Goal: Navigation & Orientation: Find specific page/section

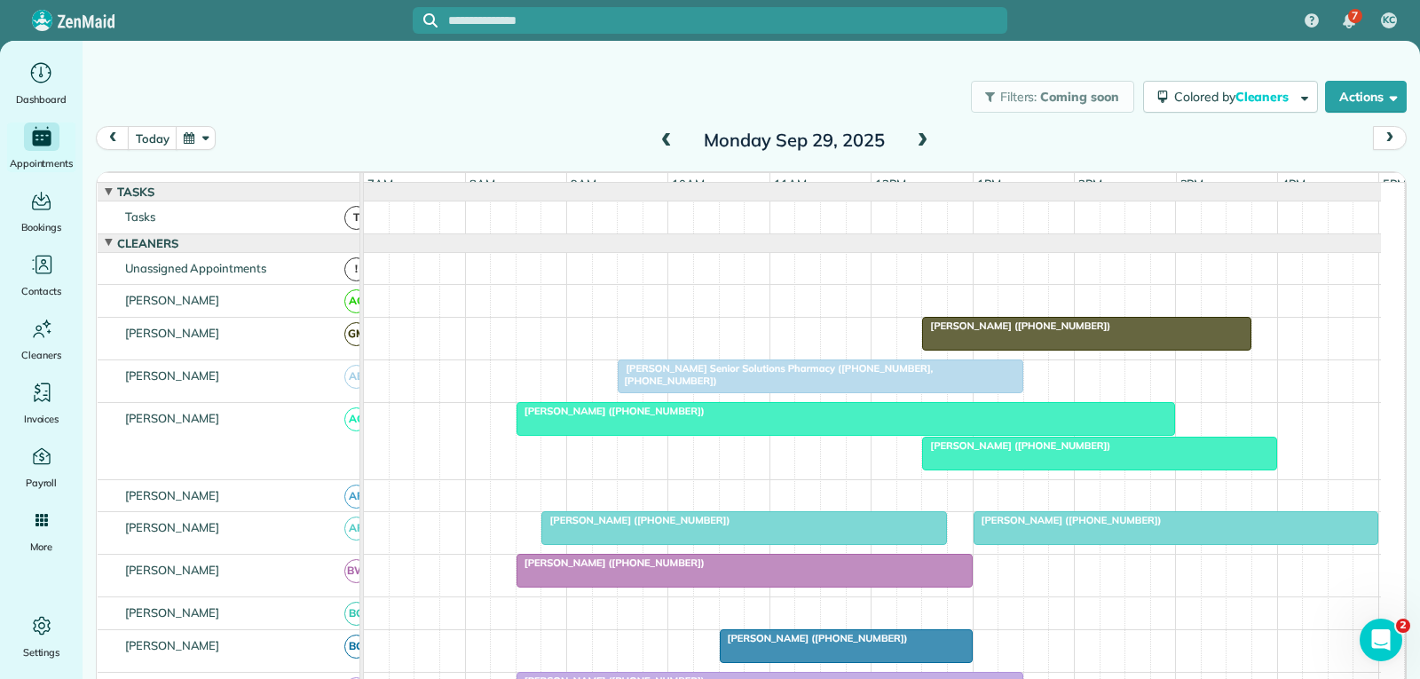
scroll to position [124, 0]
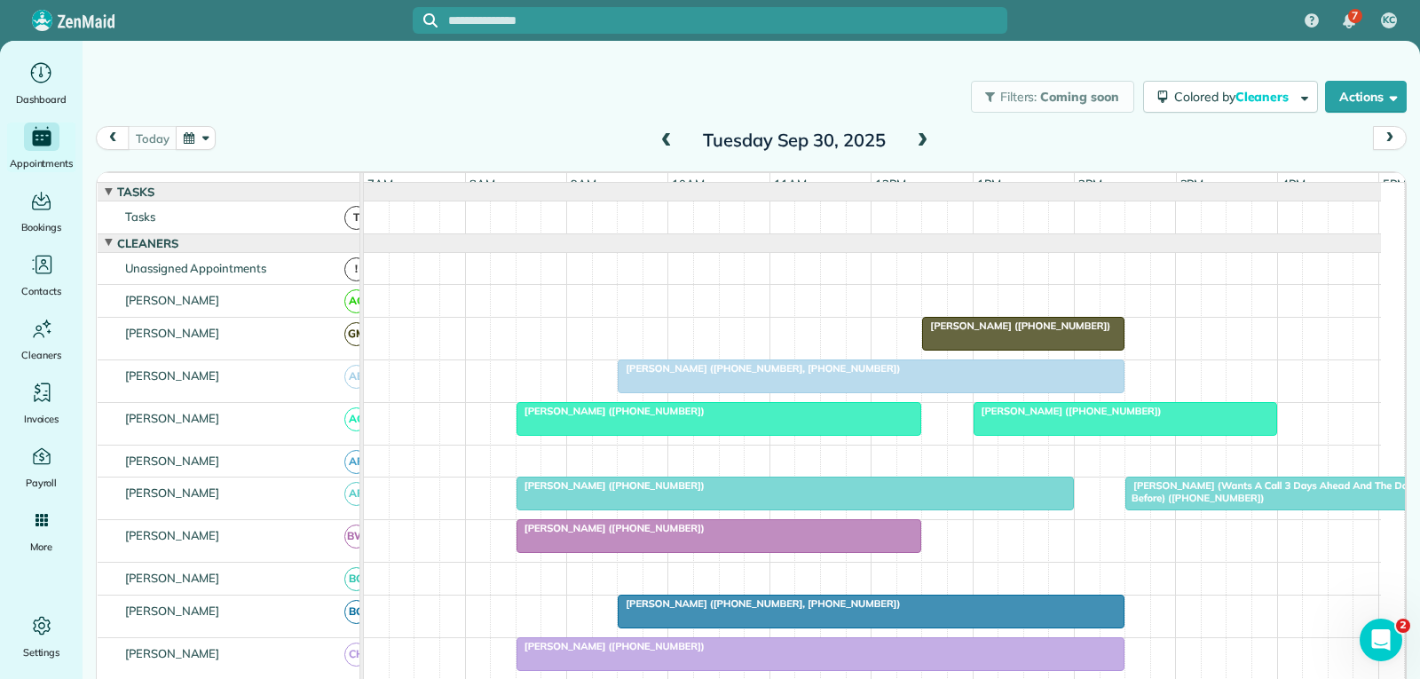
click at [923, 375] on div "[PERSON_NAME] ([PHONE_NUMBER], [PHONE_NUMBER])" at bounding box center [871, 368] width 496 height 12
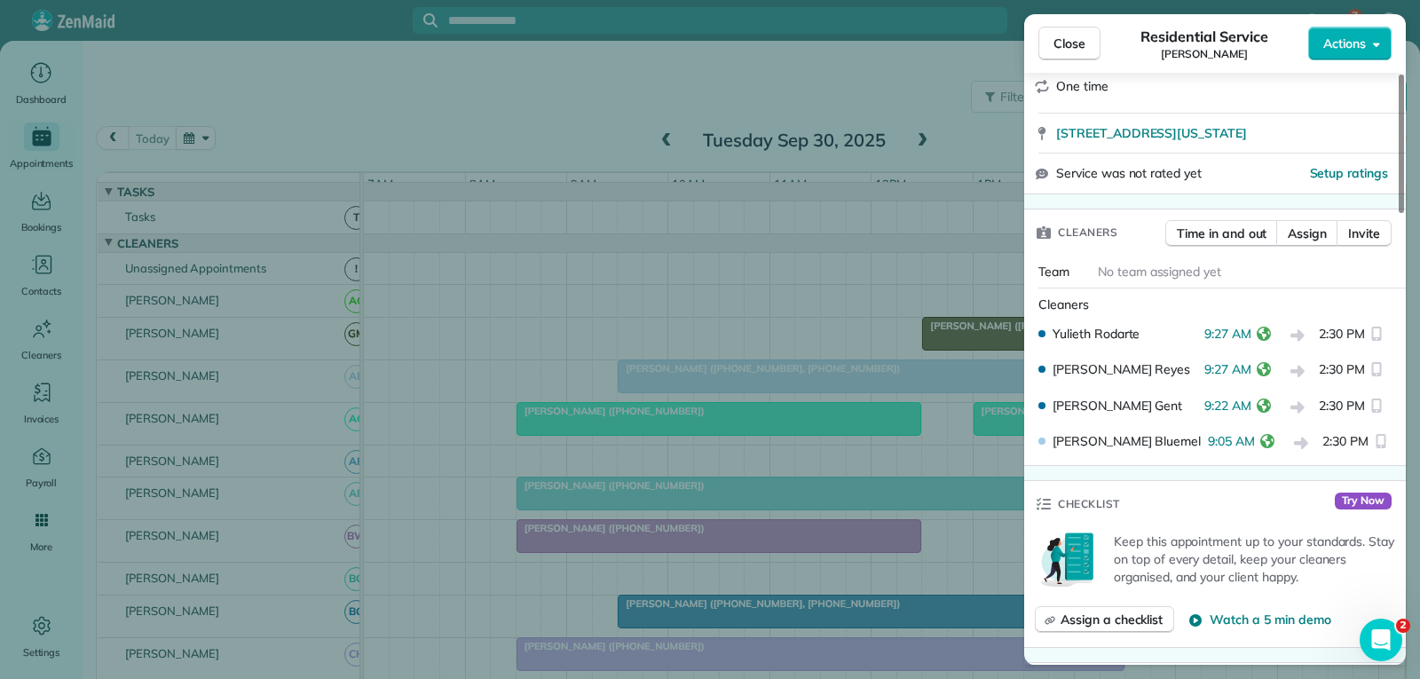
scroll to position [355, 0]
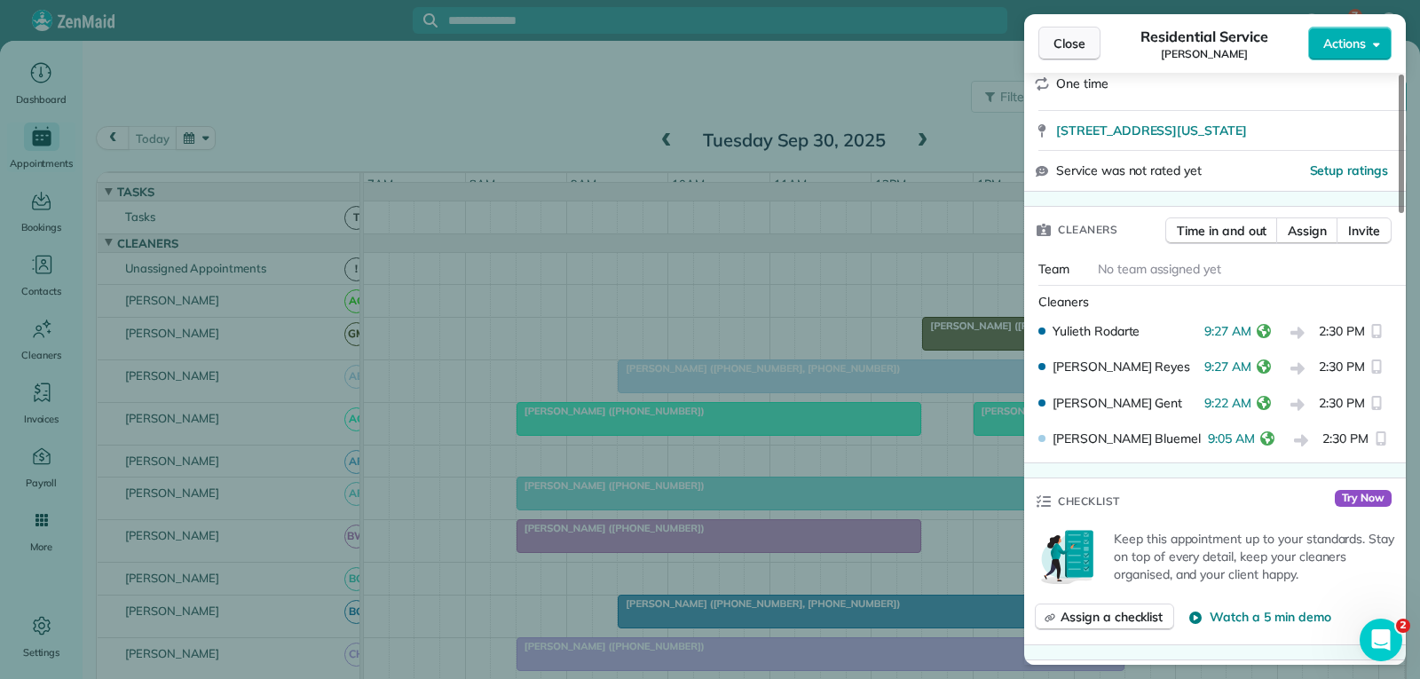
click at [1077, 48] on span "Close" at bounding box center [1069, 44] width 32 height 18
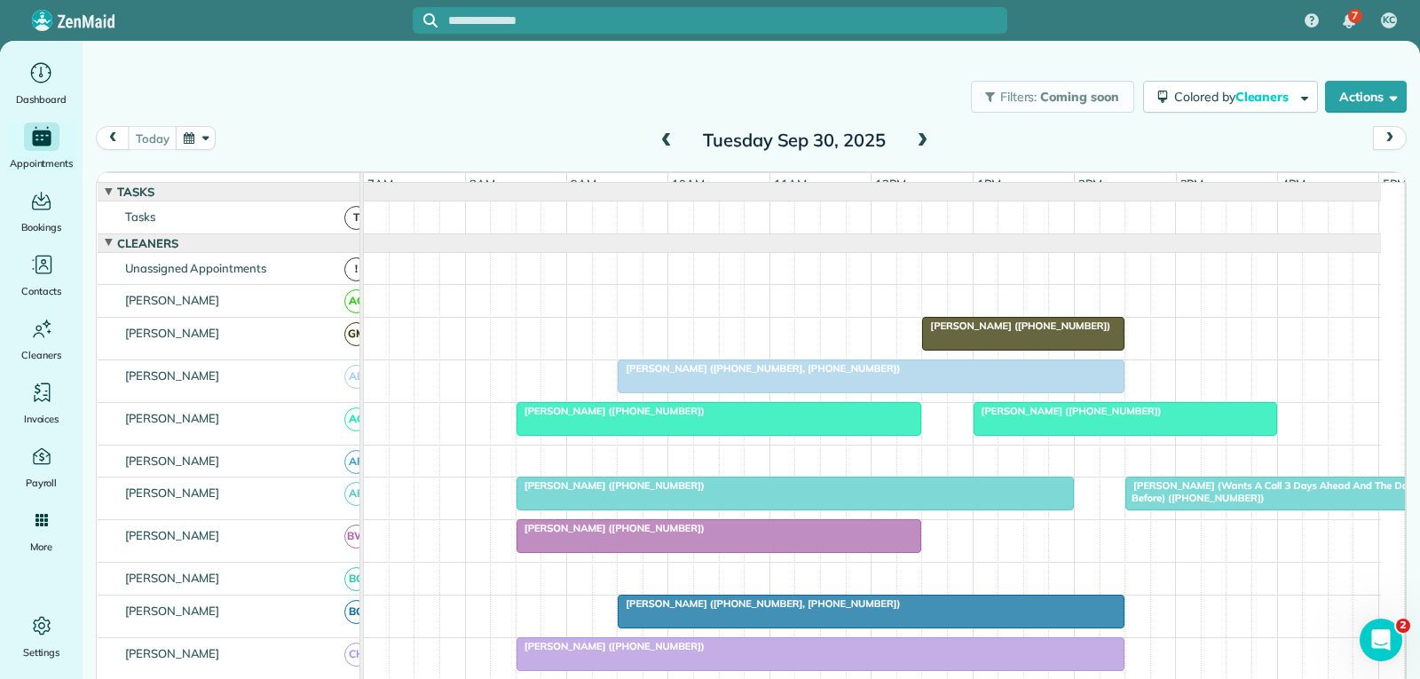
click at [795, 417] on div "[PERSON_NAME] ([PHONE_NUMBER])" at bounding box center [719, 411] width 395 height 12
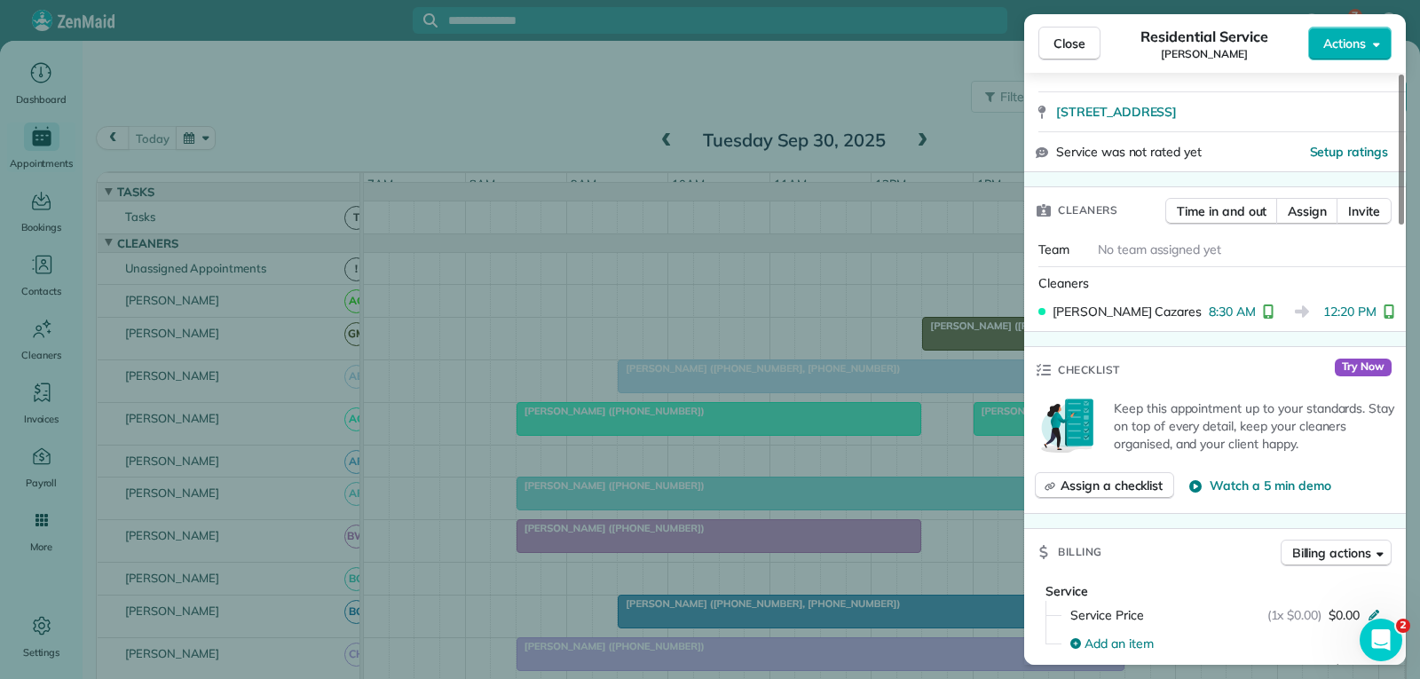
scroll to position [355, 0]
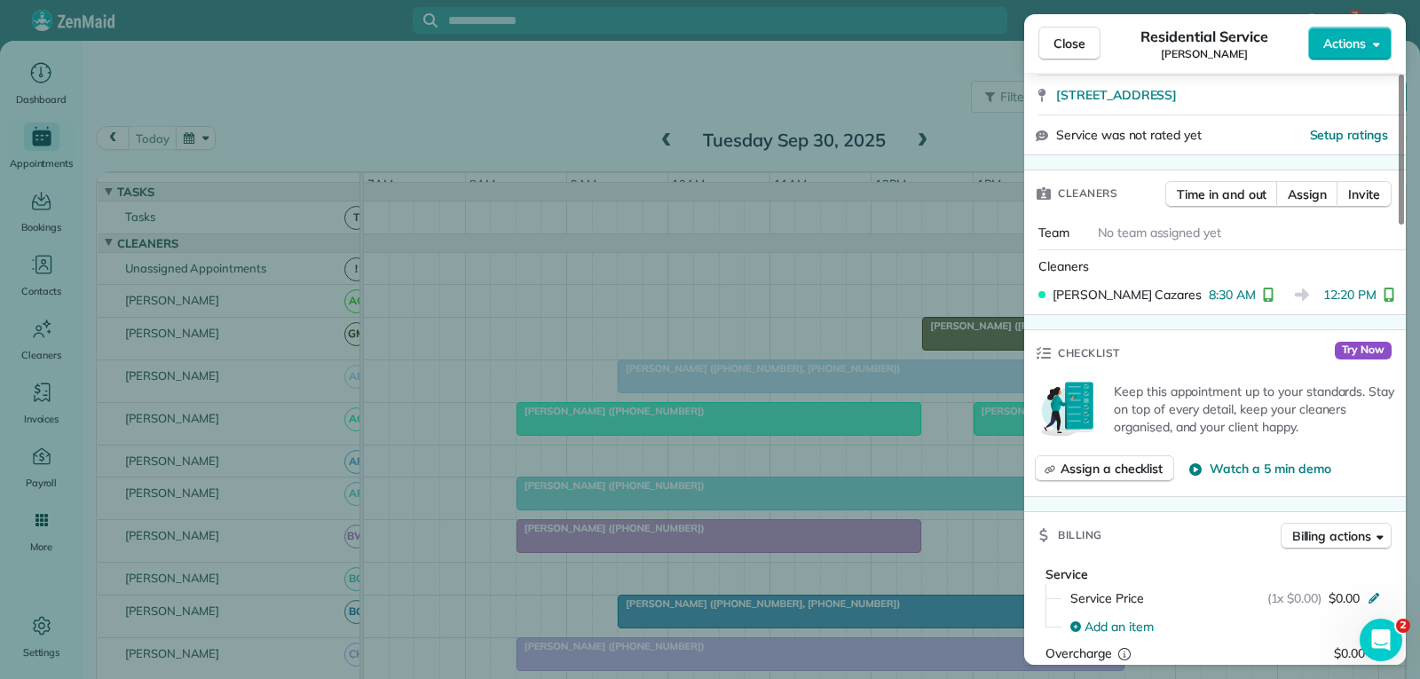
drag, startPoint x: 1083, startPoint y: 36, endPoint x: 1092, endPoint y: 76, distance: 40.9
click at [1085, 36] on button "Close" at bounding box center [1069, 44] width 62 height 34
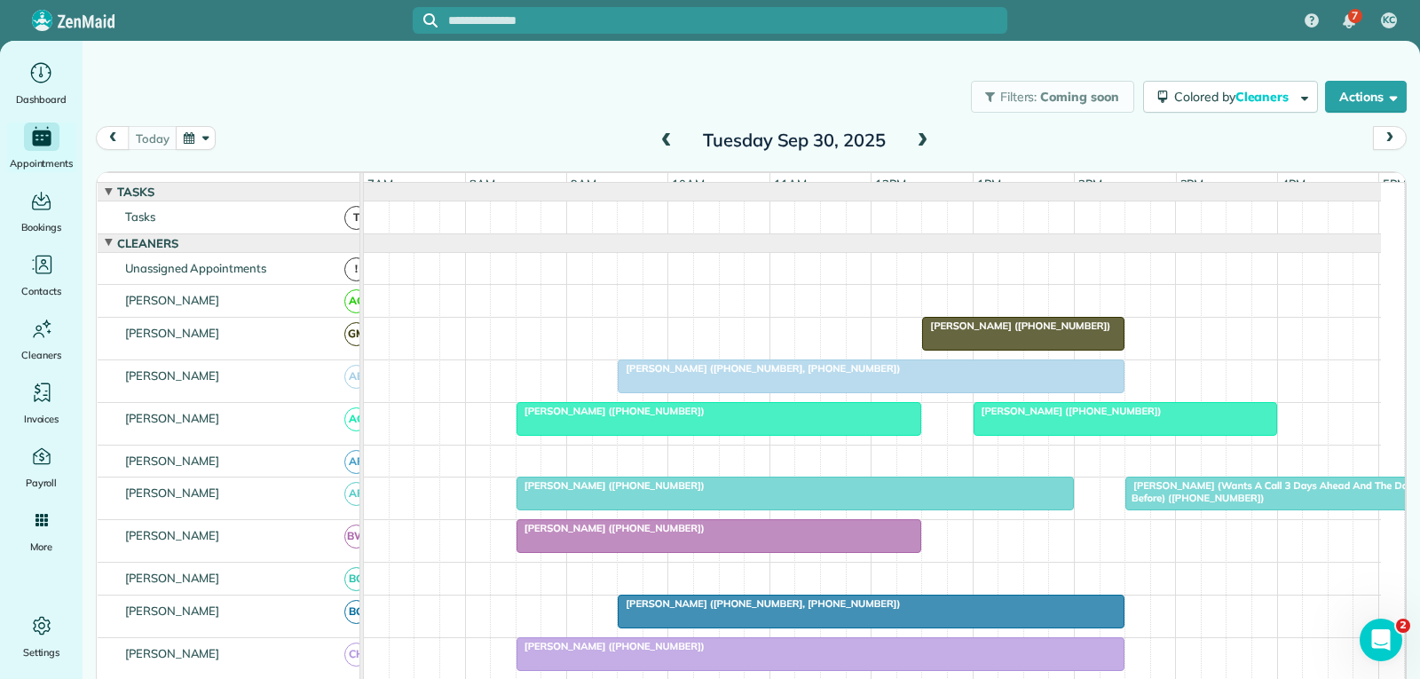
click at [1056, 417] on span "[PERSON_NAME] ([PHONE_NUMBER])" at bounding box center [1068, 411] width 190 height 12
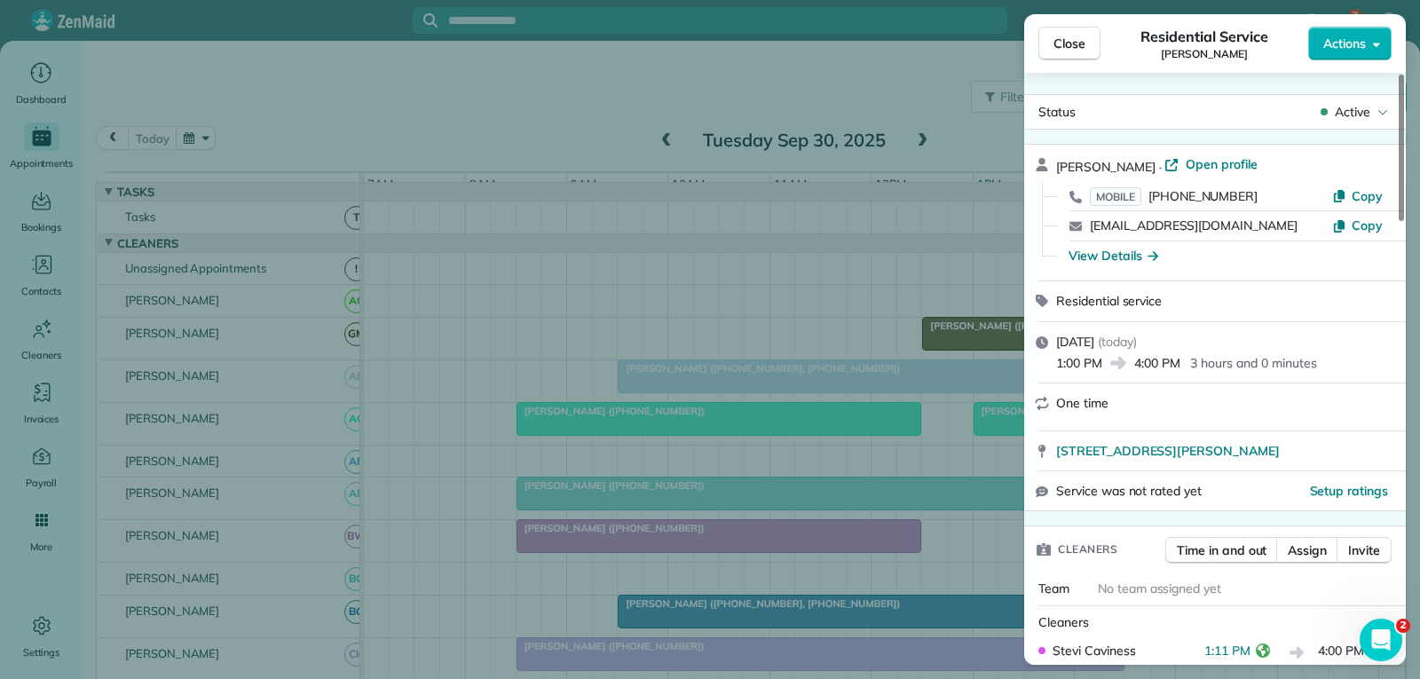
scroll to position [177, 0]
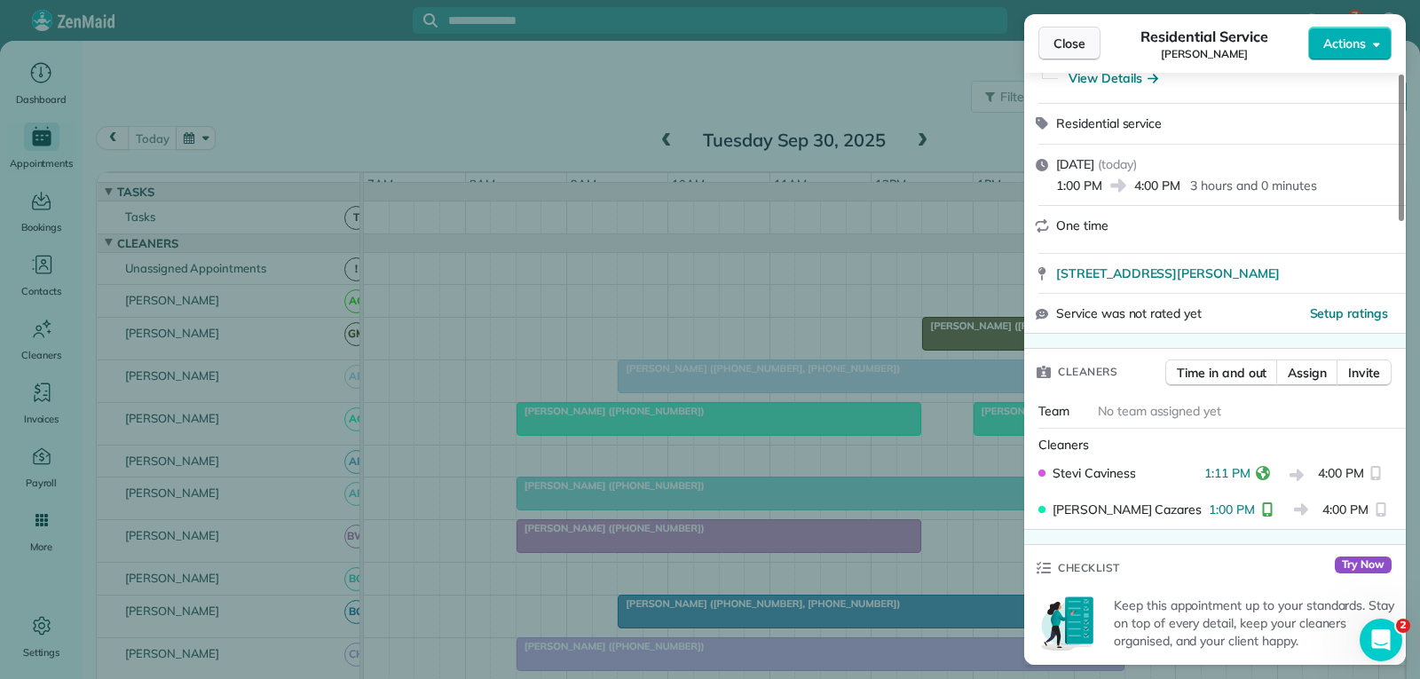
click at [1069, 38] on span "Close" at bounding box center [1069, 44] width 32 height 18
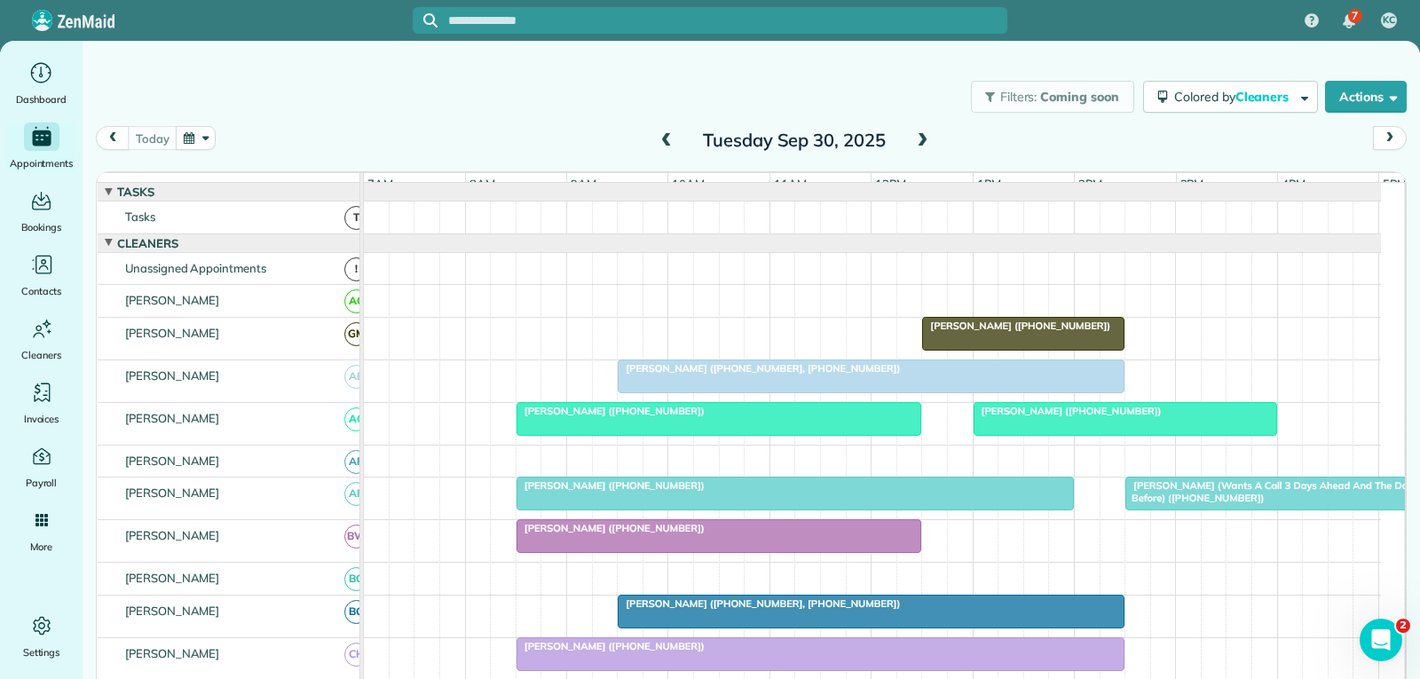
scroll to position [89, 0]
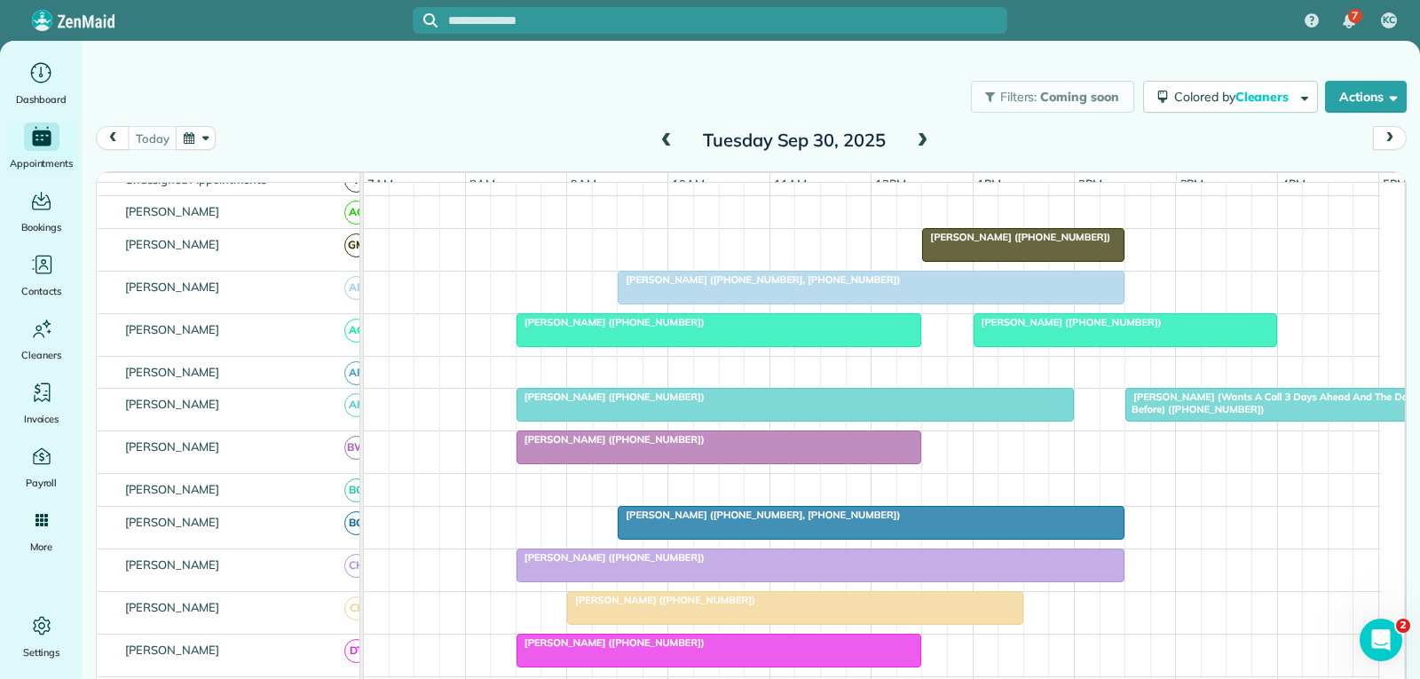
click at [798, 421] on div at bounding box center [795, 405] width 556 height 32
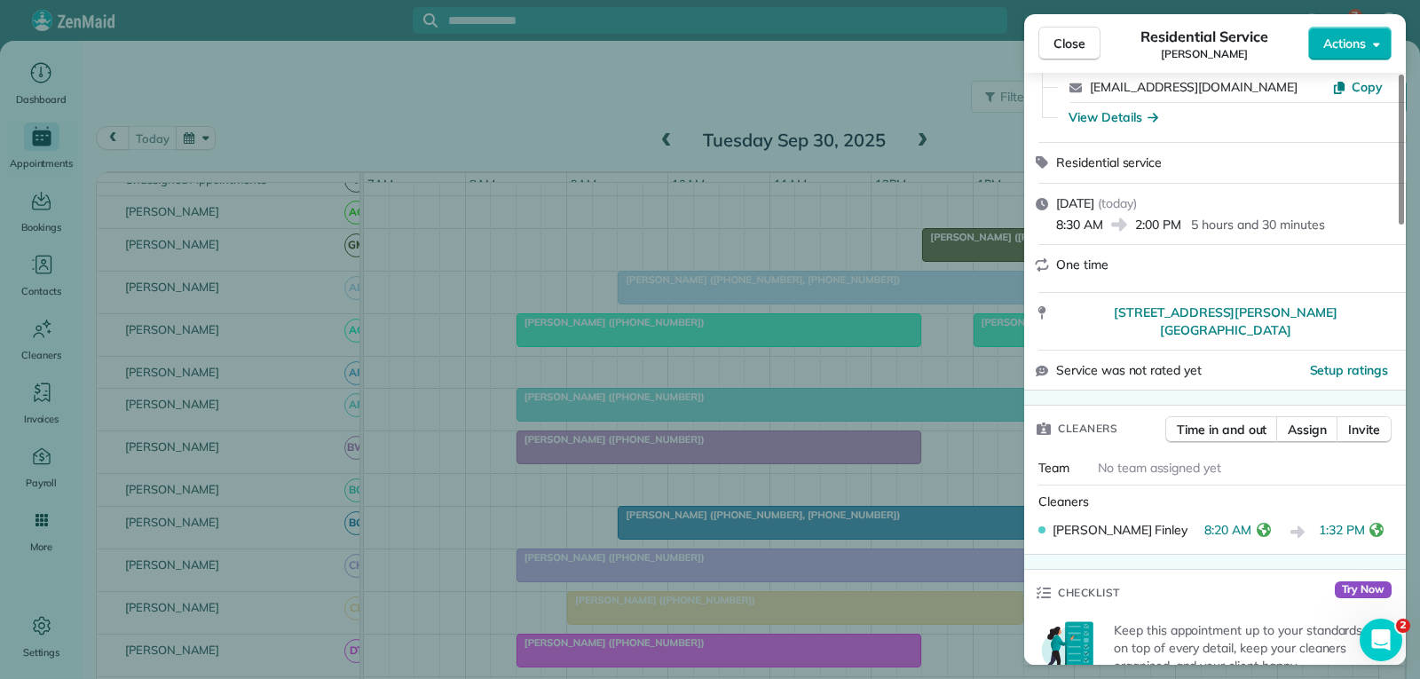
scroll to position [177, 0]
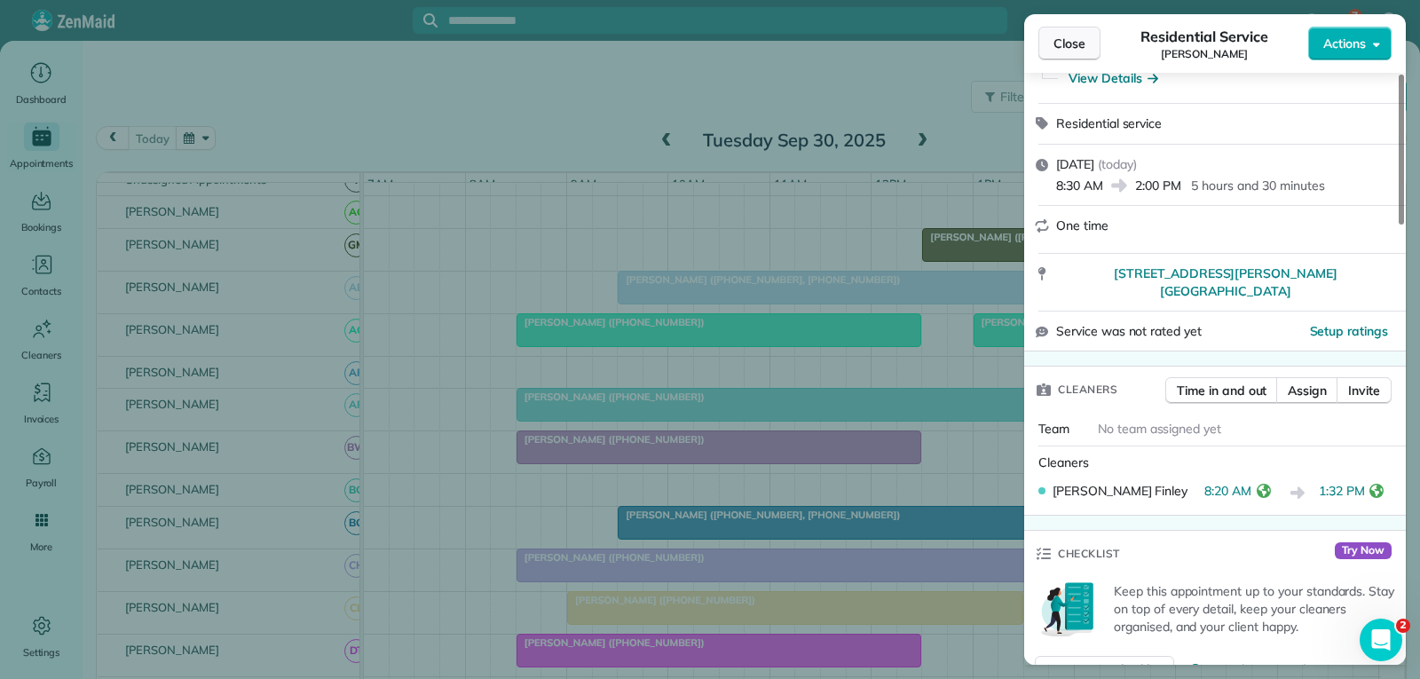
click at [1092, 48] on button "Close" at bounding box center [1069, 44] width 62 height 34
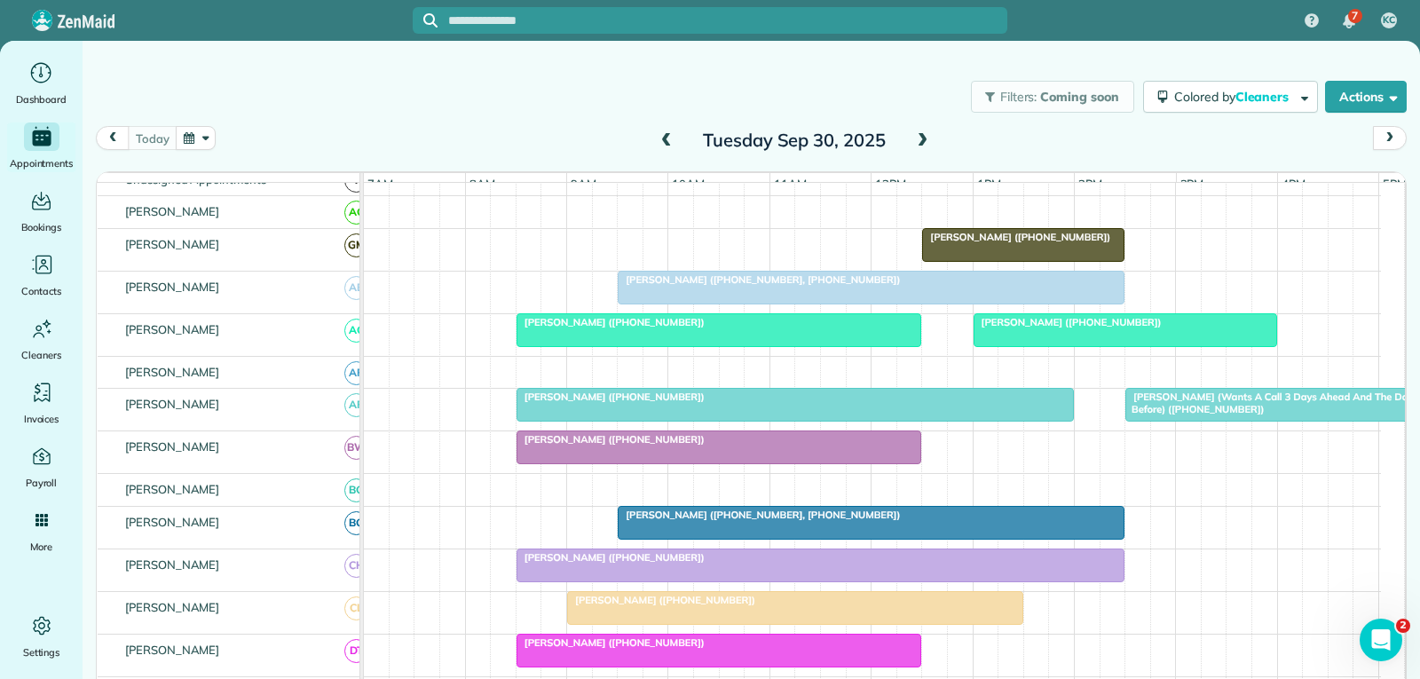
click at [1147, 415] on span "[PERSON_NAME] (Wants A Call 3 Days Ahead And The Day Before) ([PHONE_NUMBER])" at bounding box center [1268, 402] width 288 height 25
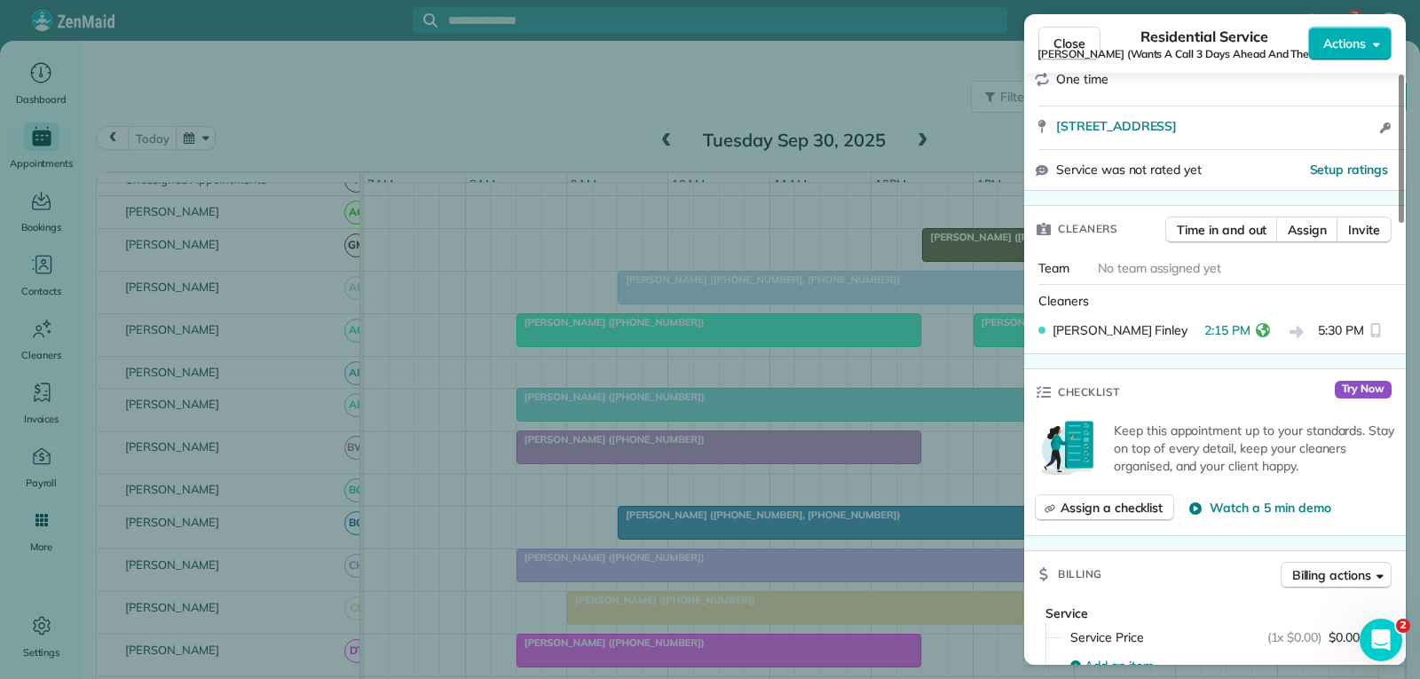
scroll to position [355, 0]
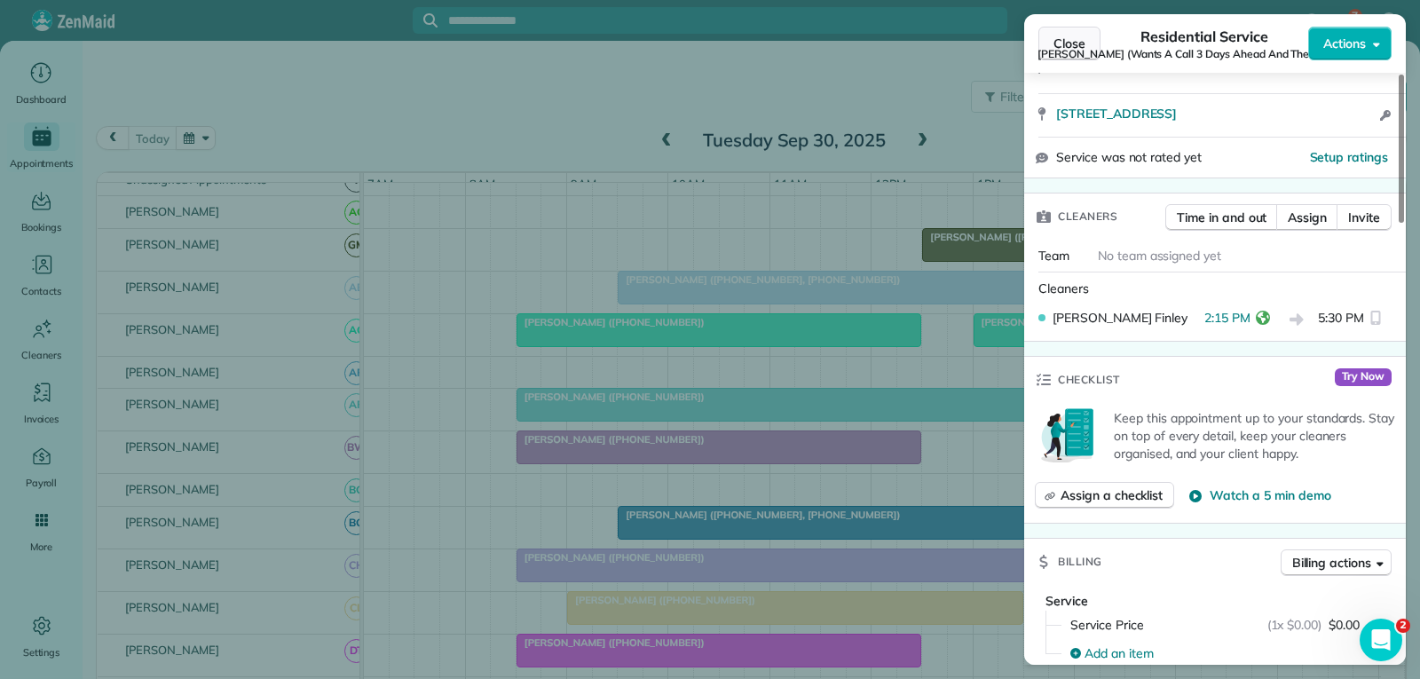
click at [1061, 44] on span "Close" at bounding box center [1069, 44] width 32 height 18
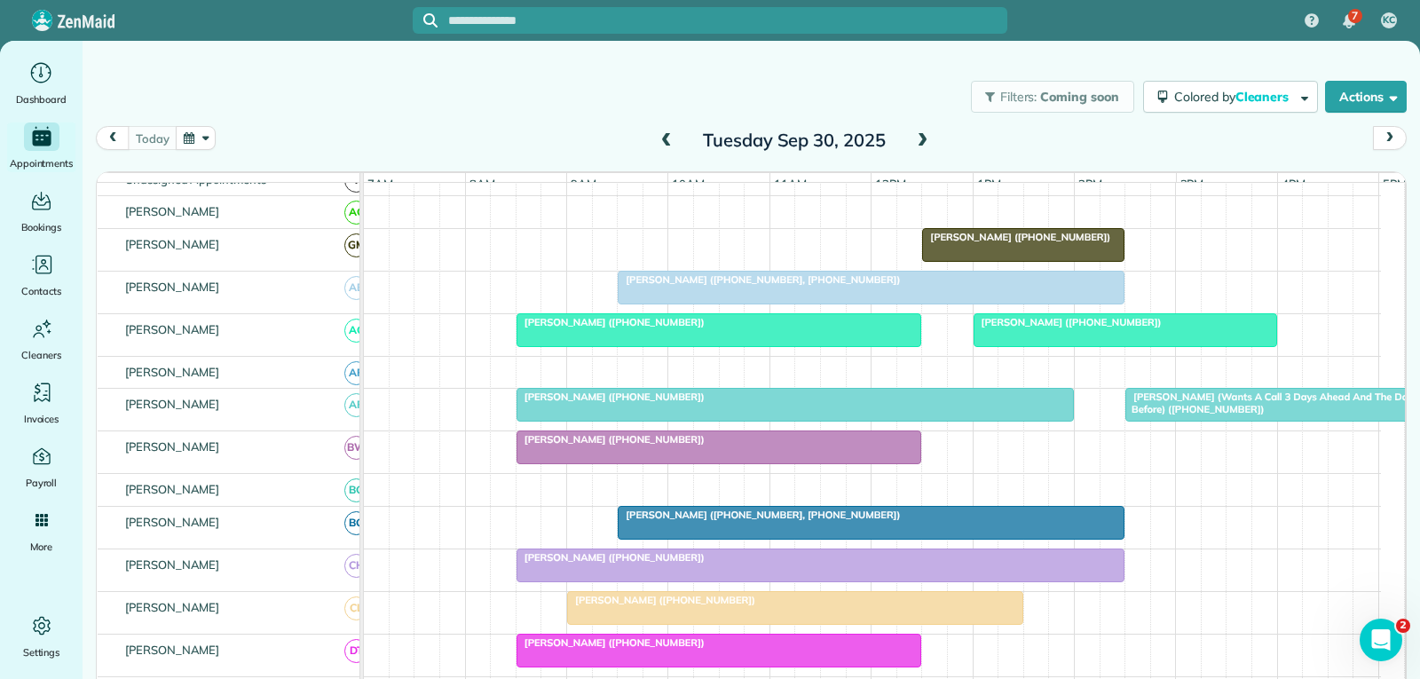
click at [753, 445] on div "[PERSON_NAME] ([PHONE_NUMBER])" at bounding box center [719, 439] width 395 height 12
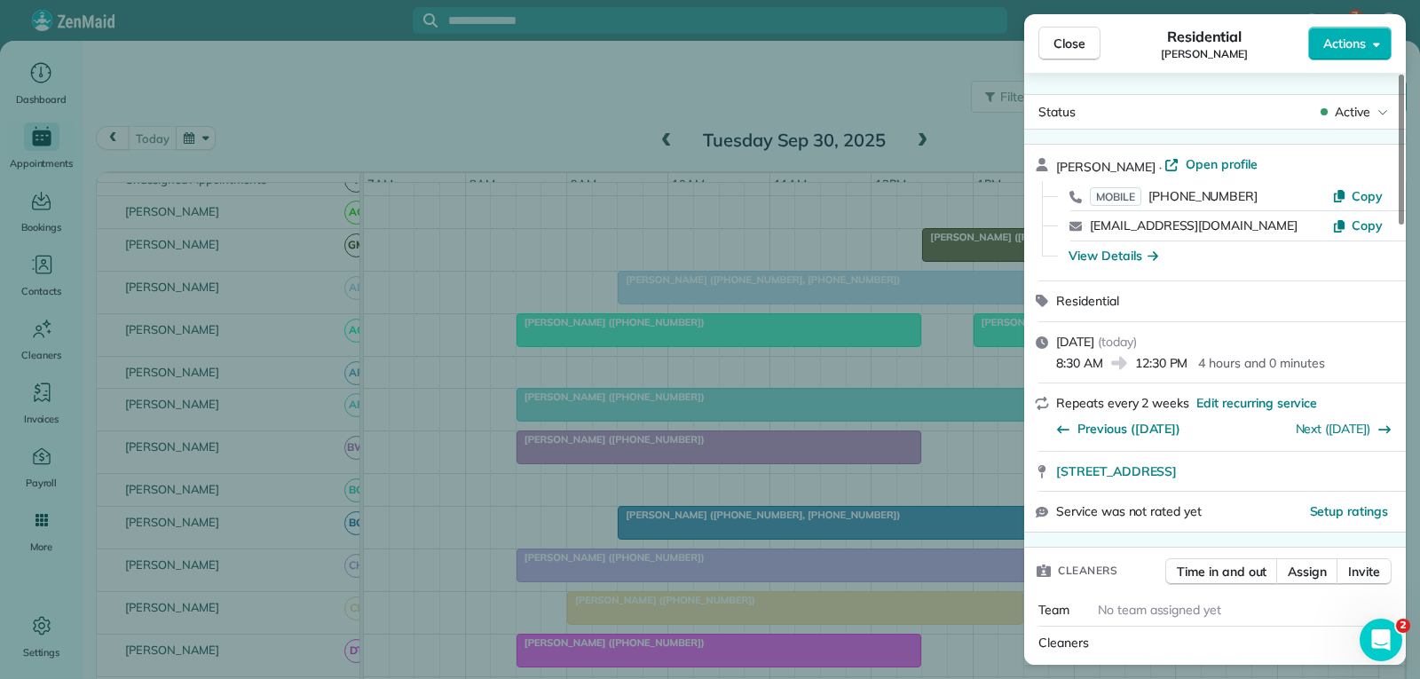
scroll to position [177, 0]
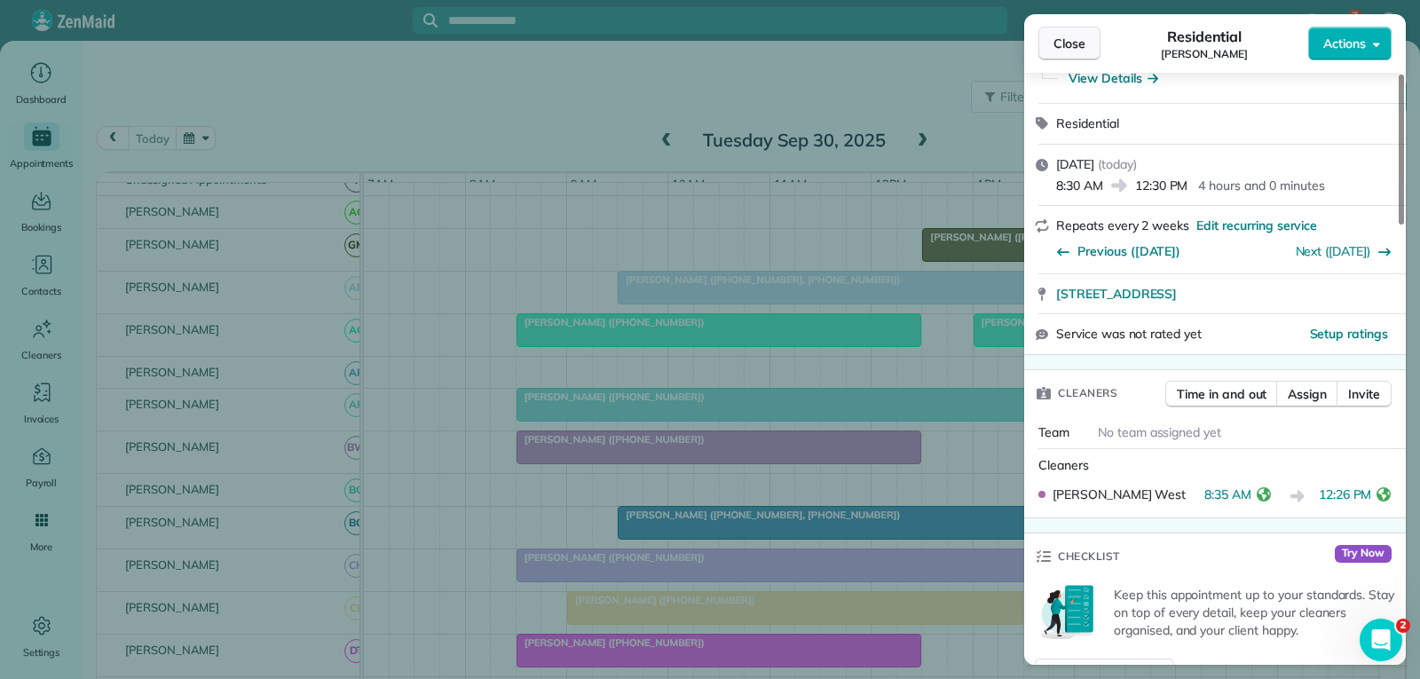
click at [1070, 45] on span "Close" at bounding box center [1069, 44] width 32 height 18
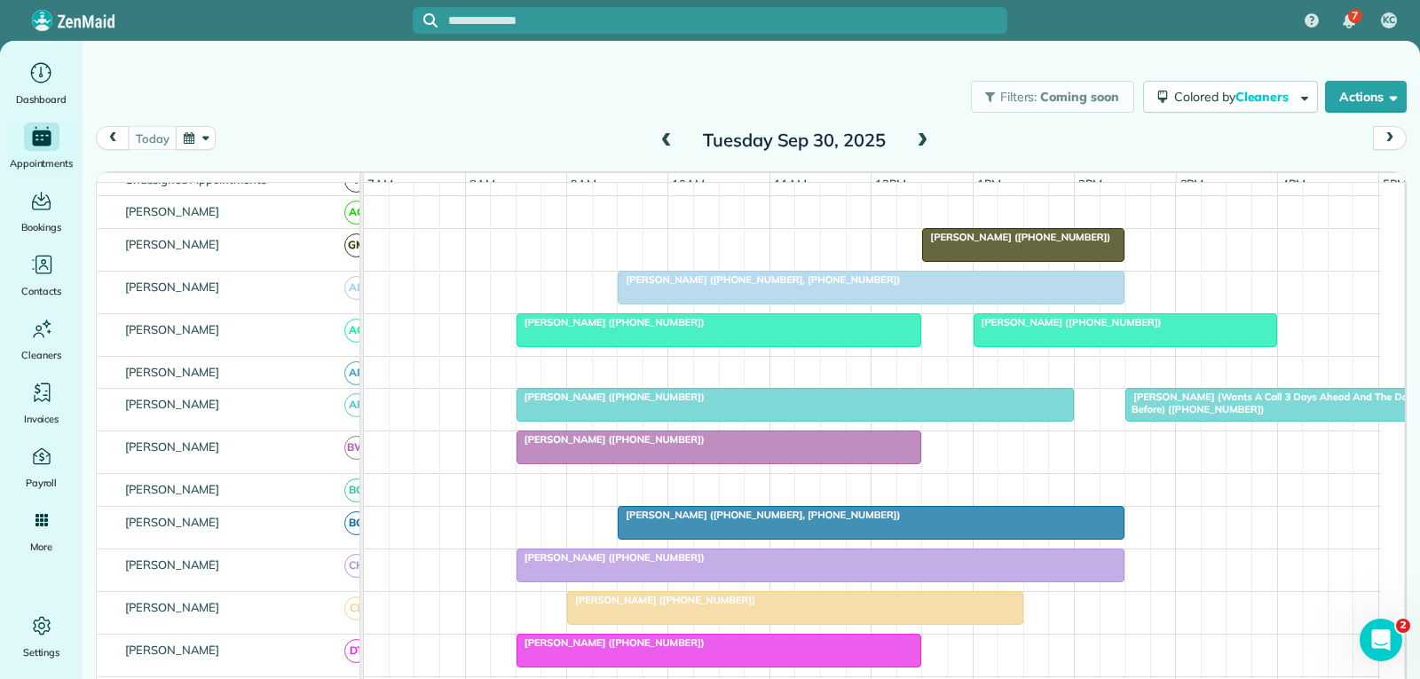
scroll to position [266, 0]
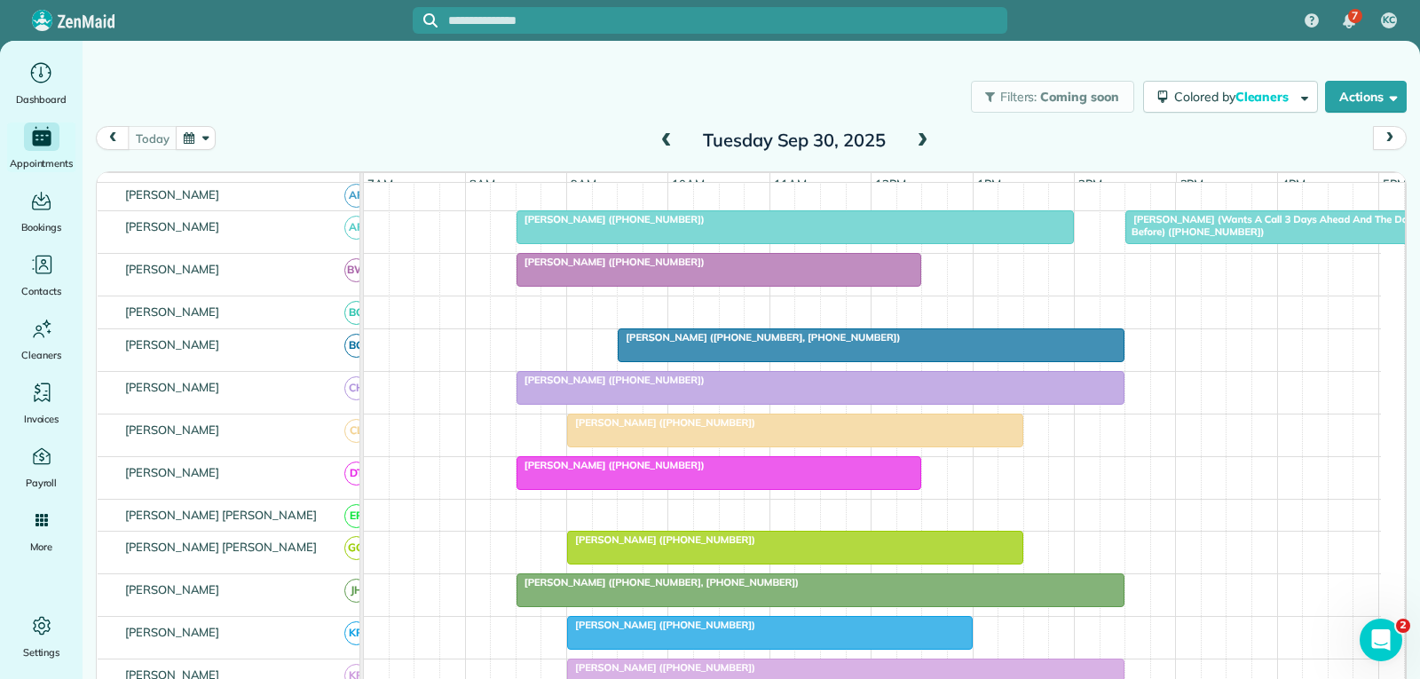
click at [863, 386] on div "[PERSON_NAME] ([PHONE_NUMBER])" at bounding box center [820, 380] width 597 height 12
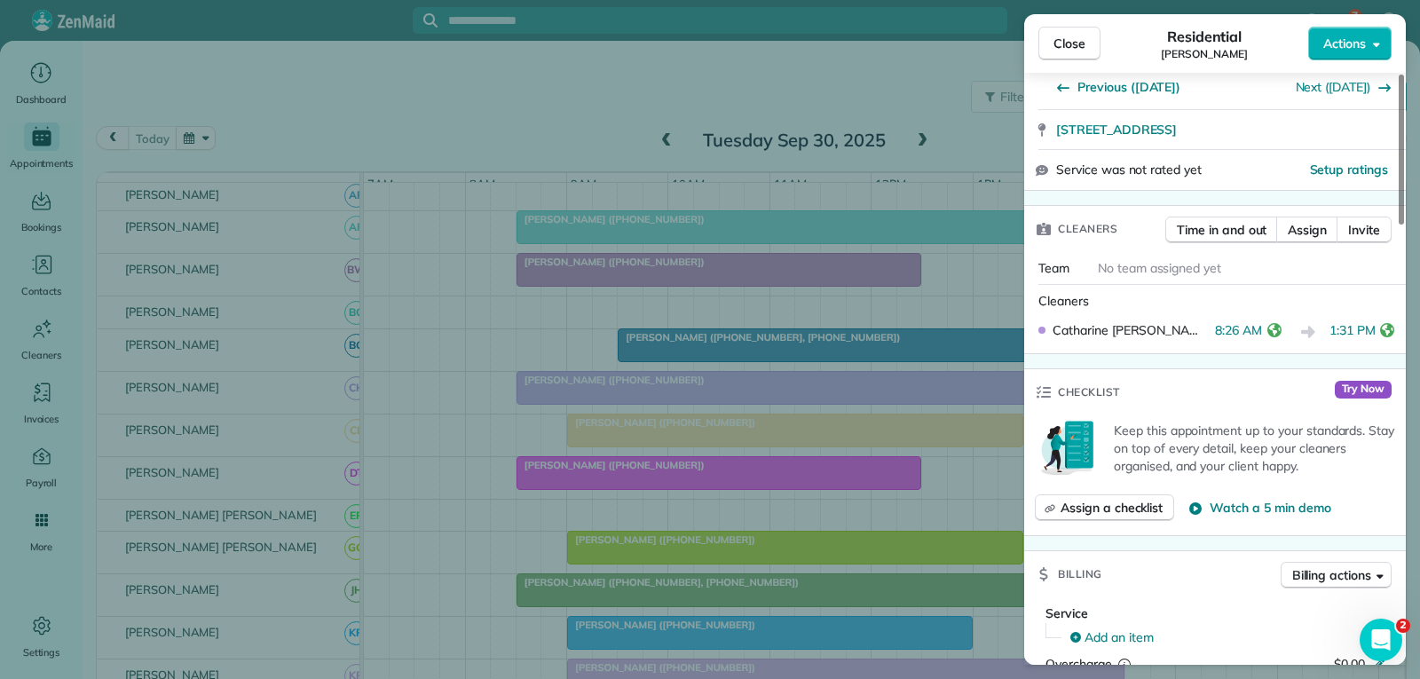
scroll to position [355, 0]
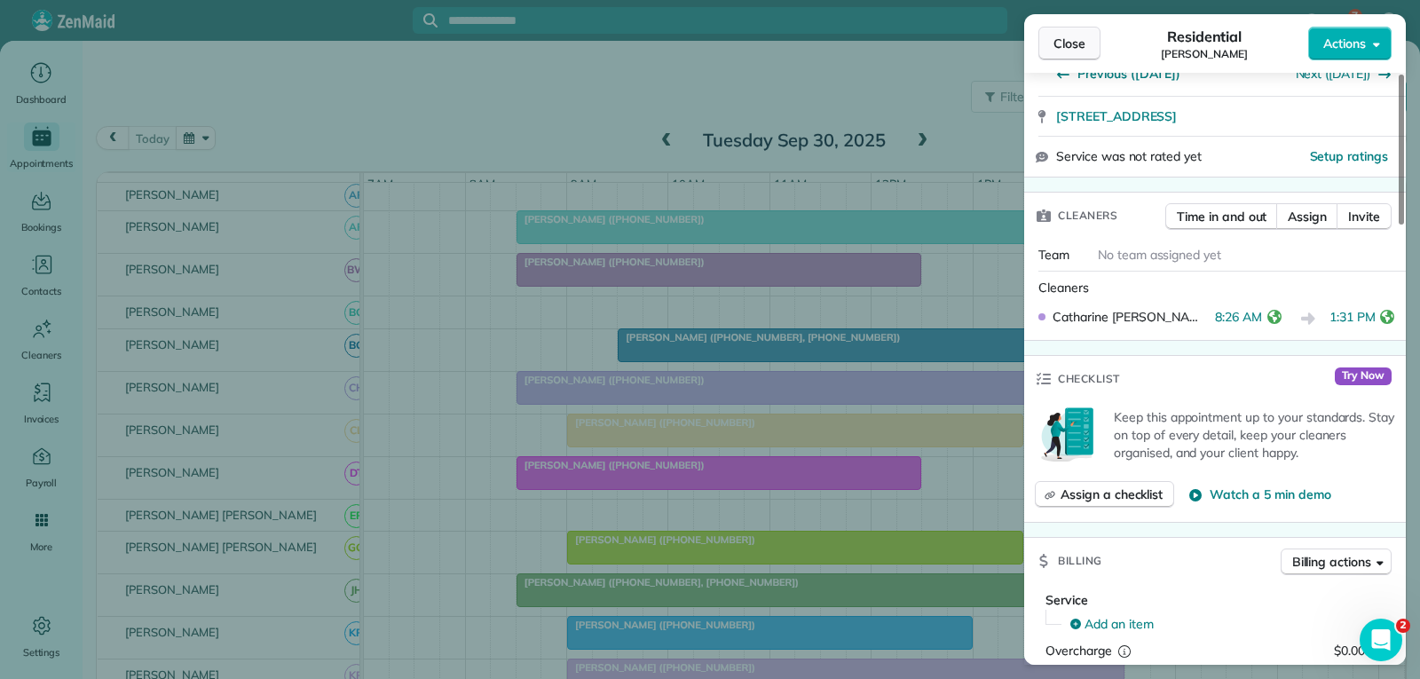
click at [1086, 43] on button "Close" at bounding box center [1069, 44] width 62 height 34
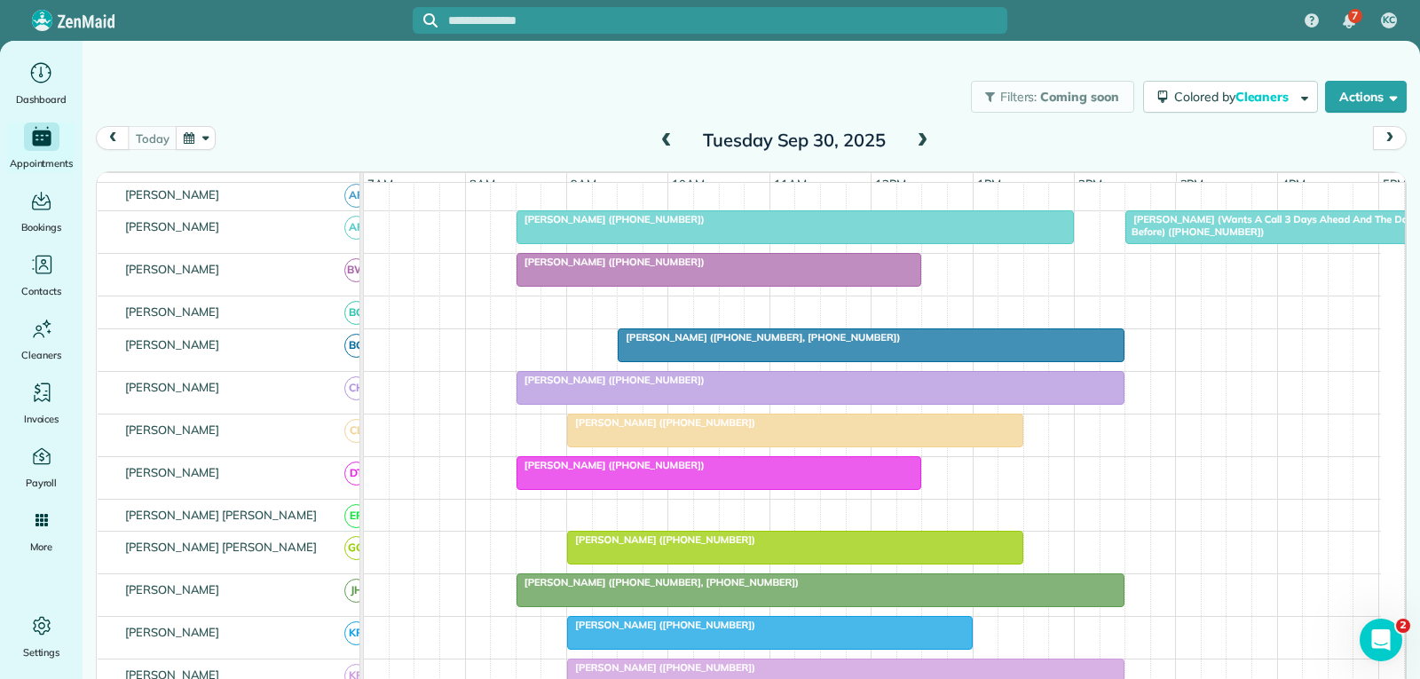
click at [714, 446] on div at bounding box center [795, 430] width 454 height 32
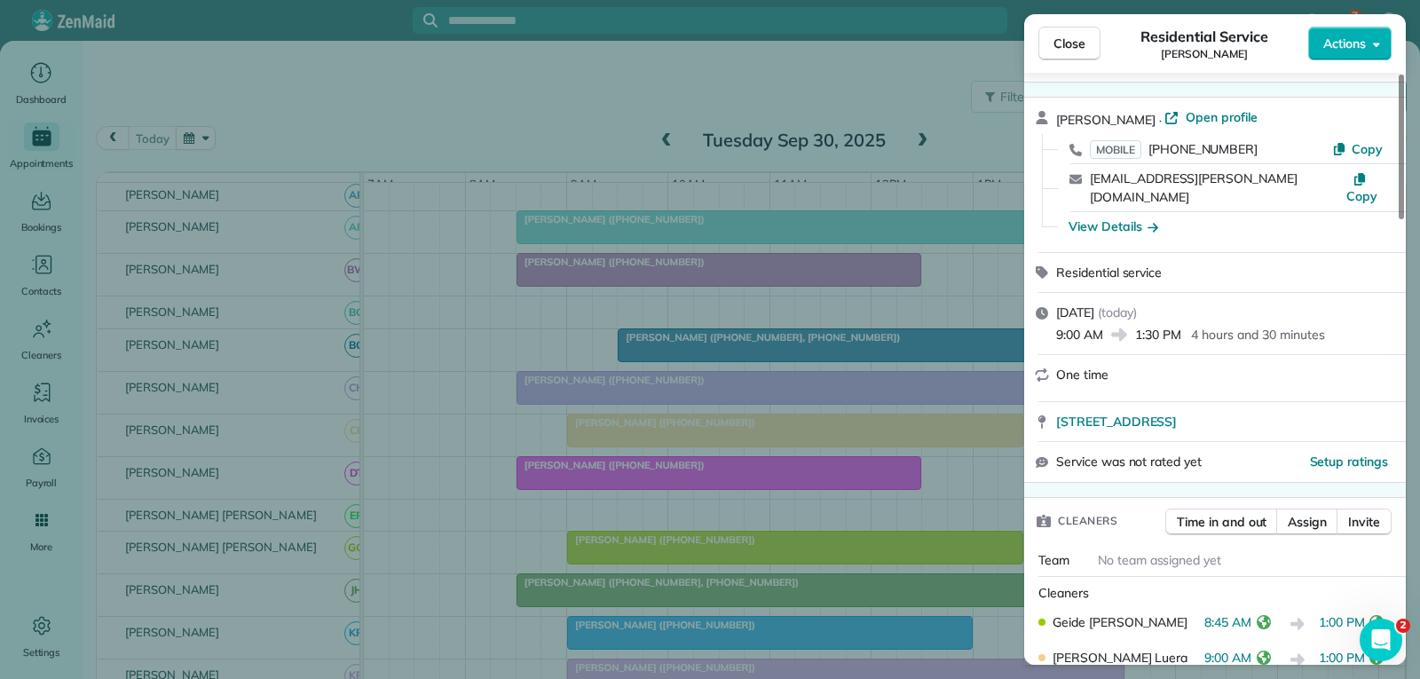
scroll to position [89, 0]
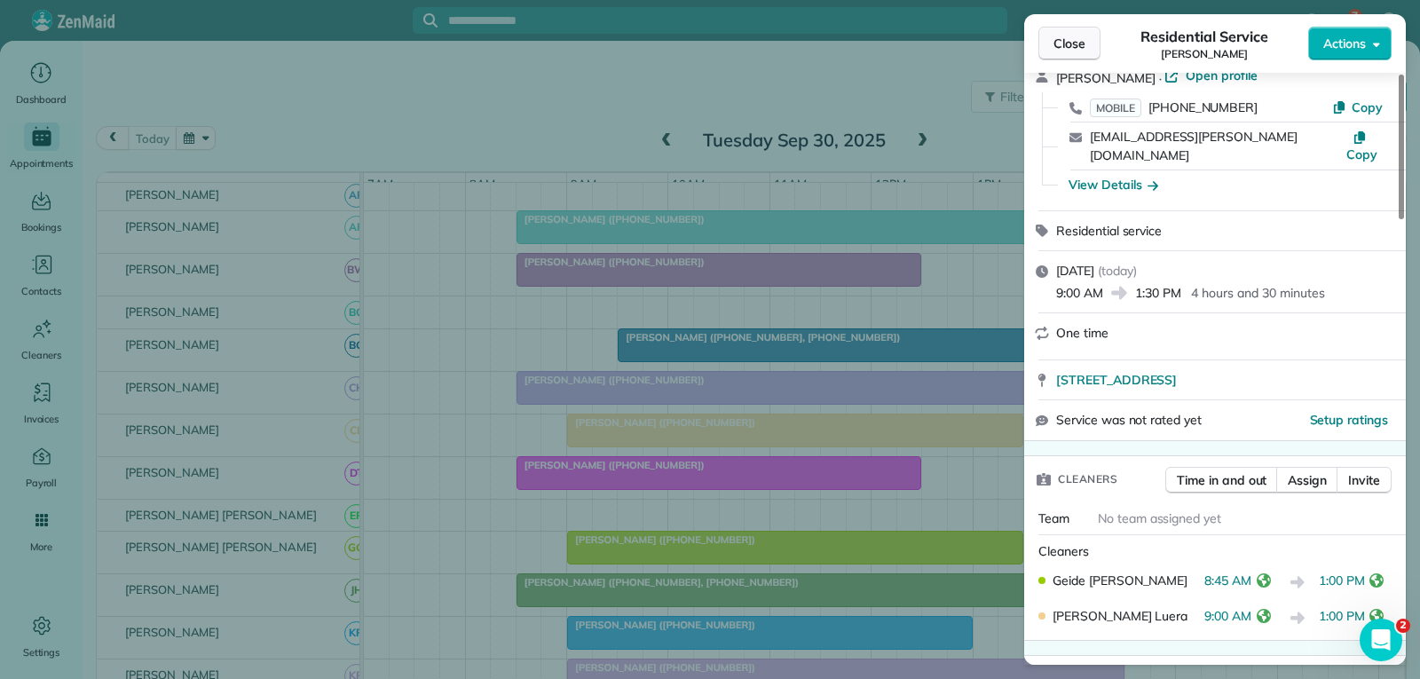
click at [1084, 36] on span "Close" at bounding box center [1069, 44] width 32 height 18
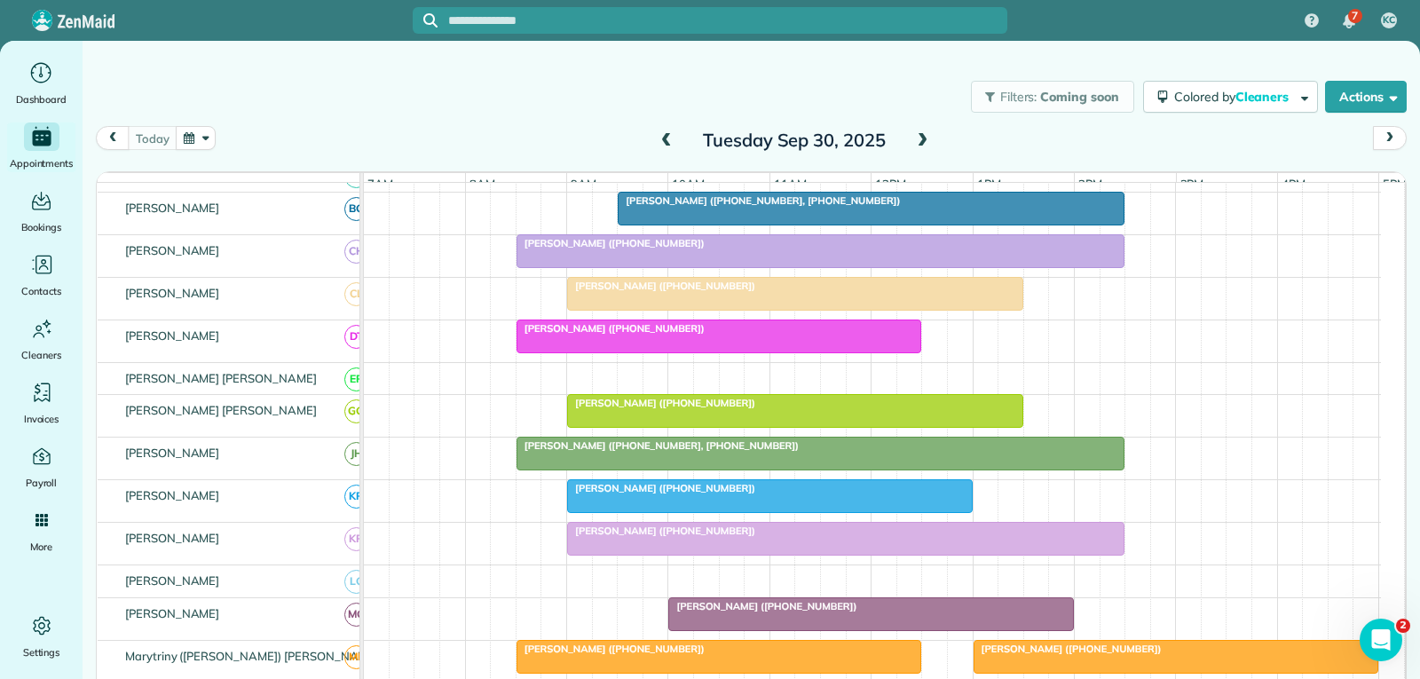
scroll to position [444, 0]
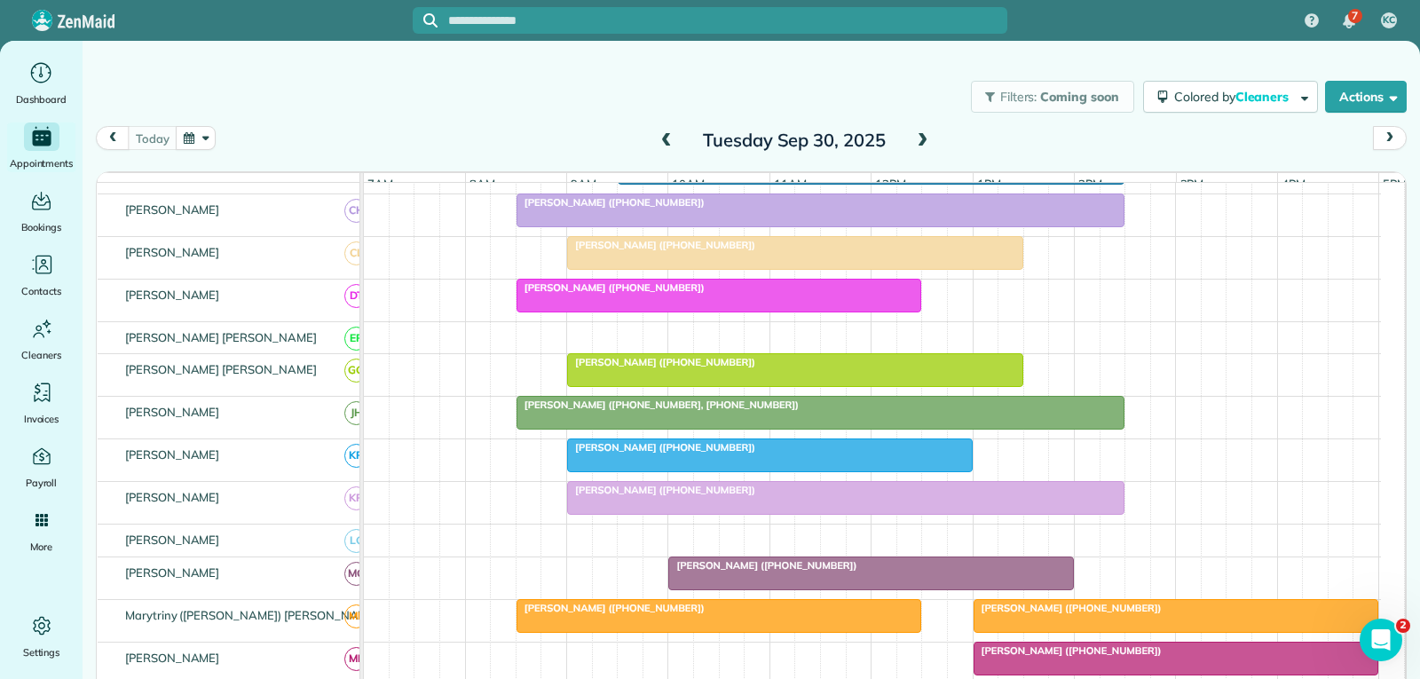
click at [812, 411] on div "[PERSON_NAME] ([PHONE_NUMBER], [PHONE_NUMBER])" at bounding box center [820, 404] width 597 height 12
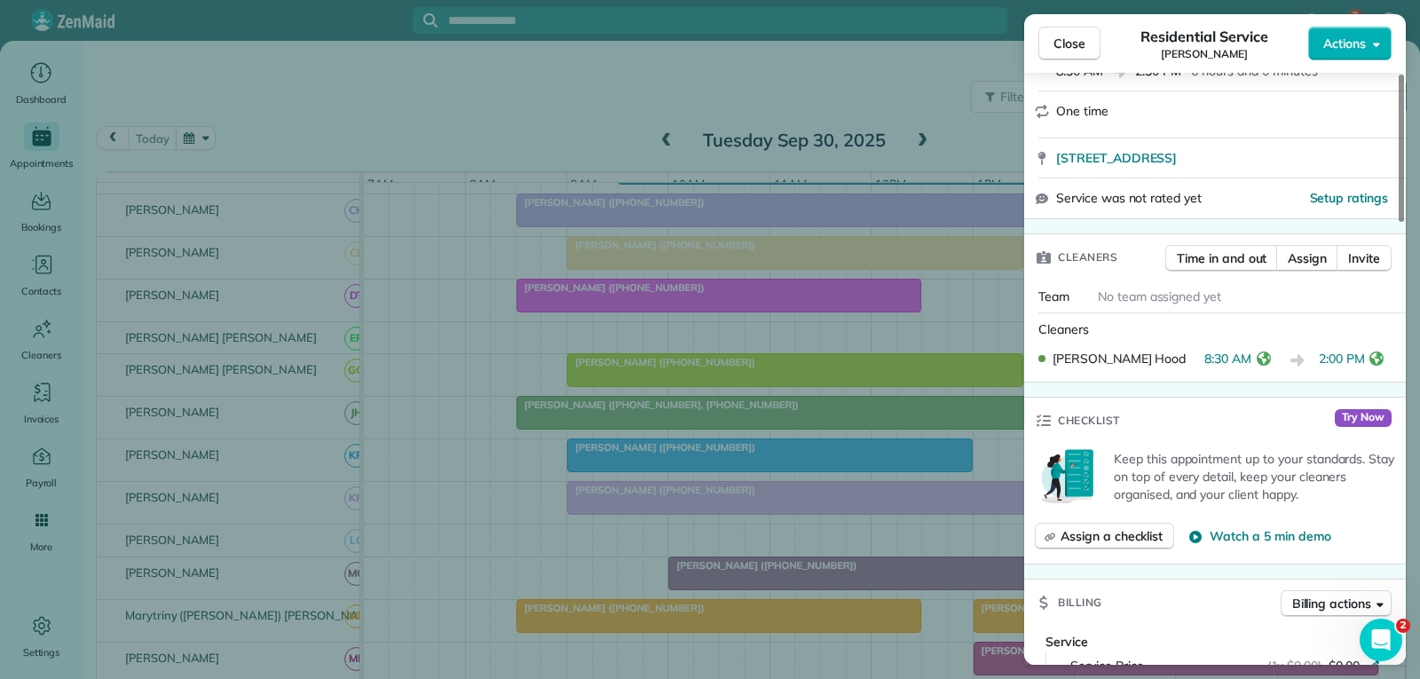
scroll to position [355, 0]
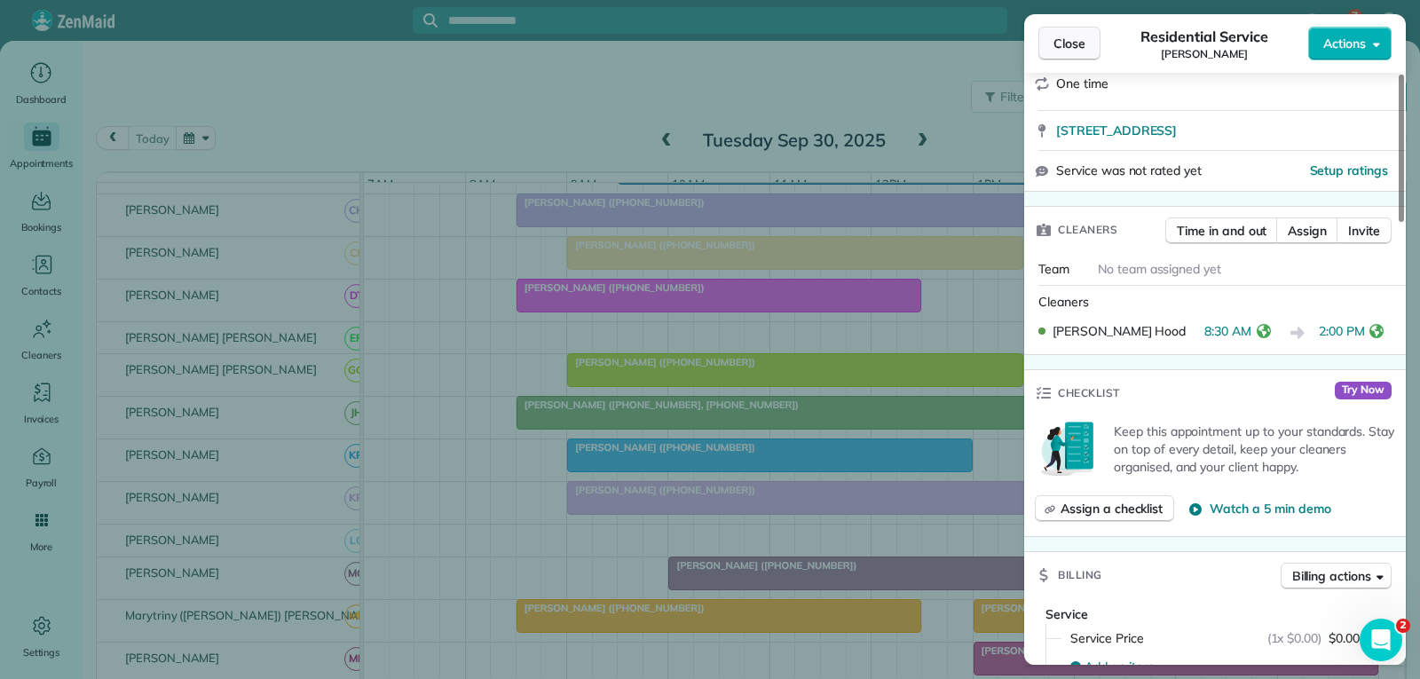
click at [1071, 39] on span "Close" at bounding box center [1069, 44] width 32 height 18
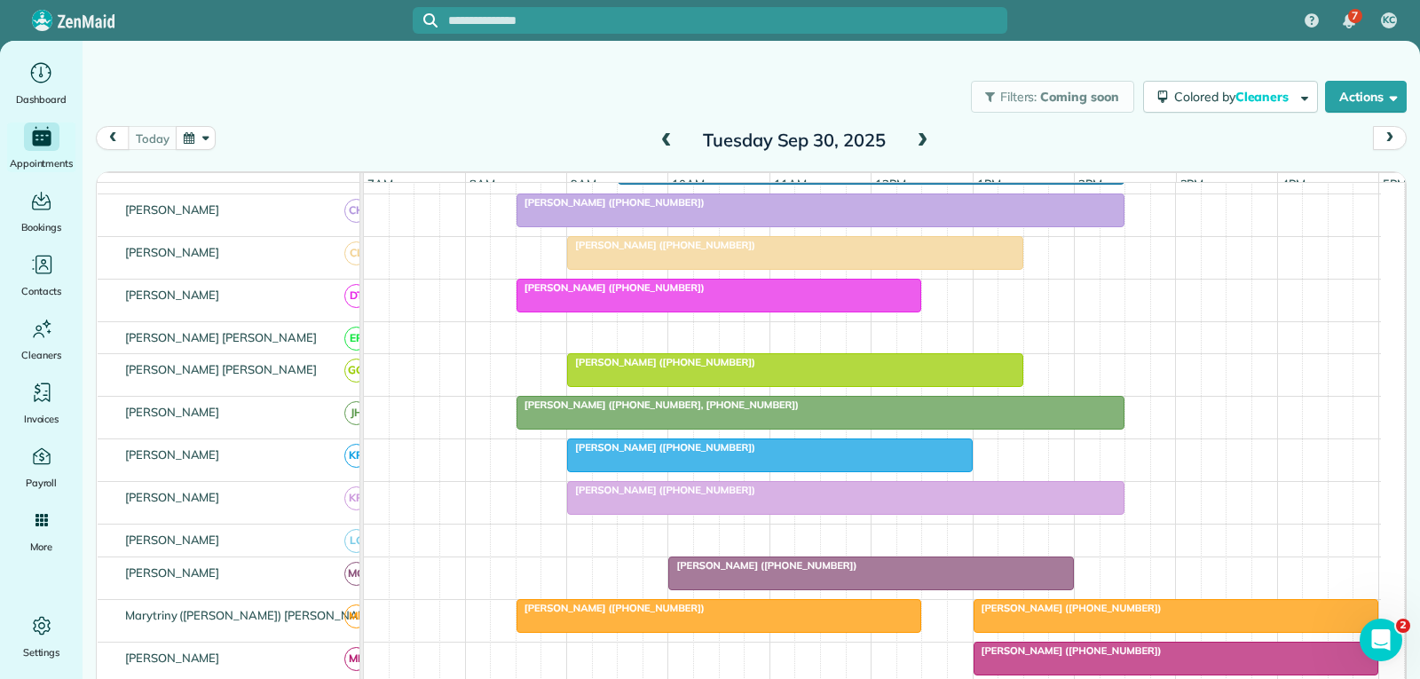
click at [699, 309] on div at bounding box center [719, 296] width 404 height 32
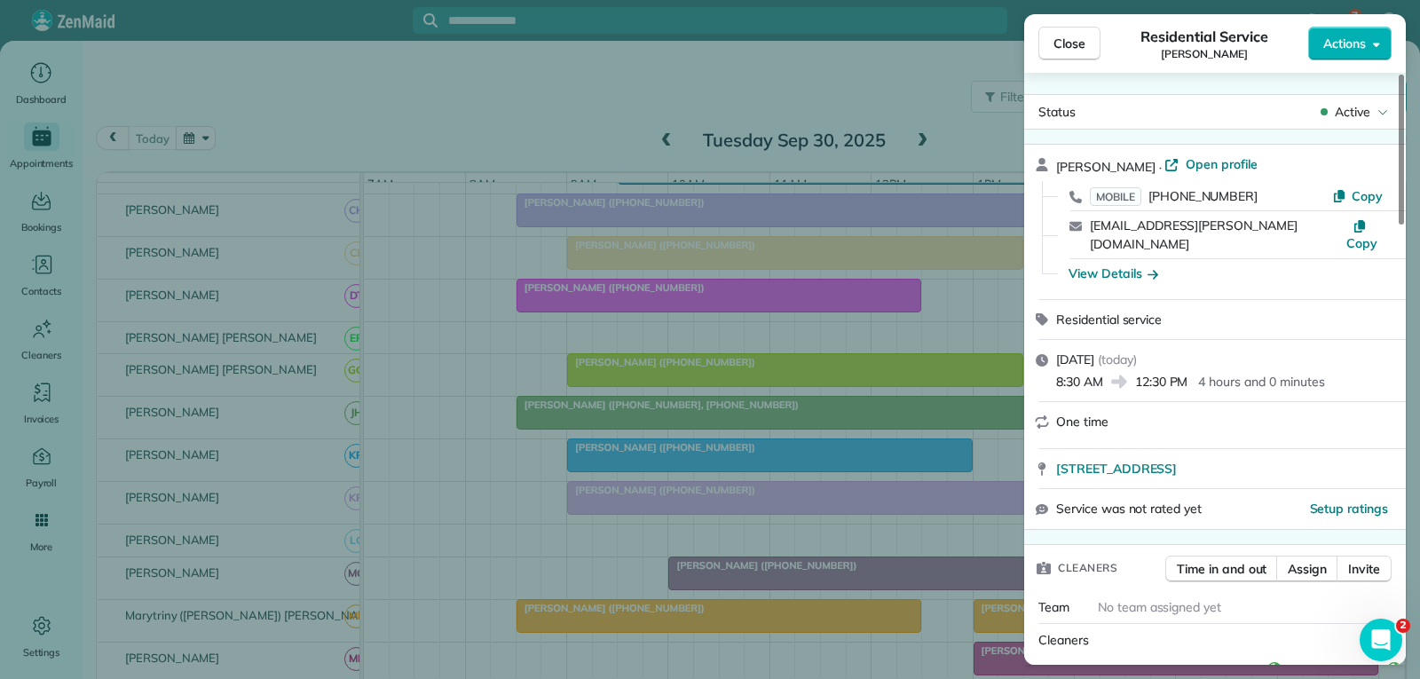
scroll to position [177, 0]
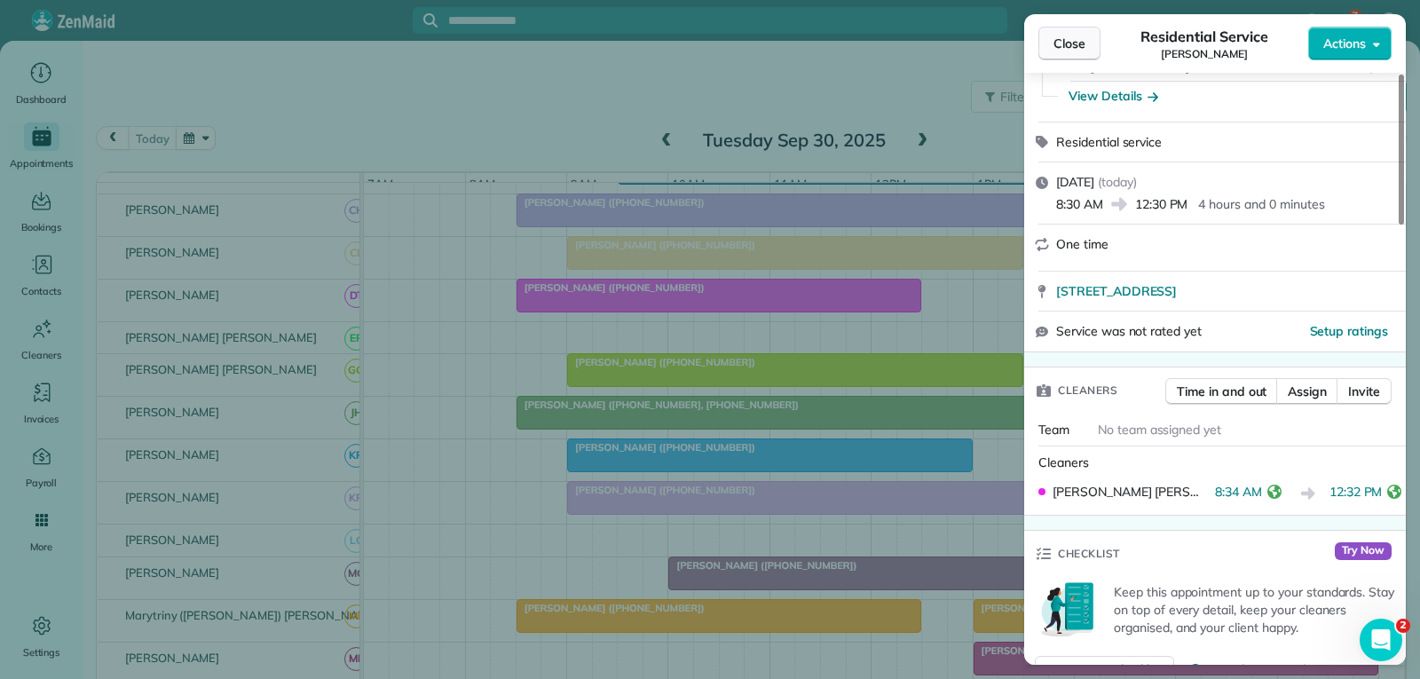
click at [1069, 46] on span "Close" at bounding box center [1069, 44] width 32 height 18
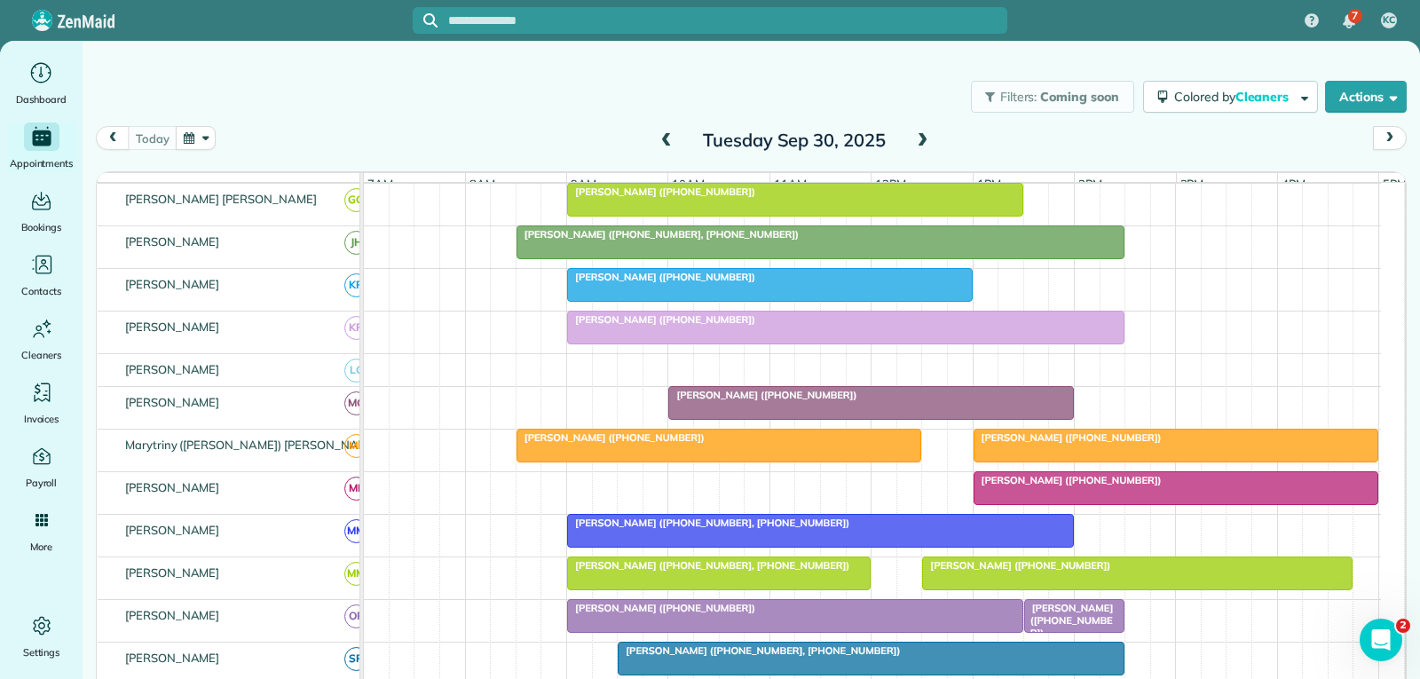
scroll to position [621, 0]
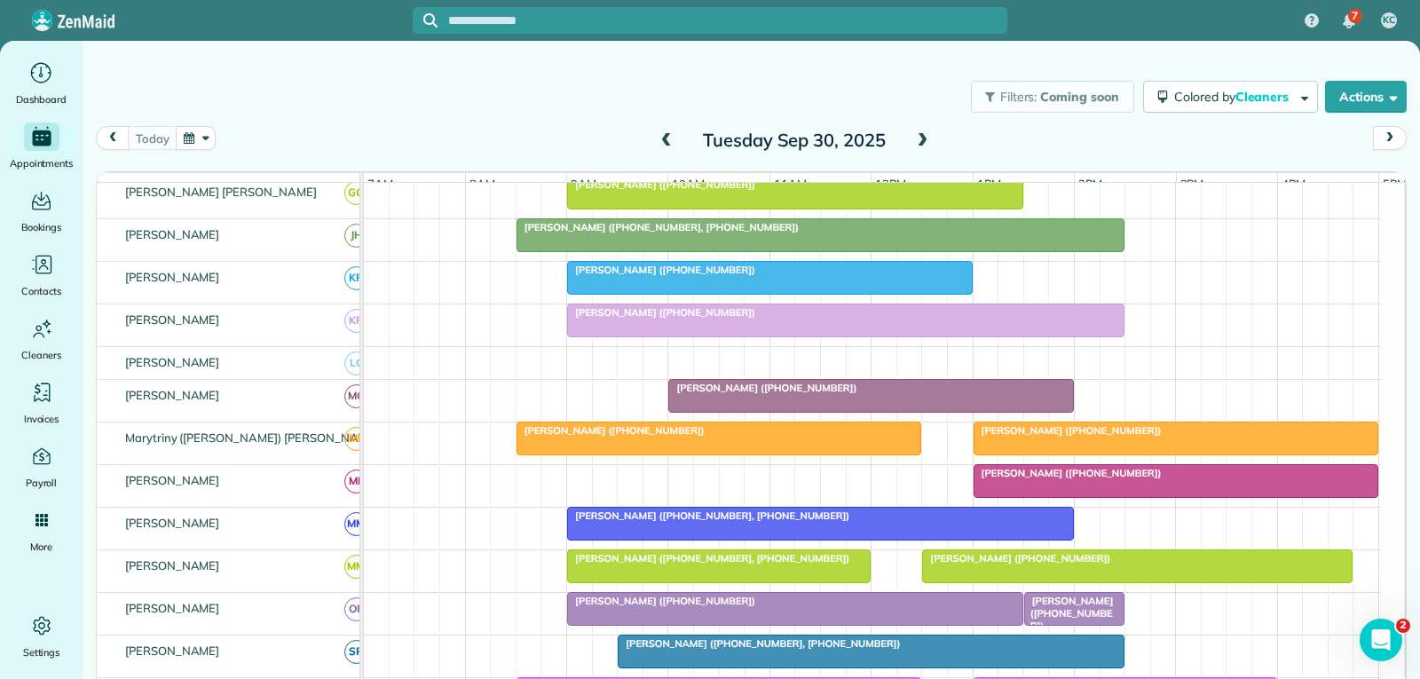
click at [824, 276] on div "[PERSON_NAME] ([PHONE_NUMBER])" at bounding box center [769, 270] width 395 height 12
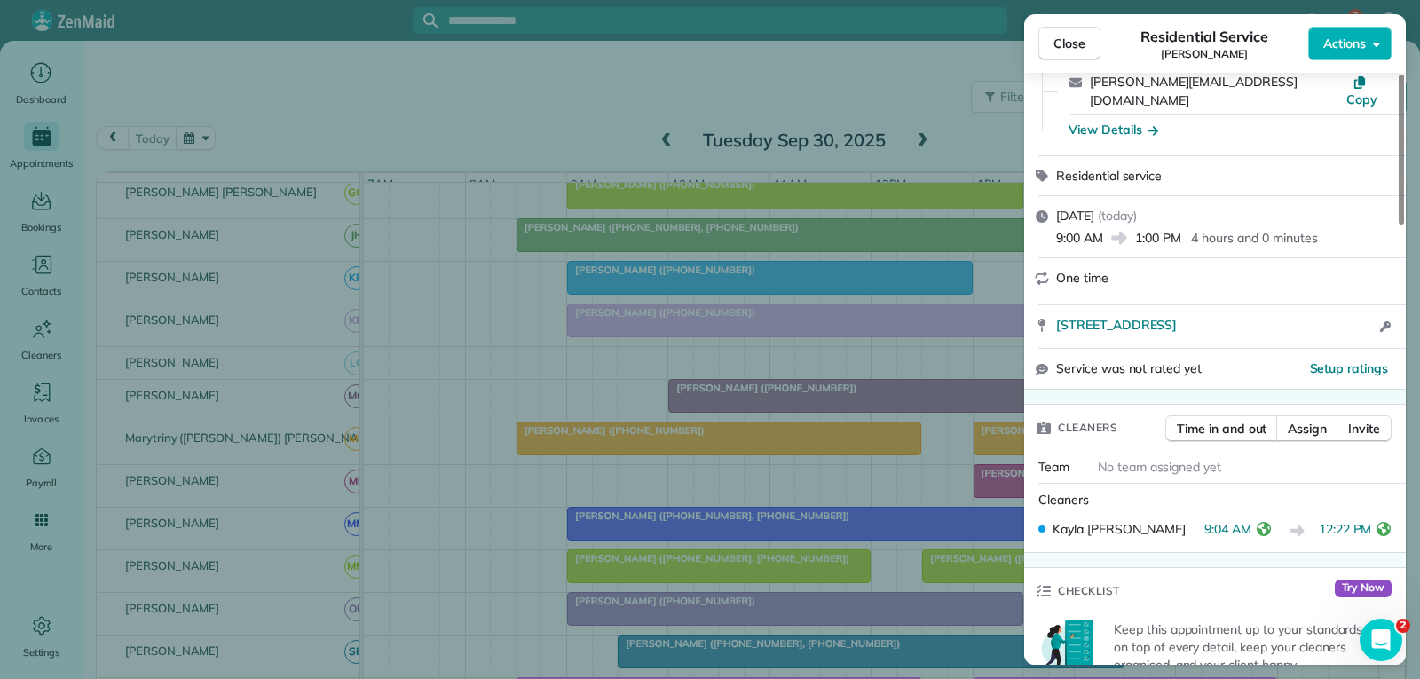
scroll to position [177, 0]
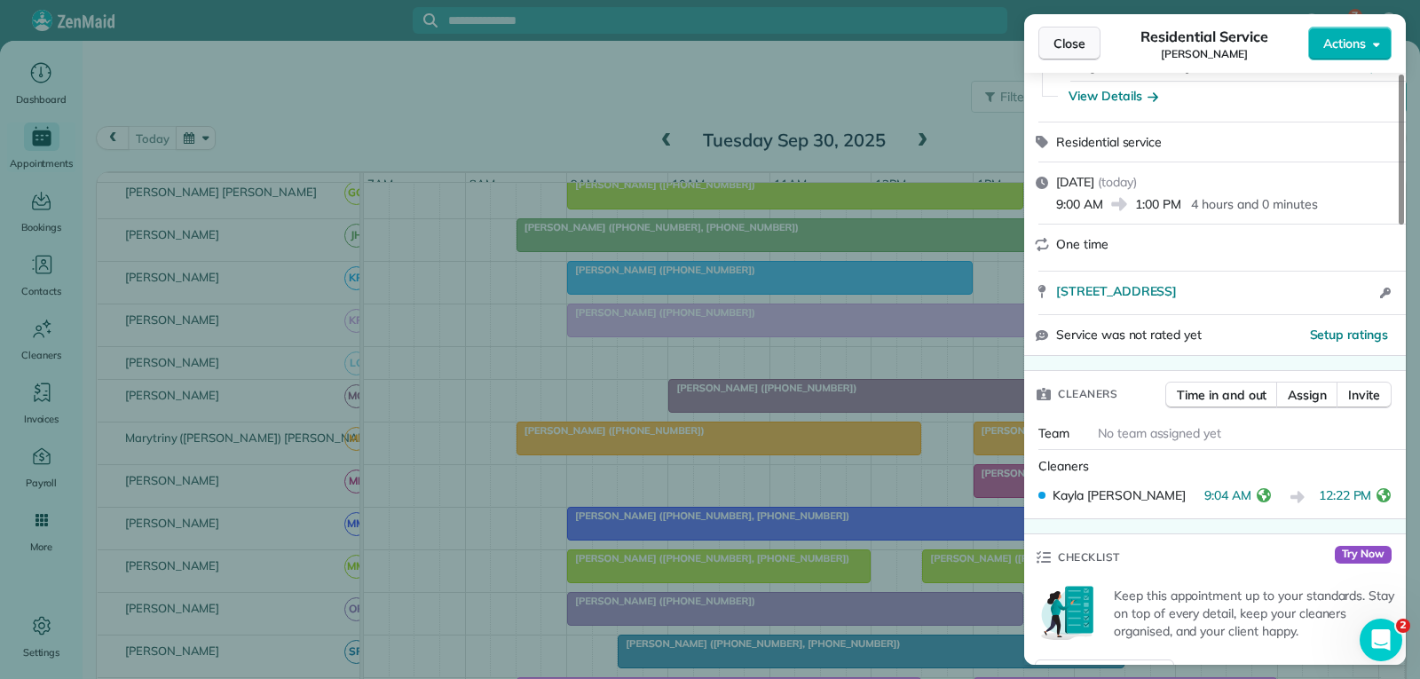
click at [1068, 47] on span "Close" at bounding box center [1069, 44] width 32 height 18
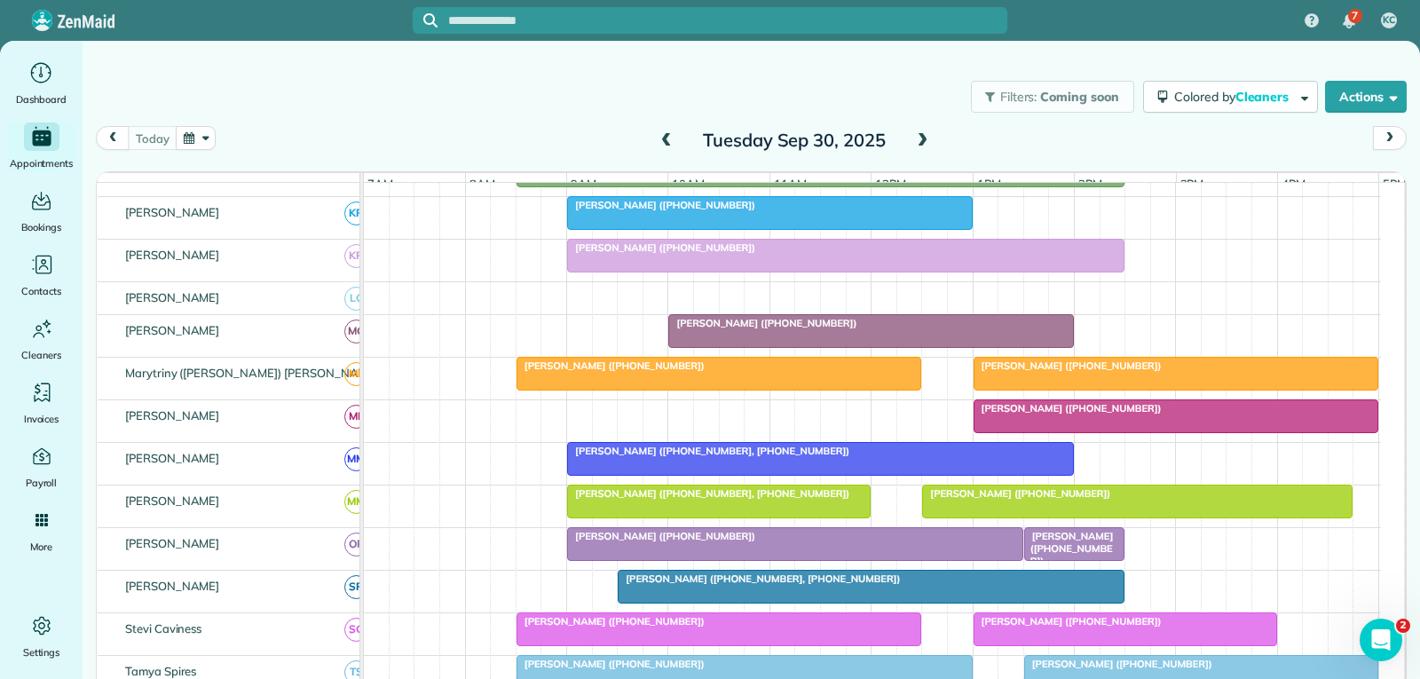
scroll to position [621, 0]
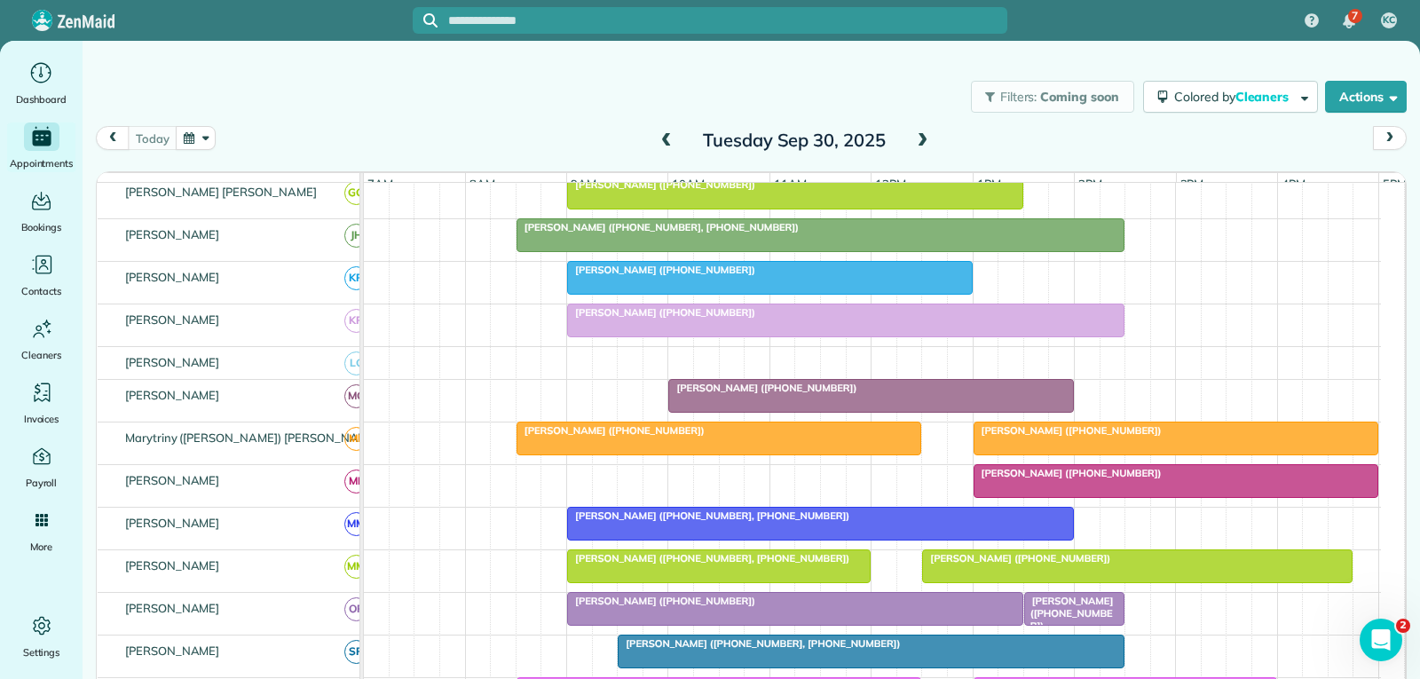
click at [859, 319] on div "[PERSON_NAME] ([PHONE_NUMBER])" at bounding box center [845, 312] width 547 height 12
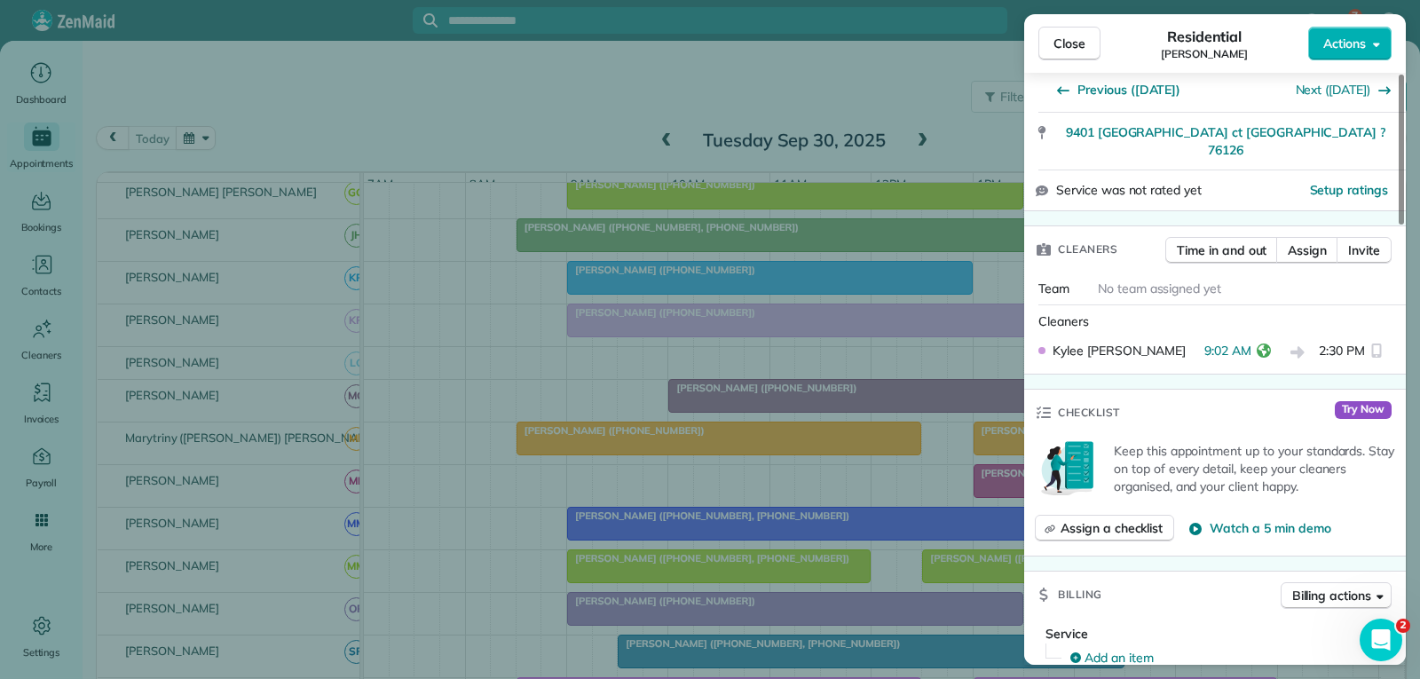
scroll to position [355, 0]
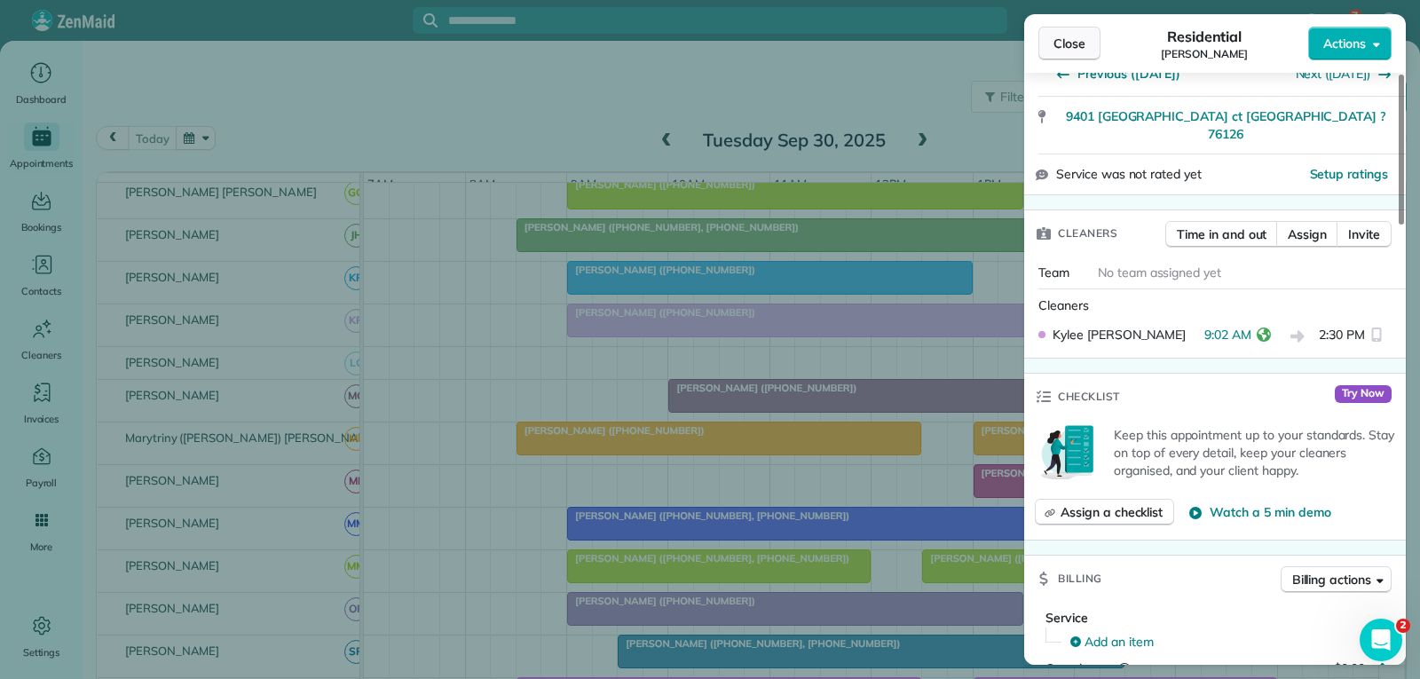
click at [1076, 50] on span "Close" at bounding box center [1069, 44] width 32 height 18
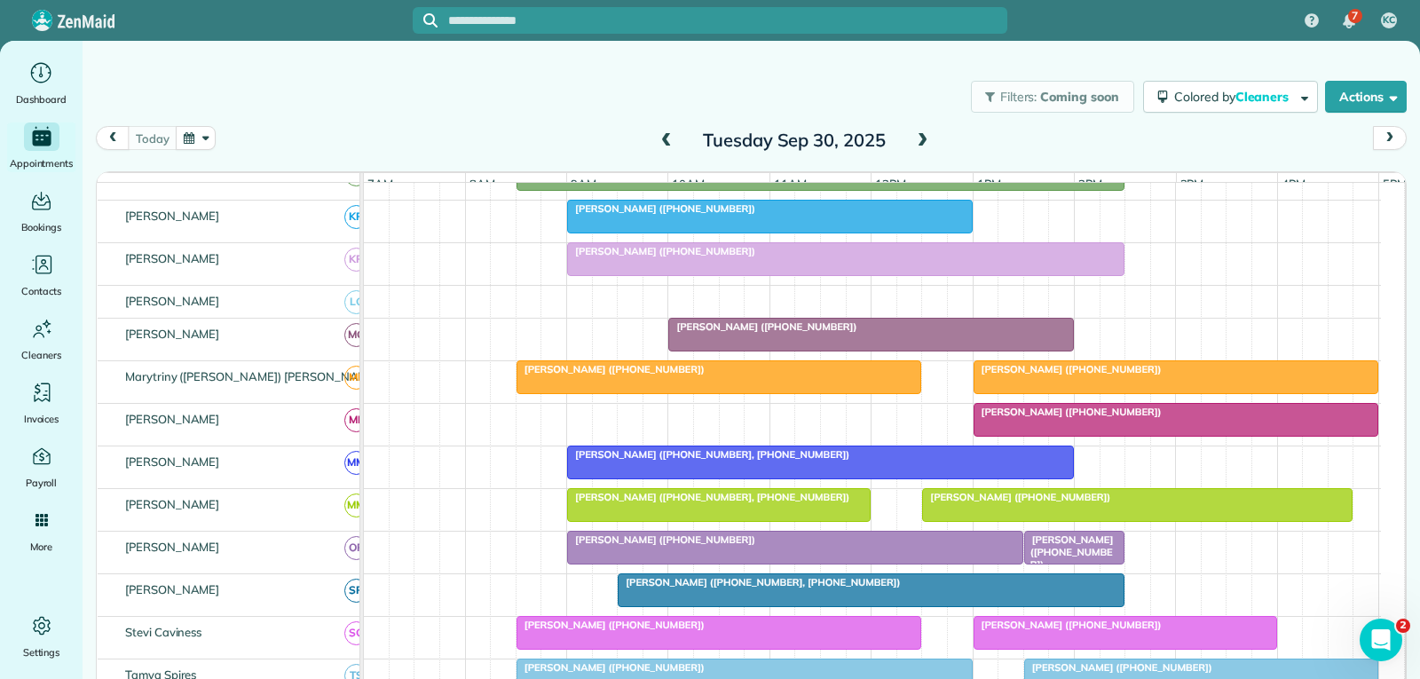
scroll to position [710, 0]
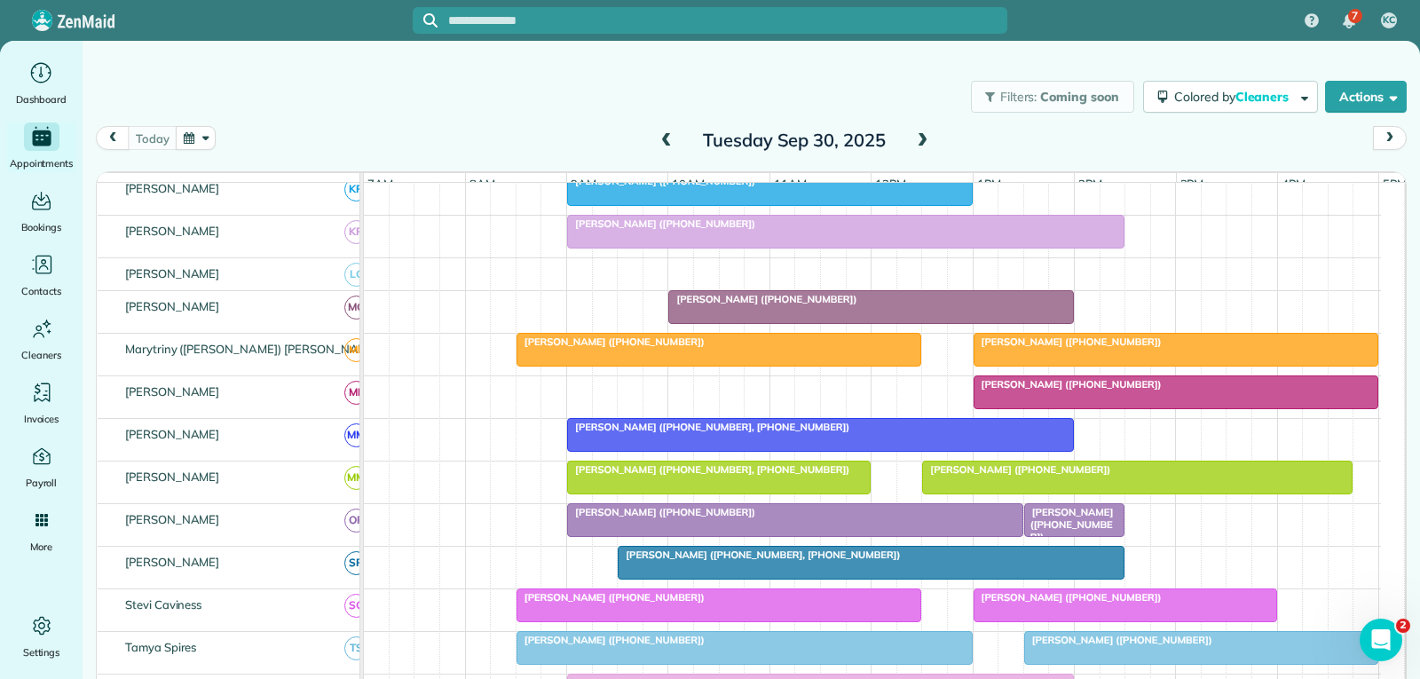
click at [869, 305] on div "[PERSON_NAME] ([PHONE_NUMBER])" at bounding box center [871, 299] width 395 height 12
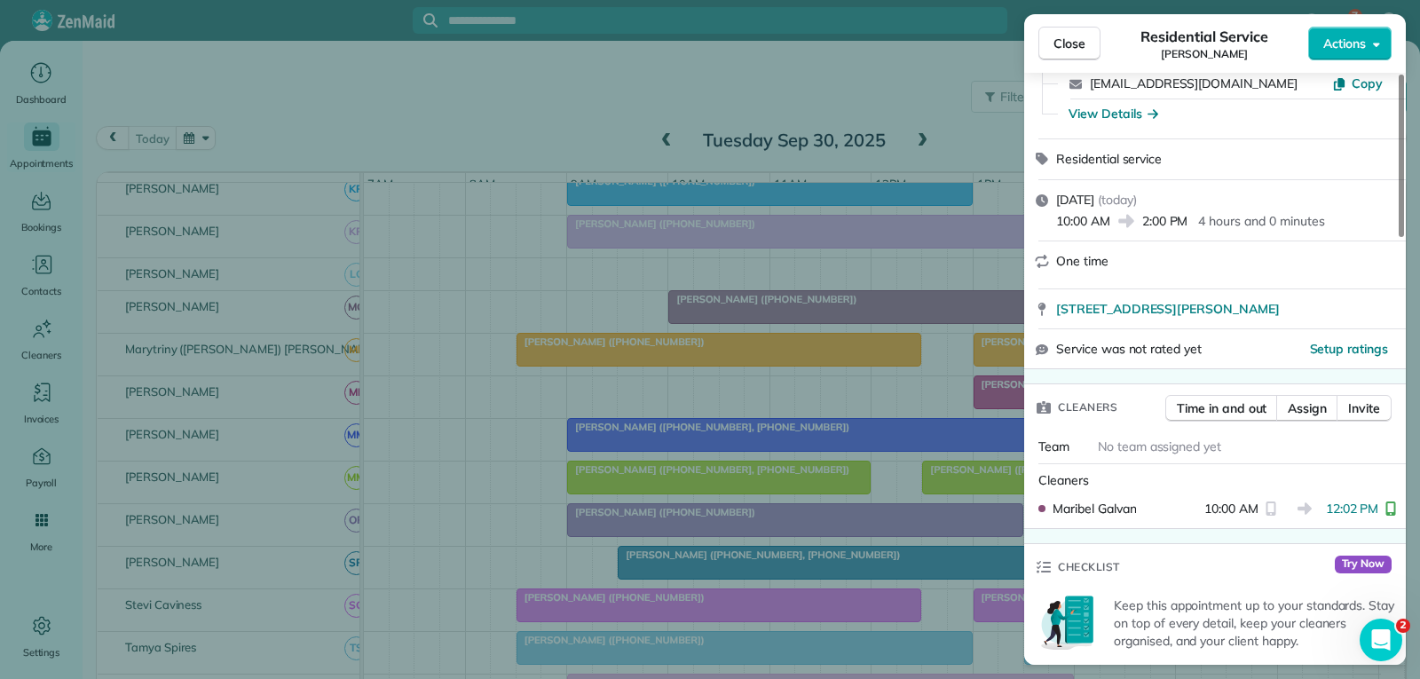
scroll to position [266, 0]
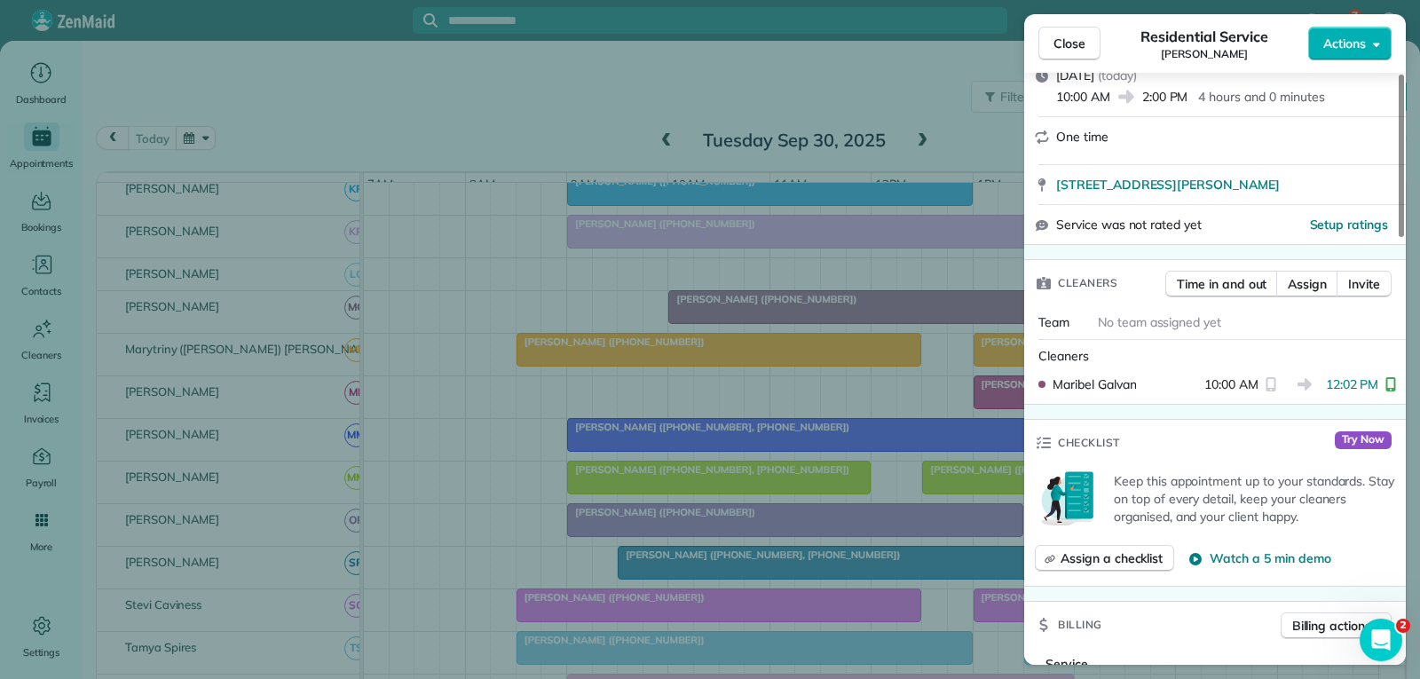
drag, startPoint x: 1061, startPoint y: 35, endPoint x: 827, endPoint y: 297, distance: 351.4
click at [1061, 35] on span "Close" at bounding box center [1069, 44] width 32 height 18
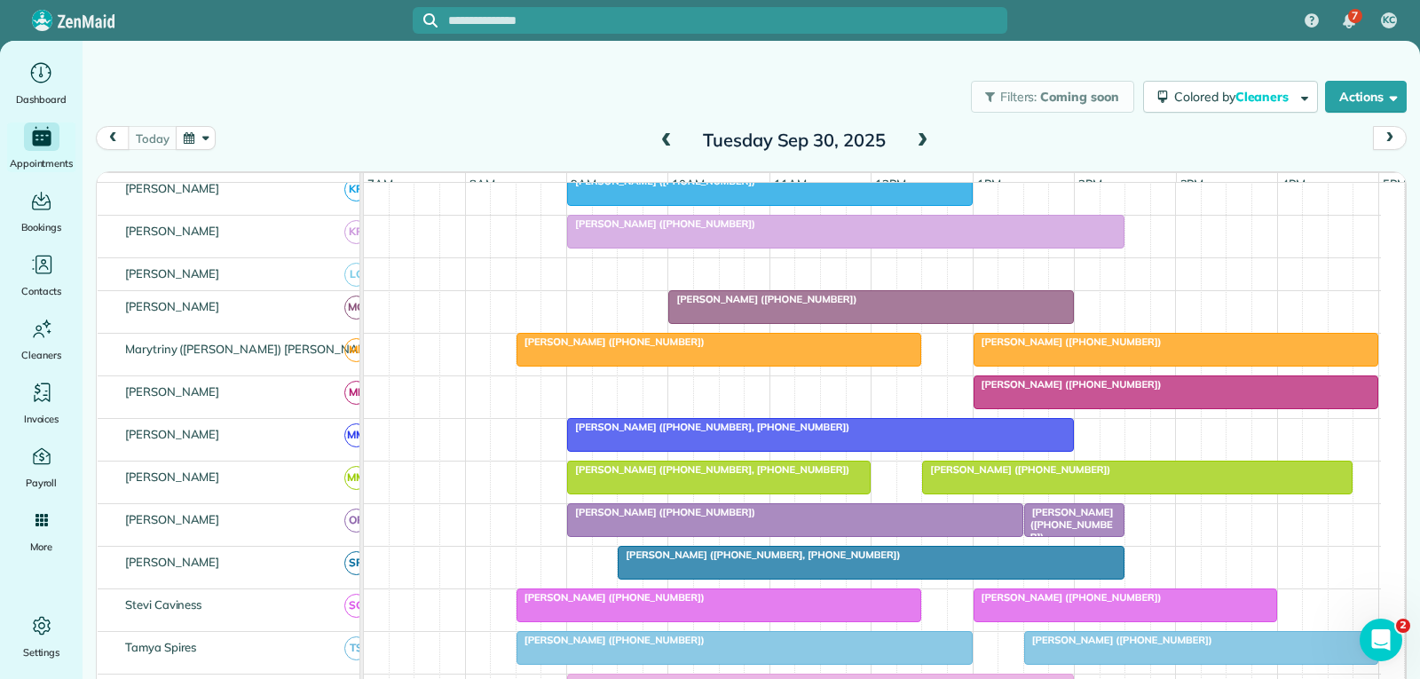
click at [1072, 348] on span "[PERSON_NAME] ([PHONE_NUMBER])" at bounding box center [1068, 341] width 190 height 12
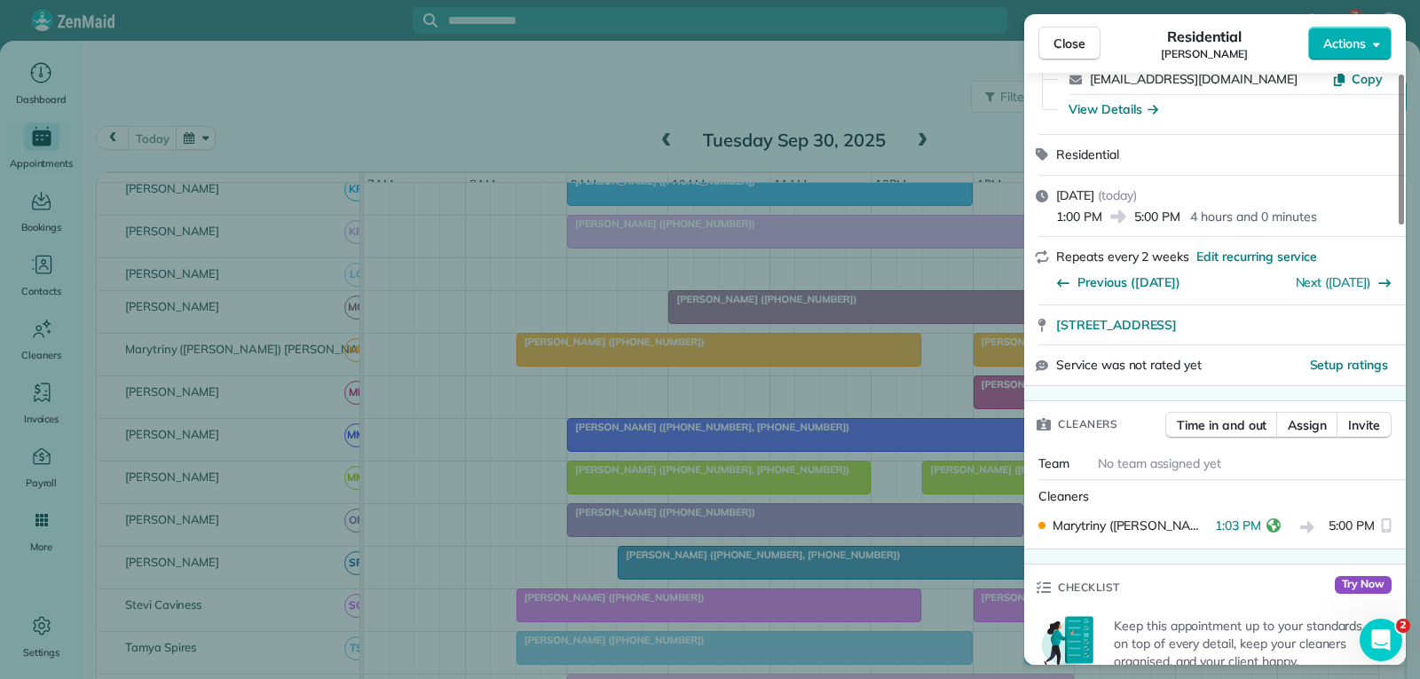
scroll to position [177, 0]
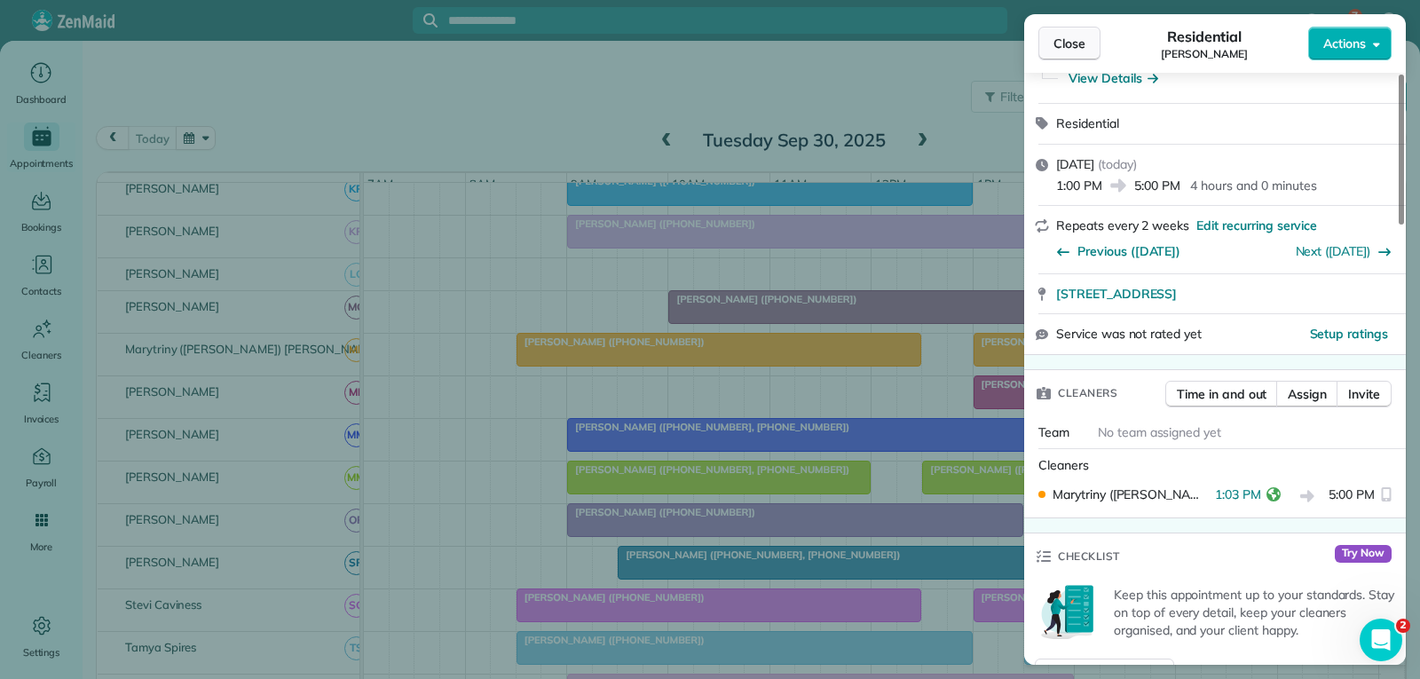
click at [1064, 49] on span "Close" at bounding box center [1069, 44] width 32 height 18
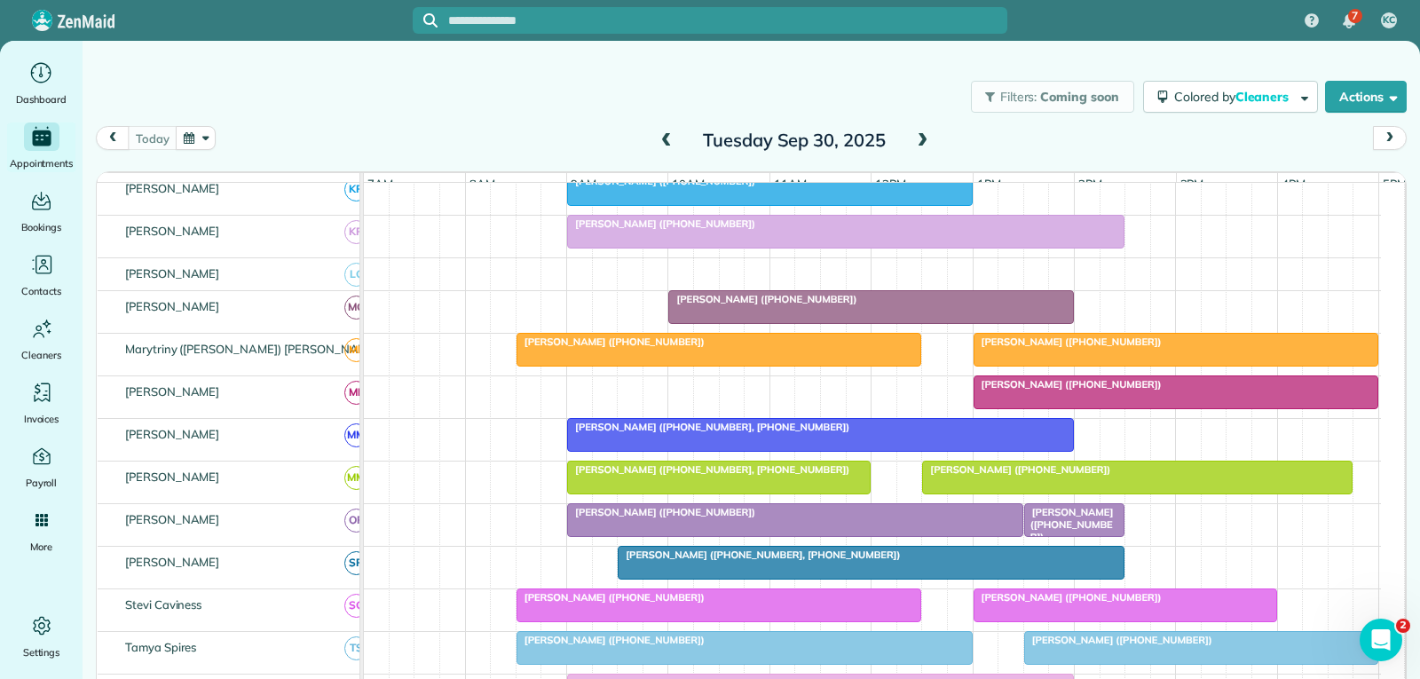
click at [1058, 348] on span "[PERSON_NAME] ([PHONE_NUMBER])" at bounding box center [1068, 341] width 190 height 12
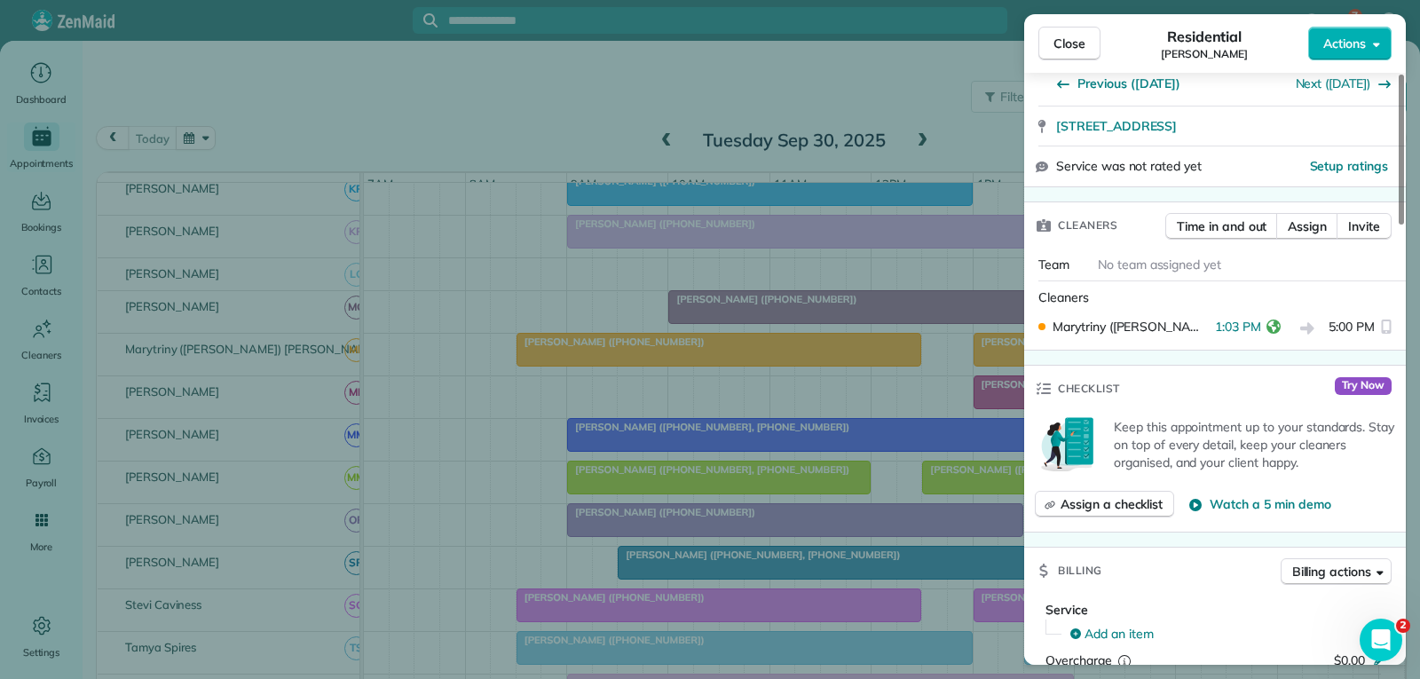
scroll to position [355, 0]
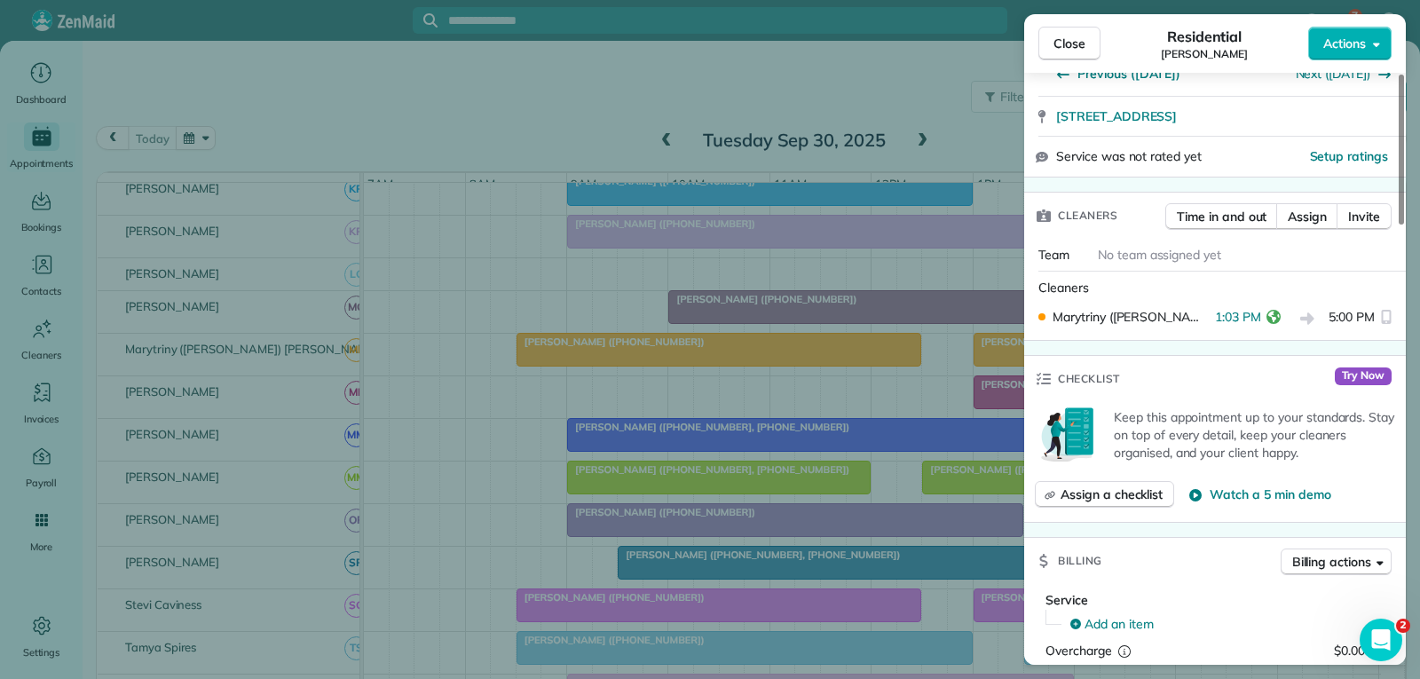
drag, startPoint x: 1074, startPoint y: 47, endPoint x: 1076, endPoint y: 63, distance: 16.1
click at [1074, 47] on span "Close" at bounding box center [1069, 44] width 32 height 18
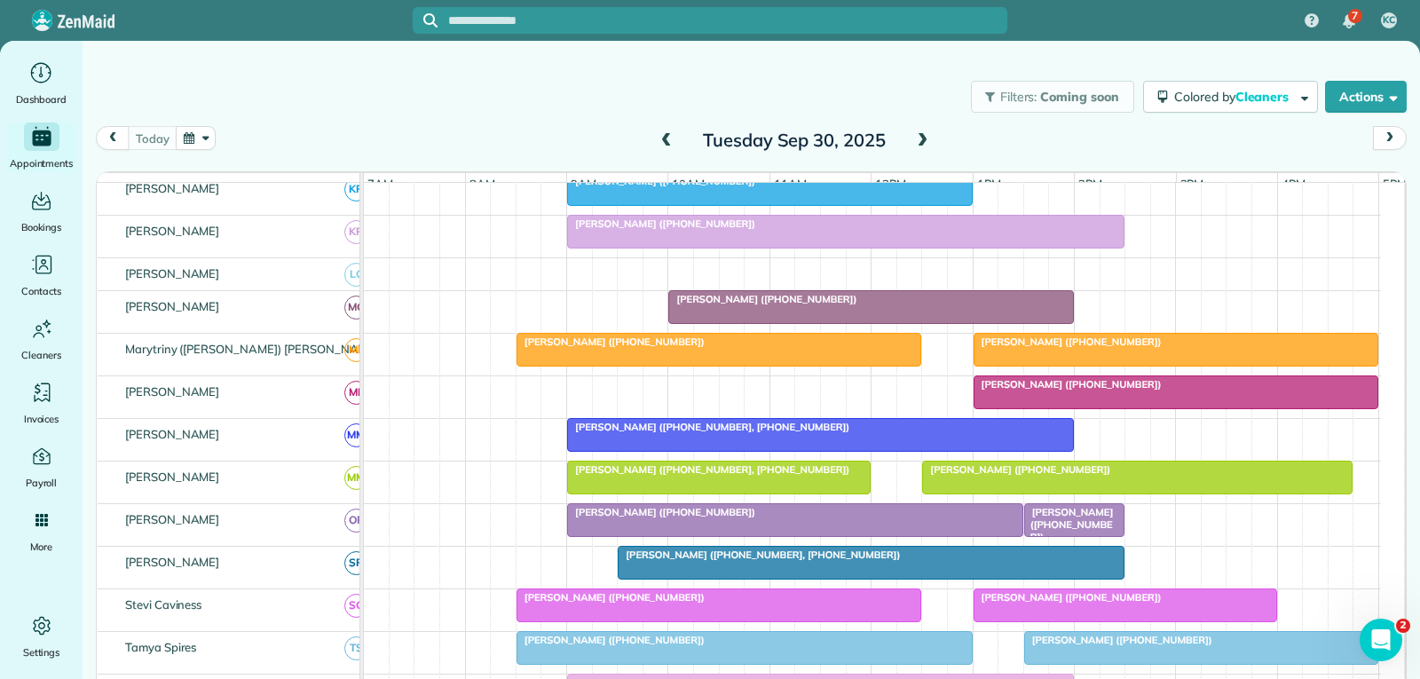
click at [864, 366] on div at bounding box center [719, 350] width 404 height 32
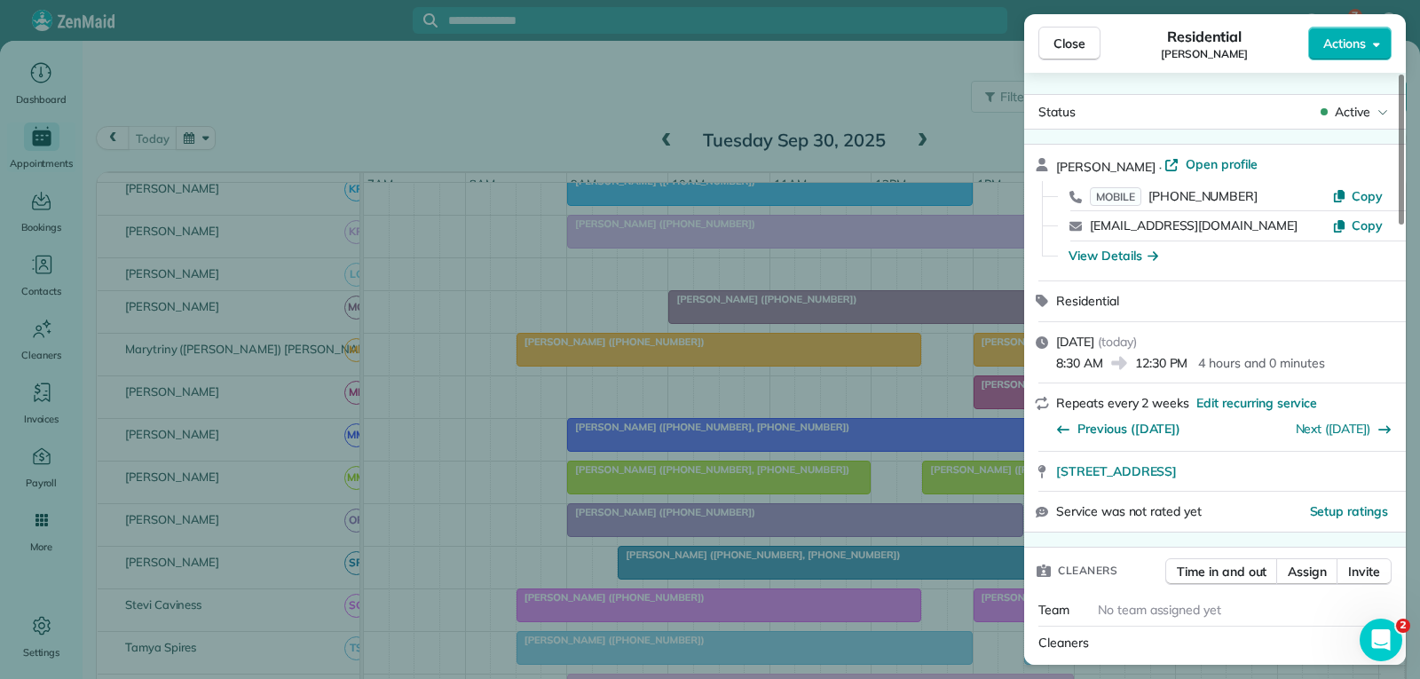
scroll to position [92, 0]
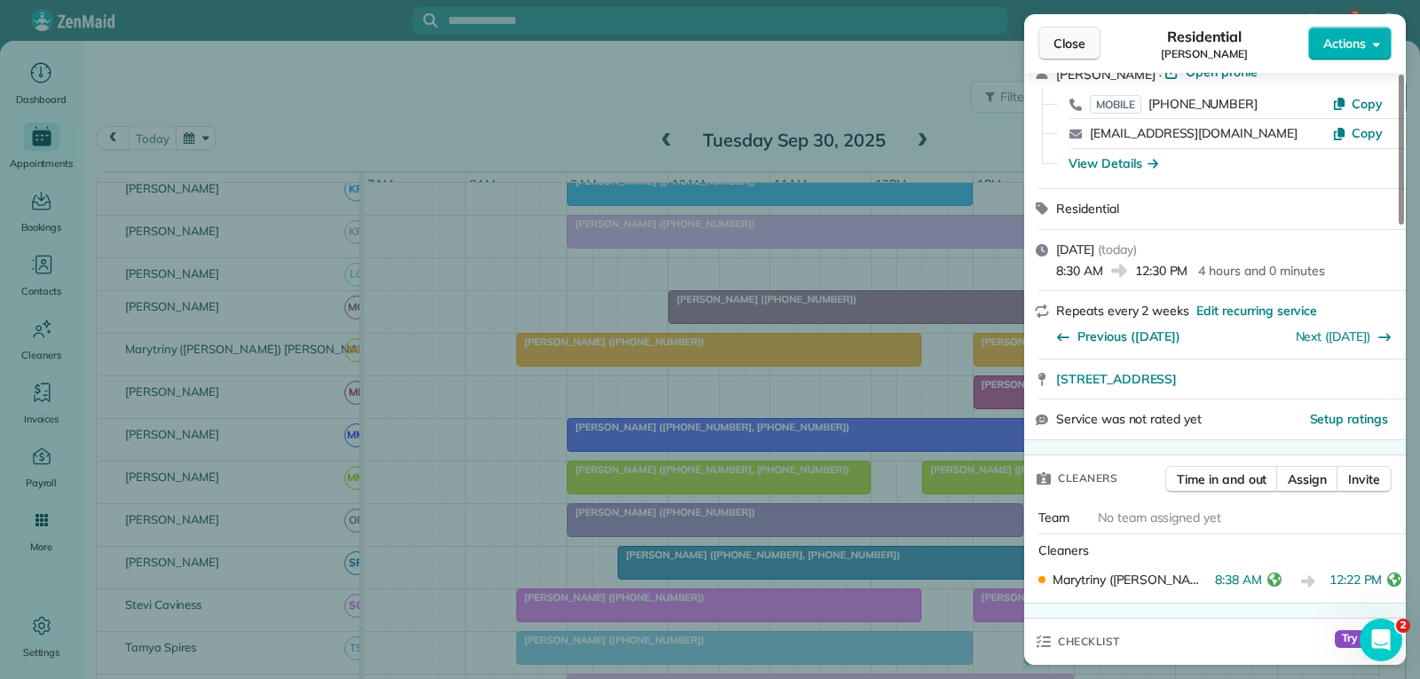
click at [1076, 51] on span "Close" at bounding box center [1069, 44] width 32 height 18
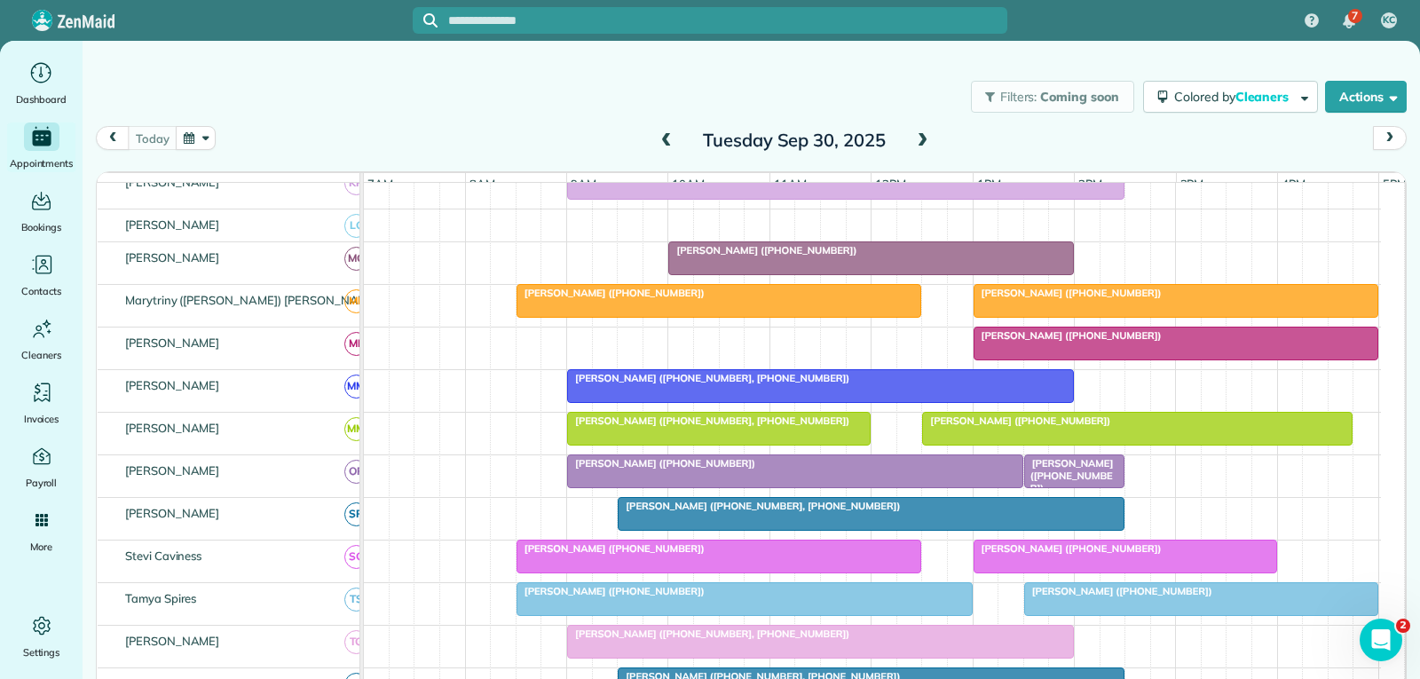
scroll to position [799, 0]
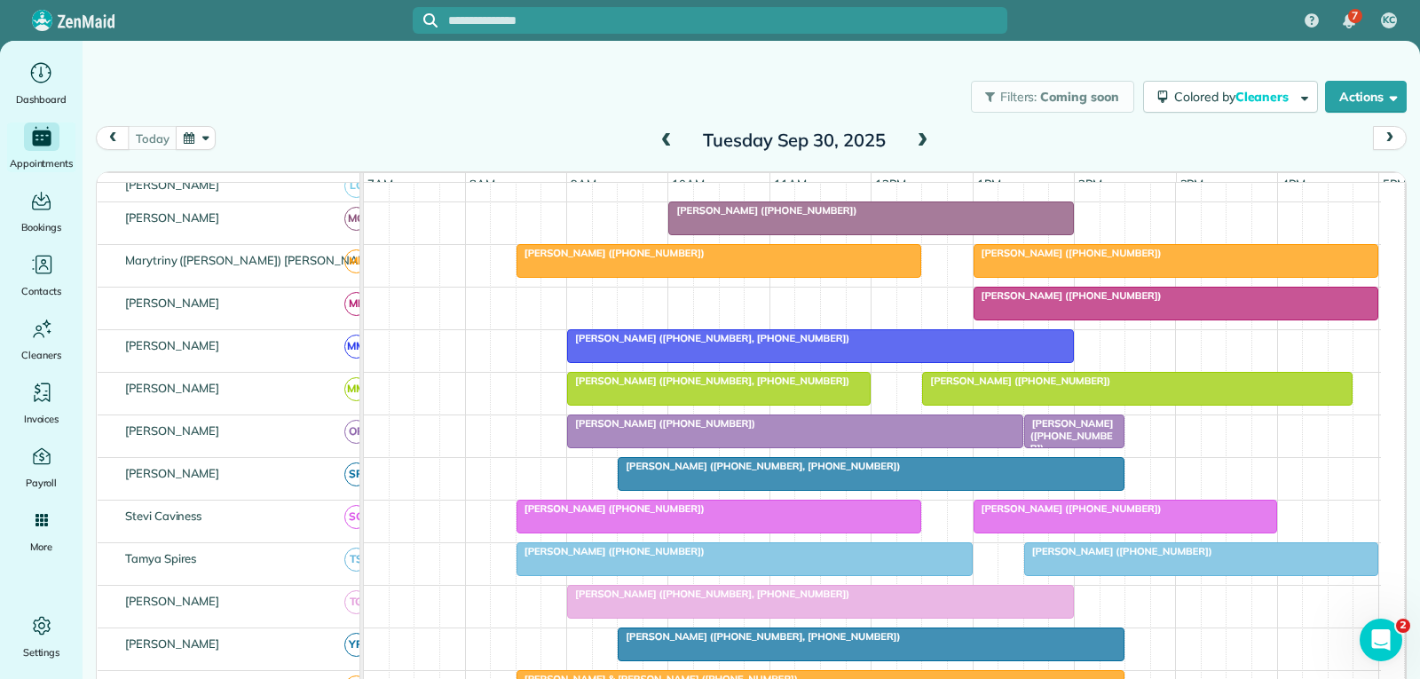
click at [1100, 302] on span "[PERSON_NAME] ([PHONE_NUMBER])" at bounding box center [1068, 295] width 190 height 12
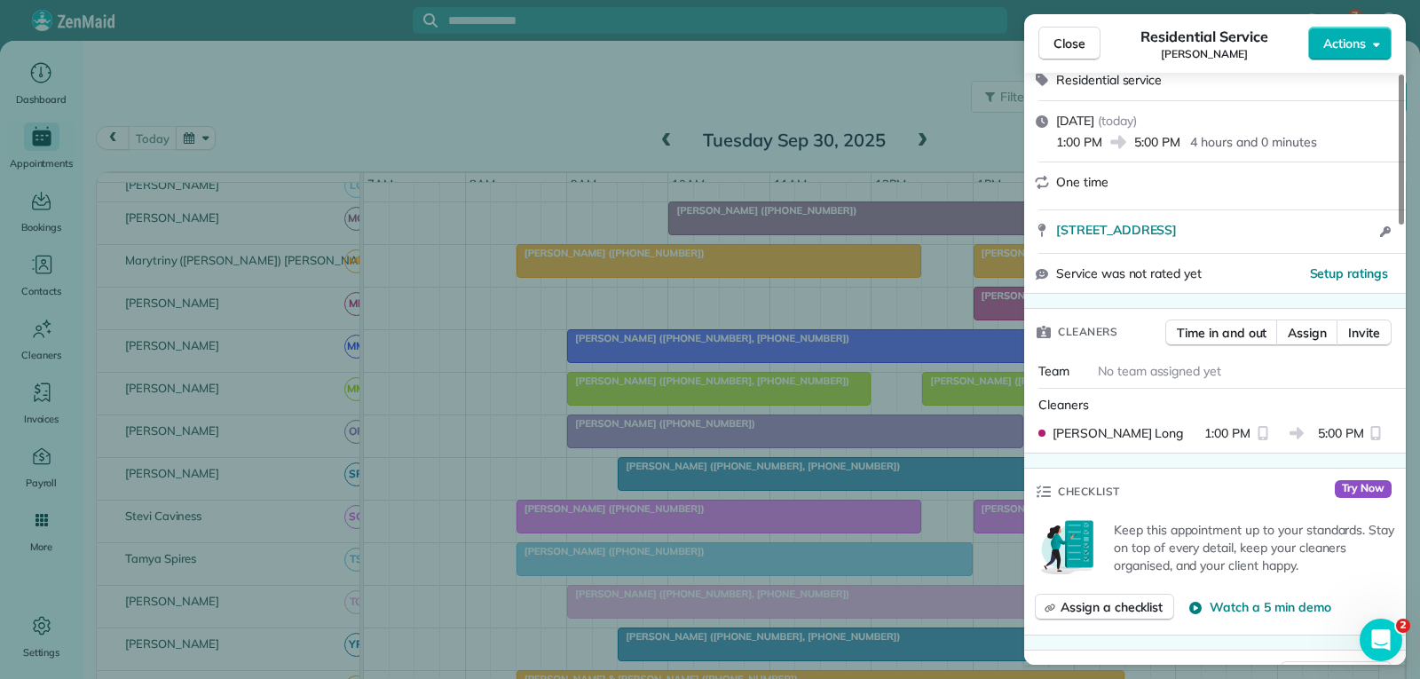
scroll to position [355, 0]
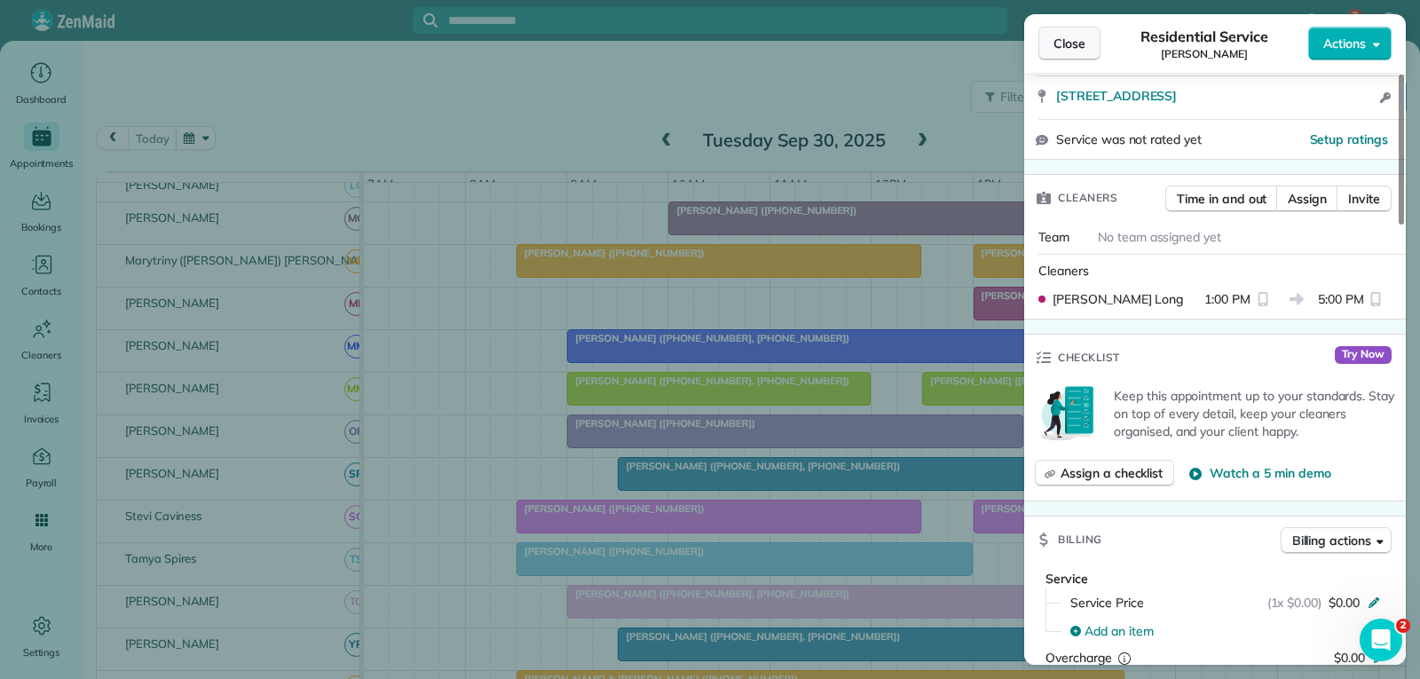
click at [1080, 49] on span "Close" at bounding box center [1069, 44] width 32 height 18
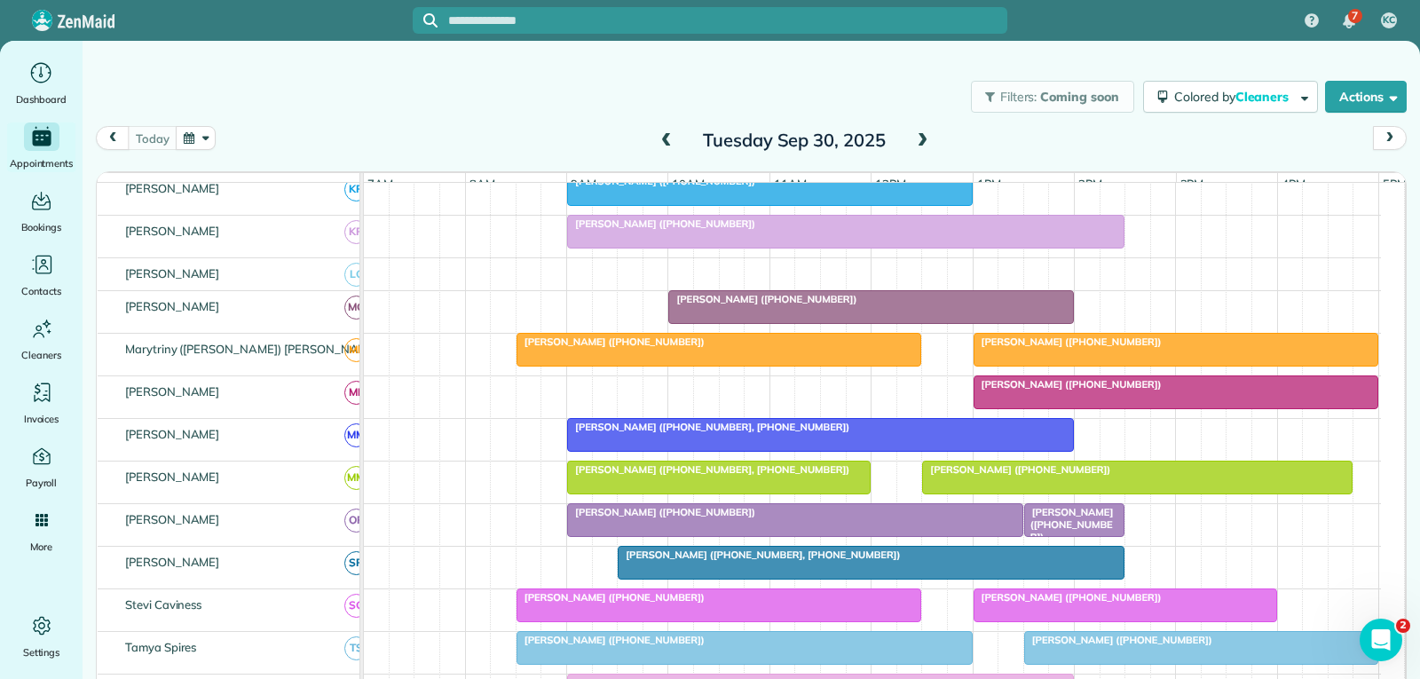
scroll to position [621, 0]
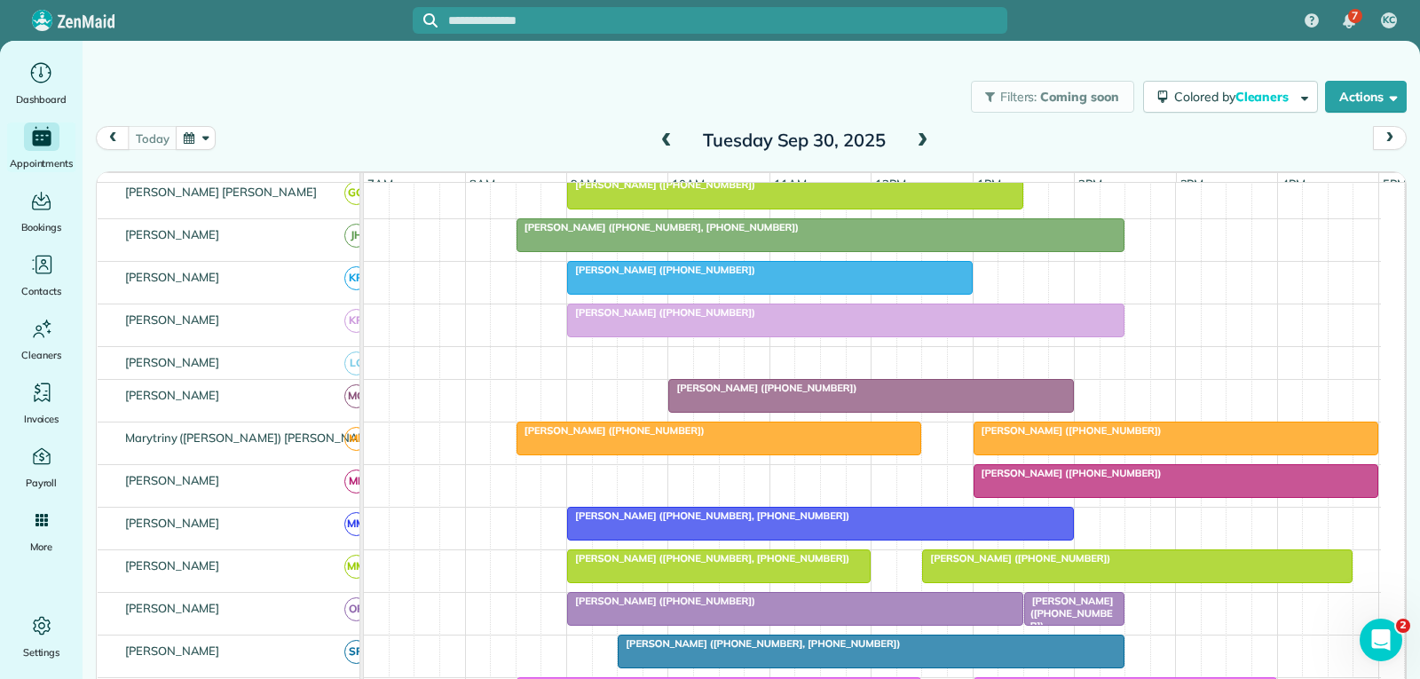
click at [876, 319] on div "[PERSON_NAME] ([PHONE_NUMBER])" at bounding box center [845, 312] width 547 height 12
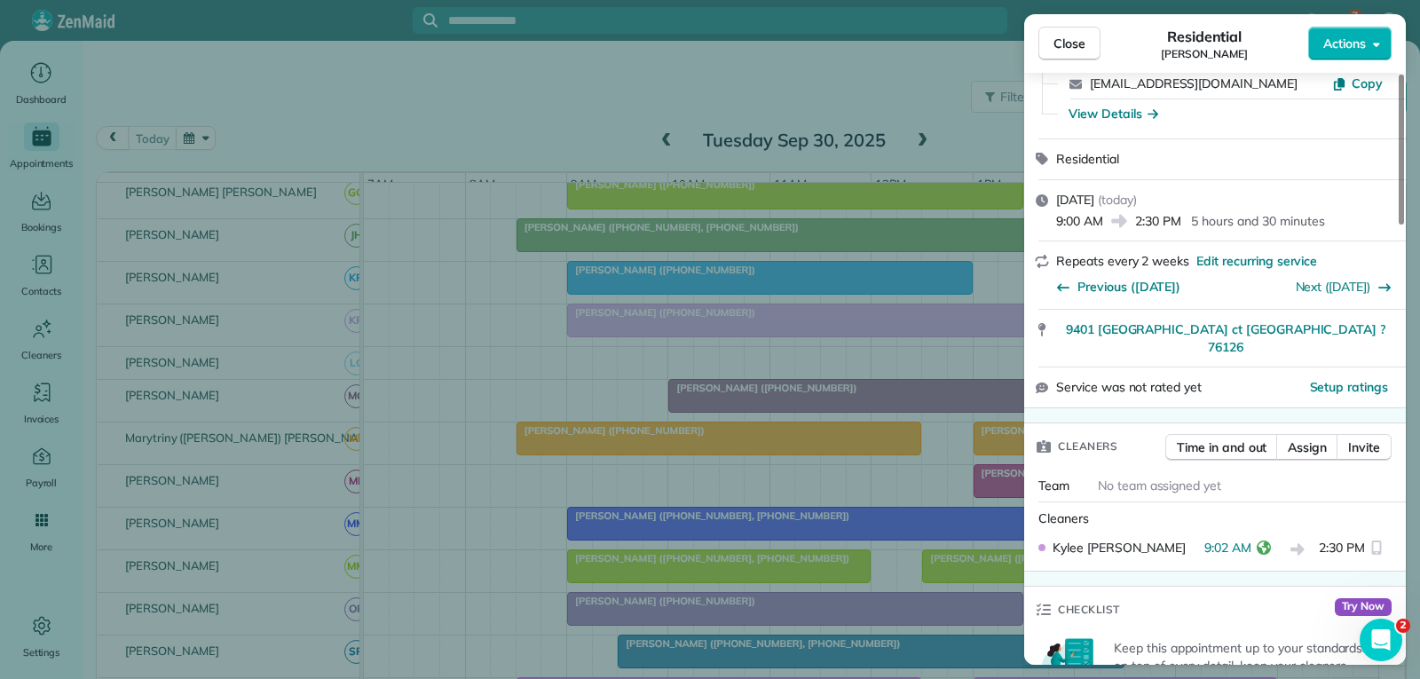
scroll to position [177, 0]
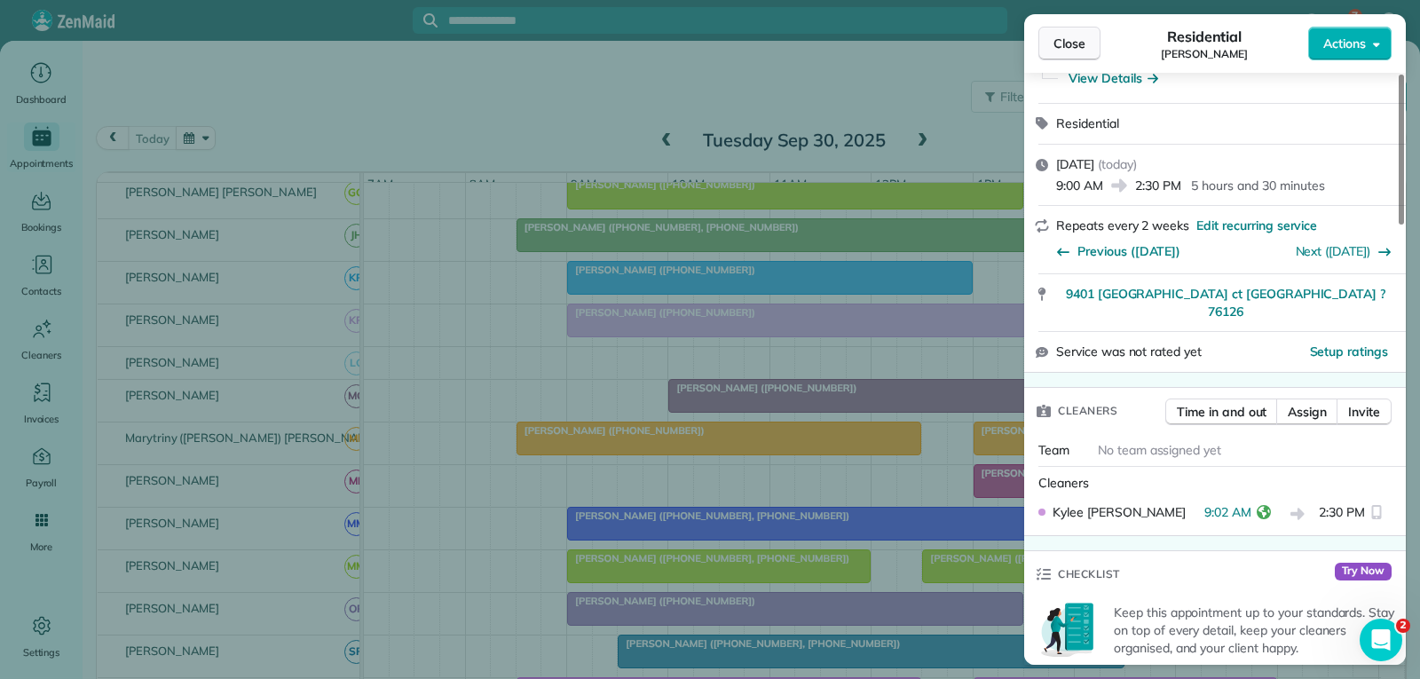
click at [1075, 49] on span "Close" at bounding box center [1069, 44] width 32 height 18
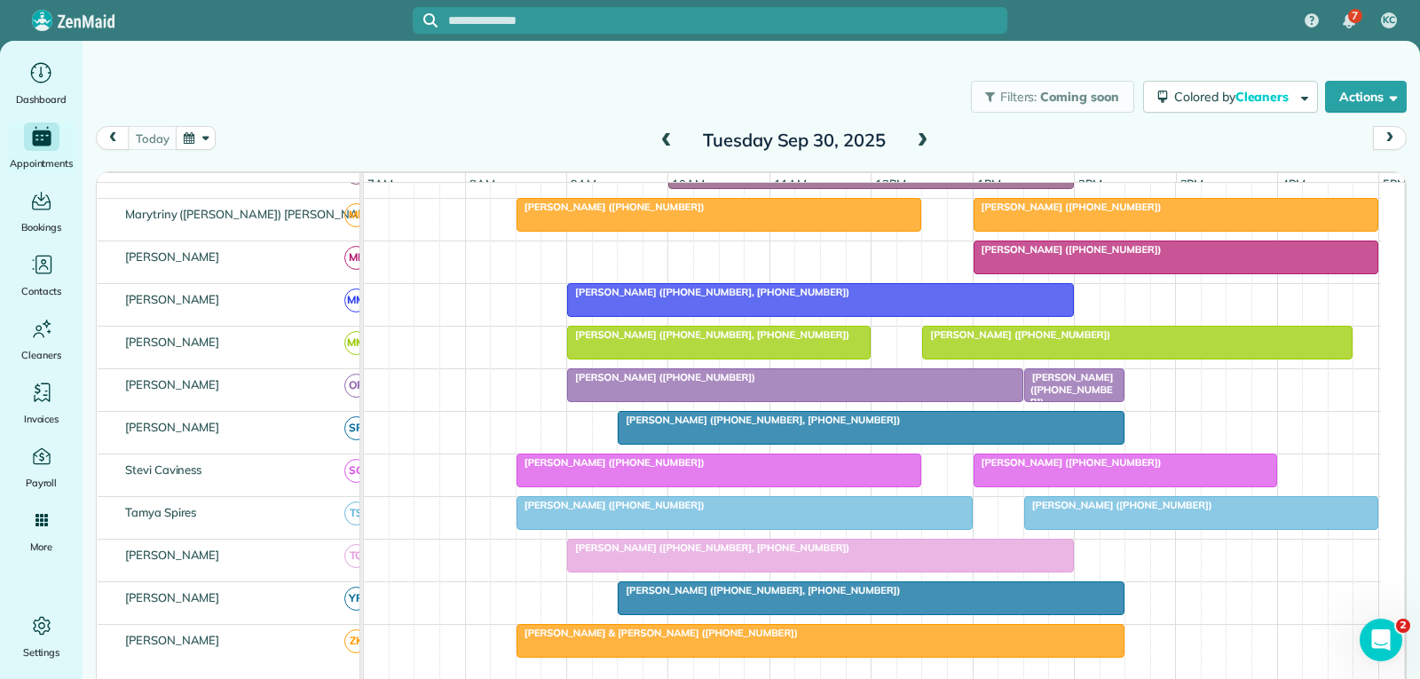
scroll to position [887, 0]
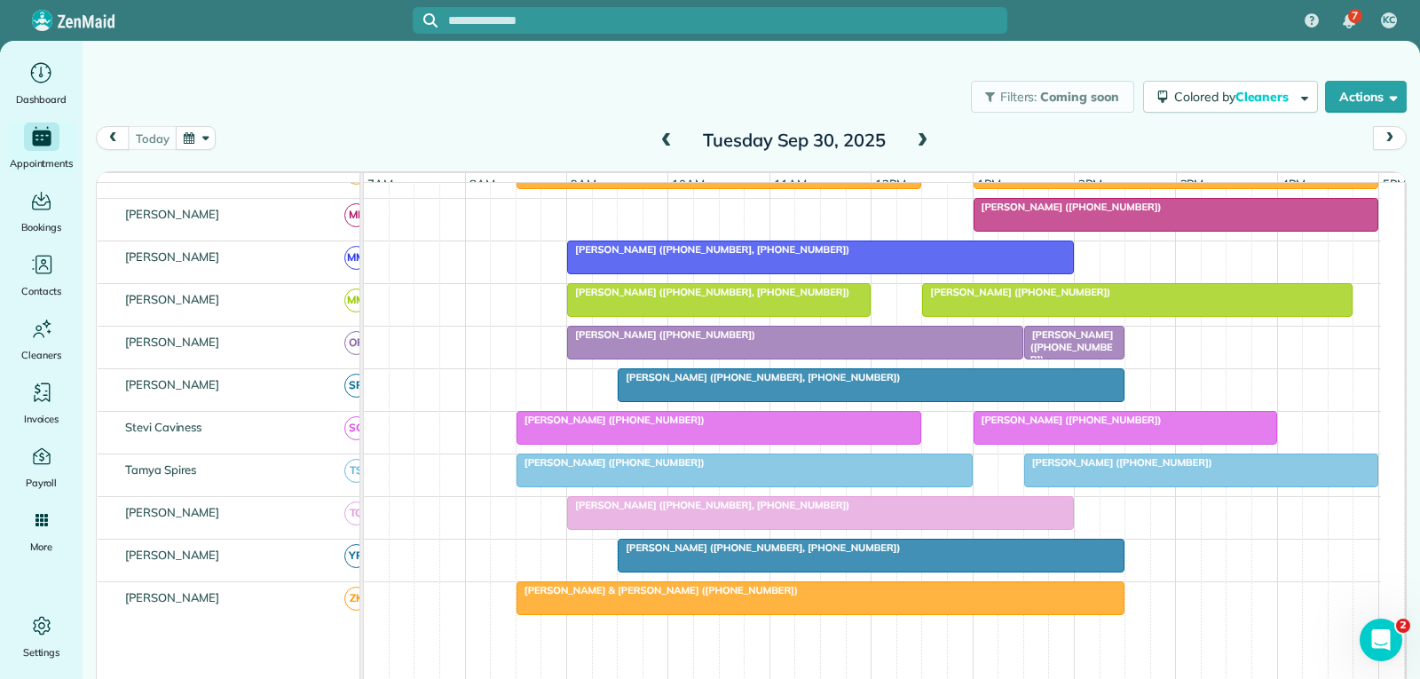
click at [902, 341] on div "[PERSON_NAME] ([PHONE_NUMBER])" at bounding box center [794, 334] width 445 height 12
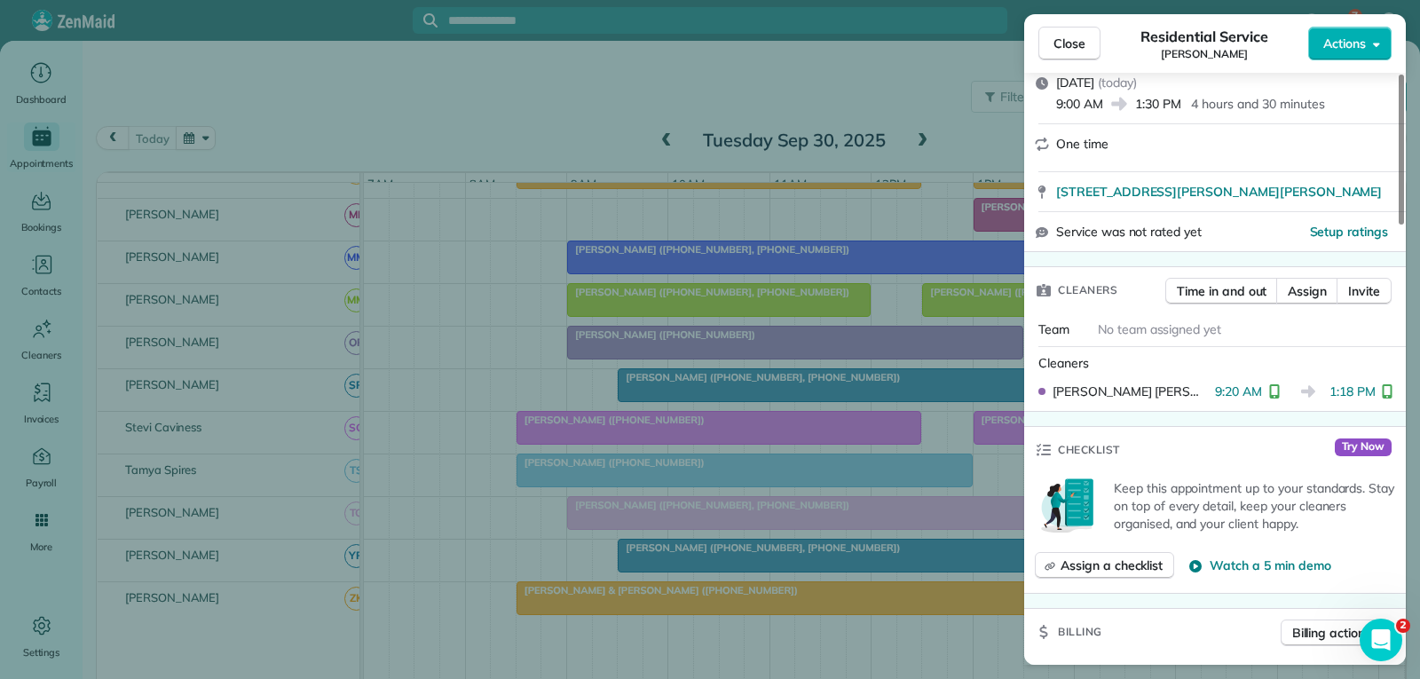
scroll to position [266, 0]
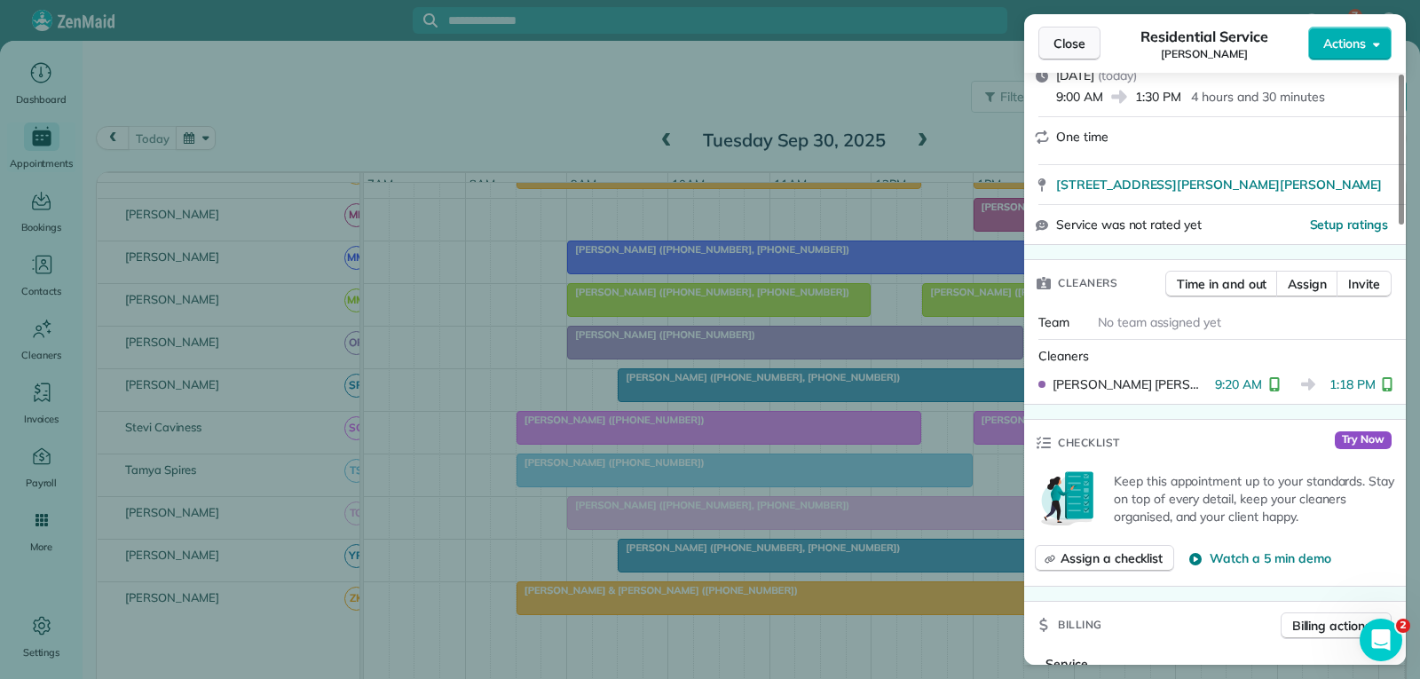
click at [1068, 48] on span "Close" at bounding box center [1069, 44] width 32 height 18
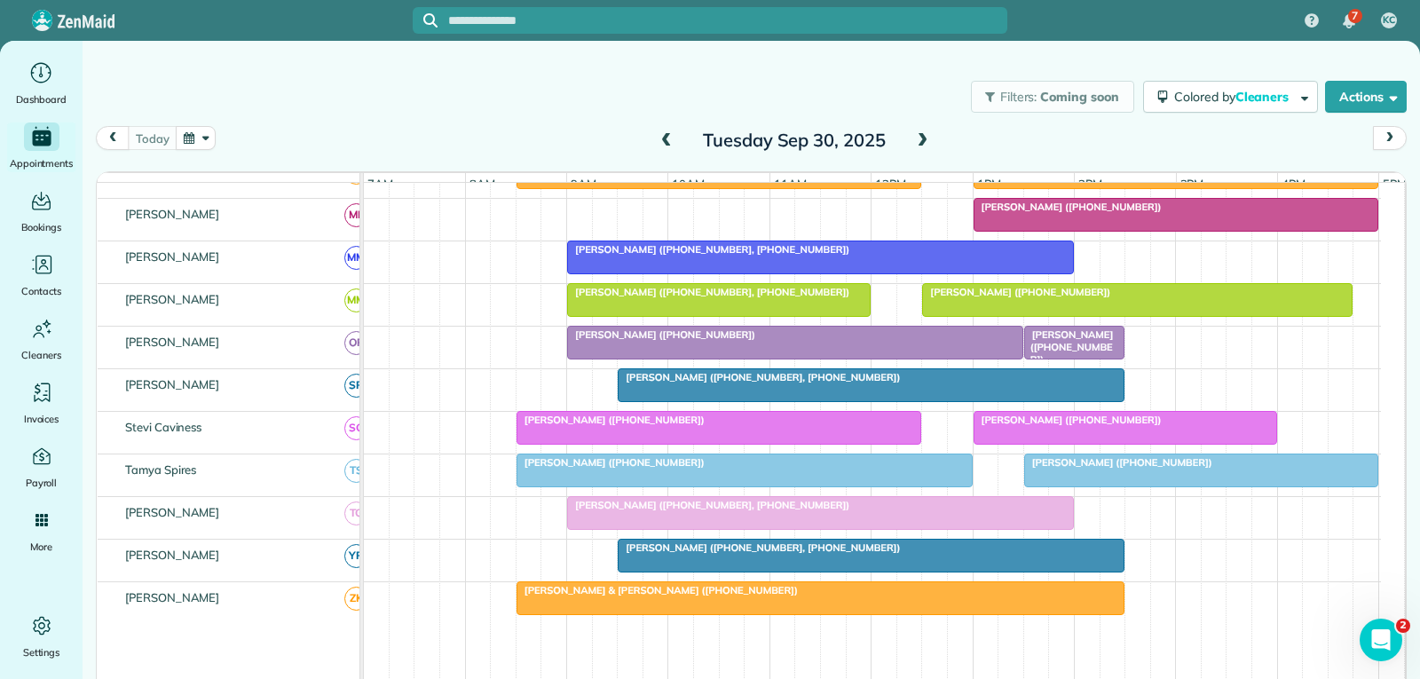
click at [1061, 358] on span "[PERSON_NAME] ([PHONE_NUMBER])" at bounding box center [1068, 347] width 91 height 38
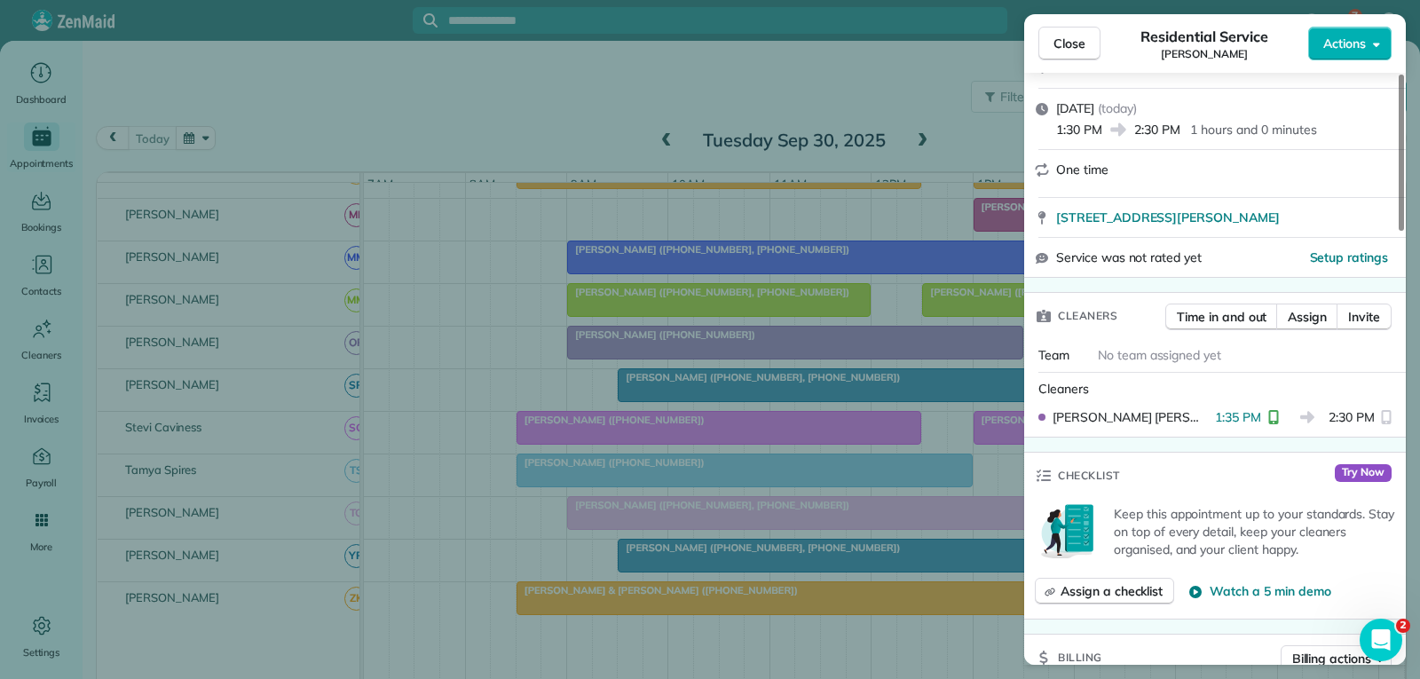
scroll to position [355, 0]
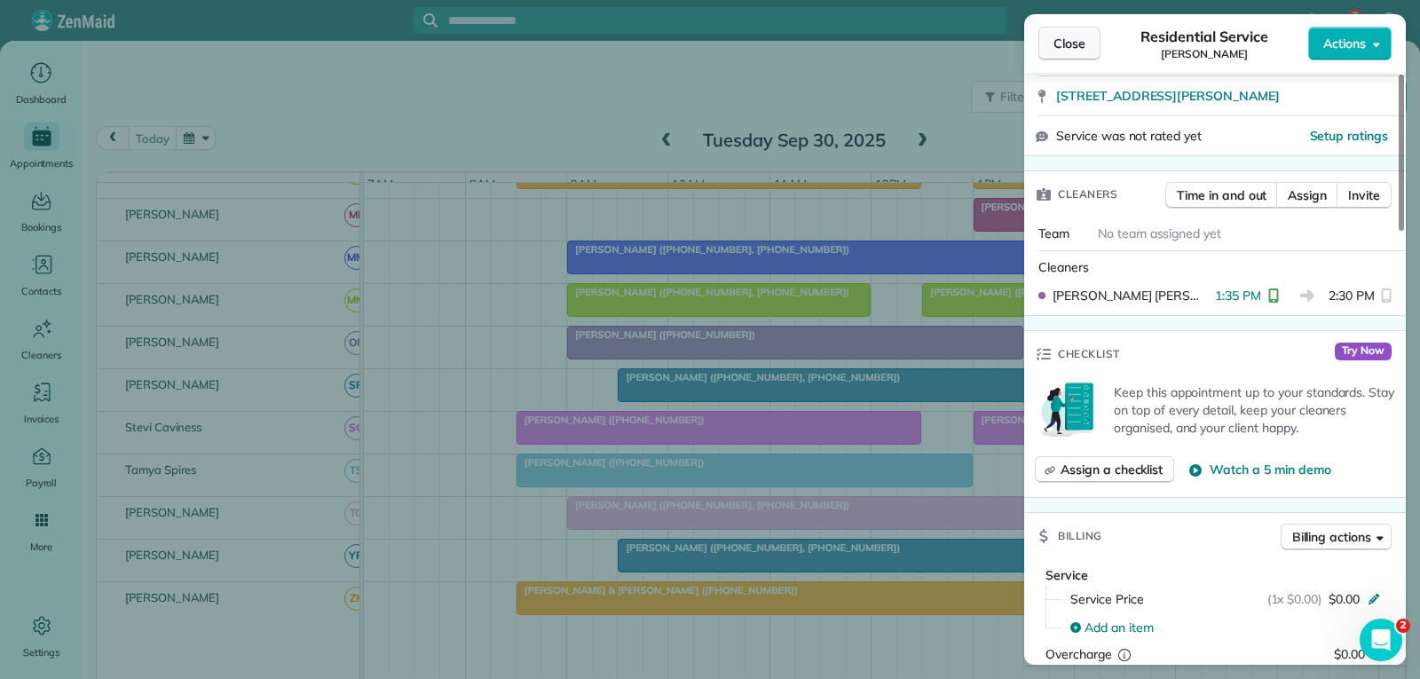
click at [1063, 34] on button "Close" at bounding box center [1069, 44] width 62 height 34
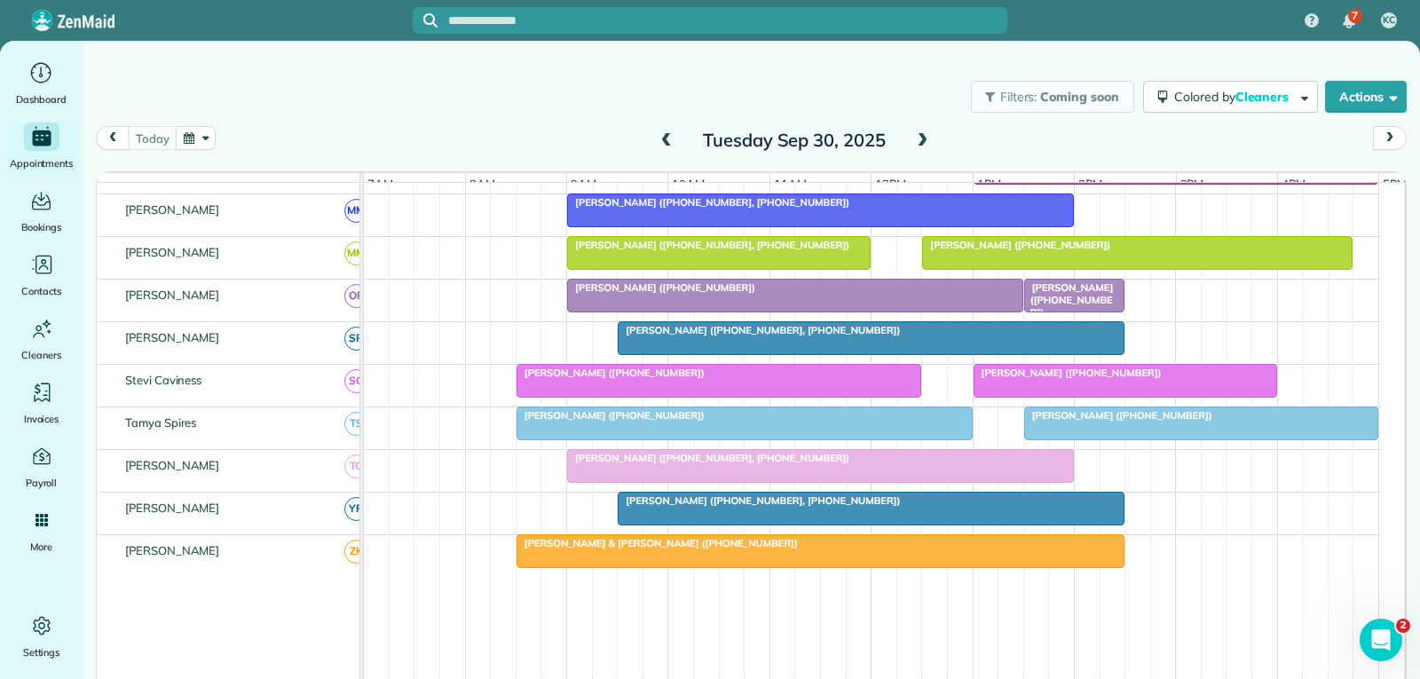
scroll to position [976, 0]
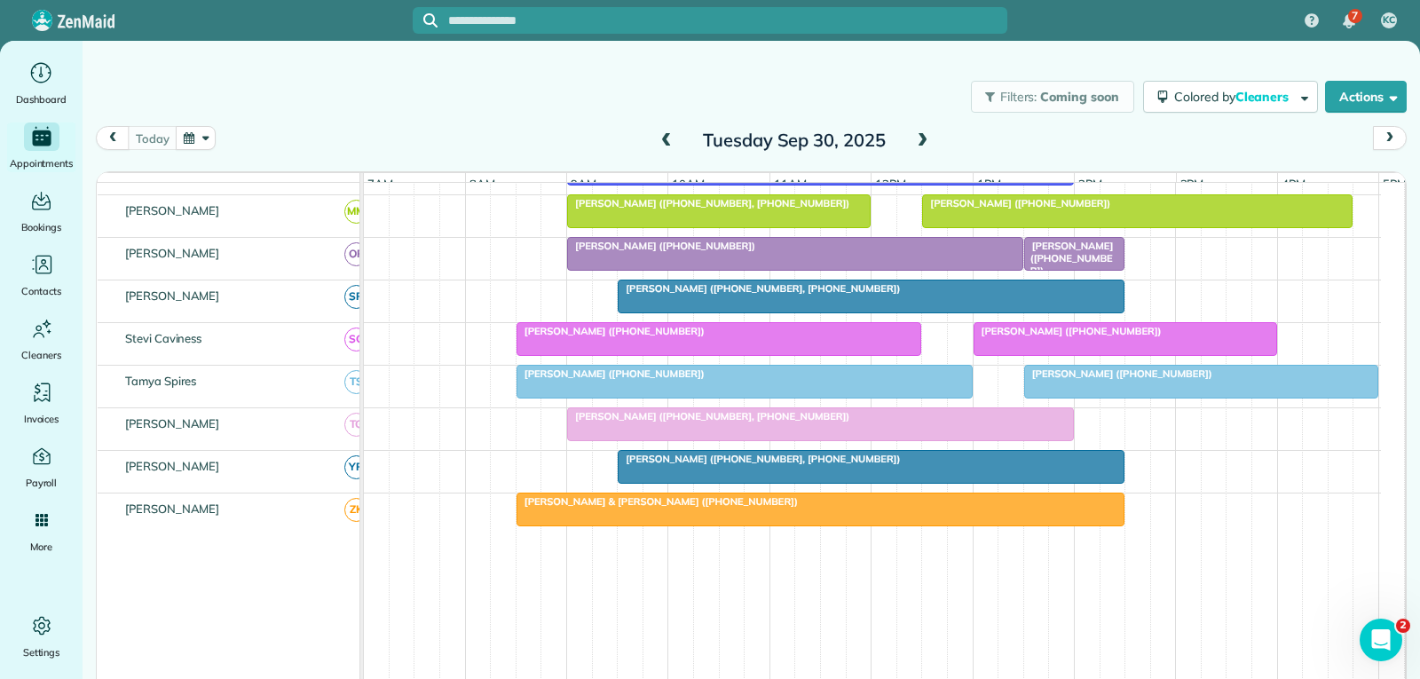
click at [903, 295] on div "[PERSON_NAME] ([PHONE_NUMBER], [PHONE_NUMBER])" at bounding box center [871, 288] width 496 height 12
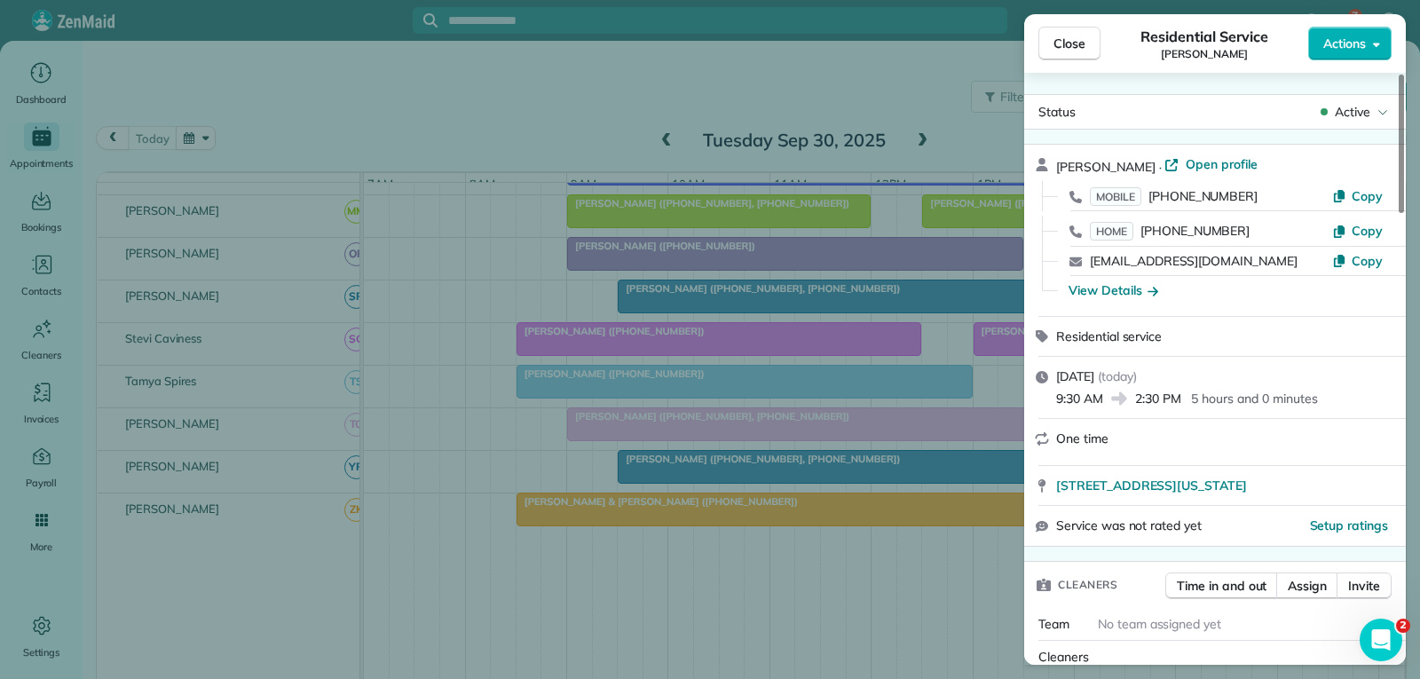
scroll to position [266, 0]
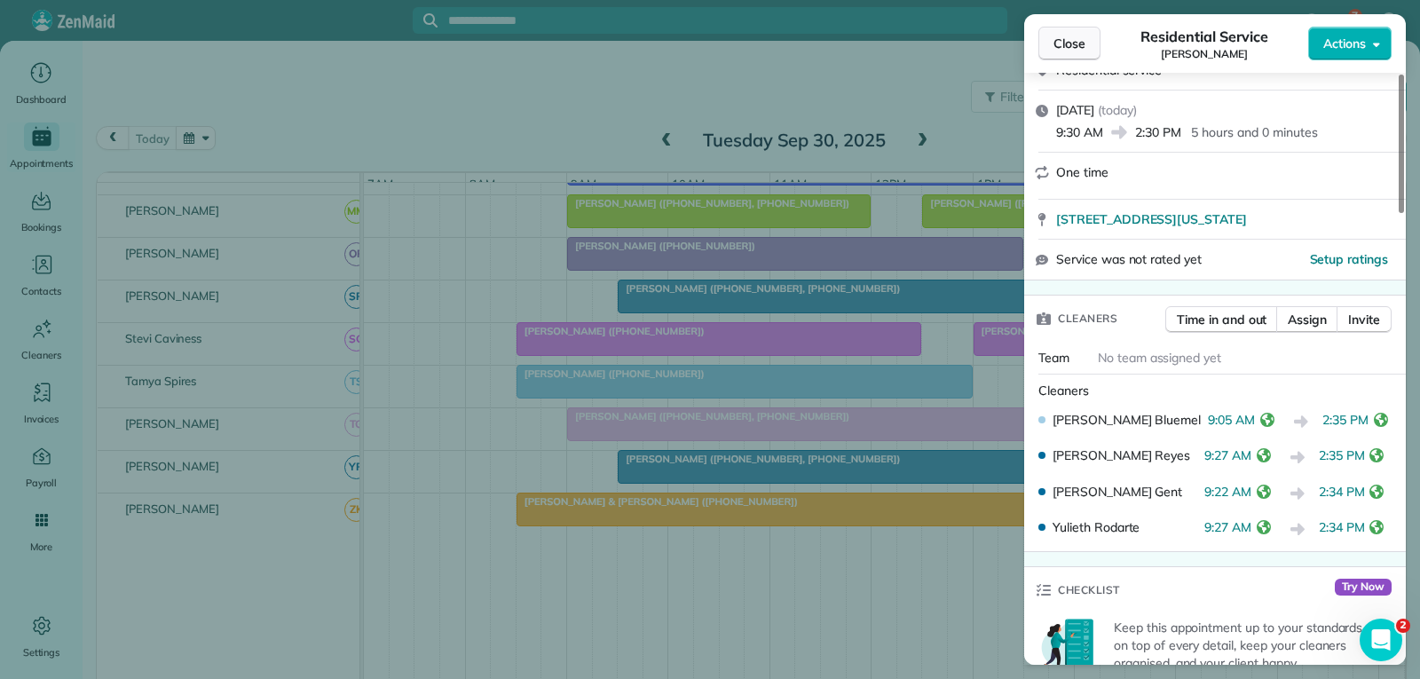
click at [1075, 38] on span "Close" at bounding box center [1069, 44] width 32 height 18
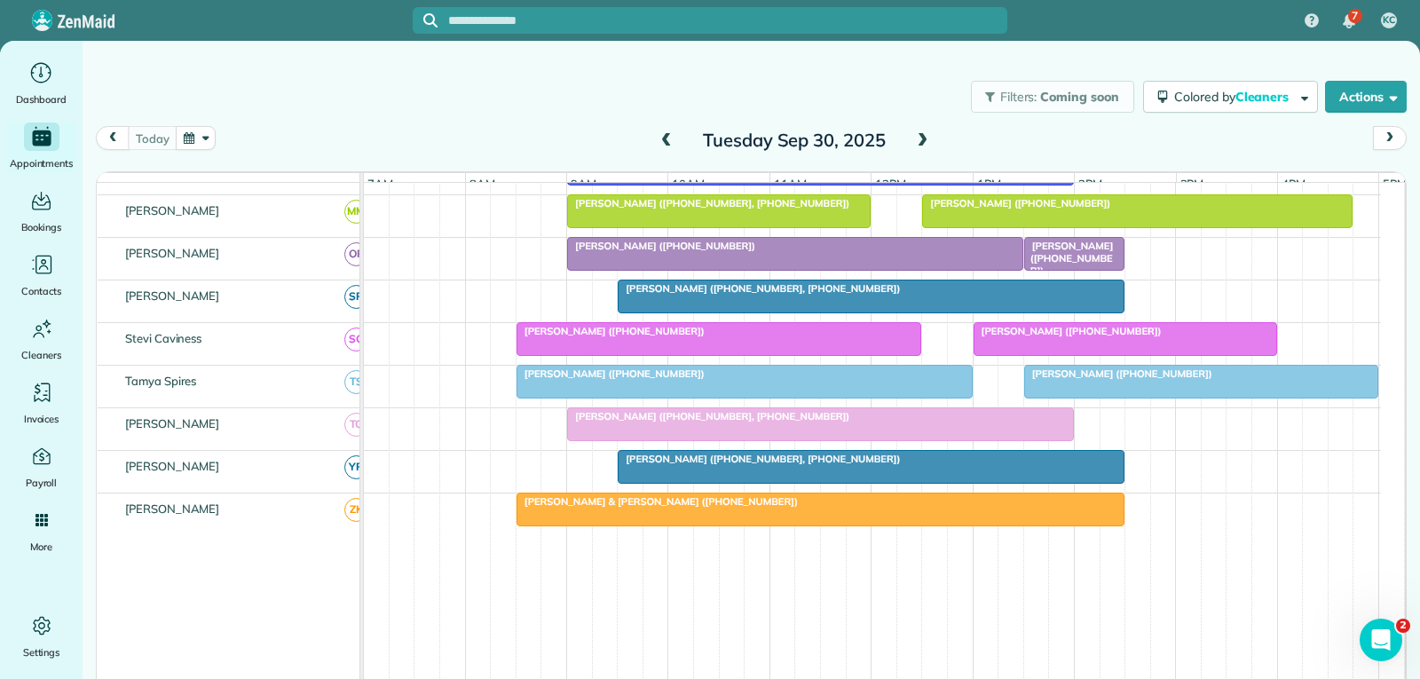
click at [730, 438] on div at bounding box center [820, 424] width 505 height 32
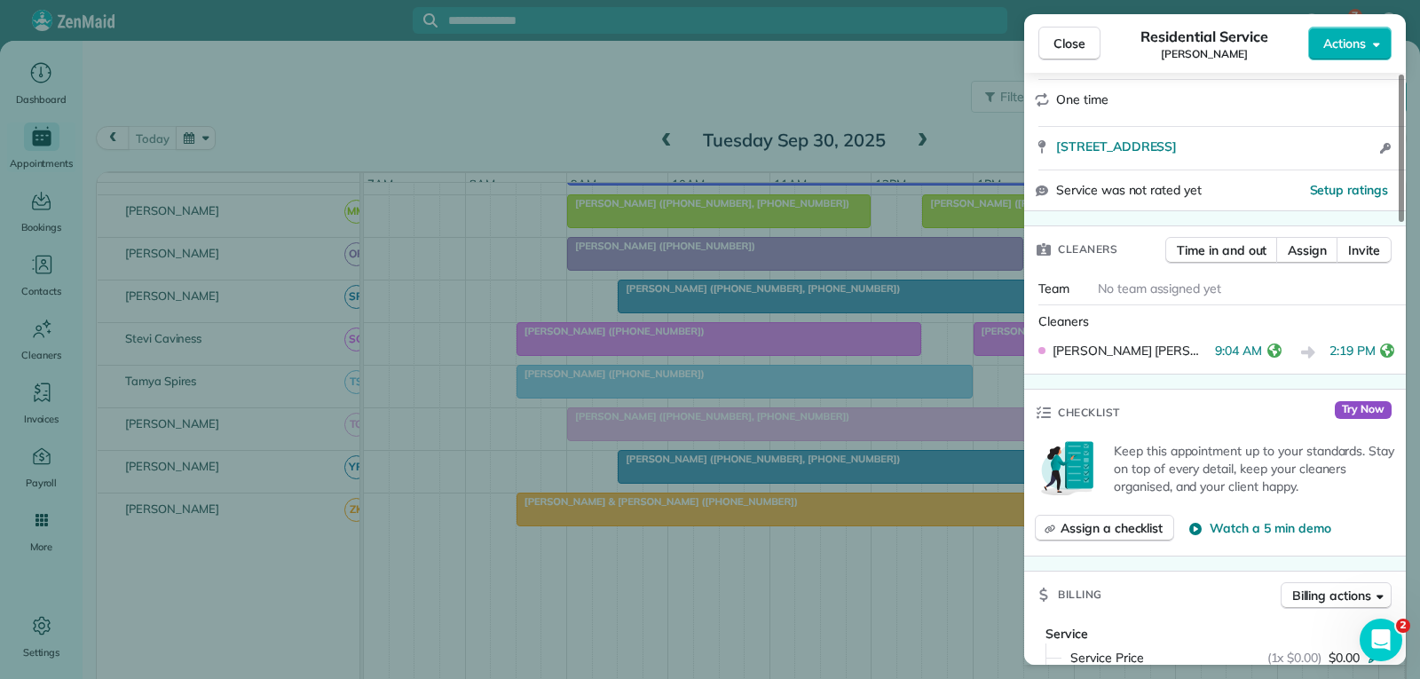
scroll to position [355, 0]
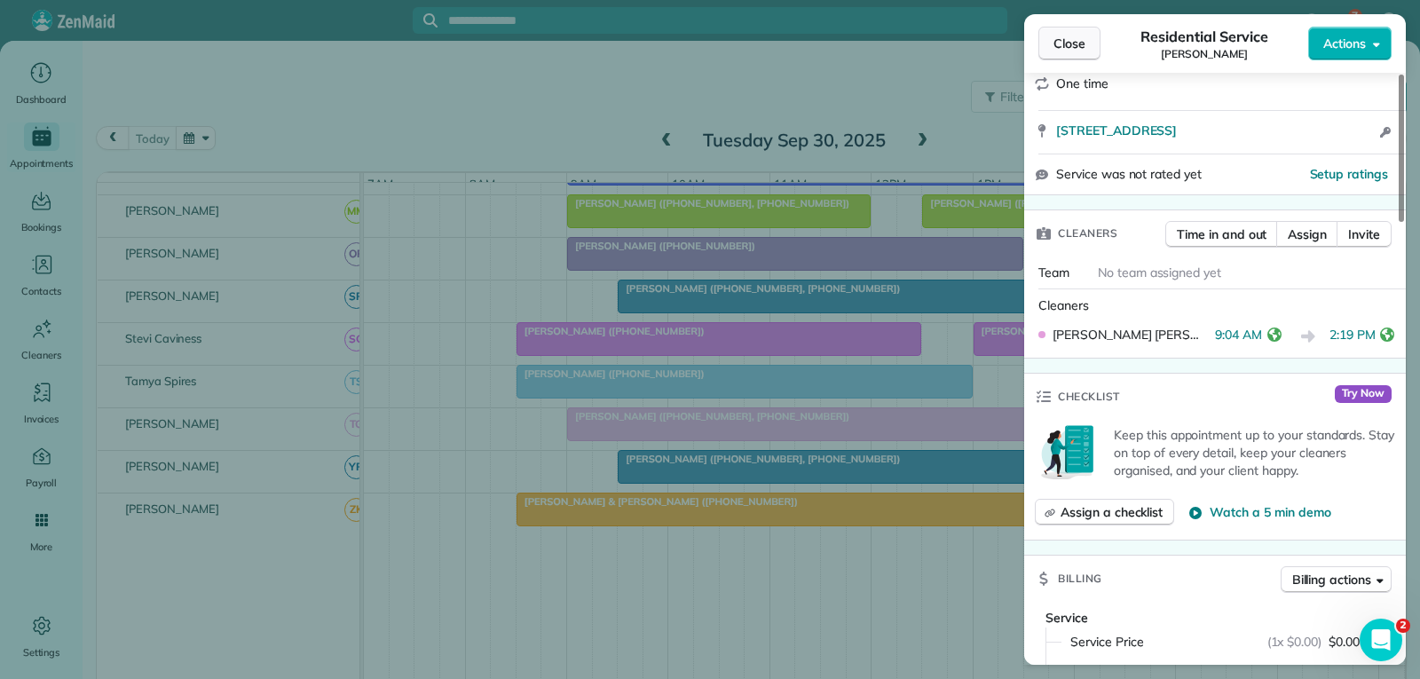
click at [1083, 32] on button "Close" at bounding box center [1069, 44] width 62 height 34
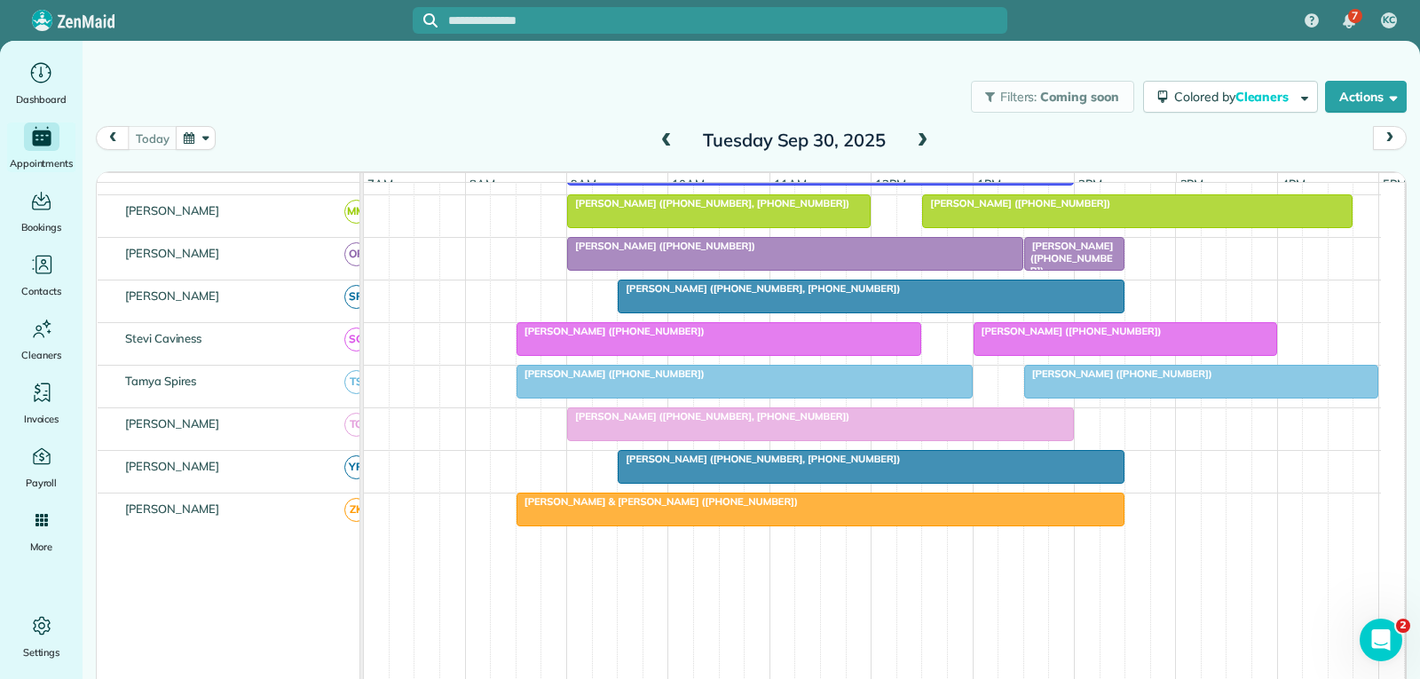
click at [750, 380] on div "[PERSON_NAME] ([PHONE_NUMBER])" at bounding box center [744, 373] width 445 height 12
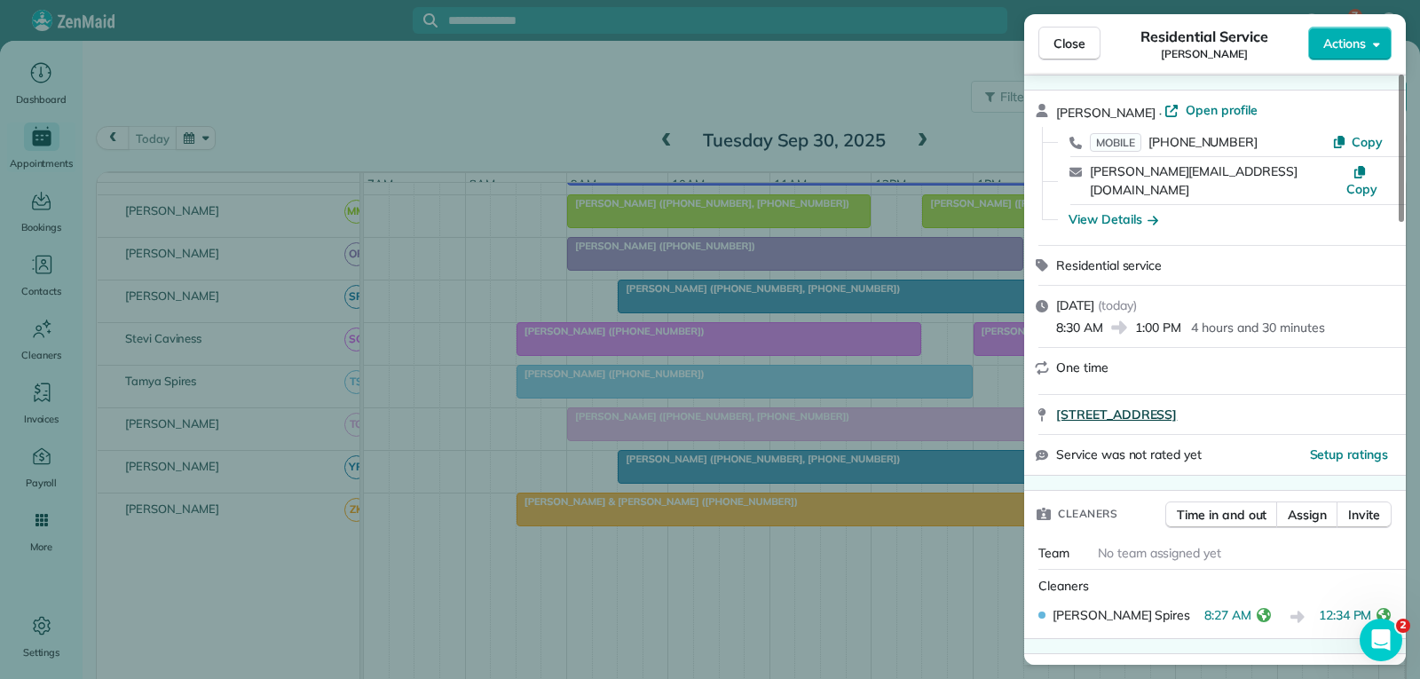
scroll to position [89, 0]
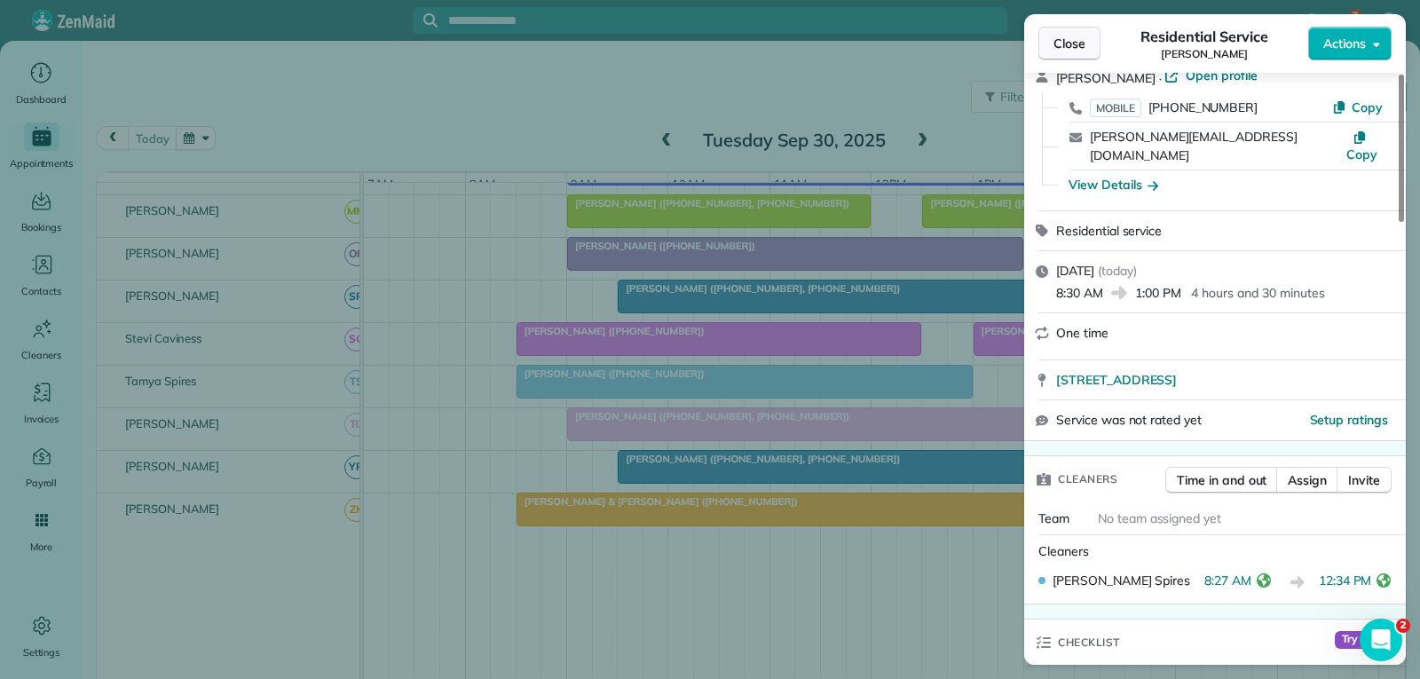
click at [1075, 40] on span "Close" at bounding box center [1069, 44] width 32 height 18
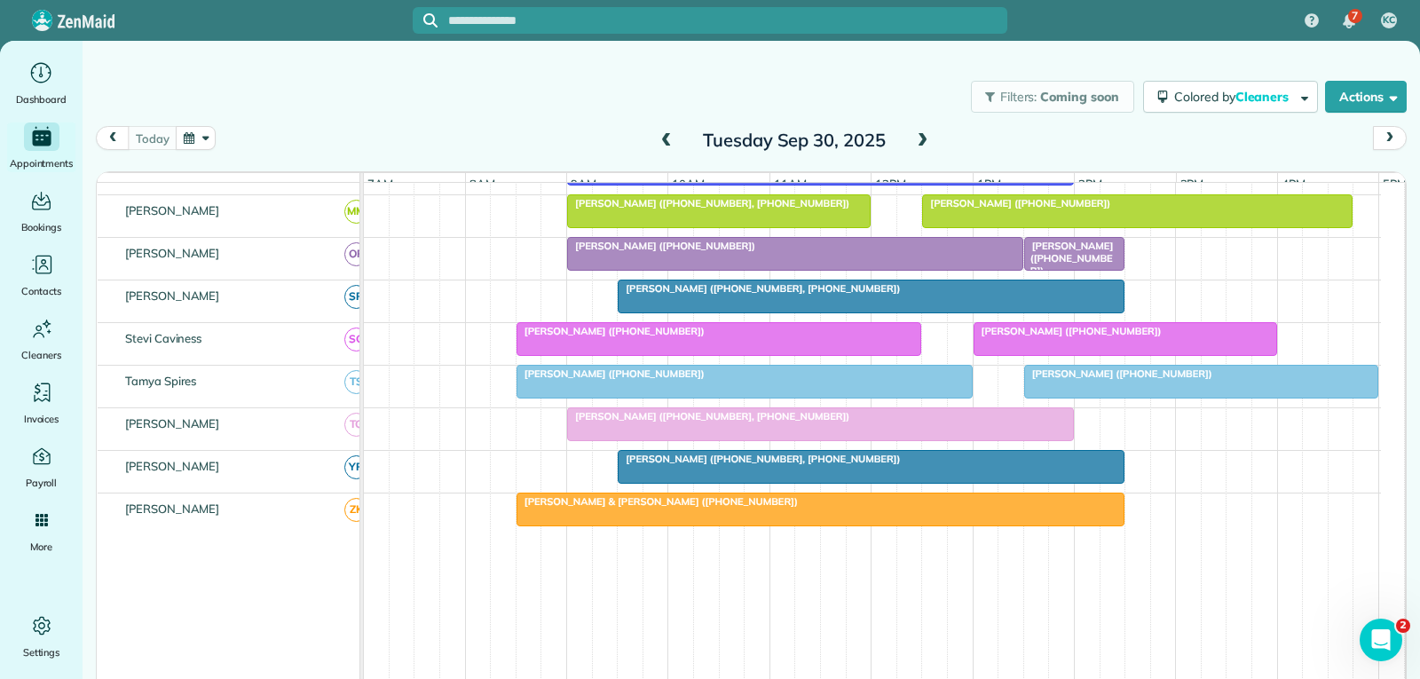
click at [1106, 380] on span "[PERSON_NAME] ([PHONE_NUMBER])" at bounding box center [1118, 373] width 190 height 12
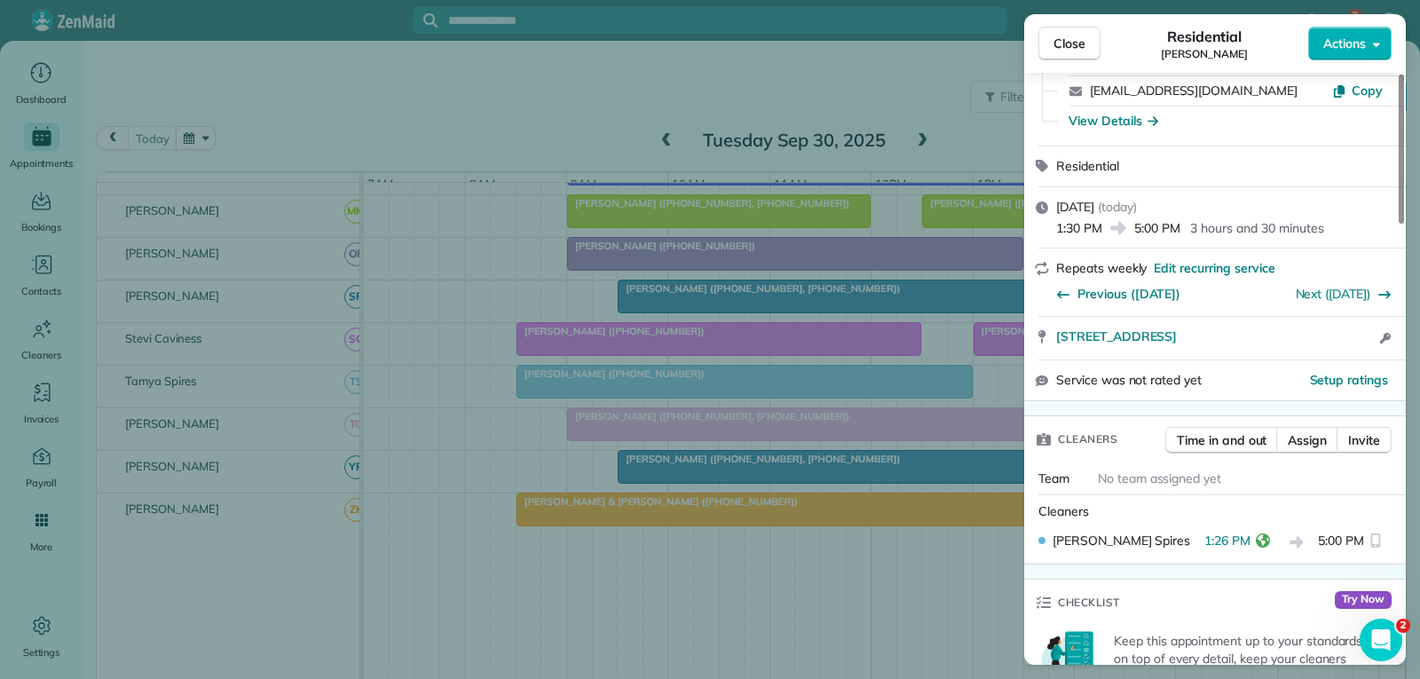
scroll to position [177, 0]
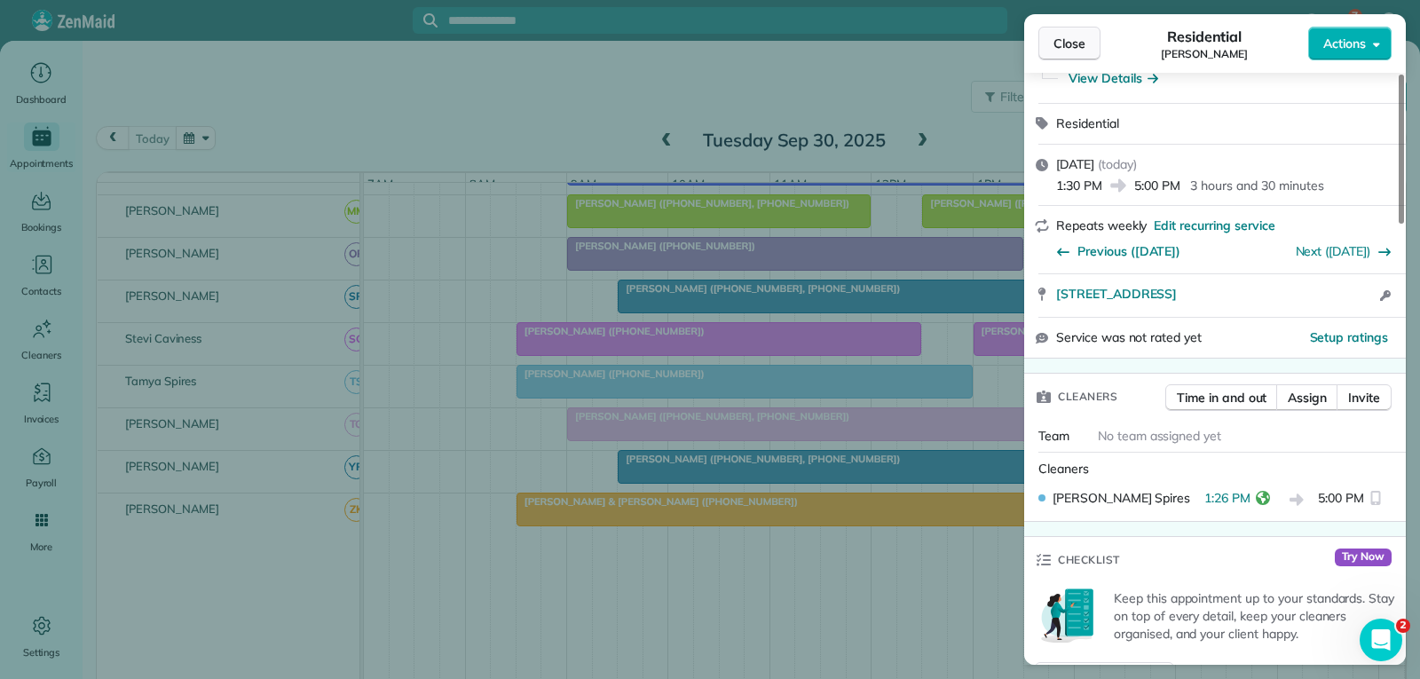
click at [1087, 35] on button "Close" at bounding box center [1069, 44] width 62 height 34
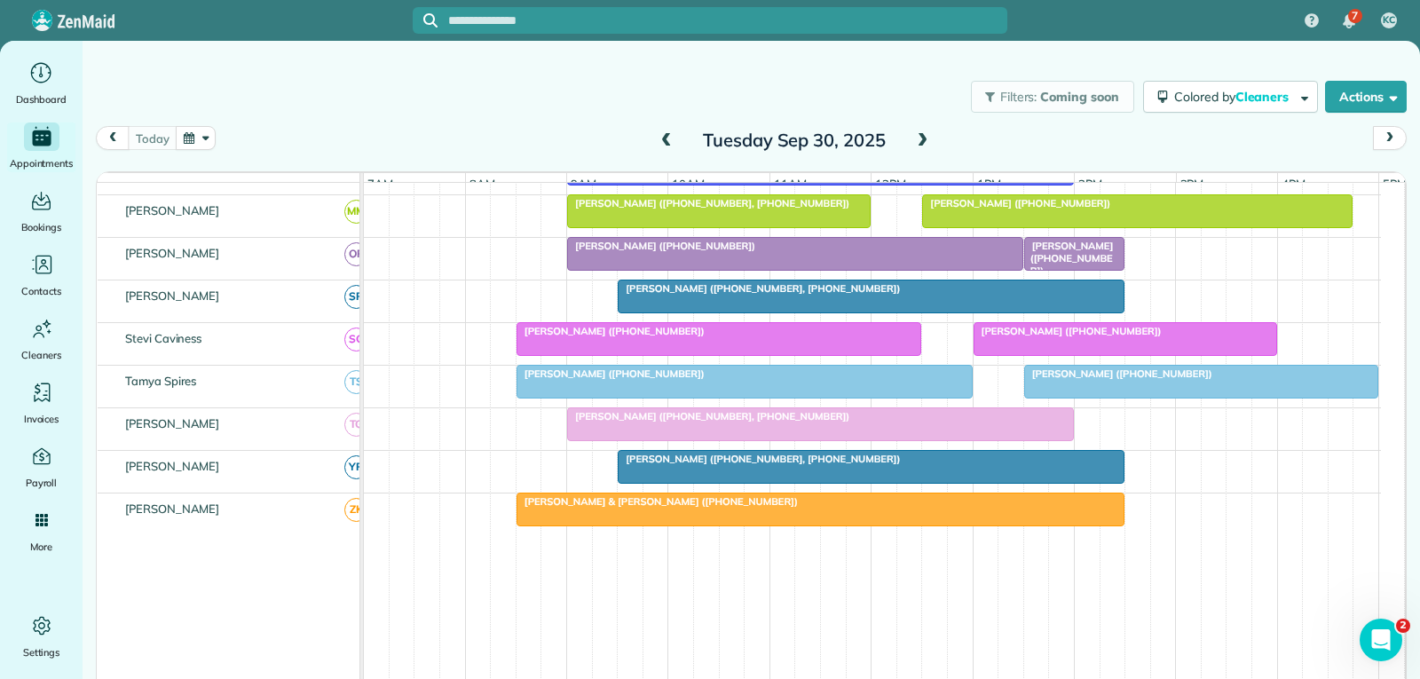
click at [824, 337] on div "[PERSON_NAME] ([PHONE_NUMBER])" at bounding box center [719, 331] width 395 height 12
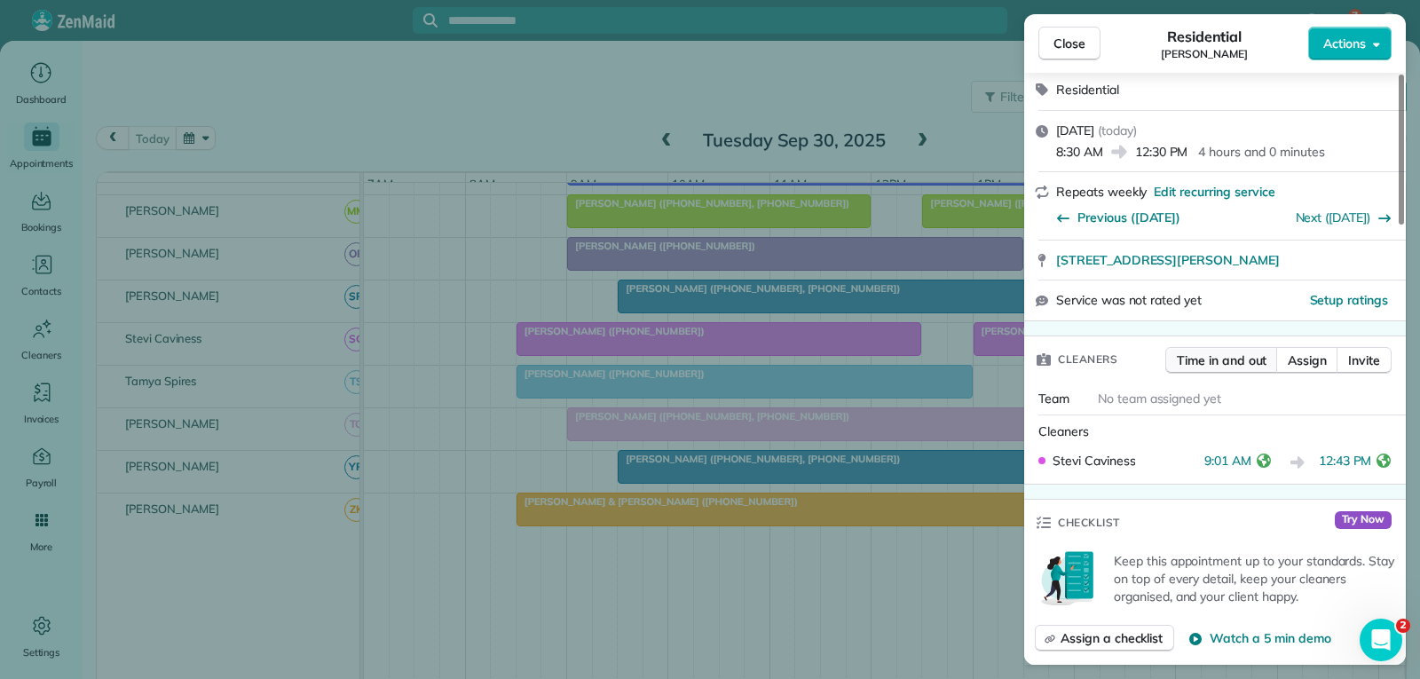
scroll to position [355, 0]
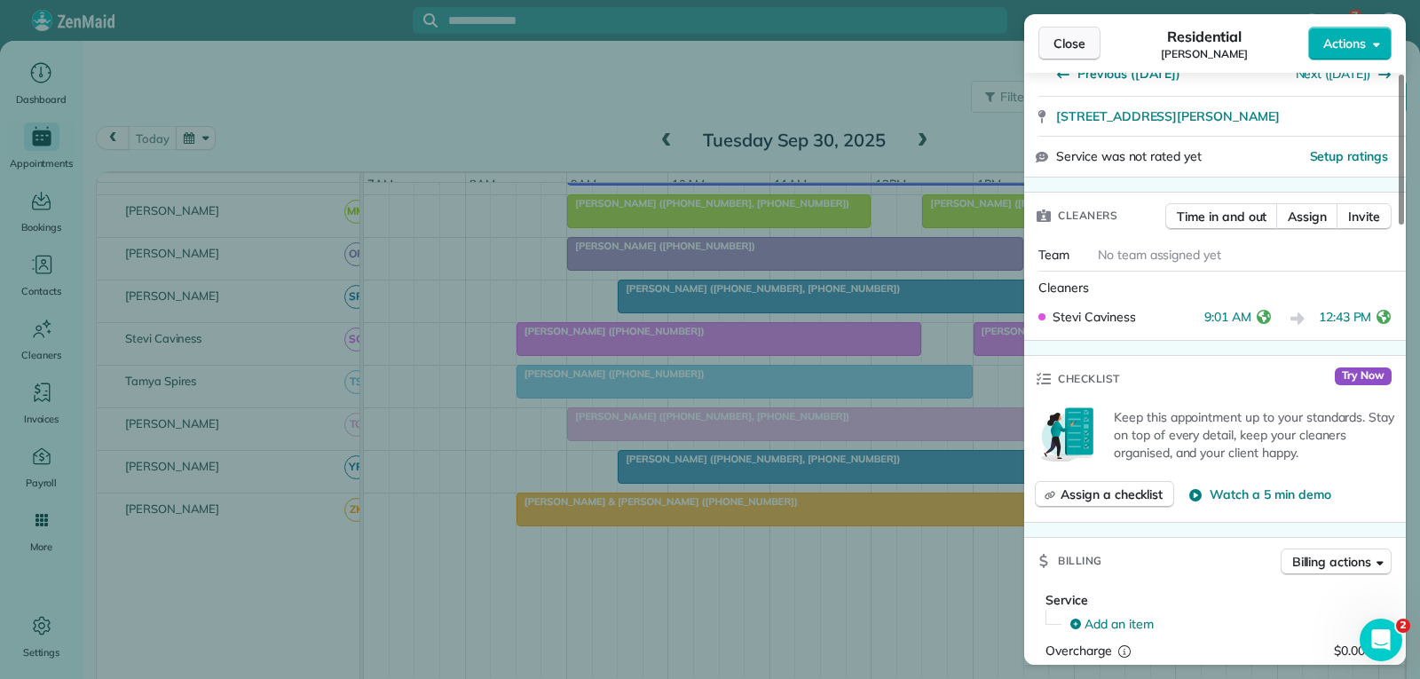
click at [1063, 45] on span "Close" at bounding box center [1069, 44] width 32 height 18
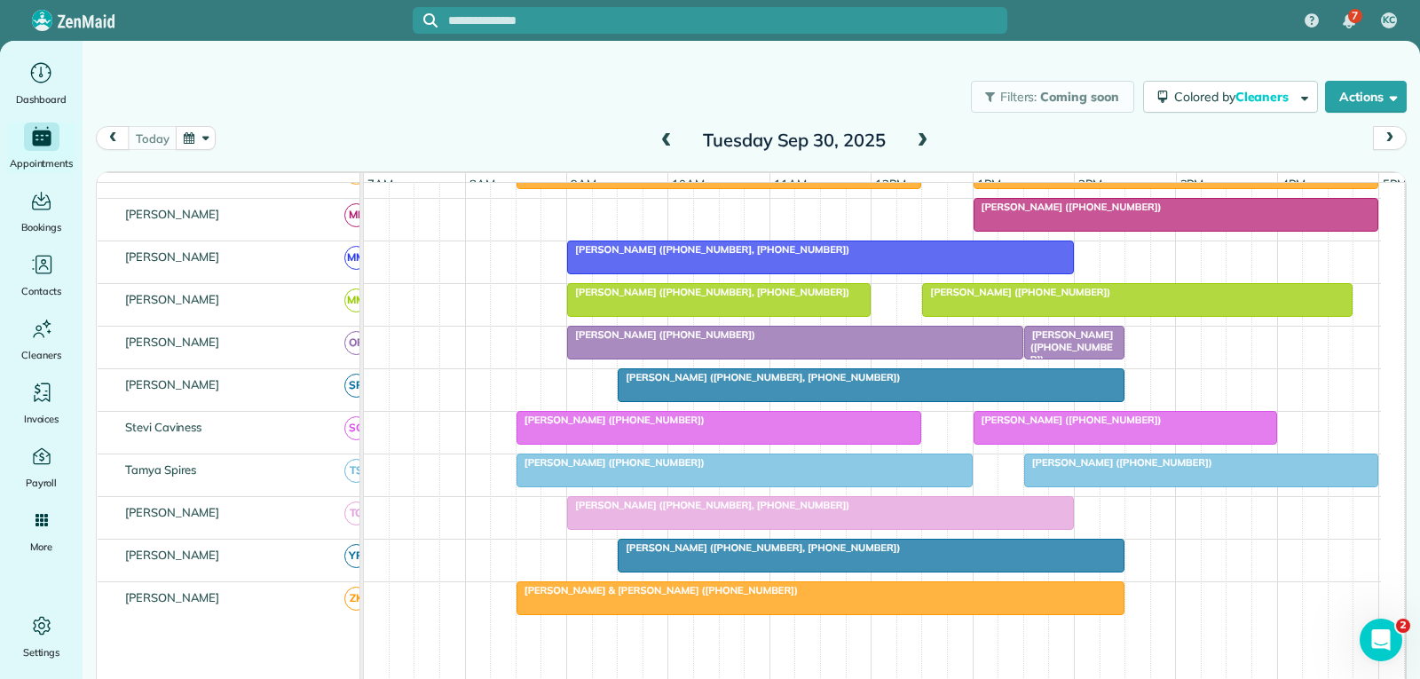
scroll to position [976, 0]
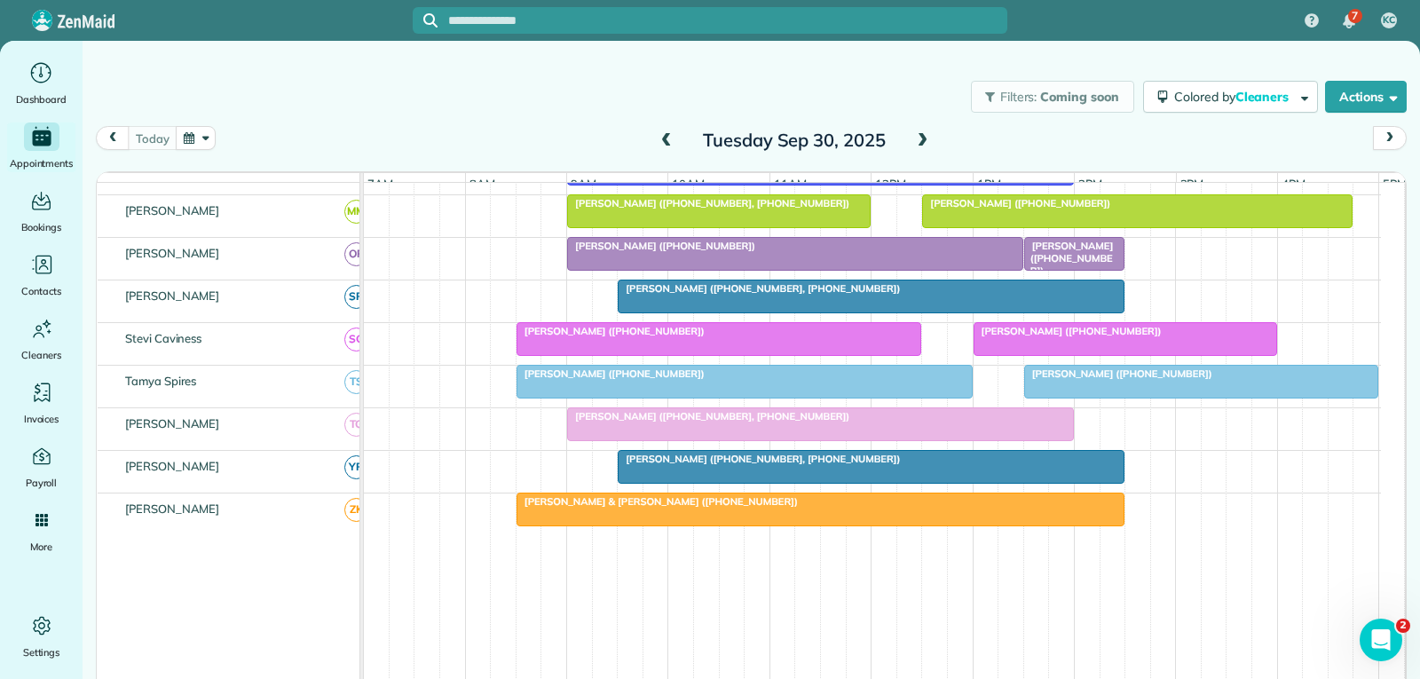
click at [845, 440] on div at bounding box center [820, 424] width 505 height 32
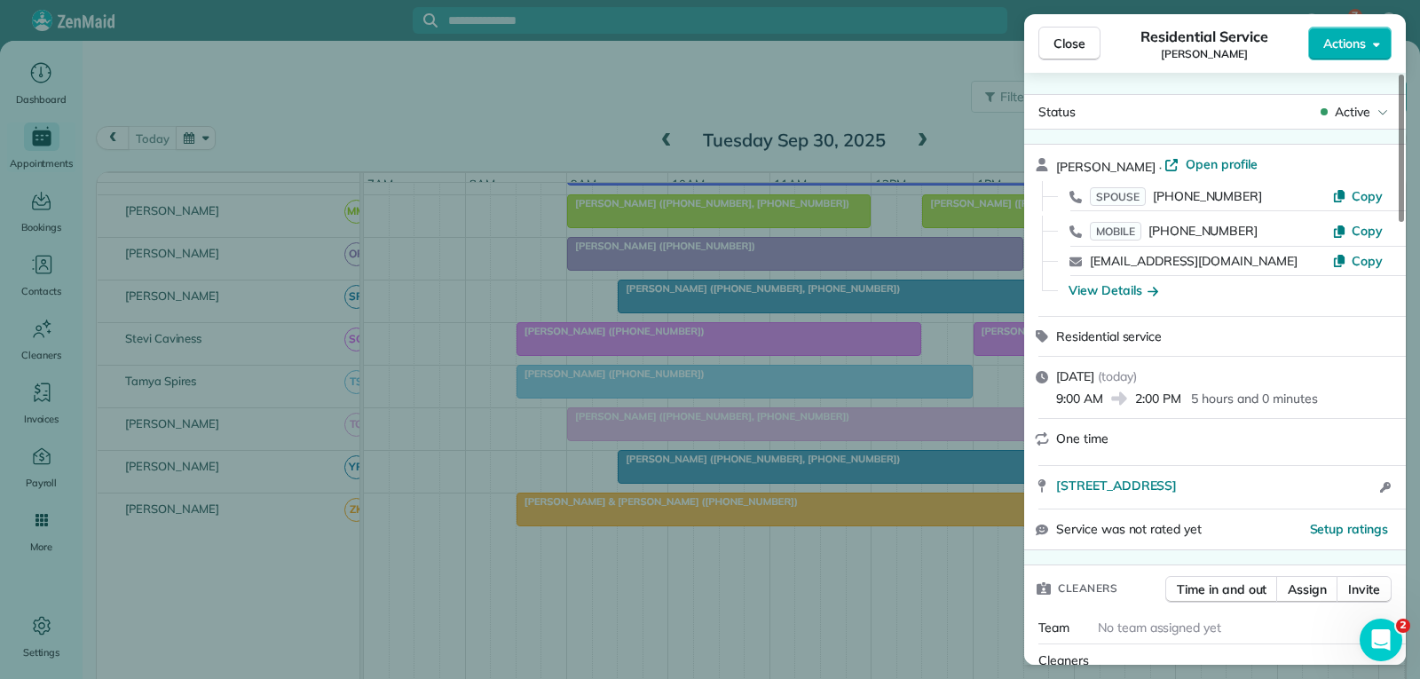
scroll to position [177, 0]
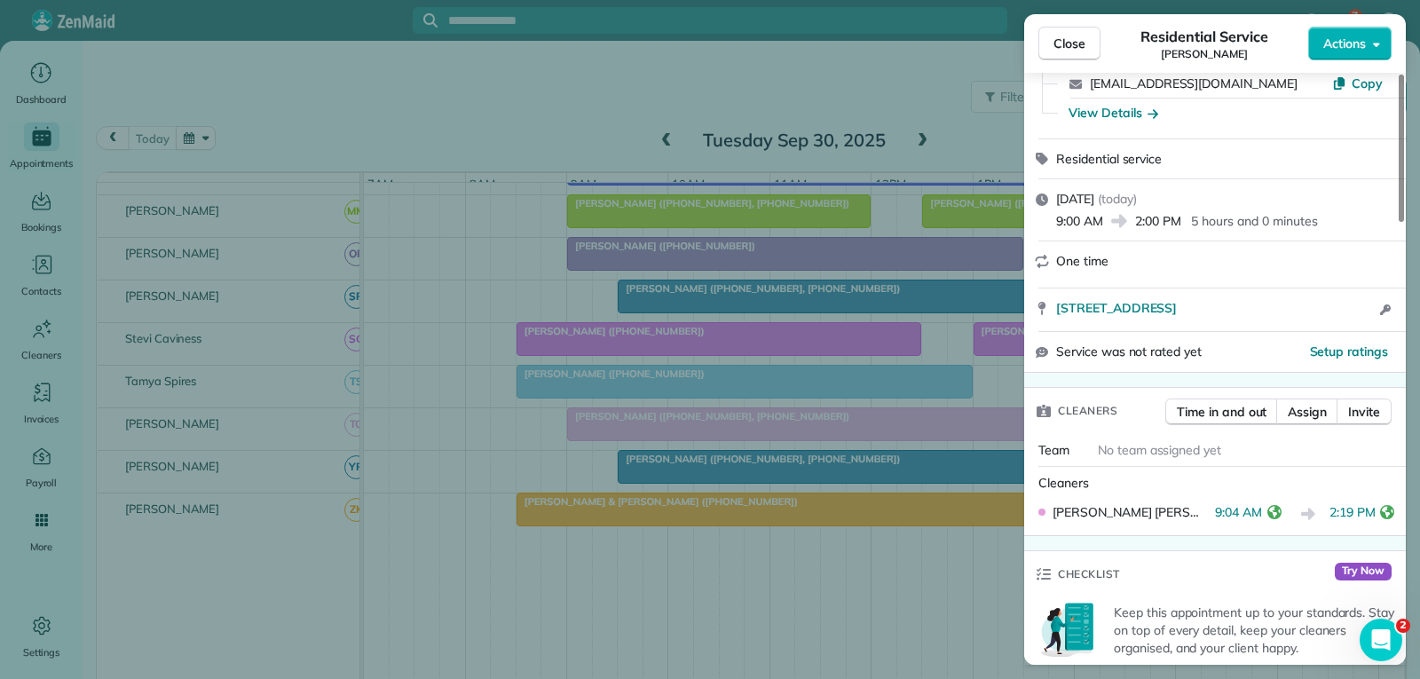
drag, startPoint x: 1077, startPoint y: 43, endPoint x: 1044, endPoint y: 82, distance: 51.6
click at [1077, 43] on span "Close" at bounding box center [1069, 44] width 32 height 18
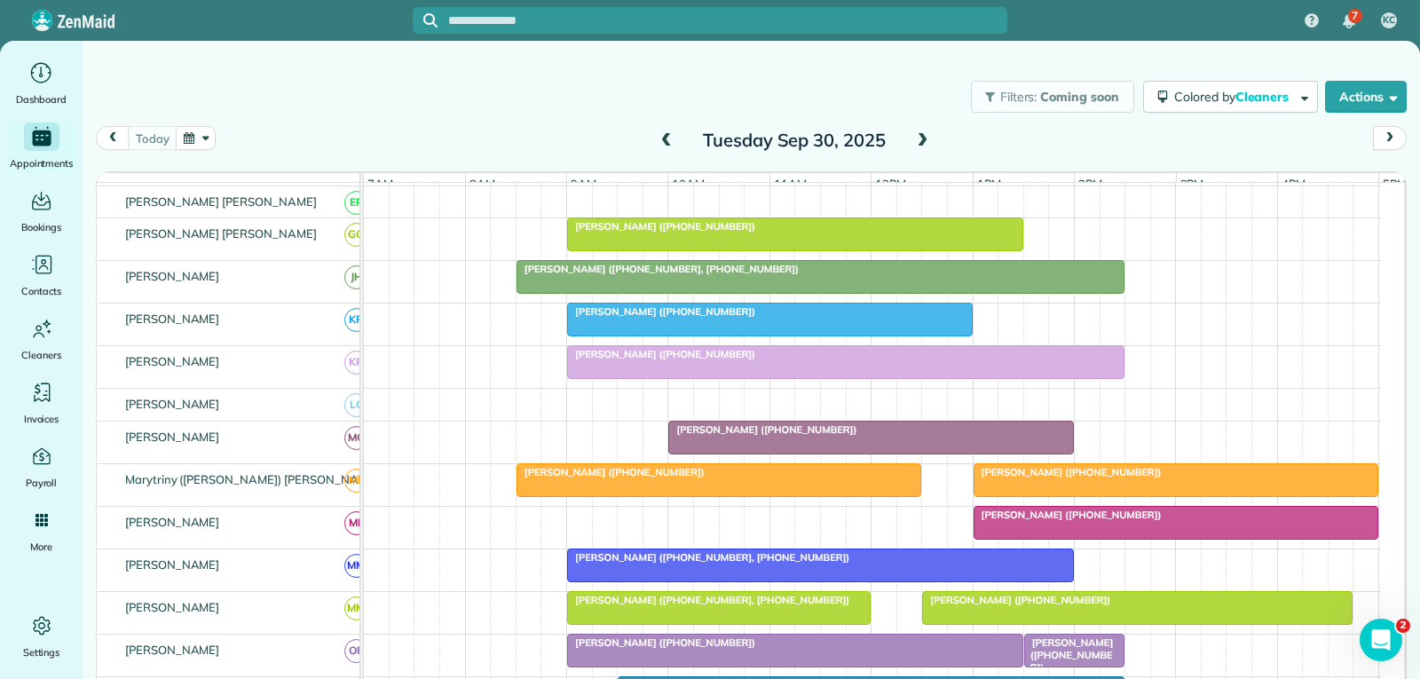
scroll to position [444, 0]
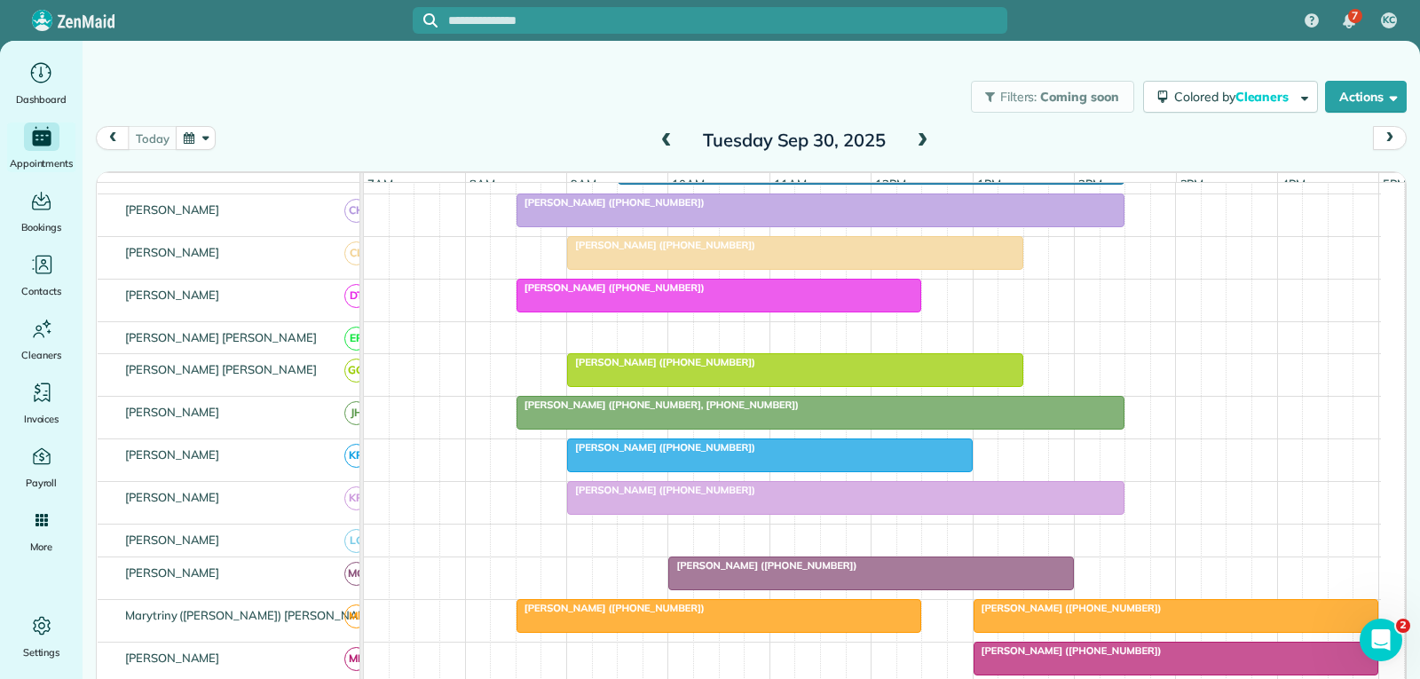
click at [645, 513] on div at bounding box center [846, 498] width 556 height 32
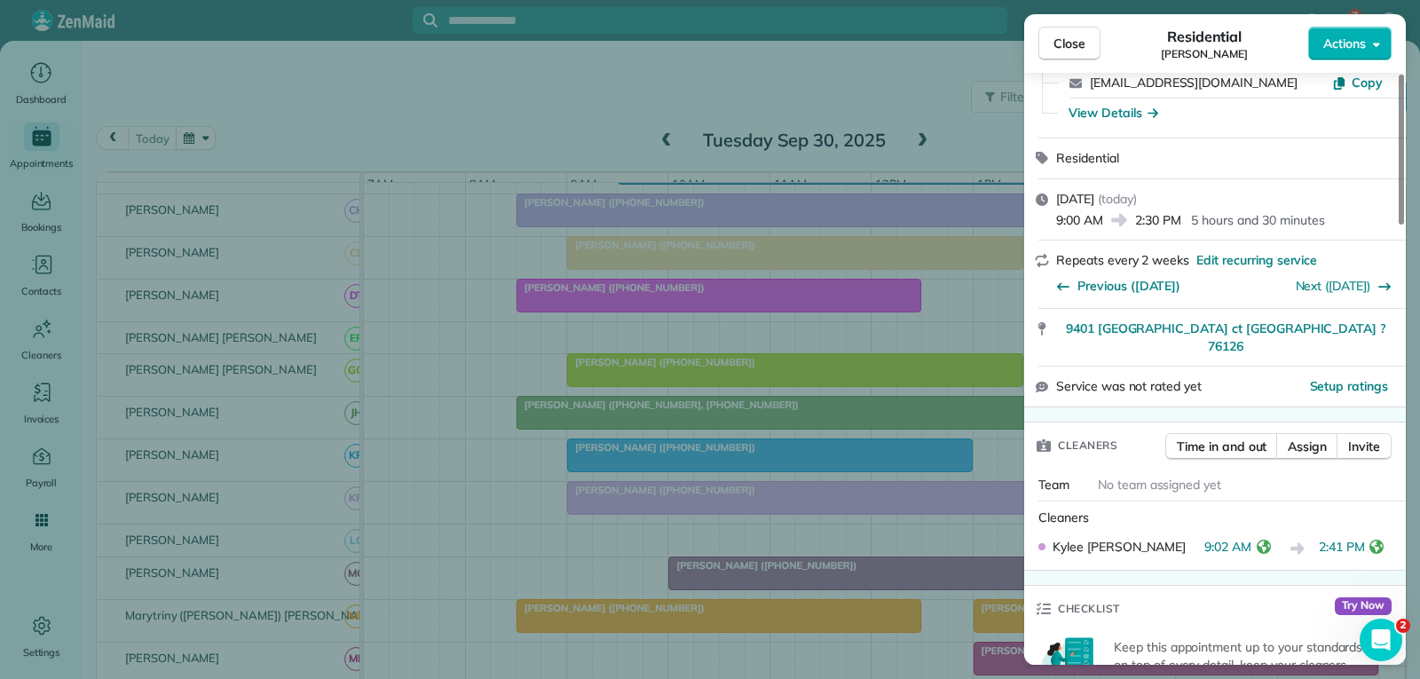
scroll to position [177, 0]
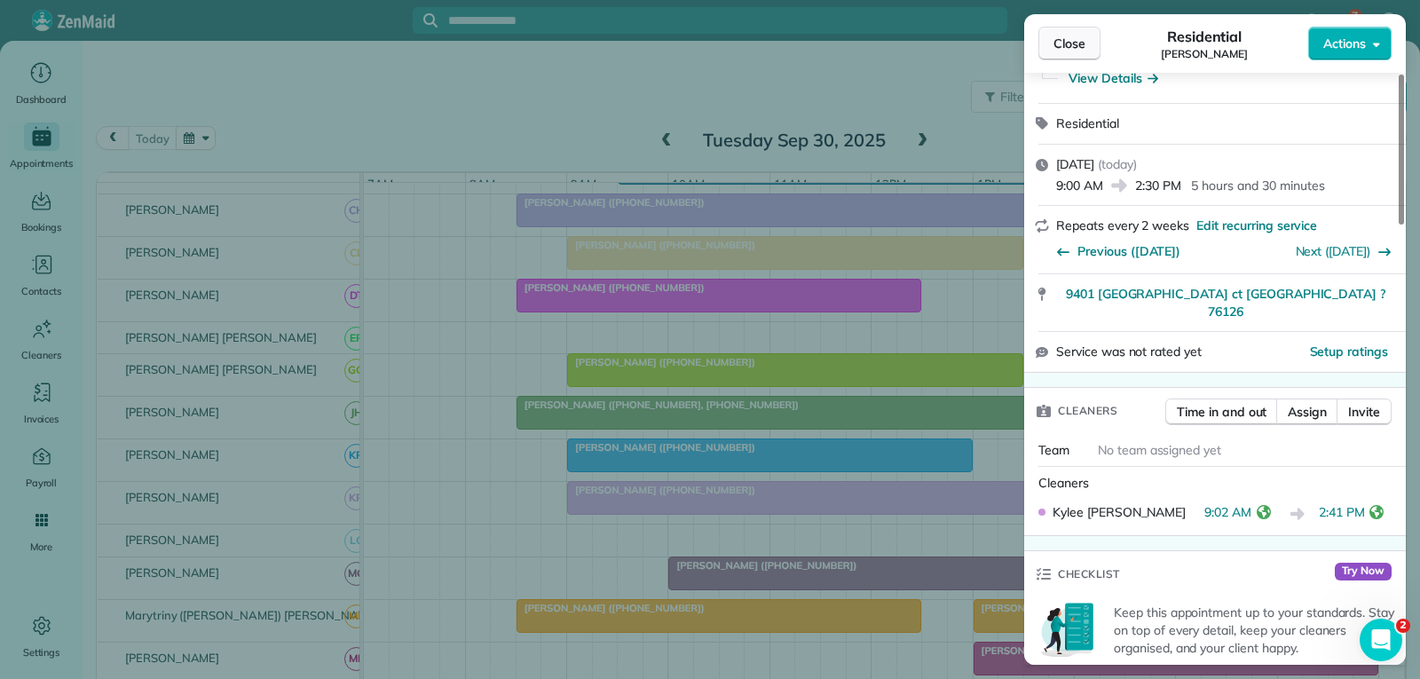
click at [1085, 40] on button "Close" at bounding box center [1069, 44] width 62 height 34
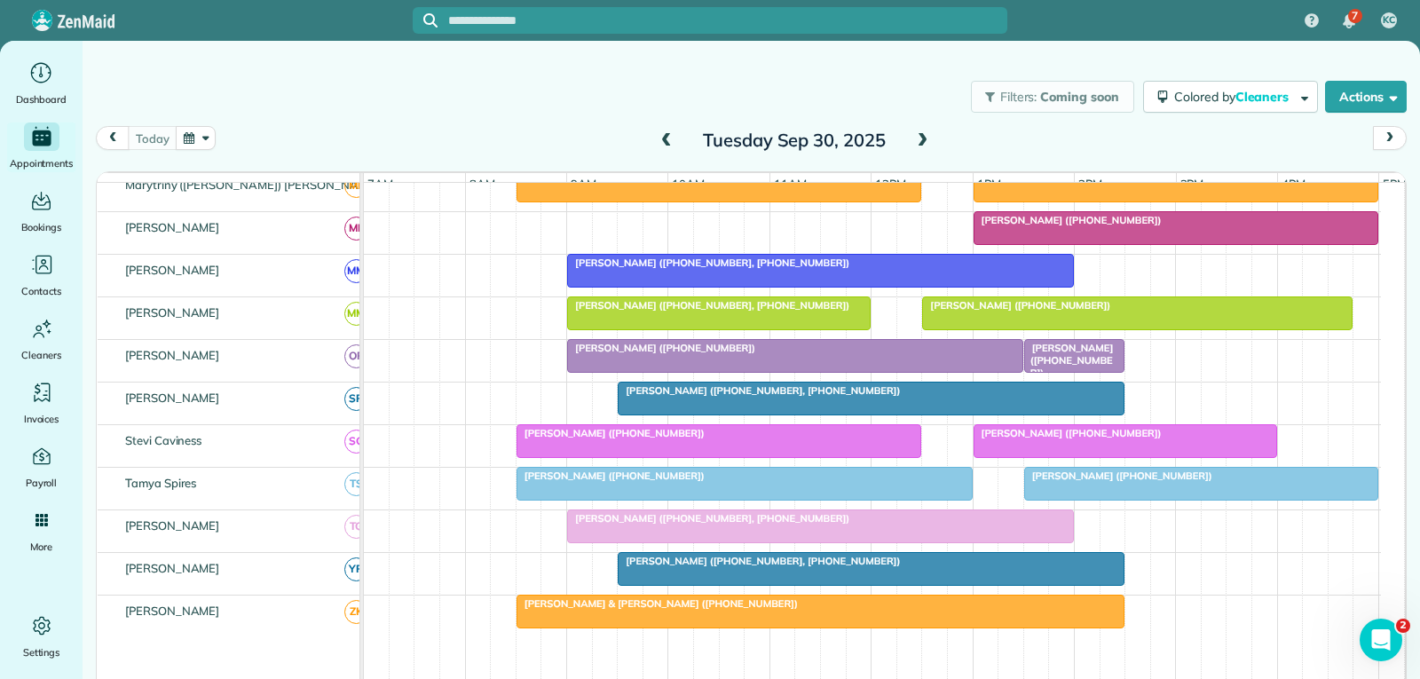
scroll to position [976, 0]
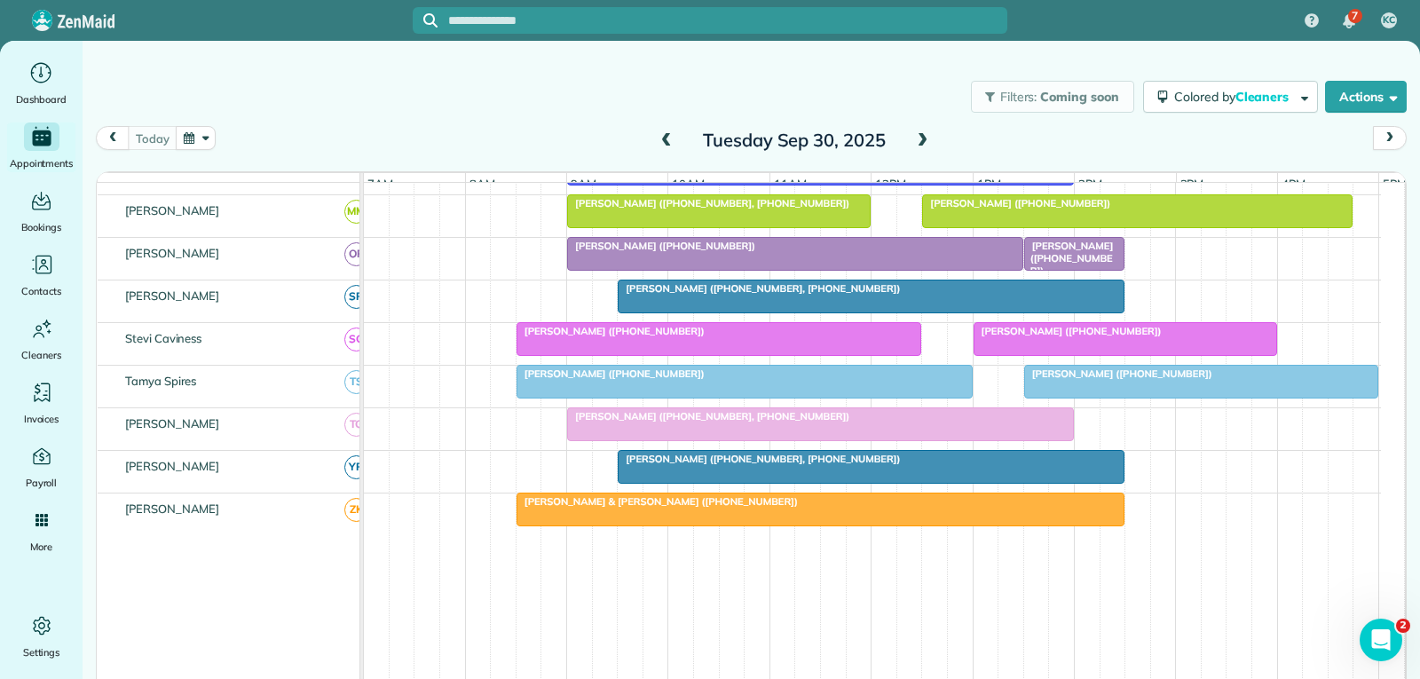
click at [1092, 263] on div "[PERSON_NAME] ([PHONE_NUMBER])" at bounding box center [1074, 259] width 90 height 38
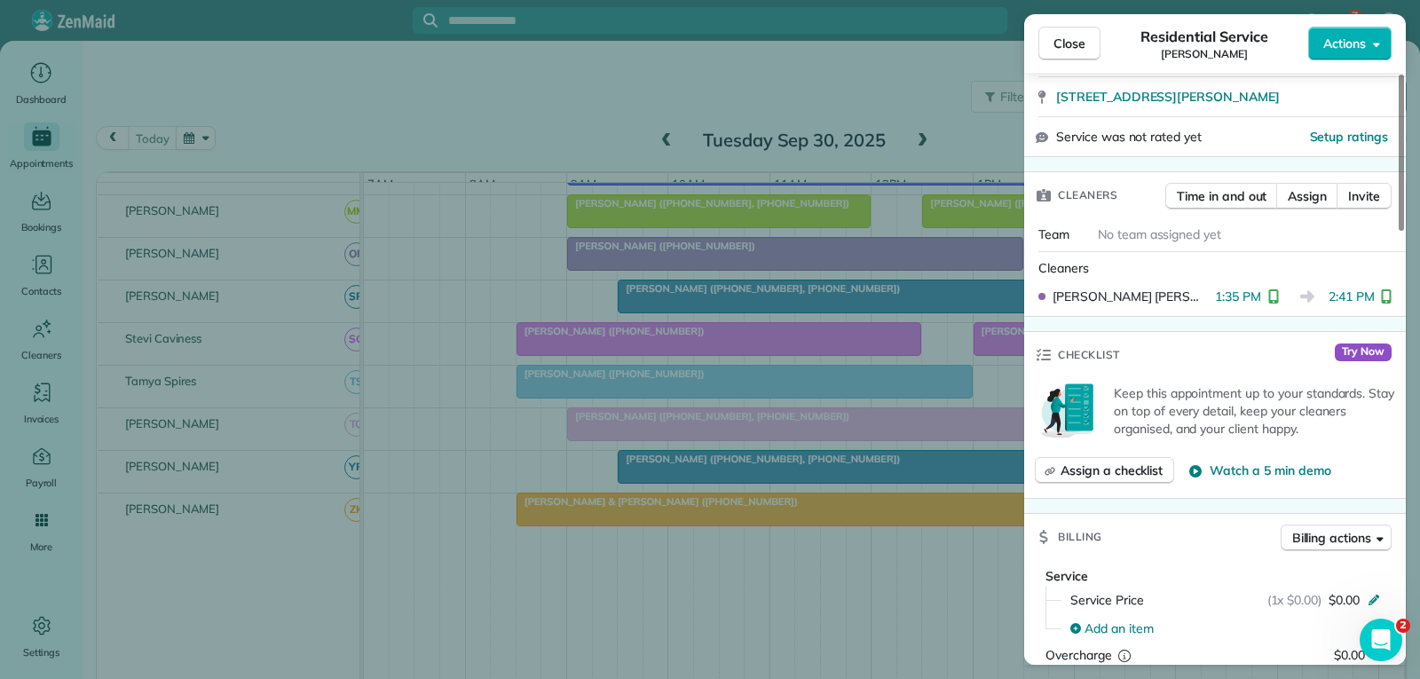
scroll to position [355, 0]
click at [1076, 47] on span "Close" at bounding box center [1069, 44] width 32 height 18
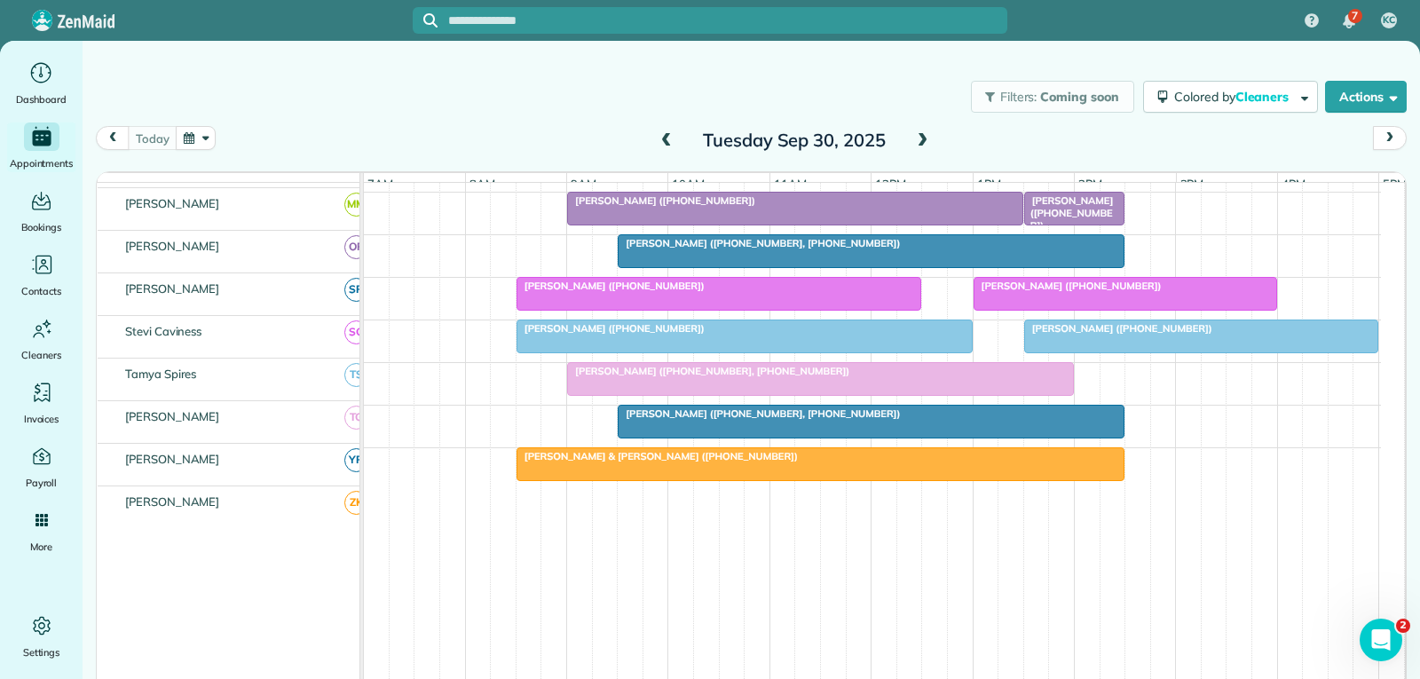
scroll to position [1035, 0]
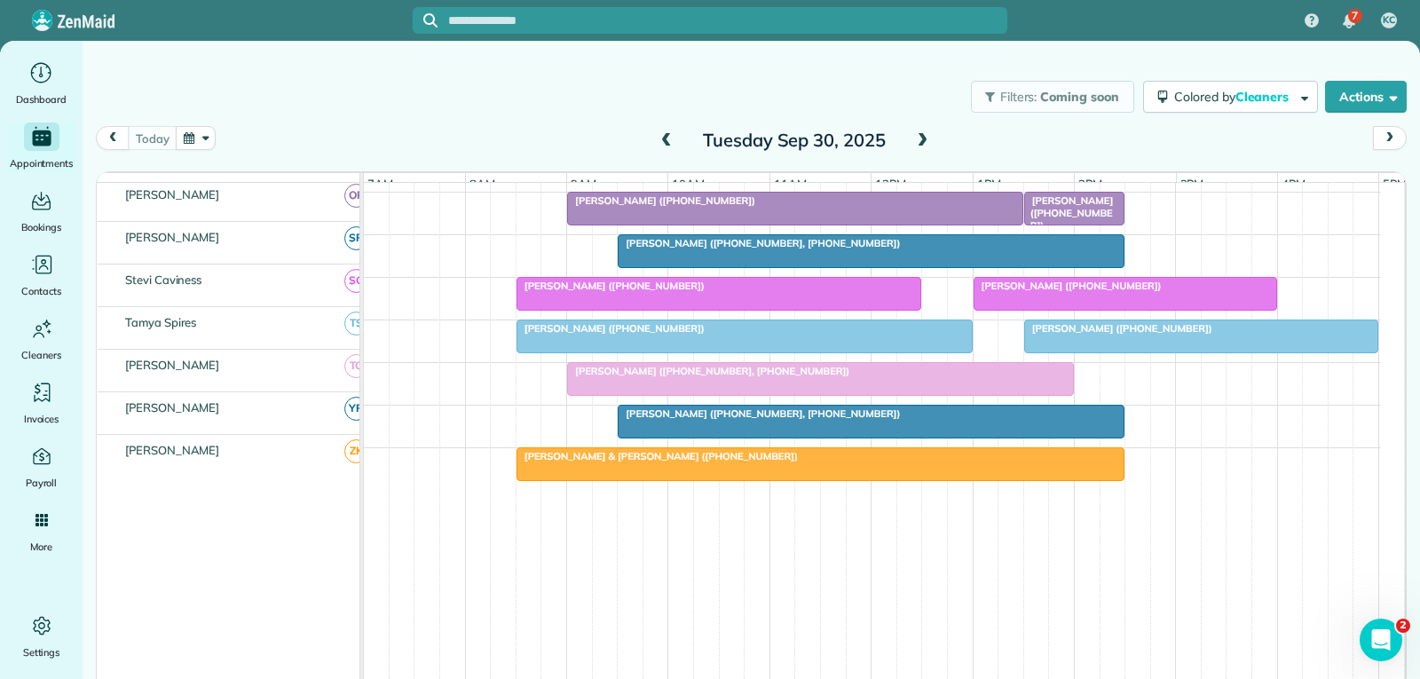
click at [1141, 337] on div at bounding box center [1201, 336] width 352 height 32
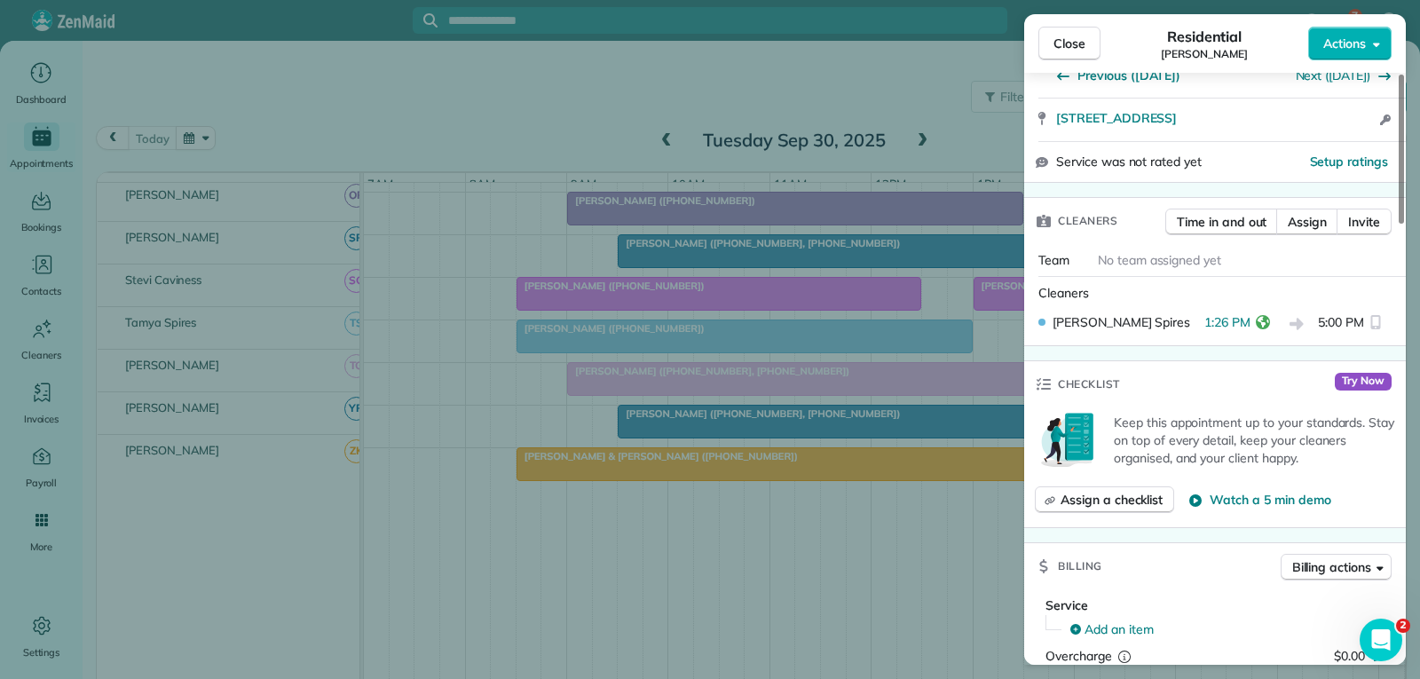
scroll to position [355, 0]
click at [1067, 44] on span "Close" at bounding box center [1069, 44] width 32 height 18
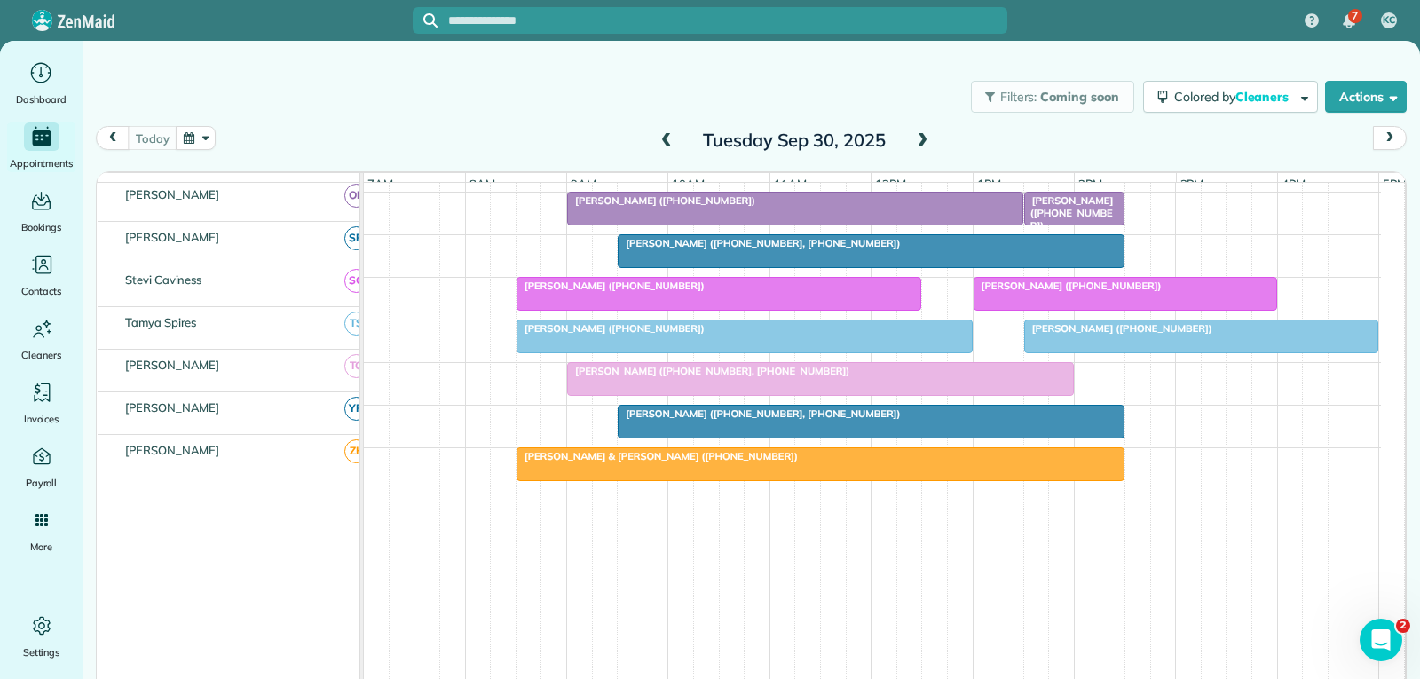
click at [1066, 294] on div at bounding box center [1125, 294] width 302 height 32
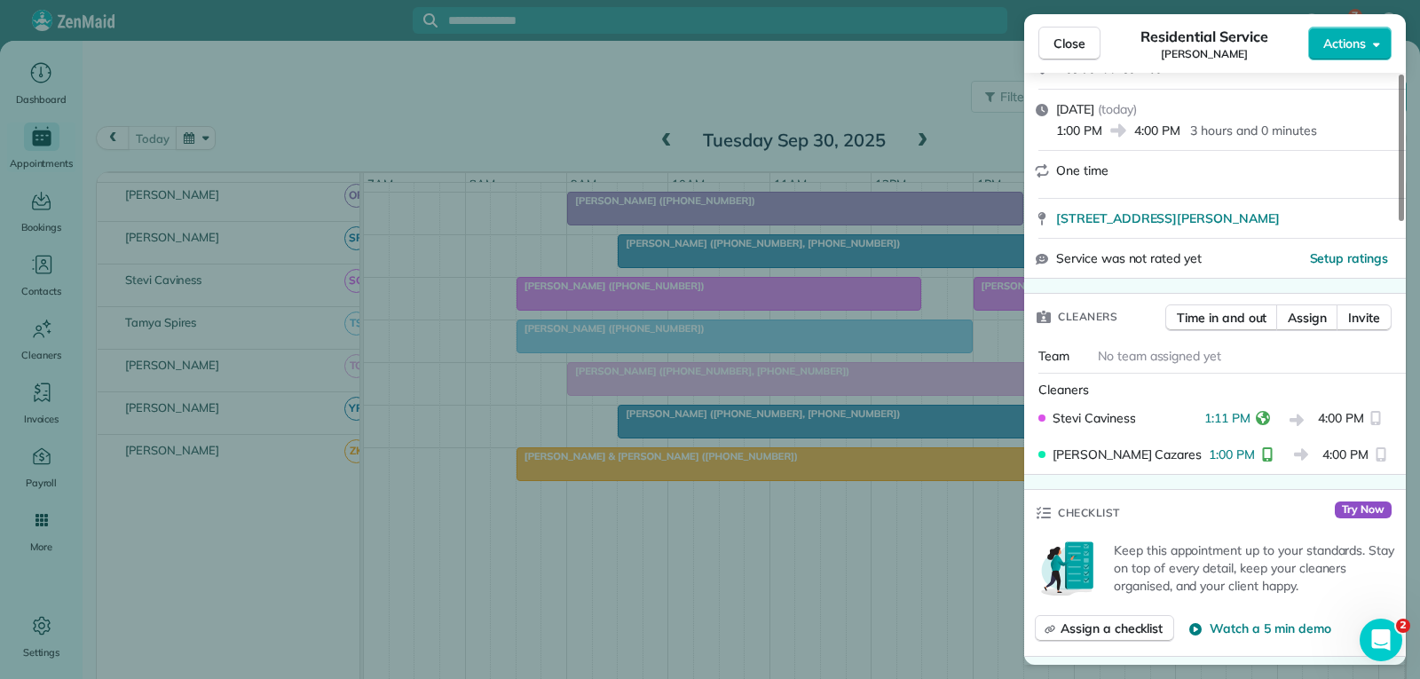
scroll to position [266, 0]
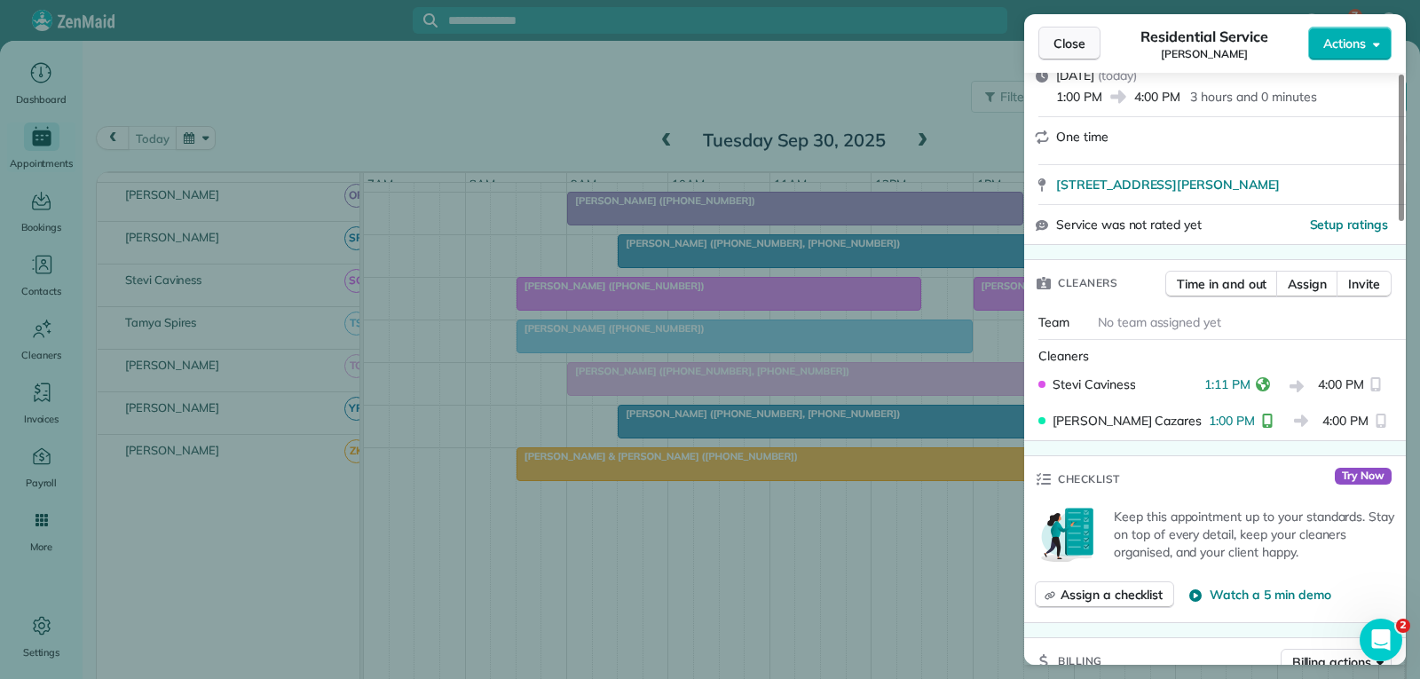
click at [1076, 51] on span "Close" at bounding box center [1069, 44] width 32 height 18
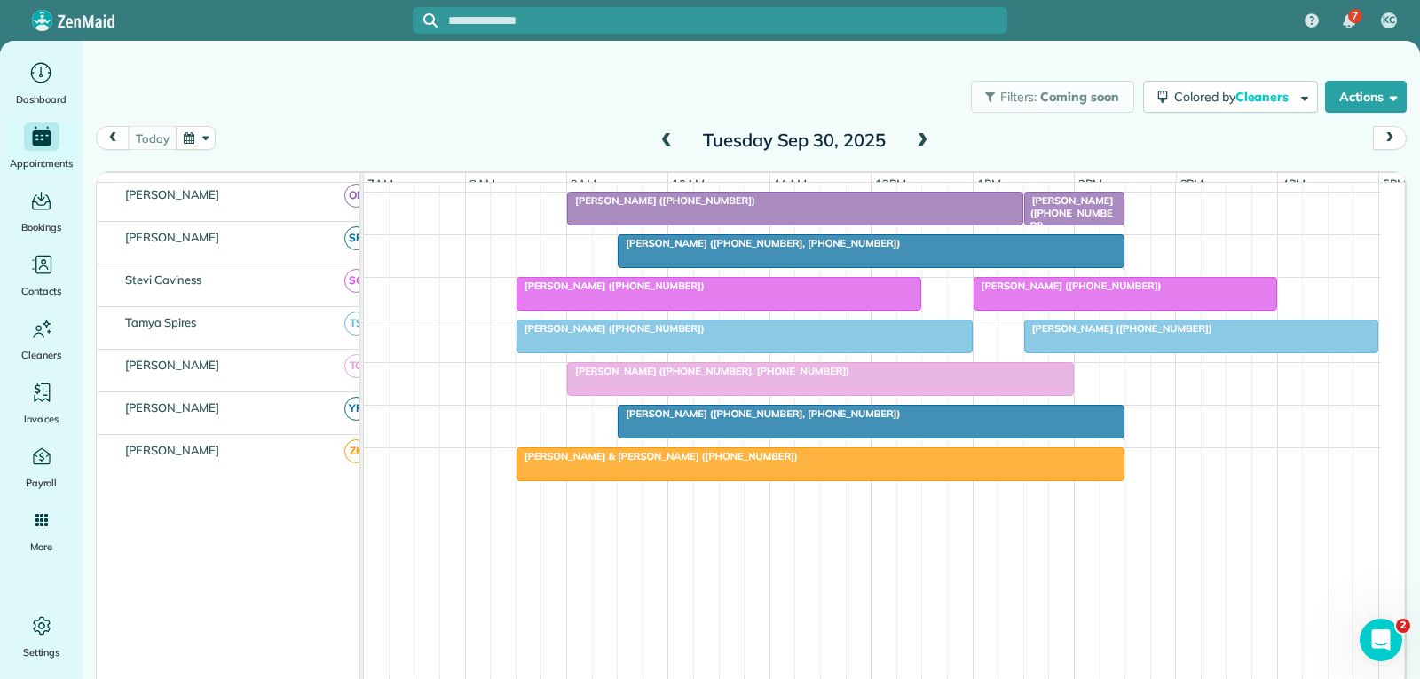
click at [1021, 296] on div at bounding box center [1125, 294] width 302 height 32
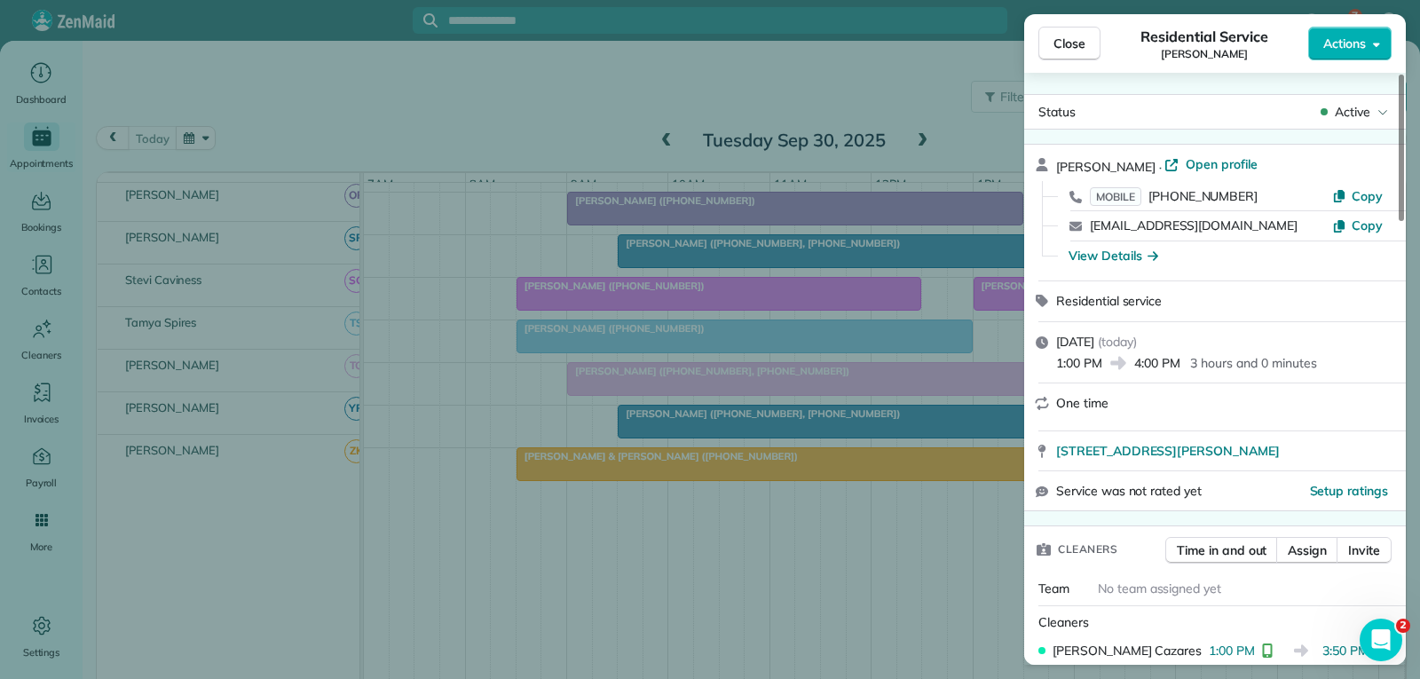
scroll to position [89, 0]
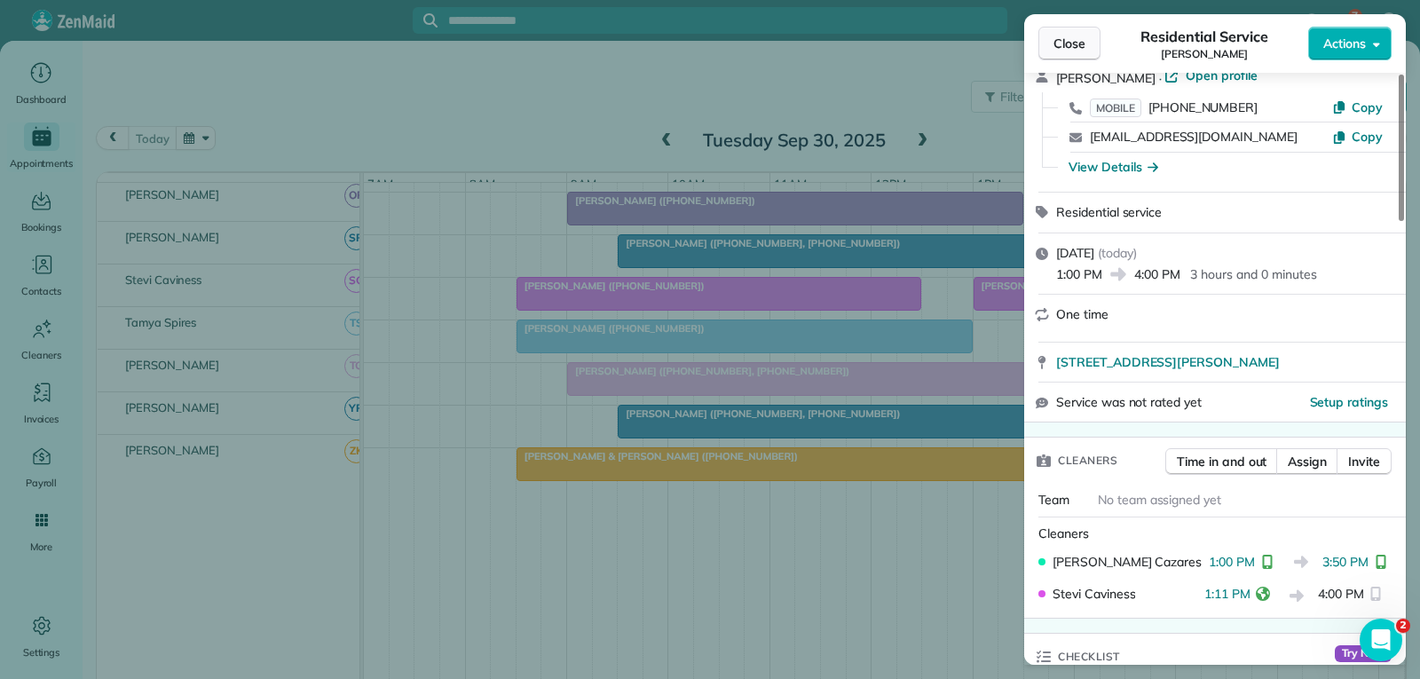
click at [1081, 44] on span "Close" at bounding box center [1069, 44] width 32 height 18
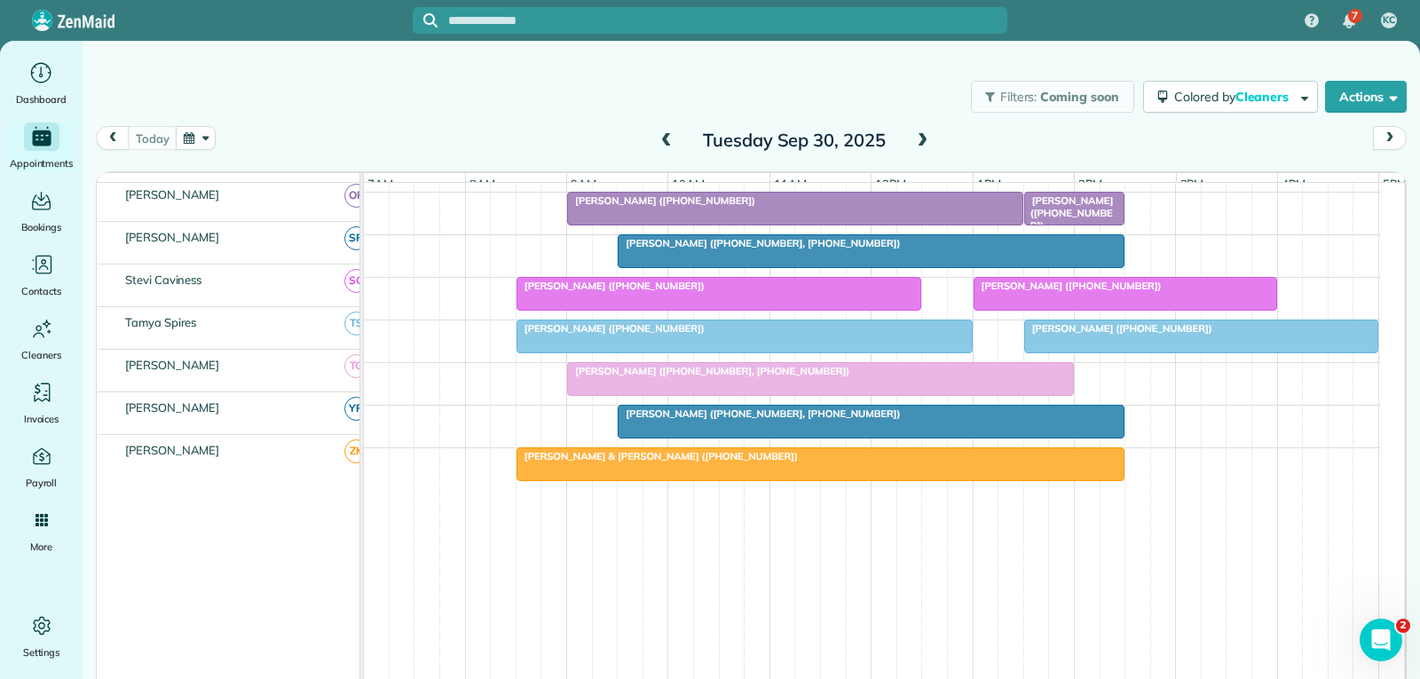
click at [1070, 292] on div at bounding box center [1125, 294] width 302 height 32
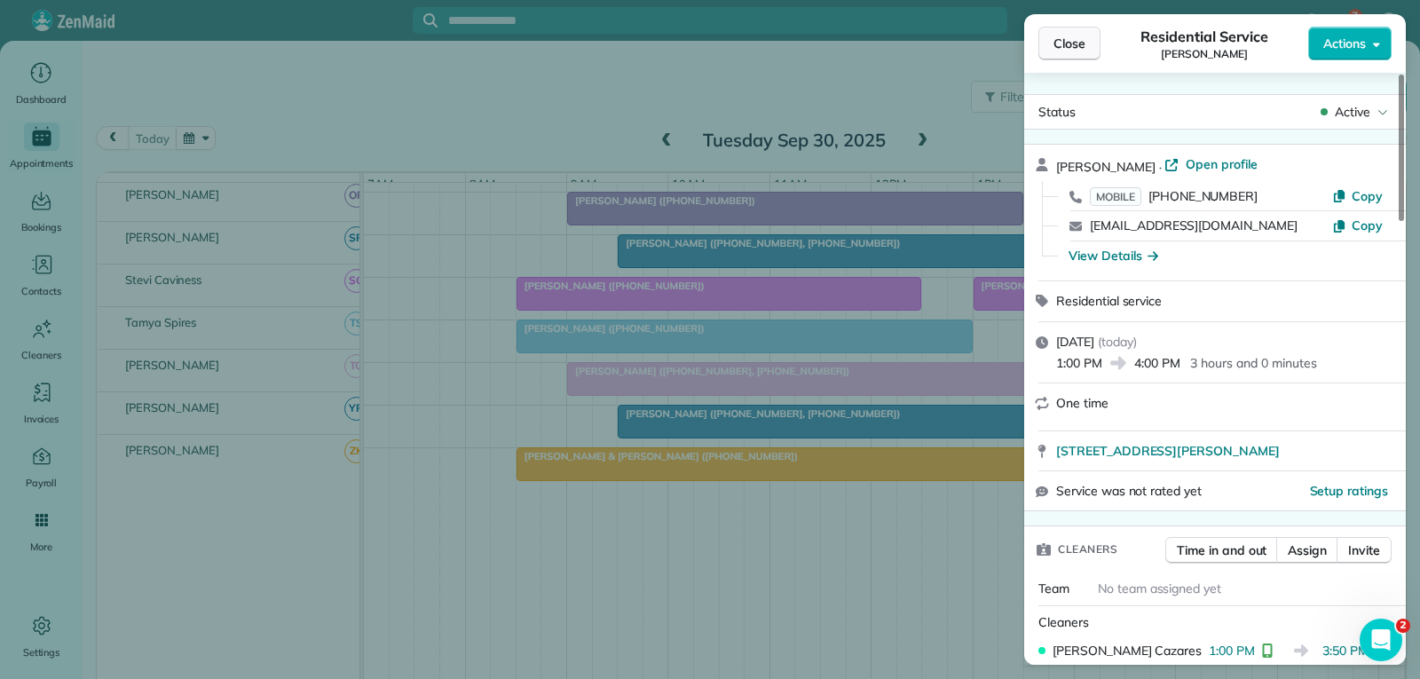
click at [1061, 42] on span "Close" at bounding box center [1069, 44] width 32 height 18
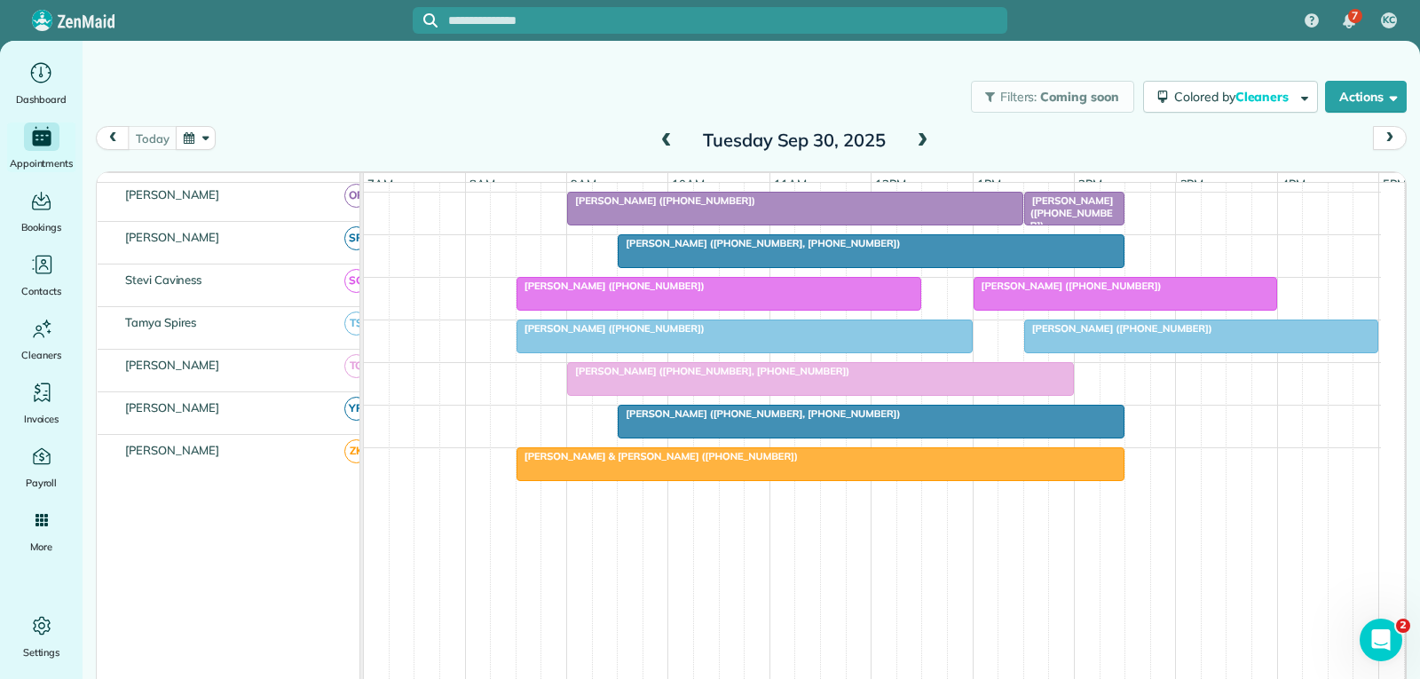
click at [1030, 289] on span "[PERSON_NAME] ([PHONE_NUMBER])" at bounding box center [1068, 286] width 190 height 12
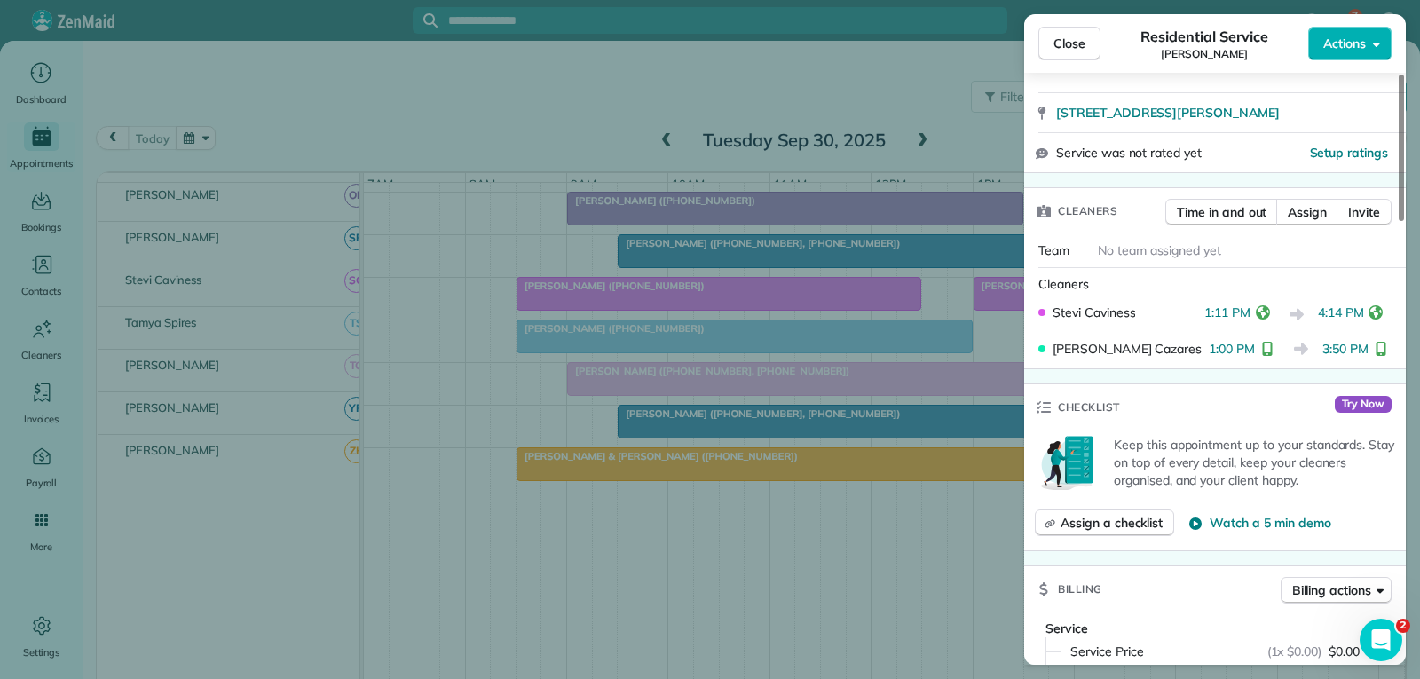
scroll to position [355, 0]
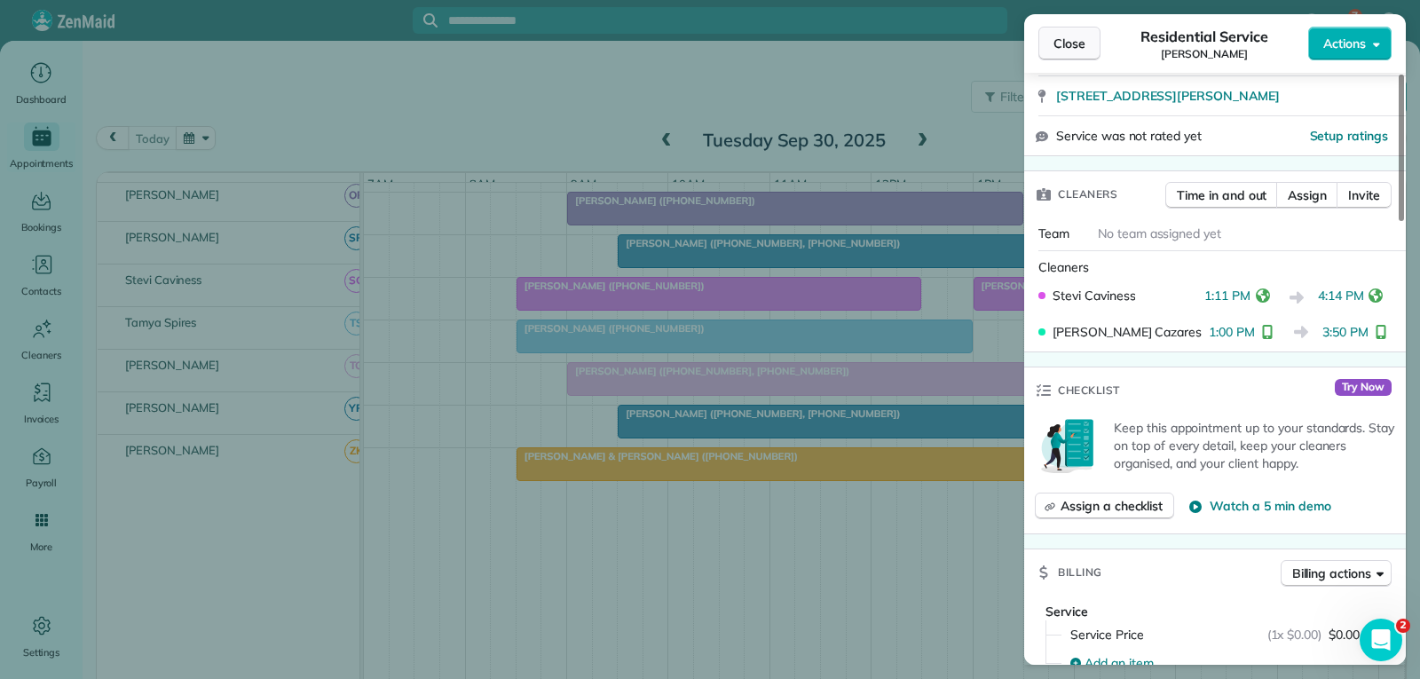
click at [1062, 48] on span "Close" at bounding box center [1069, 44] width 32 height 18
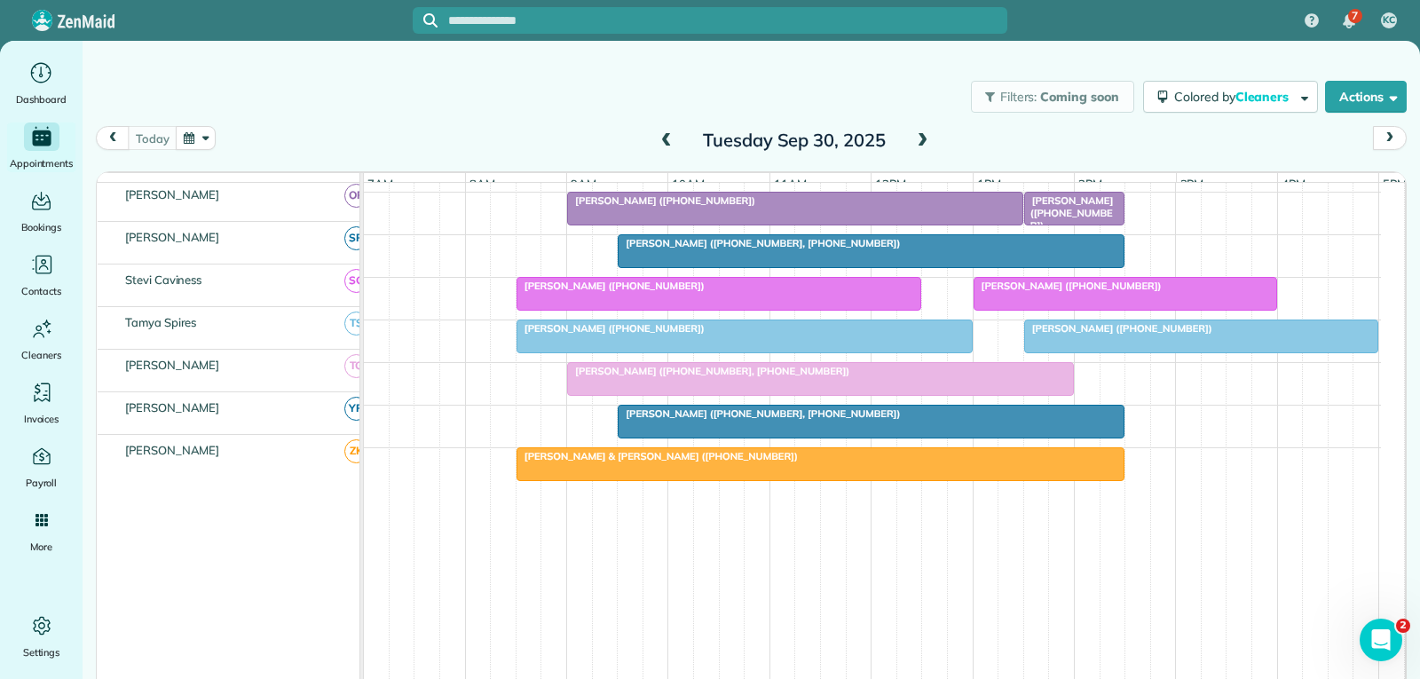
click at [1103, 336] on div at bounding box center [1201, 336] width 352 height 32
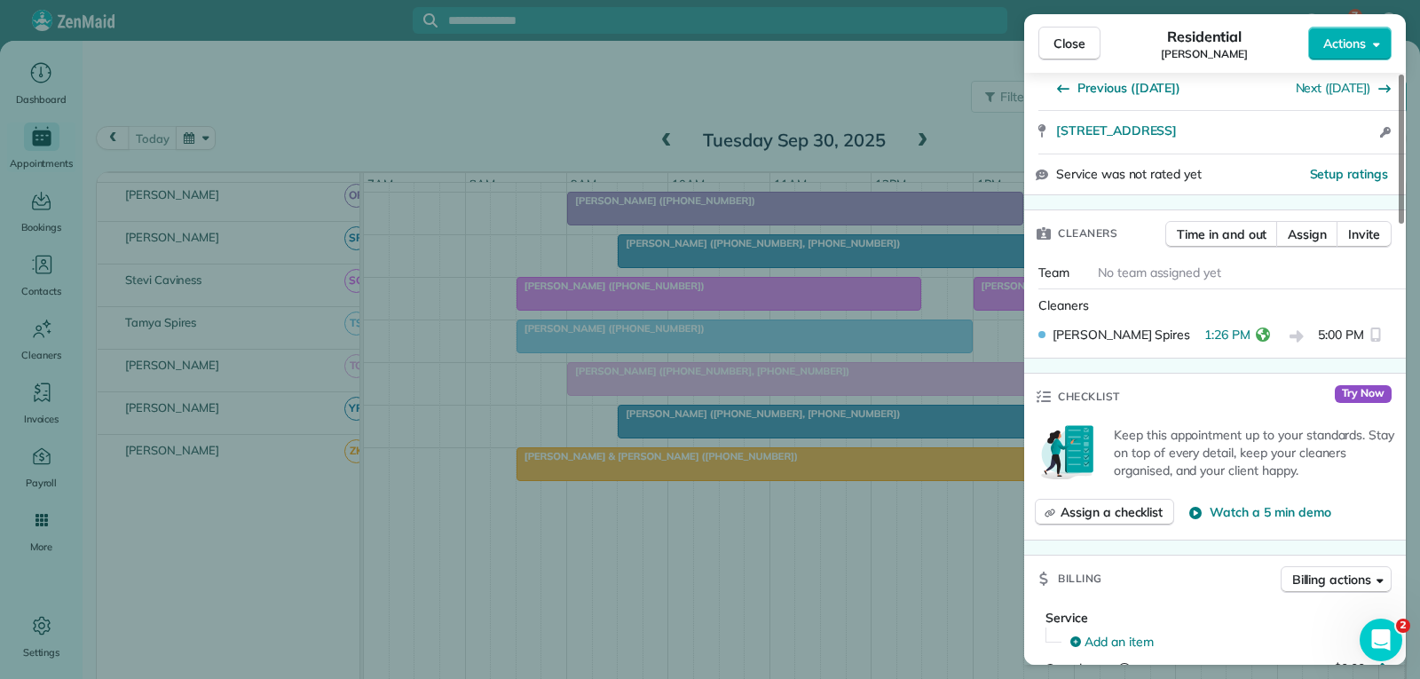
scroll to position [355, 0]
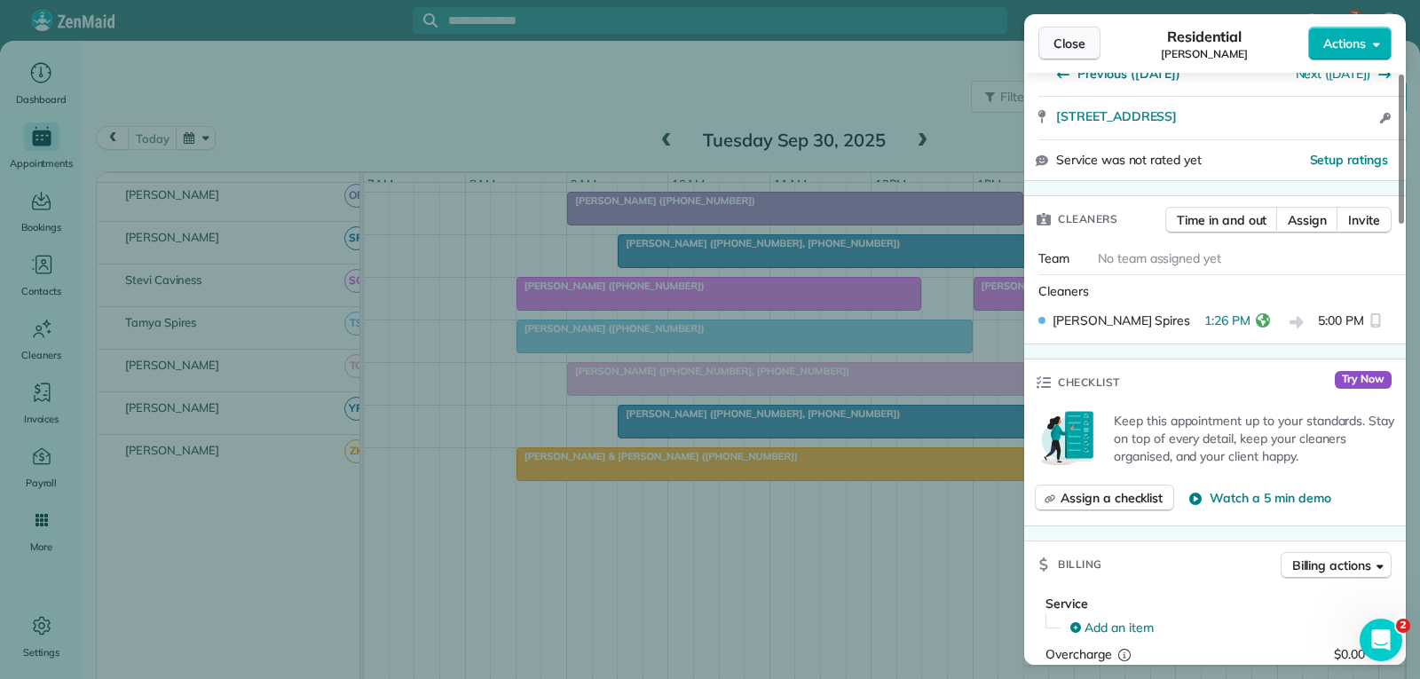
click at [1065, 48] on span "Close" at bounding box center [1069, 44] width 32 height 18
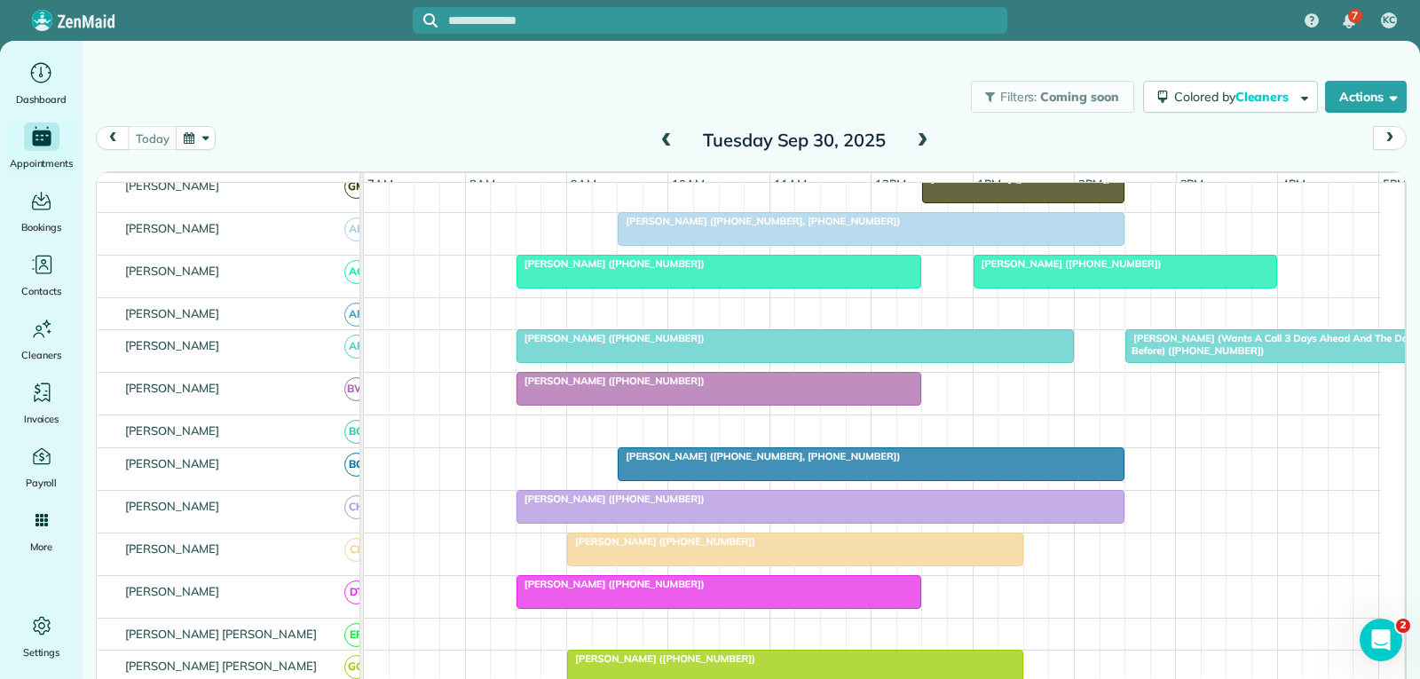
scroll to position [59, 0]
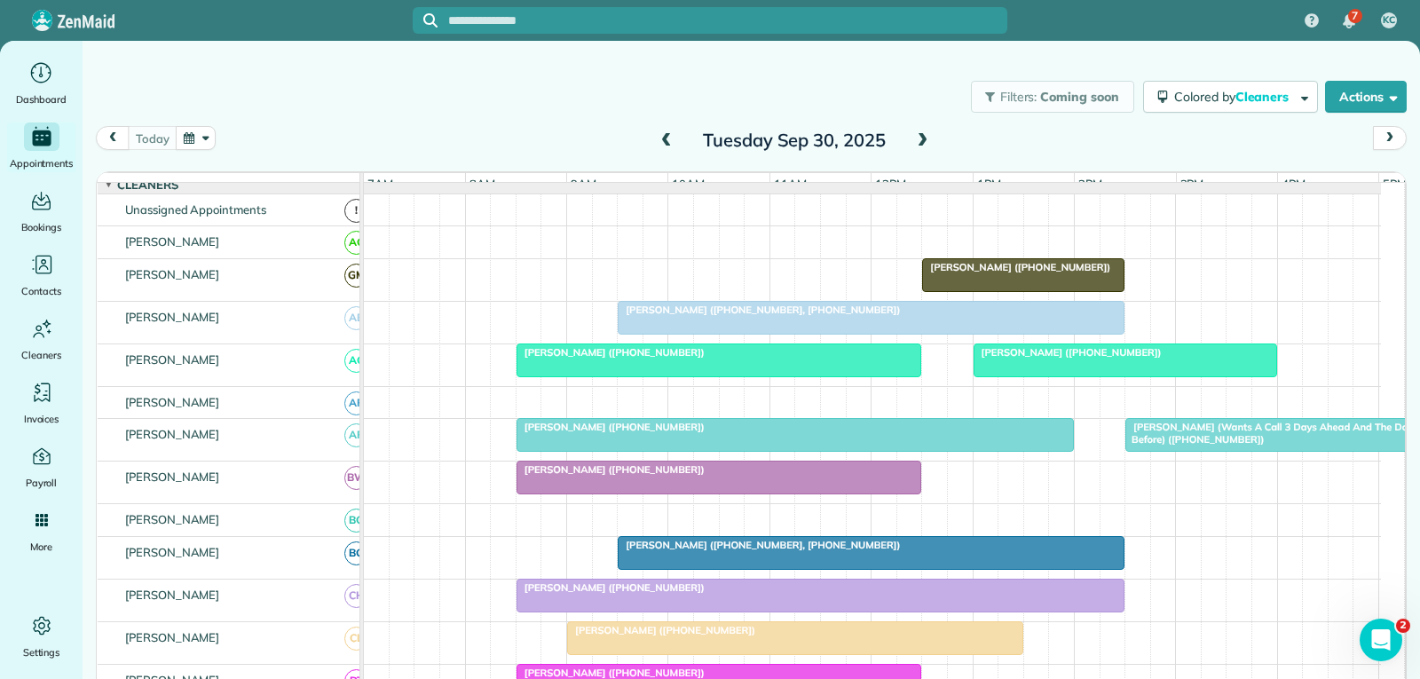
click at [1194, 445] on span "[PERSON_NAME] (Wants A Call 3 Days Ahead And The Day Before) ([PHONE_NUMBER])" at bounding box center [1268, 433] width 288 height 25
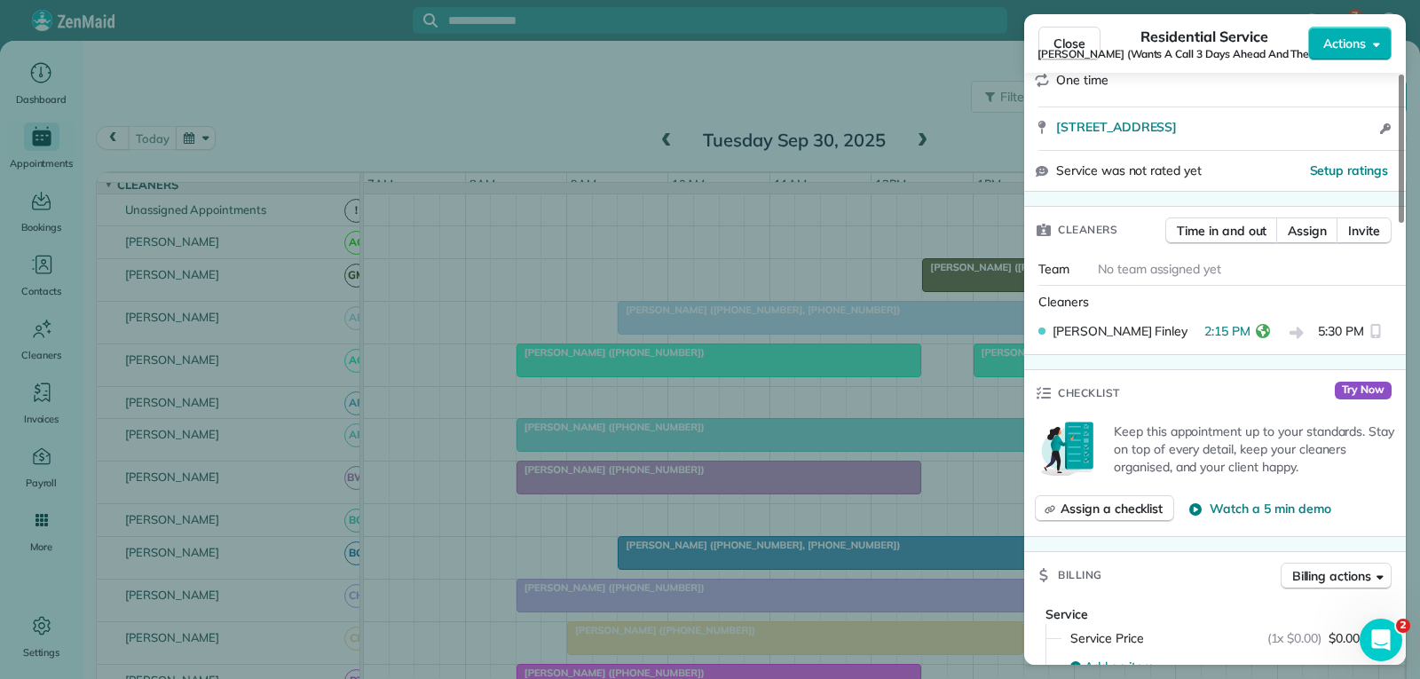
scroll to position [355, 0]
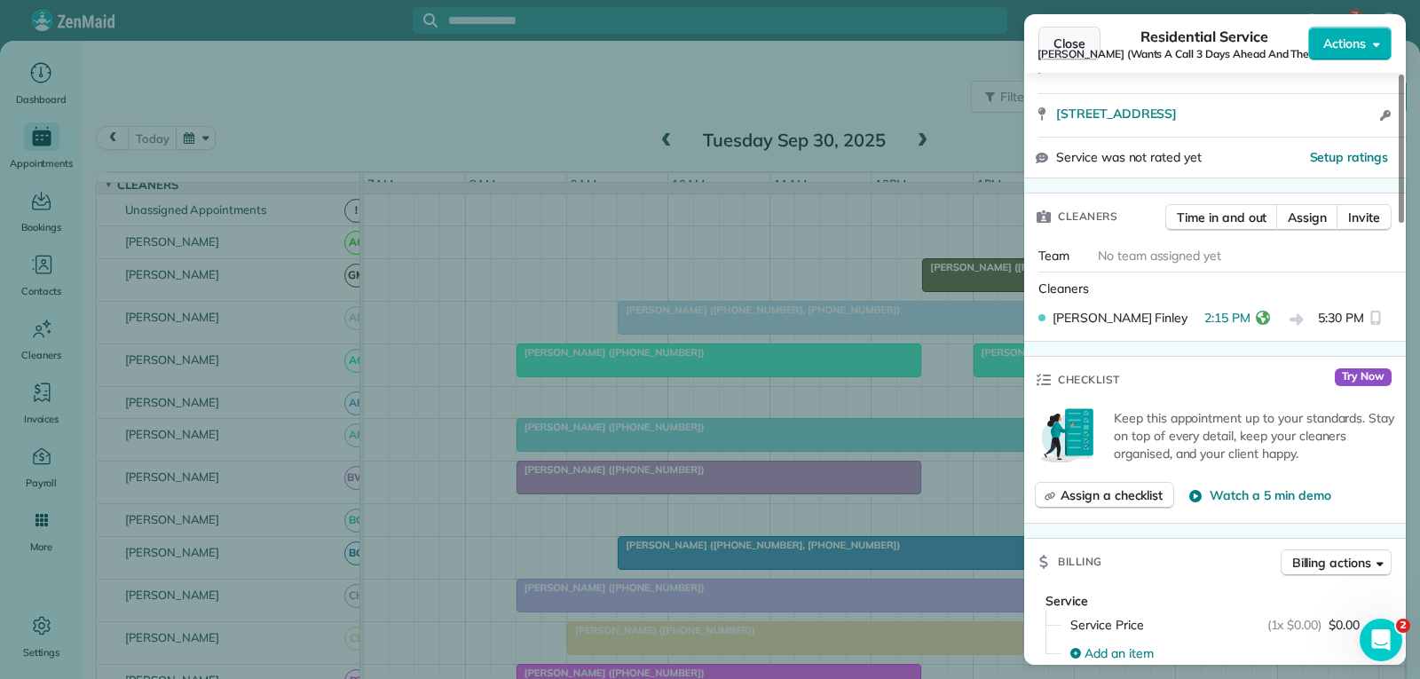
click at [1075, 42] on span "Close" at bounding box center [1069, 44] width 32 height 18
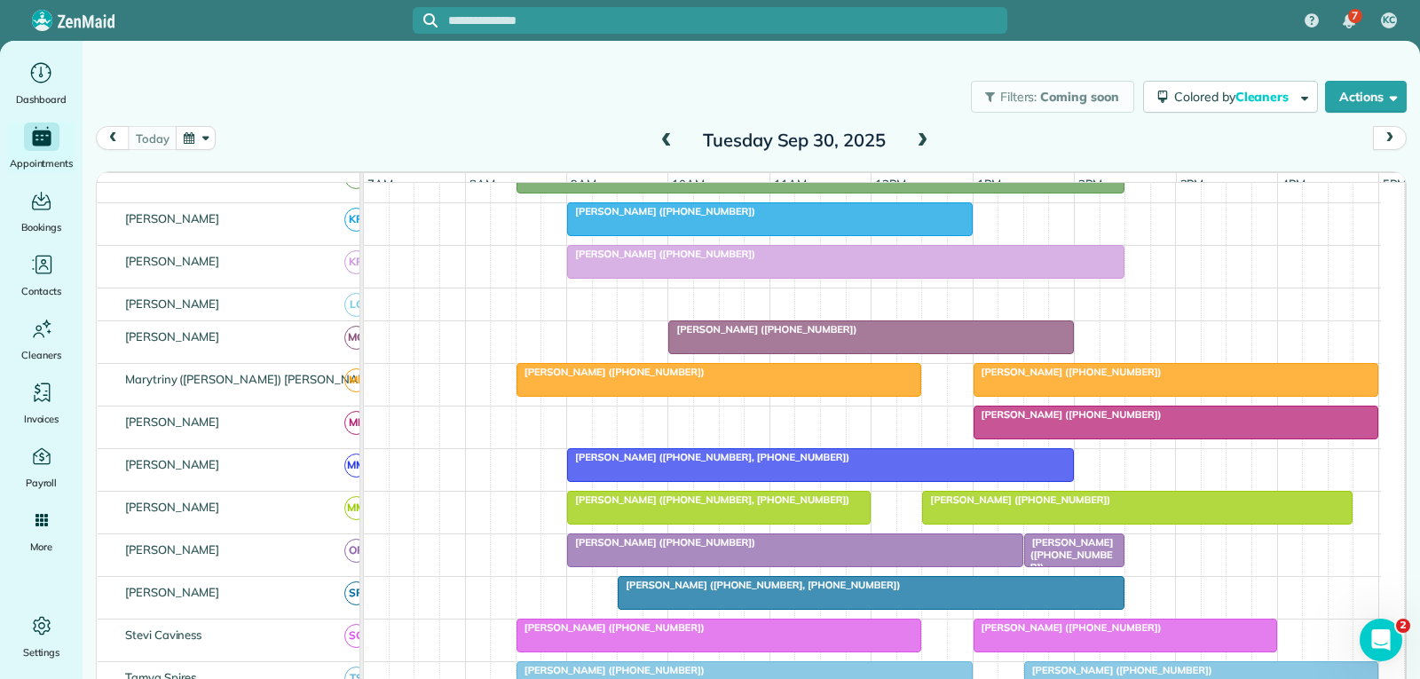
click at [1089, 396] on div at bounding box center [1176, 380] width 404 height 32
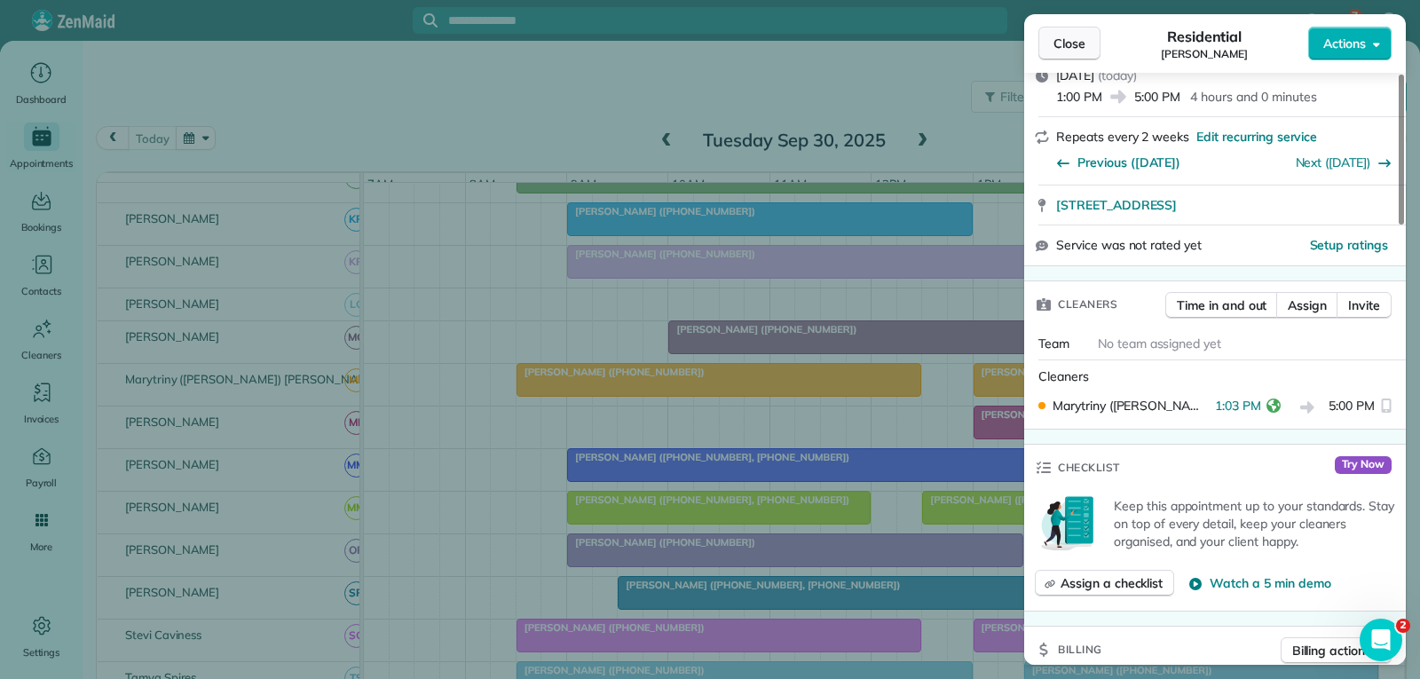
click at [1077, 43] on span "Close" at bounding box center [1069, 44] width 32 height 18
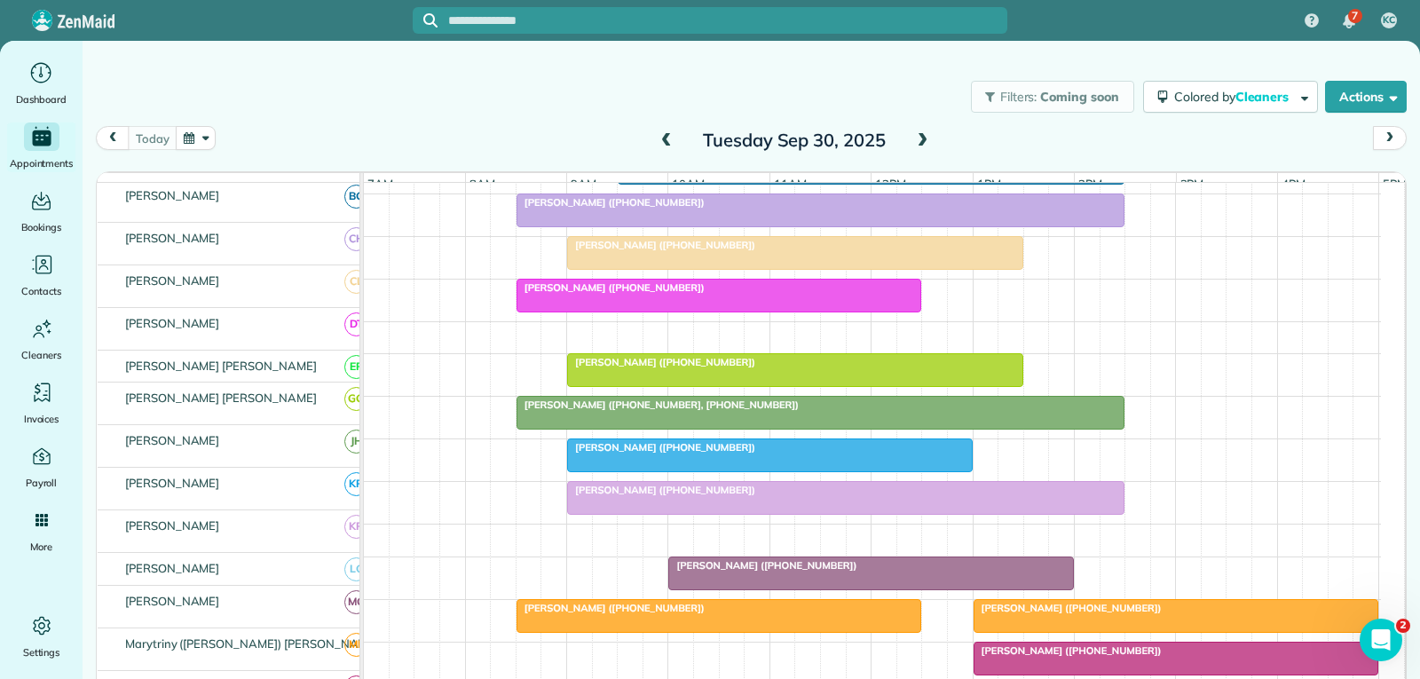
scroll to position [444, 0]
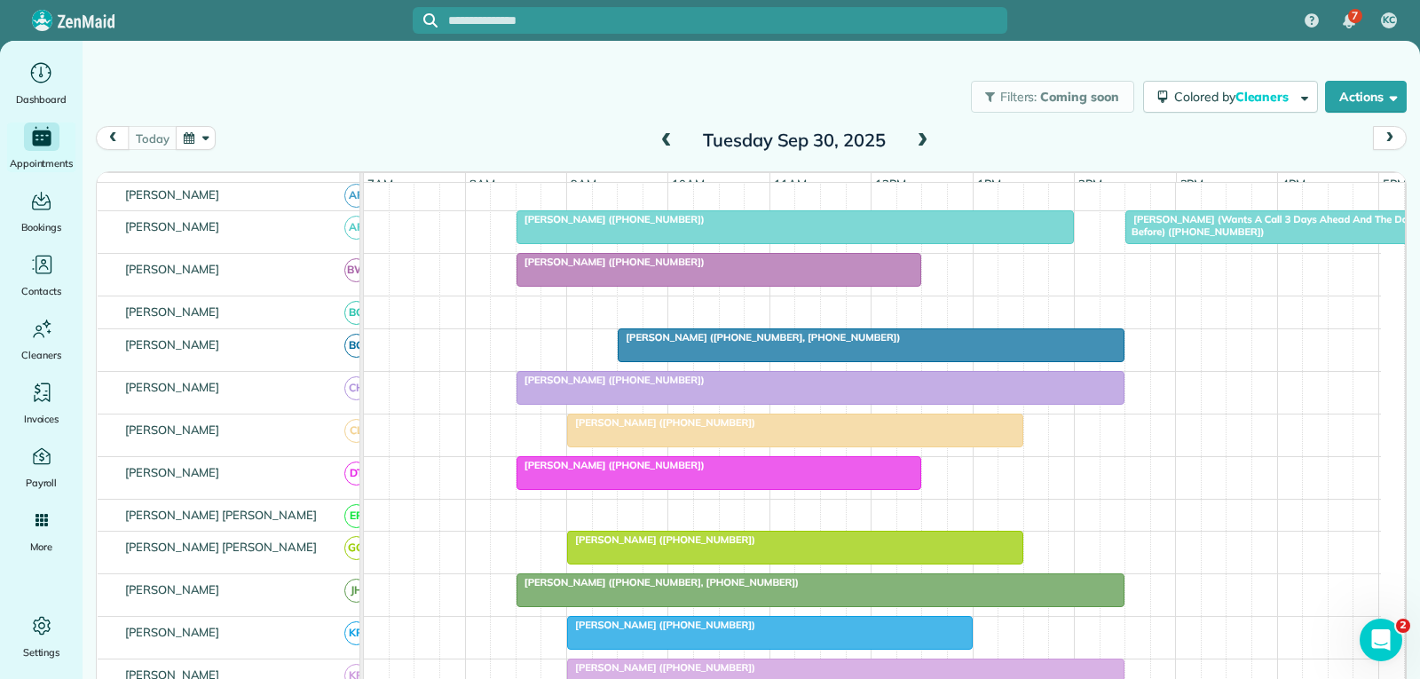
click at [1218, 237] on span "[PERSON_NAME] (Wants A Call 3 Days Ahead And The Day Before) ([PHONE_NUMBER])" at bounding box center [1268, 225] width 288 height 25
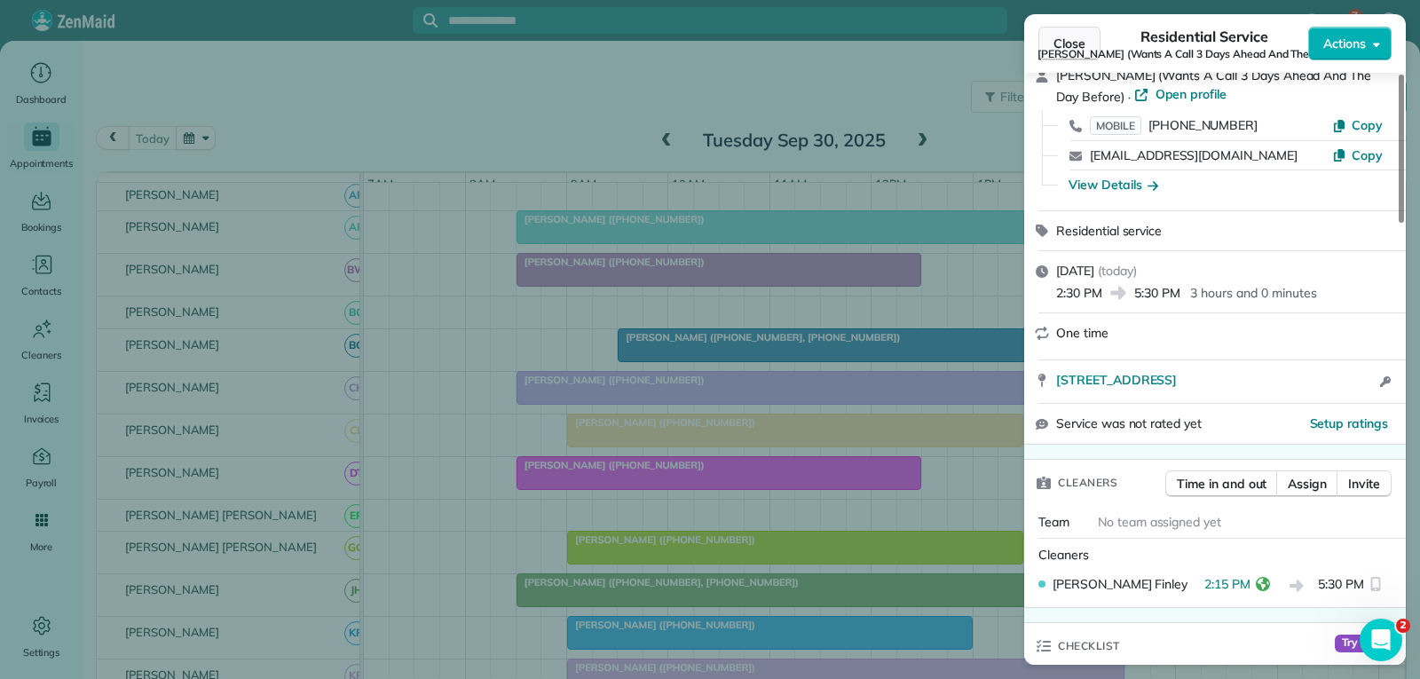
click at [1060, 45] on span "Close" at bounding box center [1069, 44] width 32 height 18
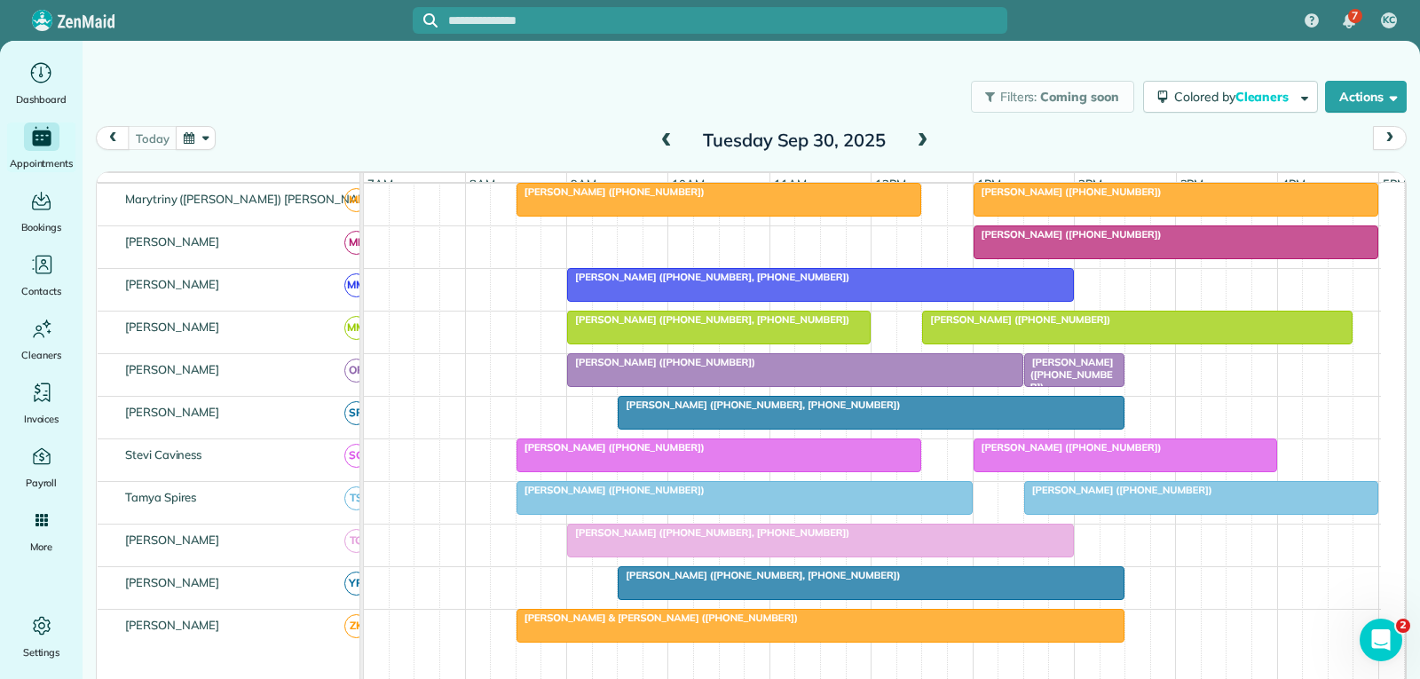
scroll to position [976, 0]
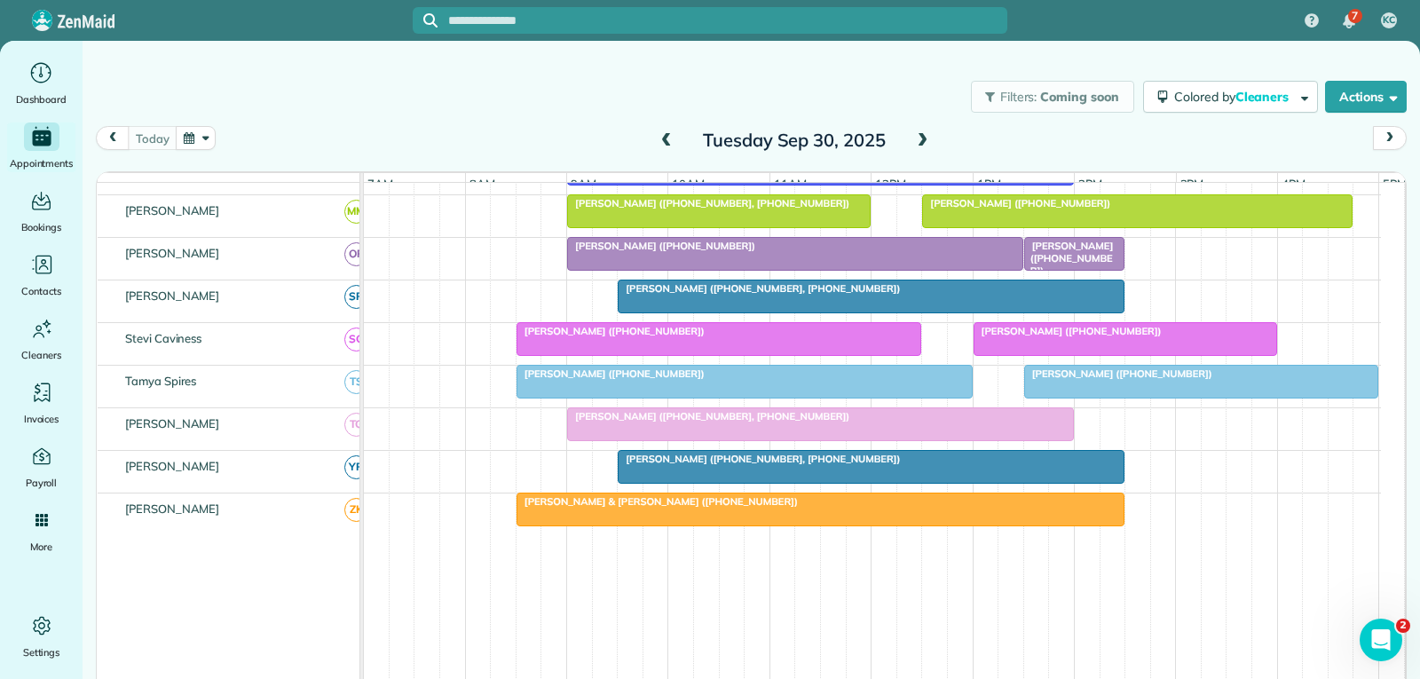
click at [1118, 398] on div at bounding box center [1201, 382] width 352 height 32
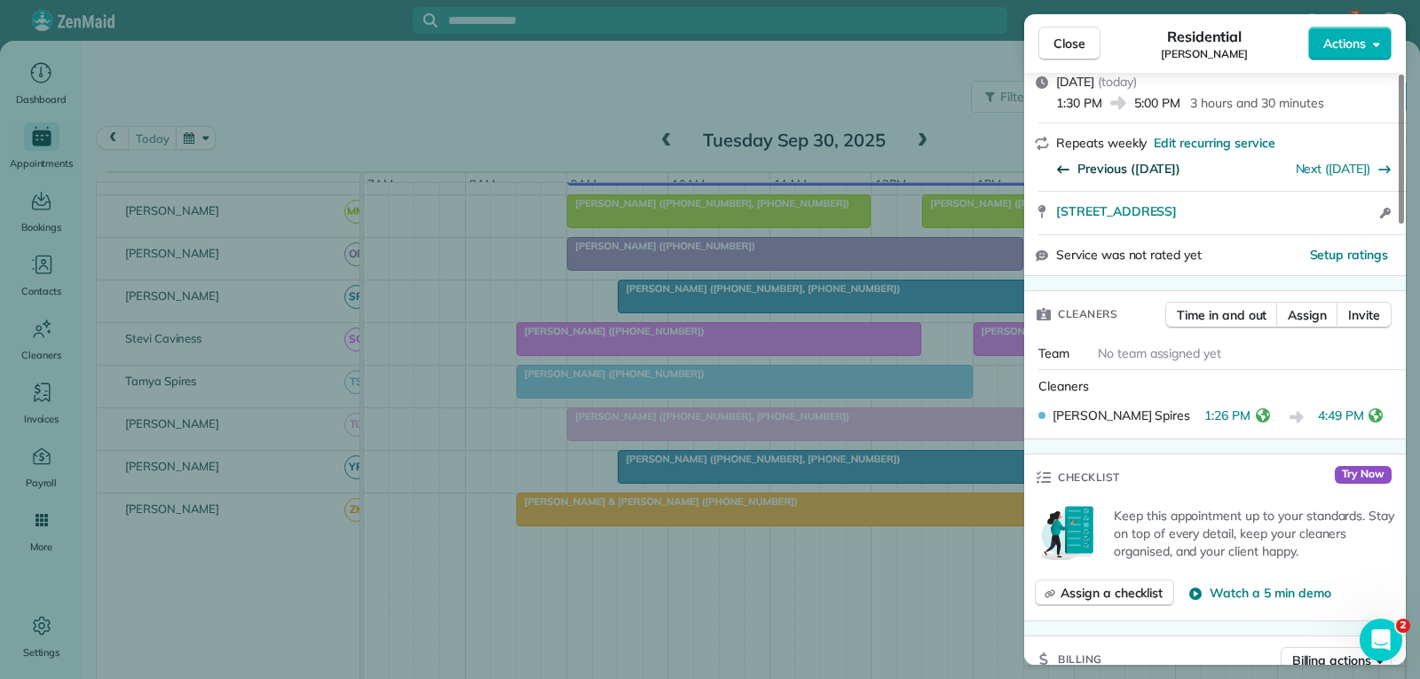
scroll to position [266, 0]
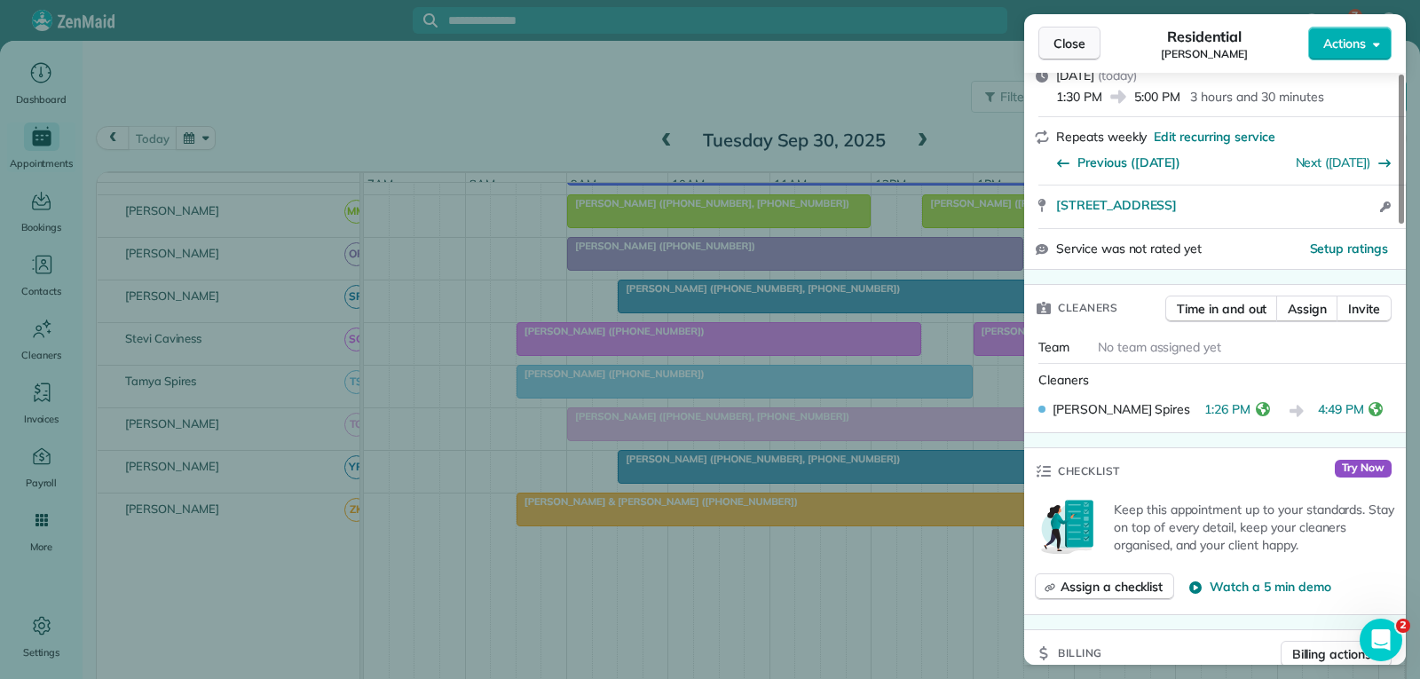
click at [1075, 40] on span "Close" at bounding box center [1069, 44] width 32 height 18
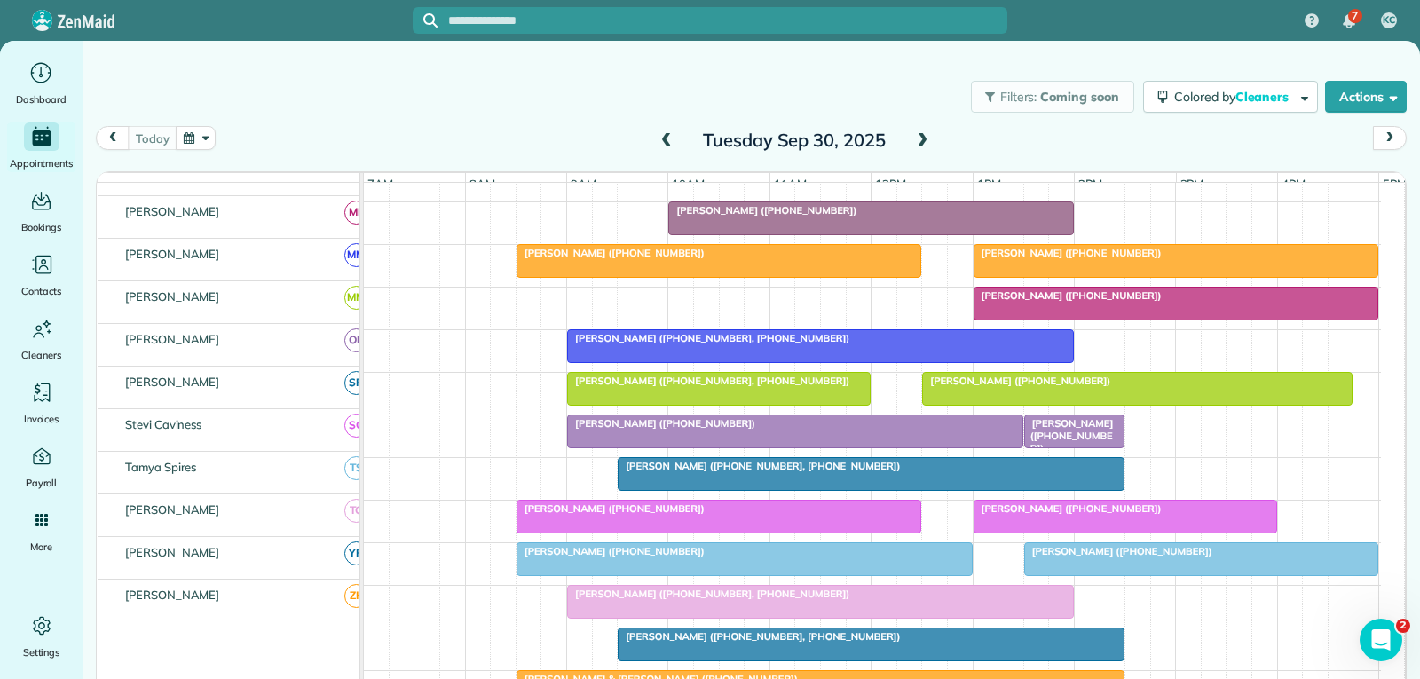
scroll to position [799, 0]
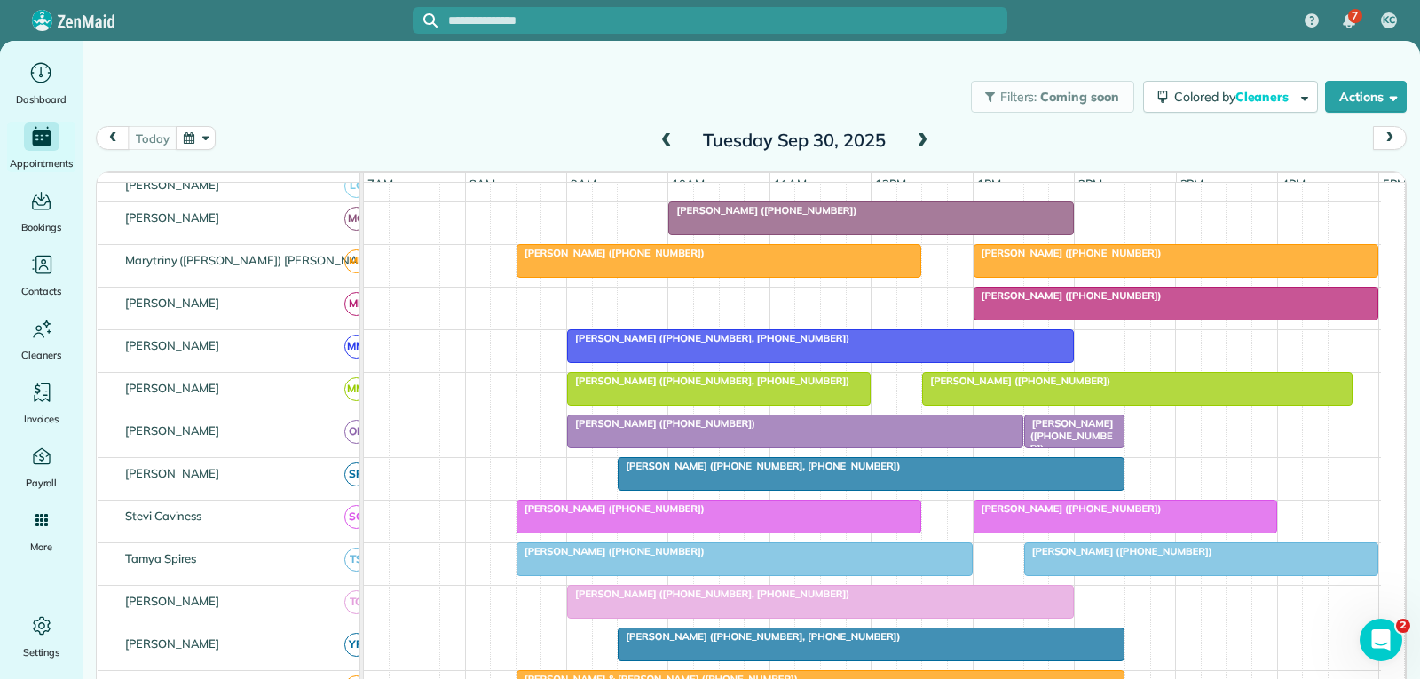
click at [1037, 274] on div at bounding box center [1176, 261] width 404 height 32
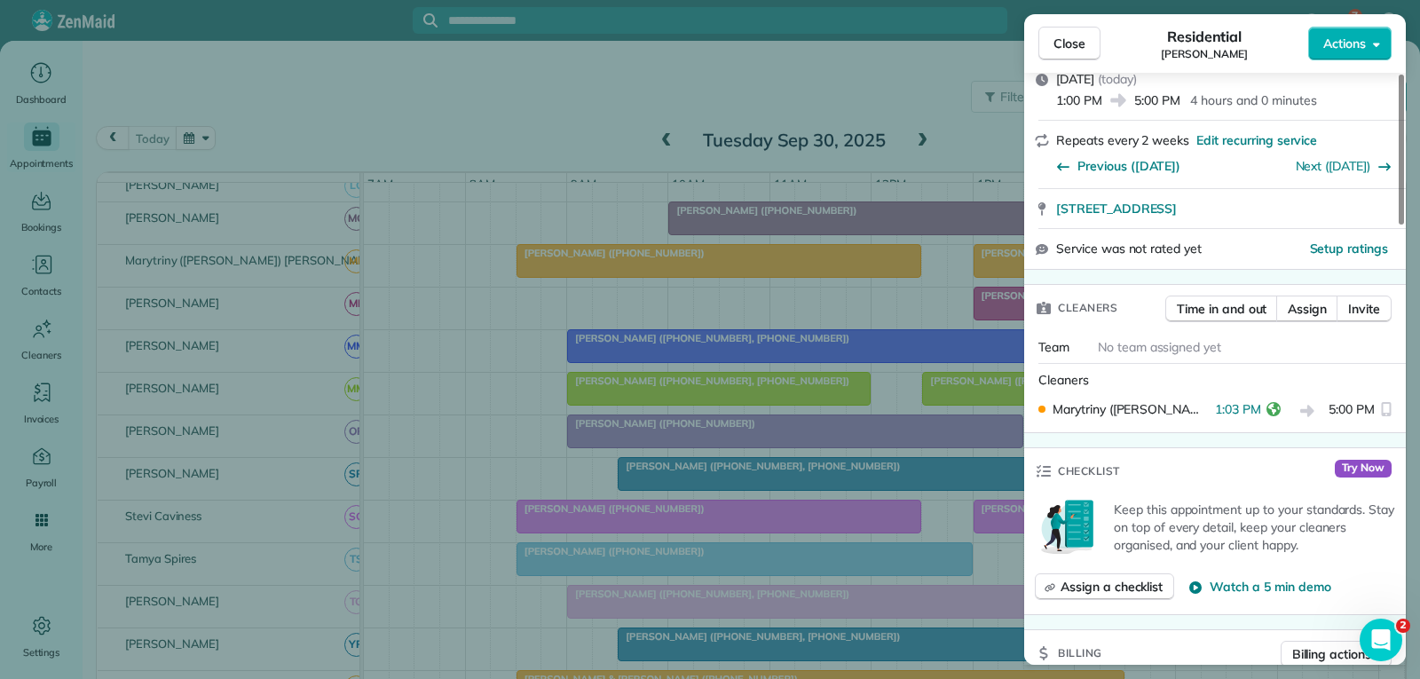
scroll to position [266, 0]
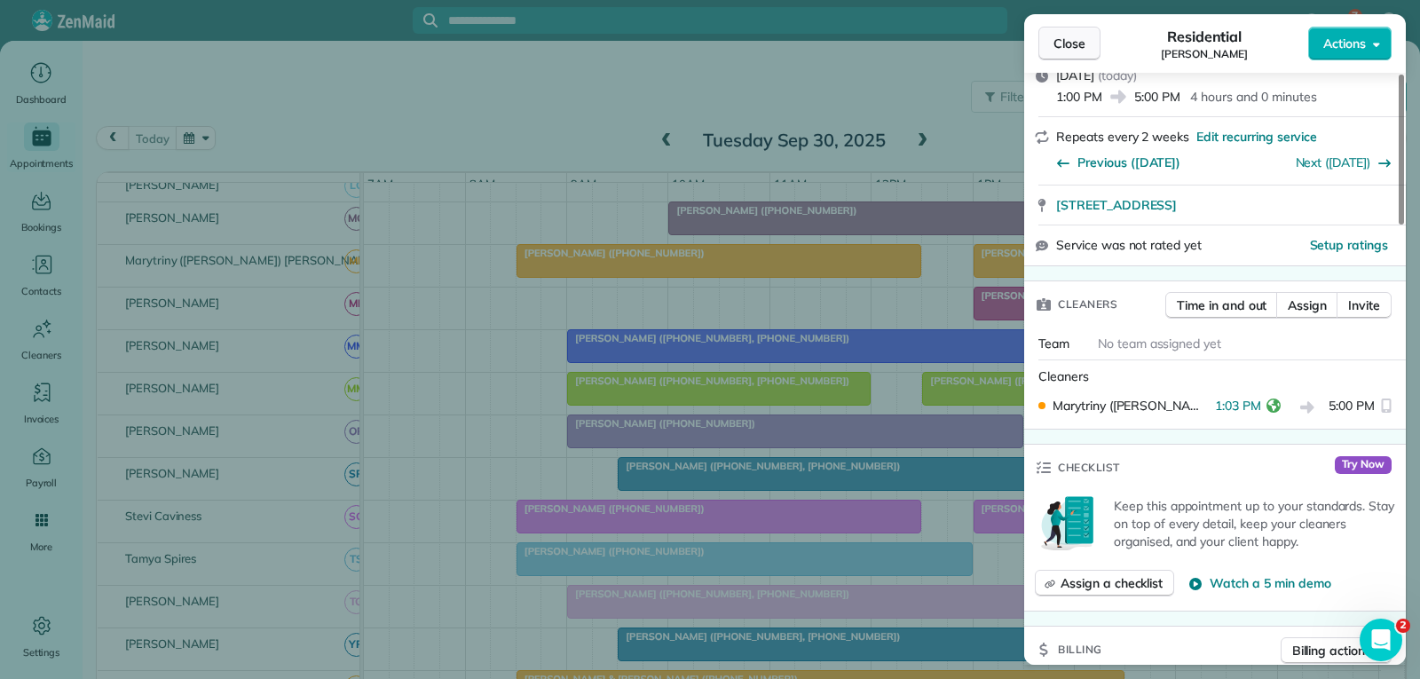
click at [1061, 43] on span "Close" at bounding box center [1069, 44] width 32 height 18
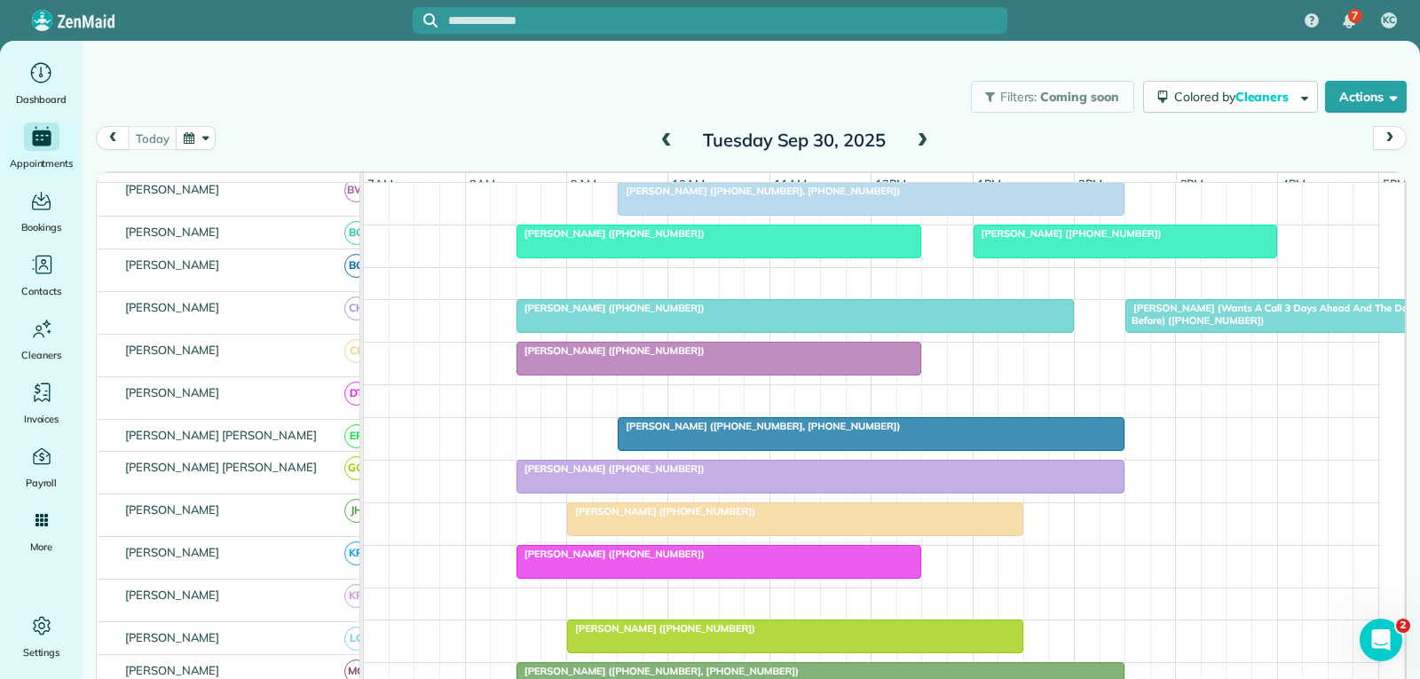
scroll to position [177, 0]
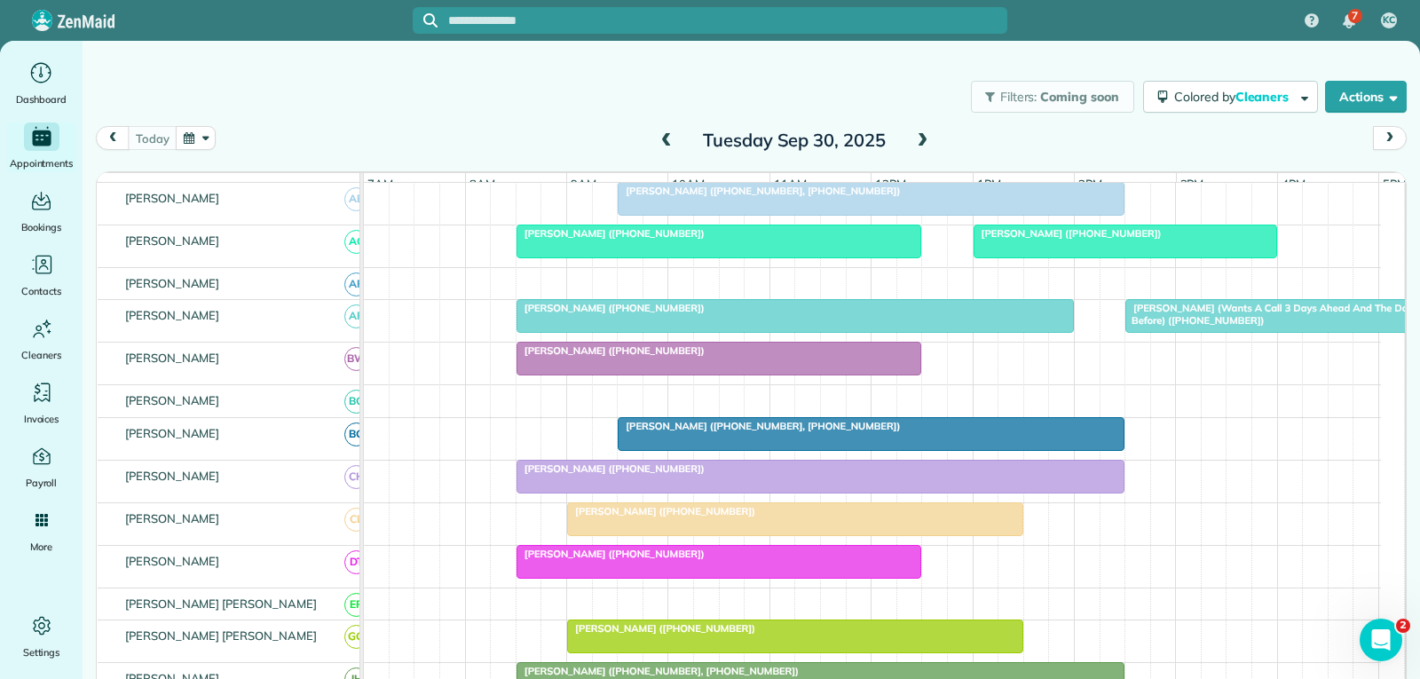
click at [1227, 327] on div "[PERSON_NAME] (Wants A Call 3 Days Ahead And The Day Before) ([PHONE_NUMBER])" at bounding box center [1277, 315] width 293 height 26
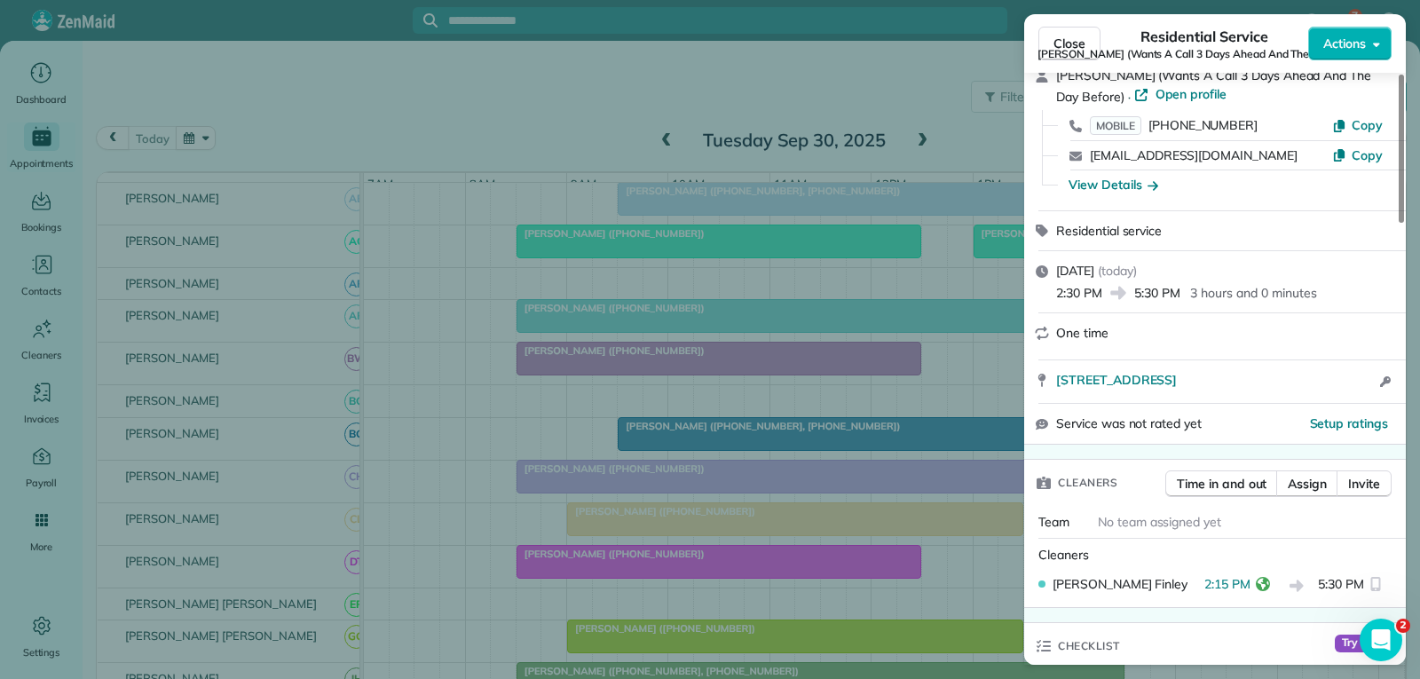
scroll to position [266, 0]
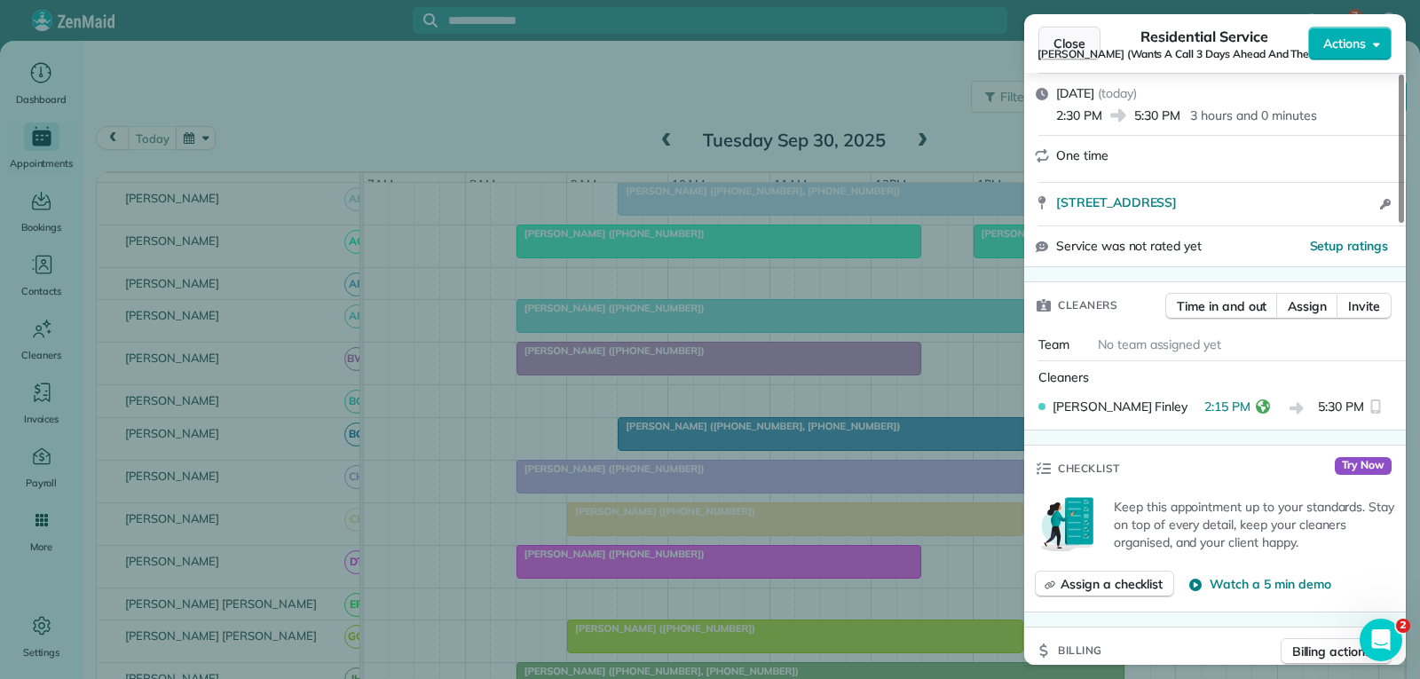
click at [1072, 32] on button "Close" at bounding box center [1069, 44] width 62 height 34
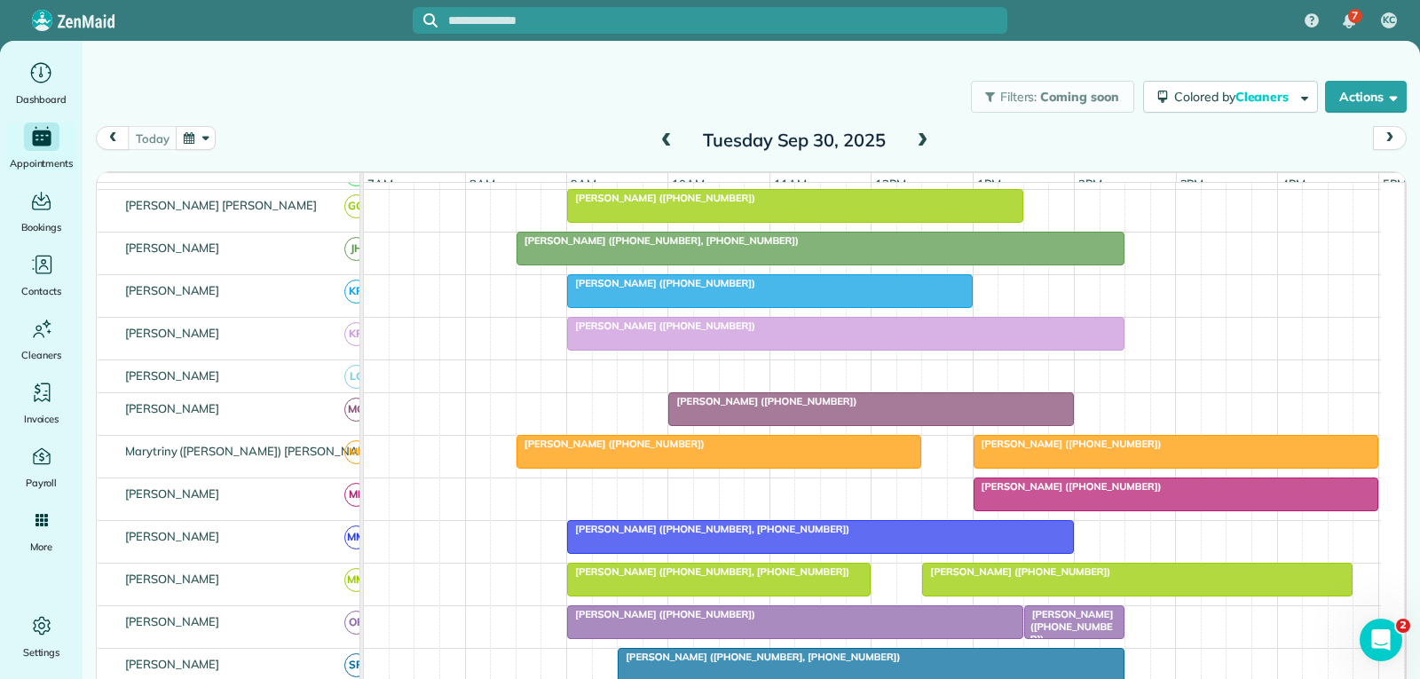
scroll to position [444, 0]
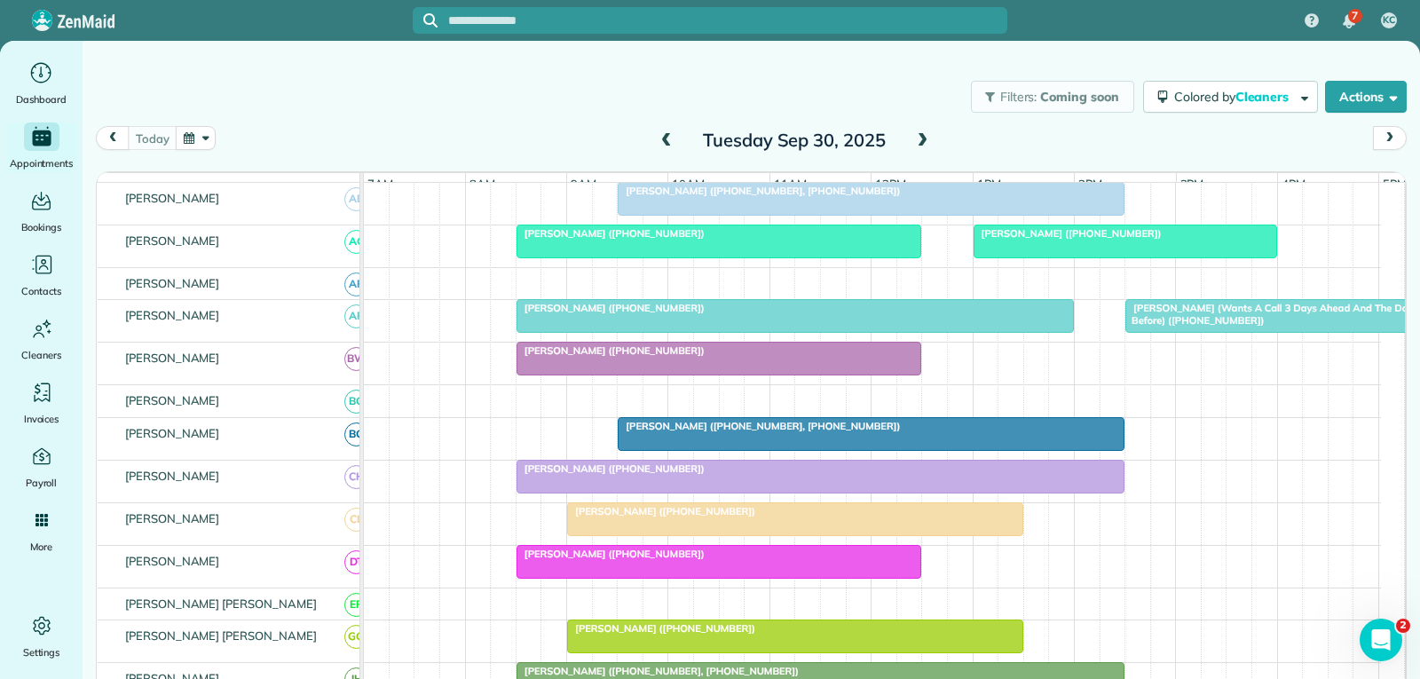
click at [1263, 327] on div "[PERSON_NAME] (Wants A Call 3 Days Ahead And The Day Before) ([PHONE_NUMBER])" at bounding box center [1277, 315] width 293 height 26
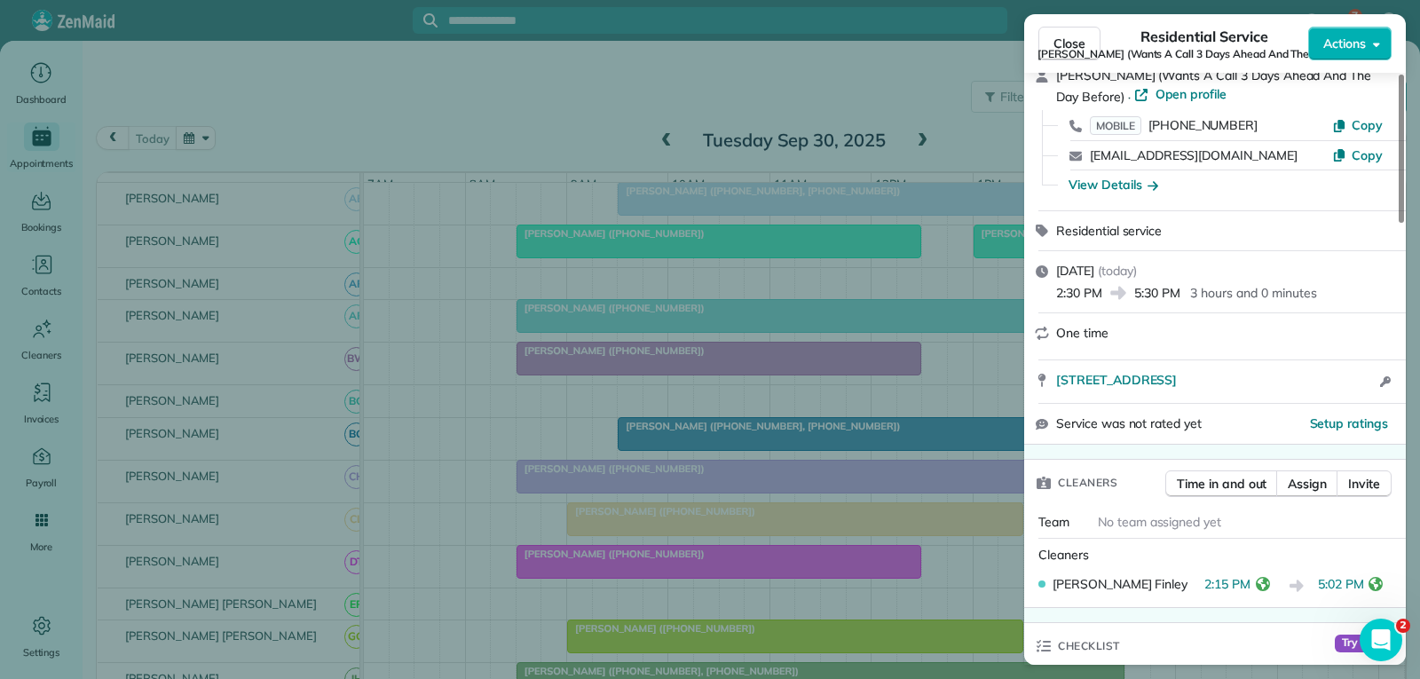
drag, startPoint x: 1079, startPoint y: 46, endPoint x: 1081, endPoint y: 57, distance: 10.8
click at [1079, 46] on span "Close" at bounding box center [1069, 44] width 32 height 18
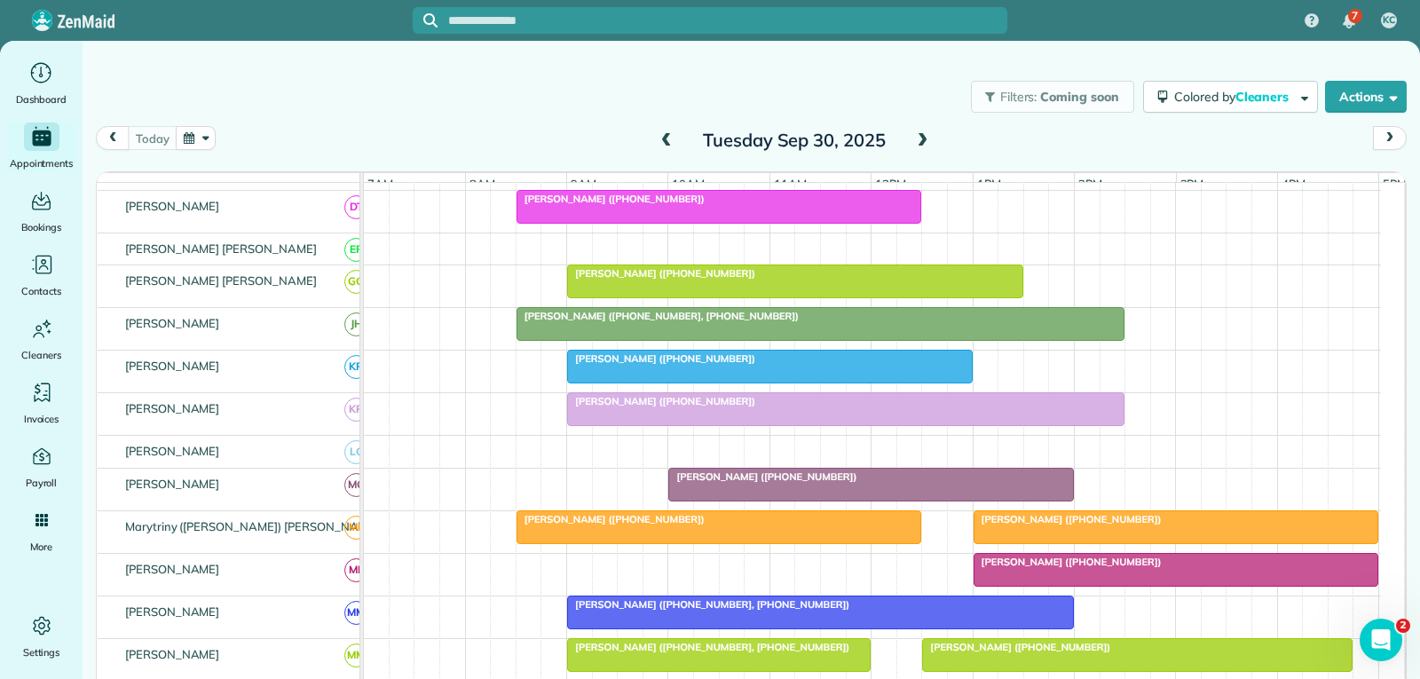
click at [1140, 543] on div at bounding box center [1176, 527] width 404 height 32
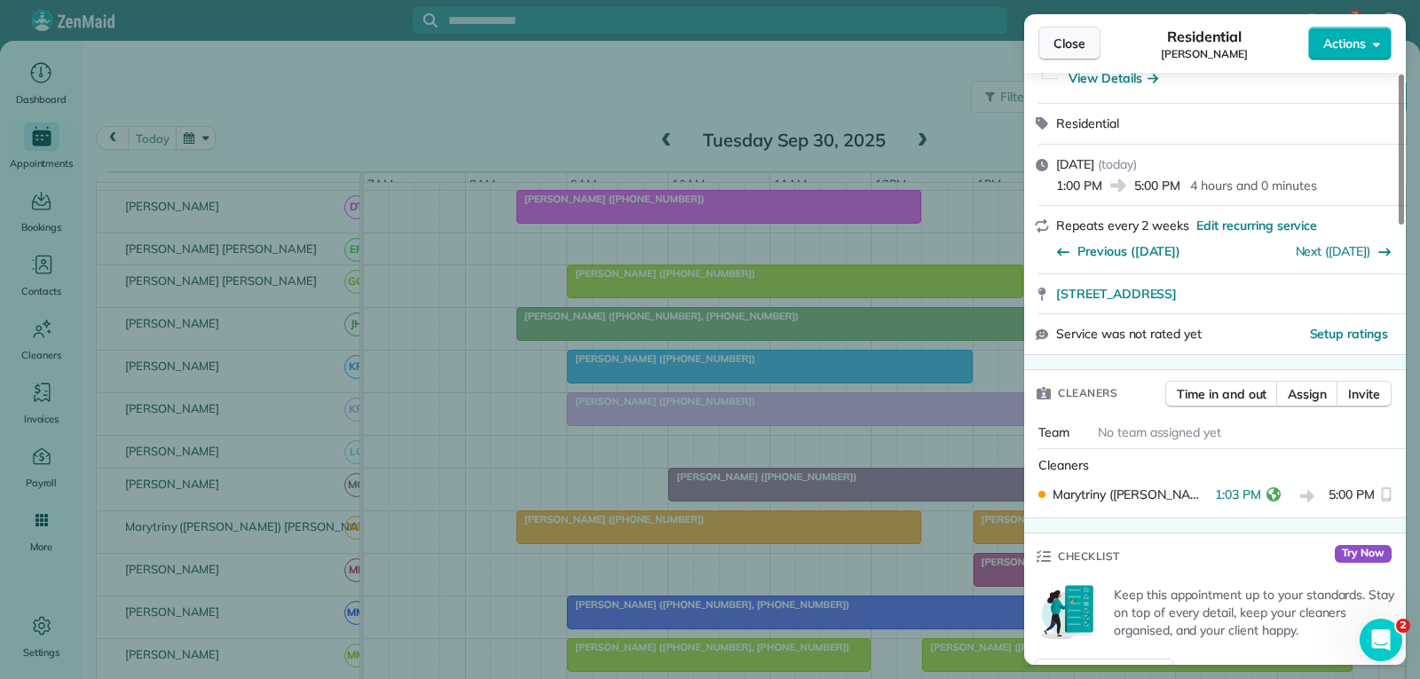
click at [1065, 49] on span "Close" at bounding box center [1069, 44] width 32 height 18
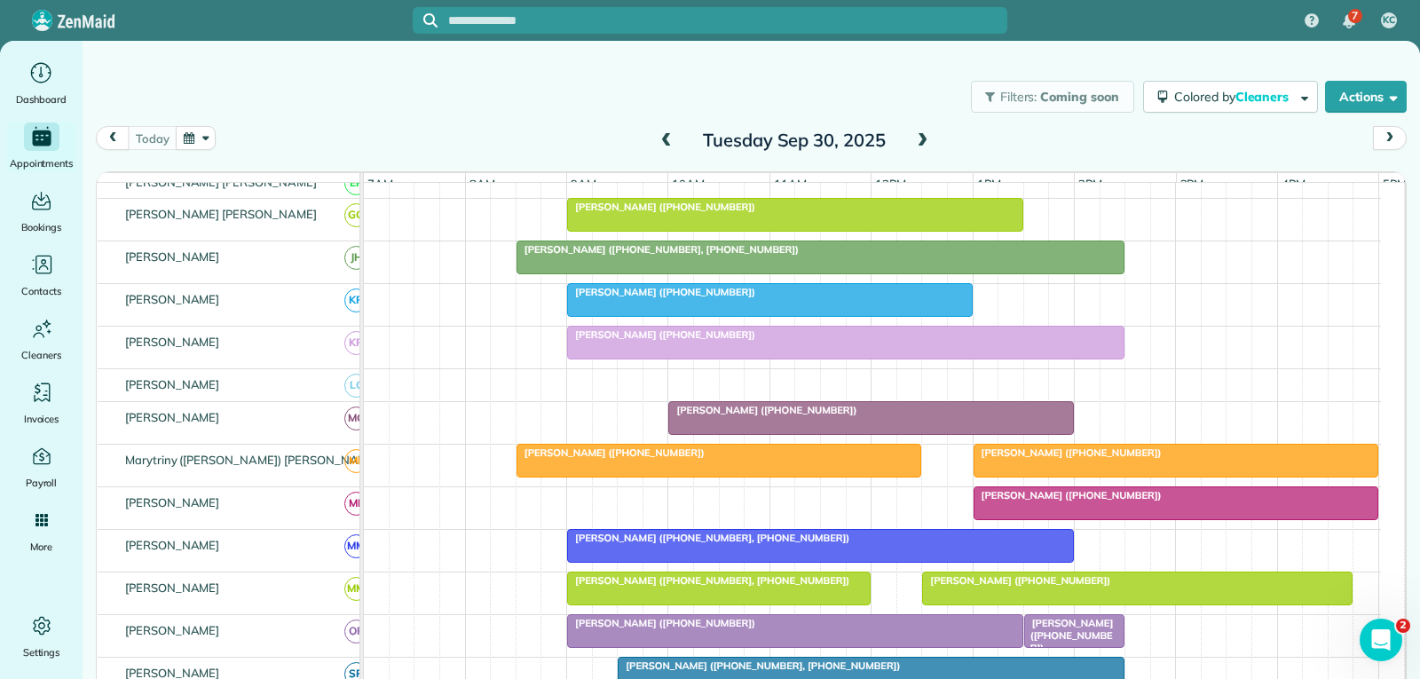
scroll to position [710, 0]
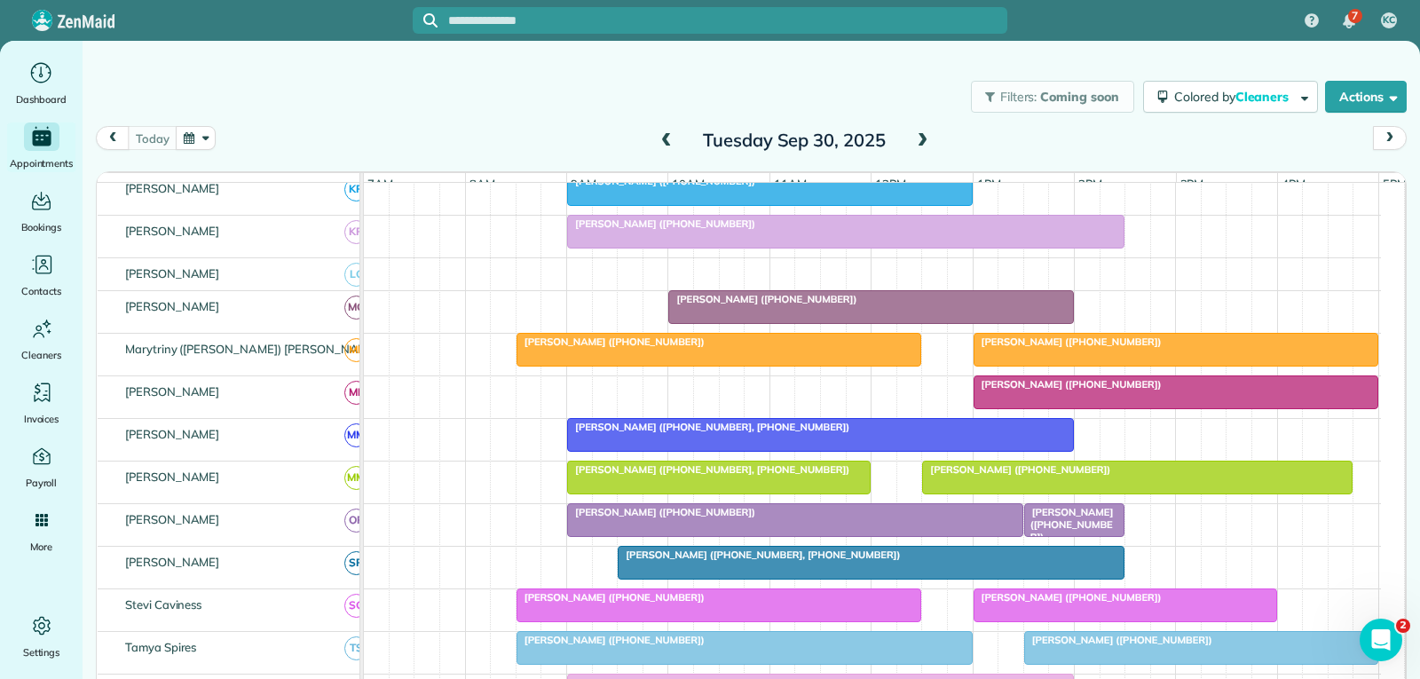
click at [1123, 348] on div "[PERSON_NAME] ([PHONE_NUMBER])" at bounding box center [1176, 341] width 395 height 12
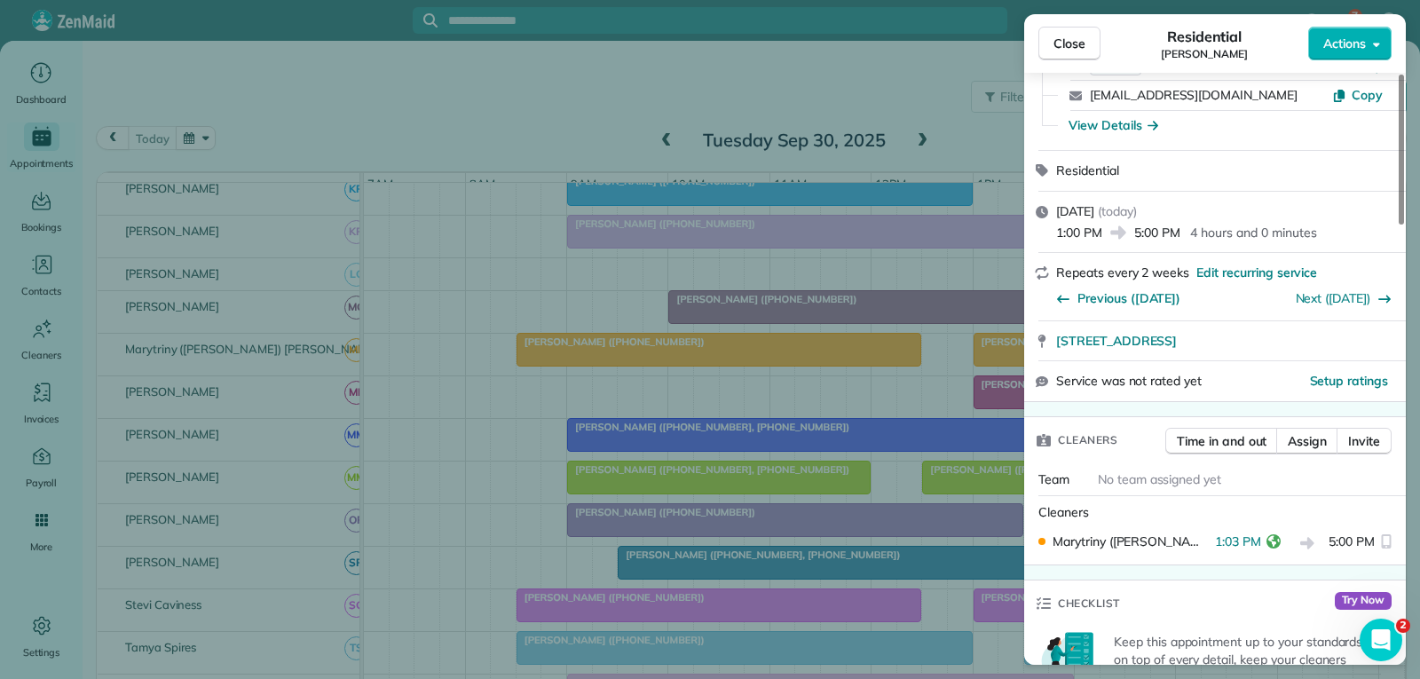
scroll to position [177, 0]
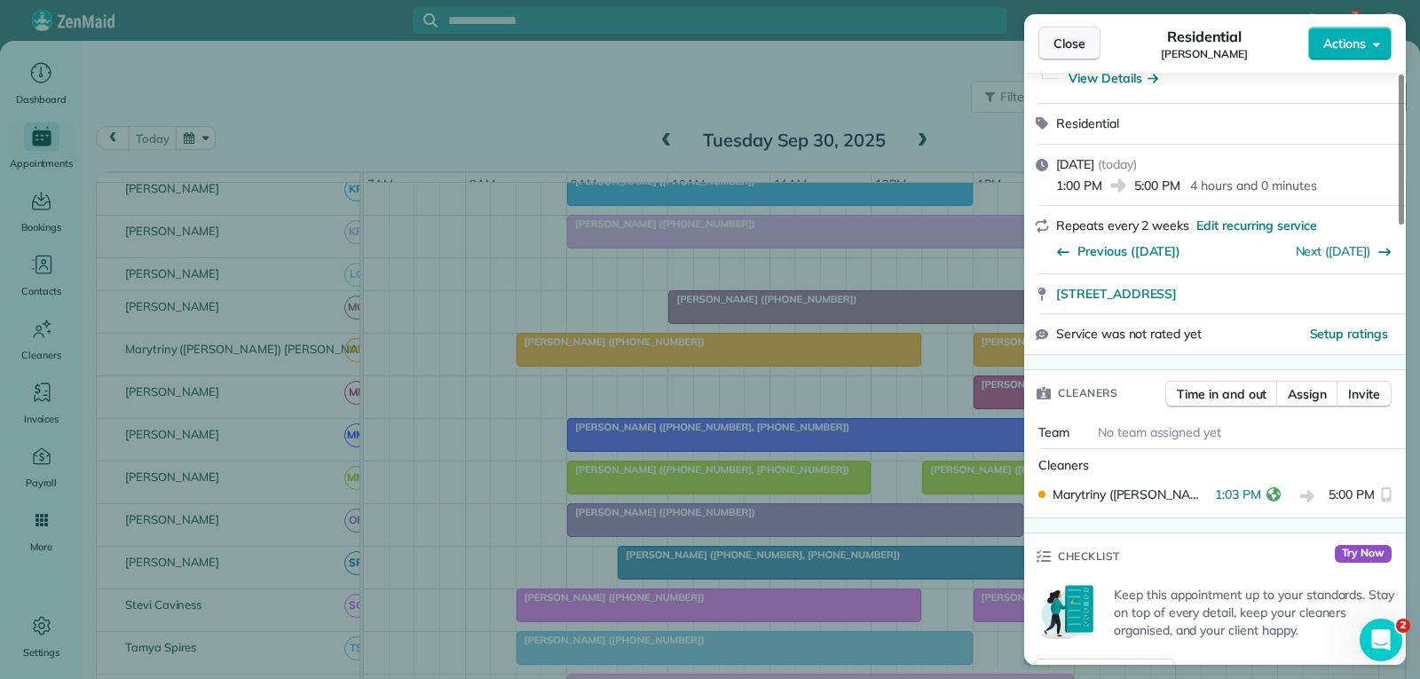
click at [1083, 36] on span "Close" at bounding box center [1069, 44] width 32 height 18
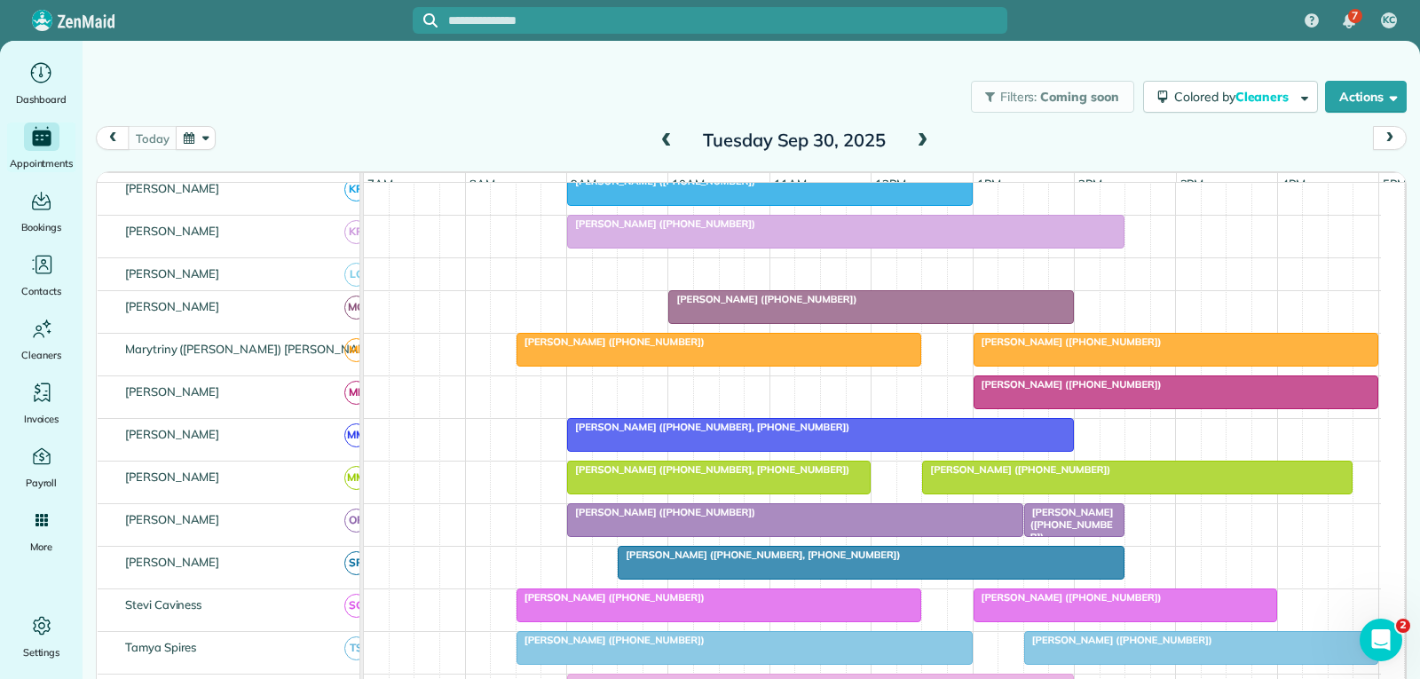
click at [1103, 361] on div at bounding box center [1176, 350] width 404 height 32
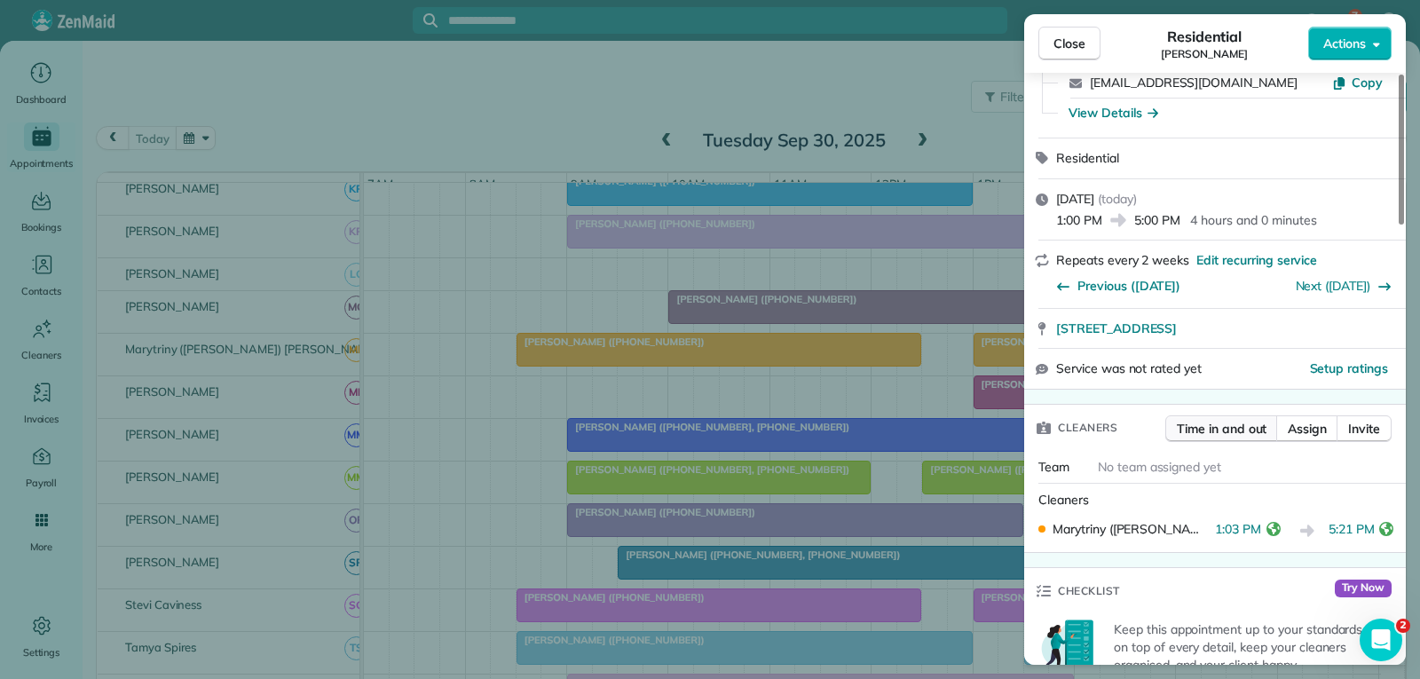
scroll to position [177, 0]
